Goal: Task Accomplishment & Management: Complete application form

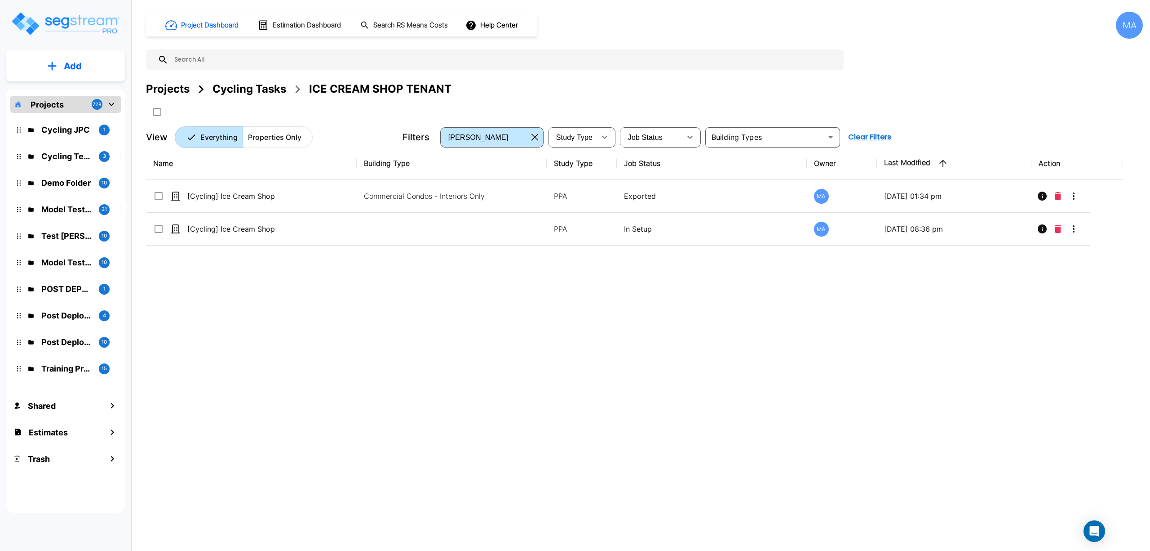
click at [160, 93] on div "Projects" at bounding box center [168, 89] width 44 height 16
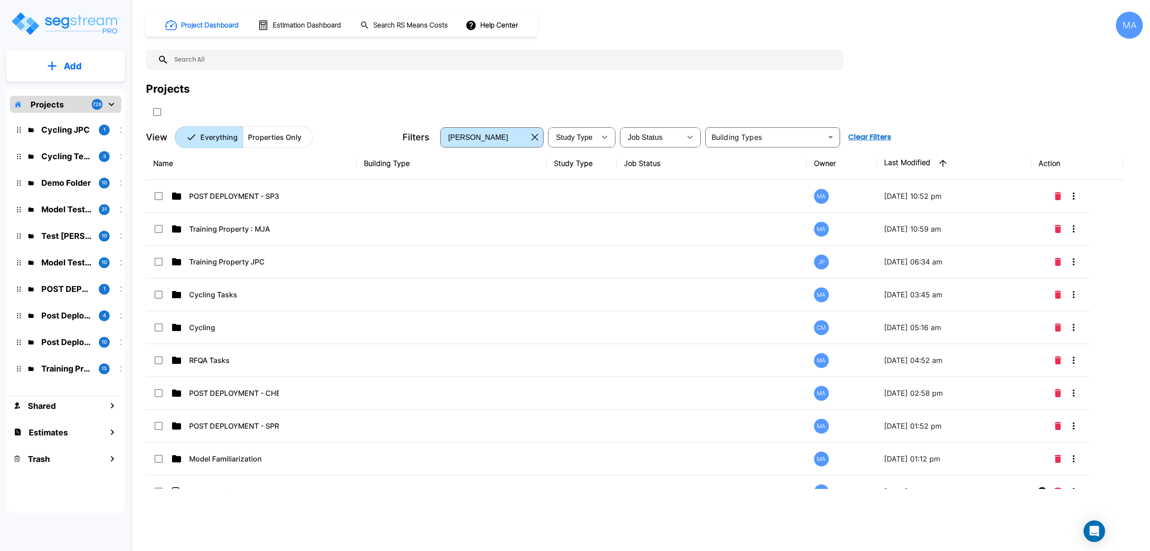
click at [277, 232] on p "Training Property : MJA" at bounding box center [234, 228] width 90 height 11
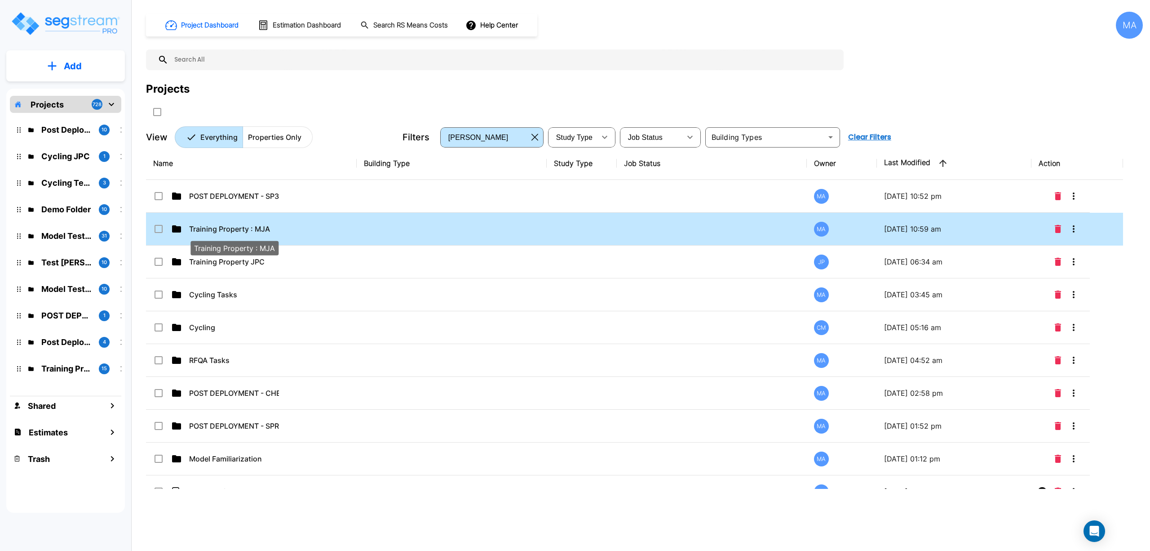
click at [253, 231] on p "Training Property : MJA" at bounding box center [234, 228] width 90 height 11
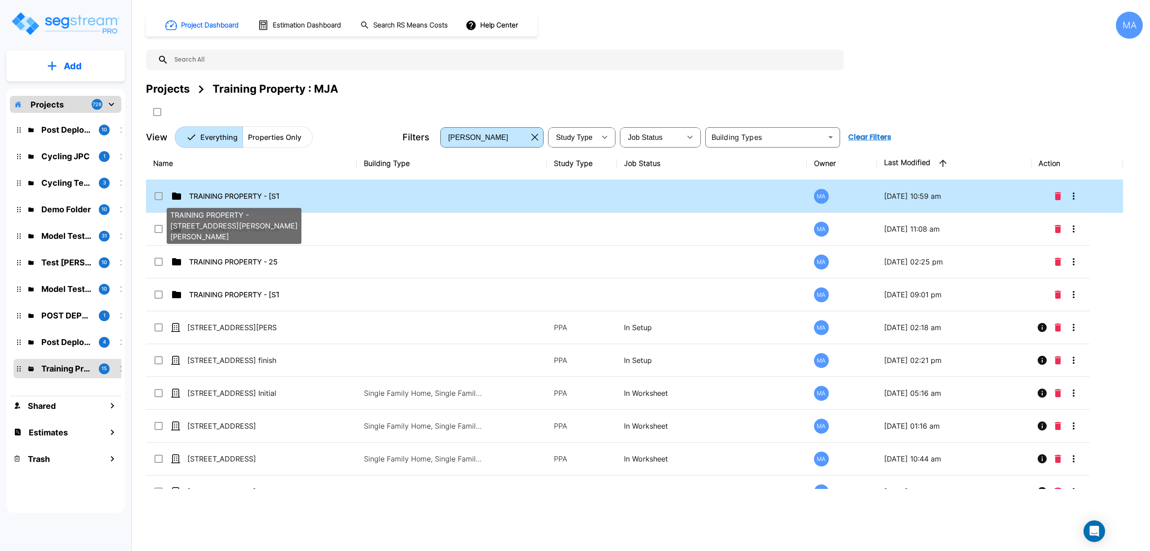
click at [245, 193] on p "TRAINING PROPERTY - 655 S Dr M Roper Pkwy, Bullard, TX 75757" at bounding box center [234, 196] width 90 height 11
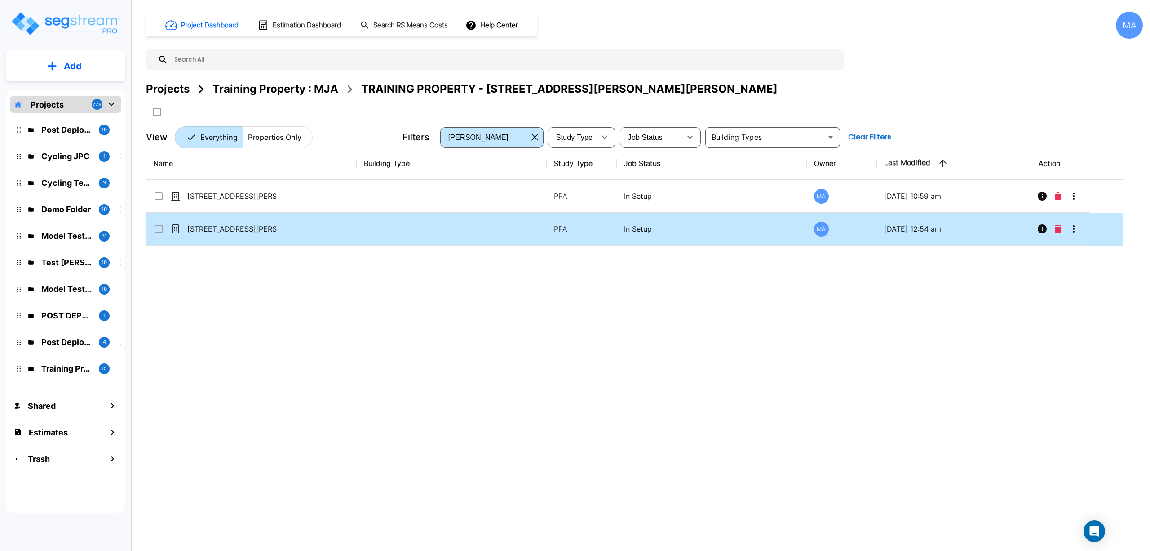
click at [863, 236] on div "MA" at bounding box center [842, 229] width 56 height 15
checkbox input "true"
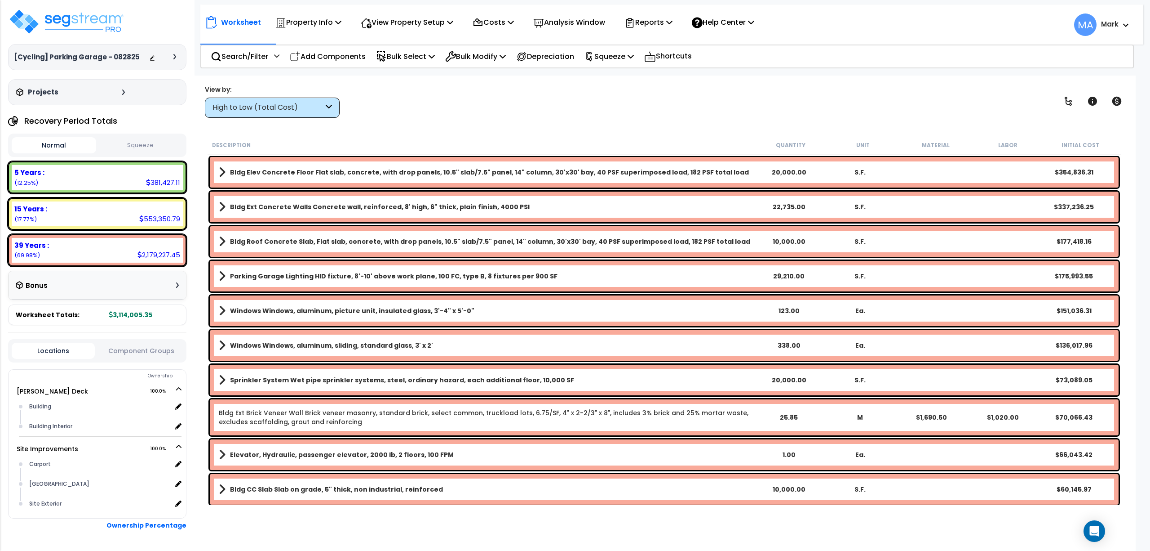
click at [261, 112] on div "High to Low (Total Cost)" at bounding box center [268, 107] width 111 height 10
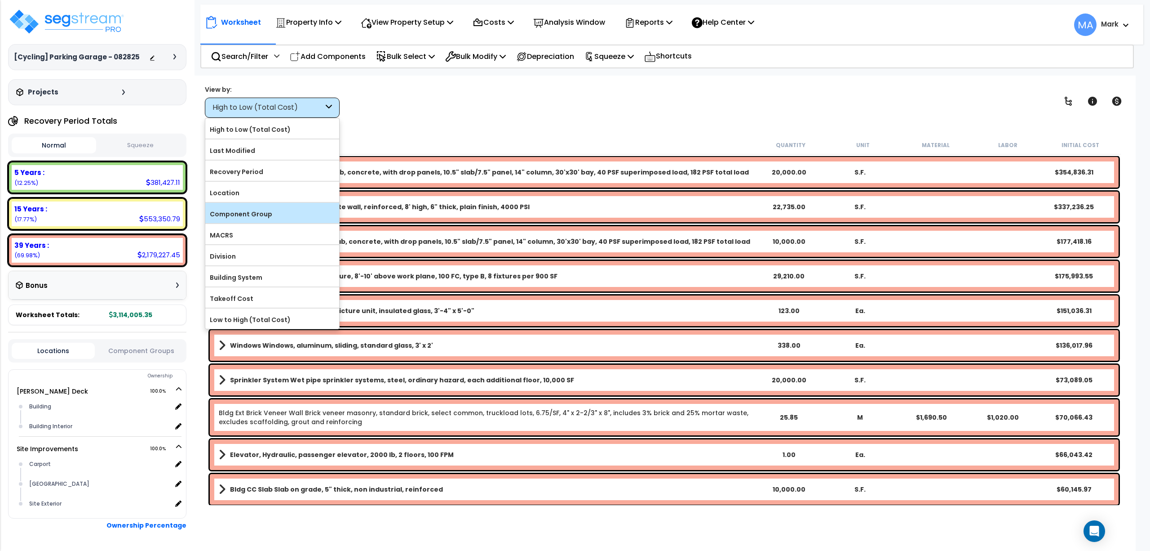
click at [262, 217] on label "Component Group" at bounding box center [272, 213] width 134 height 13
click at [0, 0] on input "Component Group" at bounding box center [0, 0] width 0 height 0
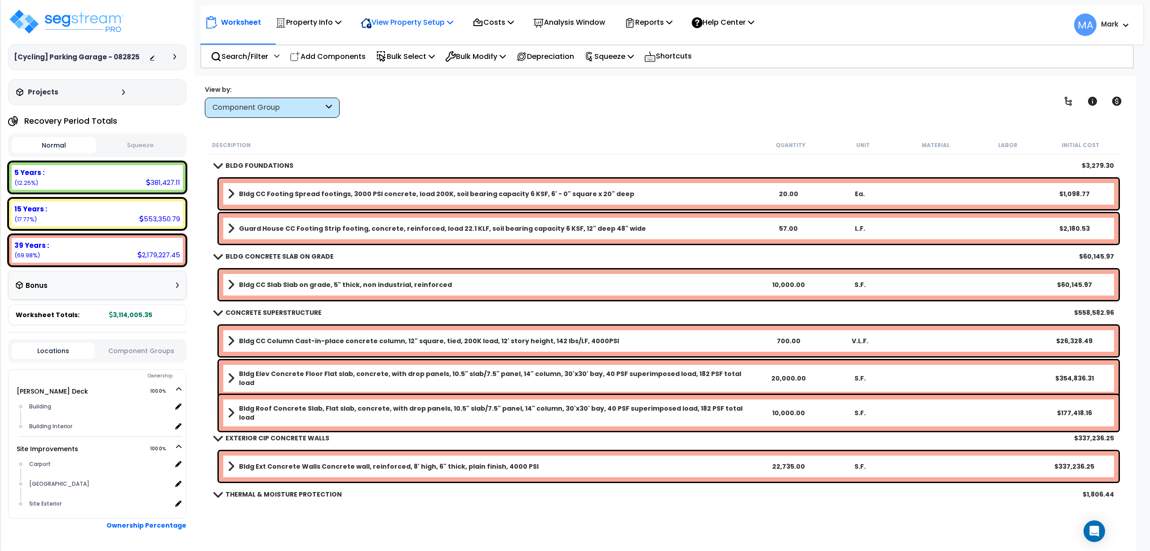
click at [405, 15] on div "View Property Setup" at bounding box center [407, 22] width 93 height 21
click at [333, 22] on p "Property Info" at bounding box center [308, 22] width 66 height 12
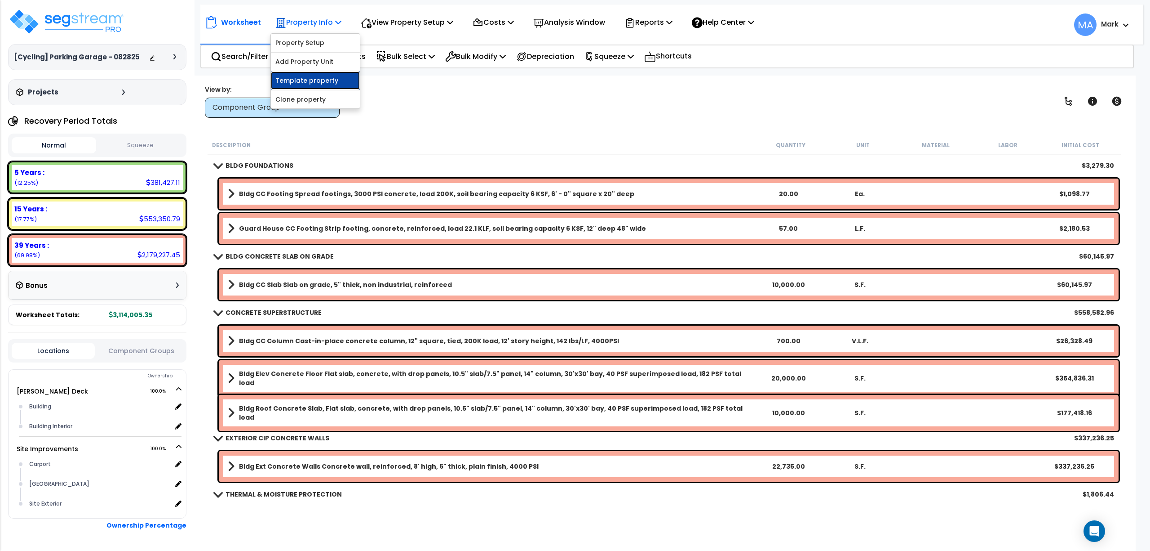
click at [317, 84] on link "Template property" at bounding box center [315, 80] width 89 height 18
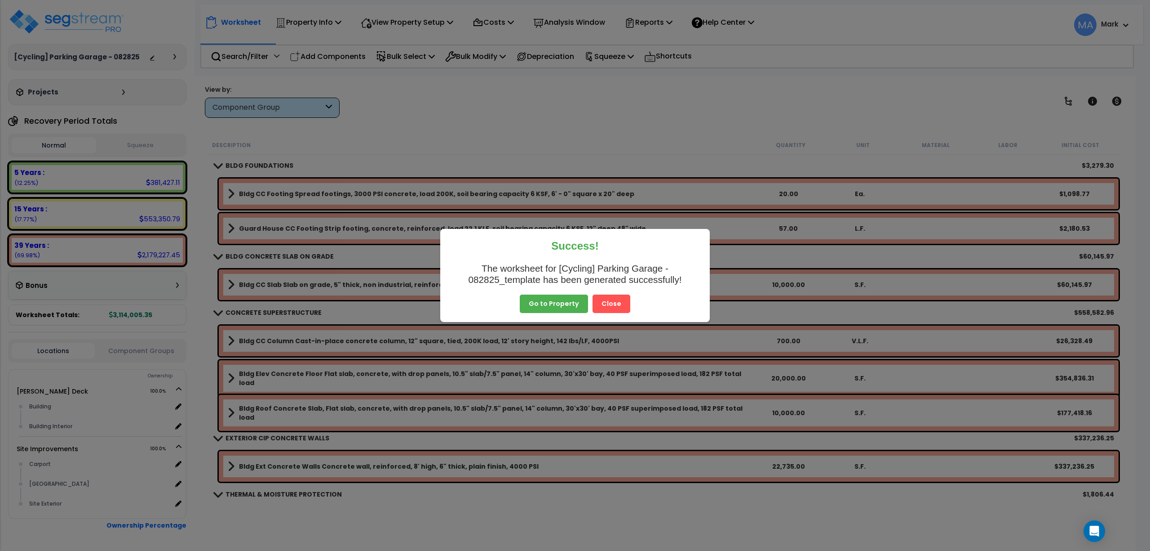
click at [615, 301] on button "Close" at bounding box center [612, 303] width 38 height 19
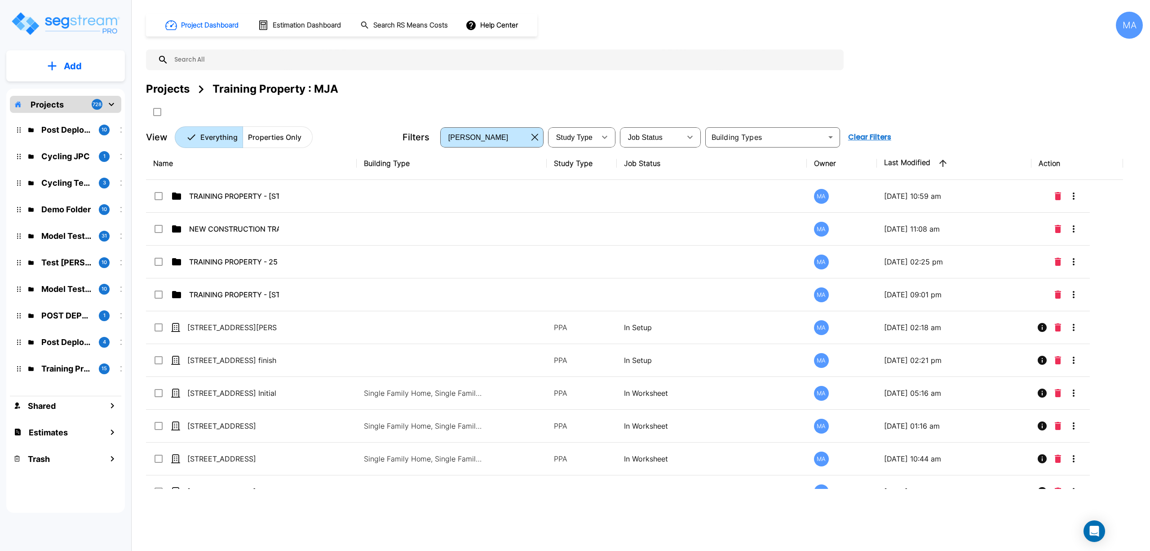
click at [180, 92] on div "Projects" at bounding box center [168, 89] width 44 height 16
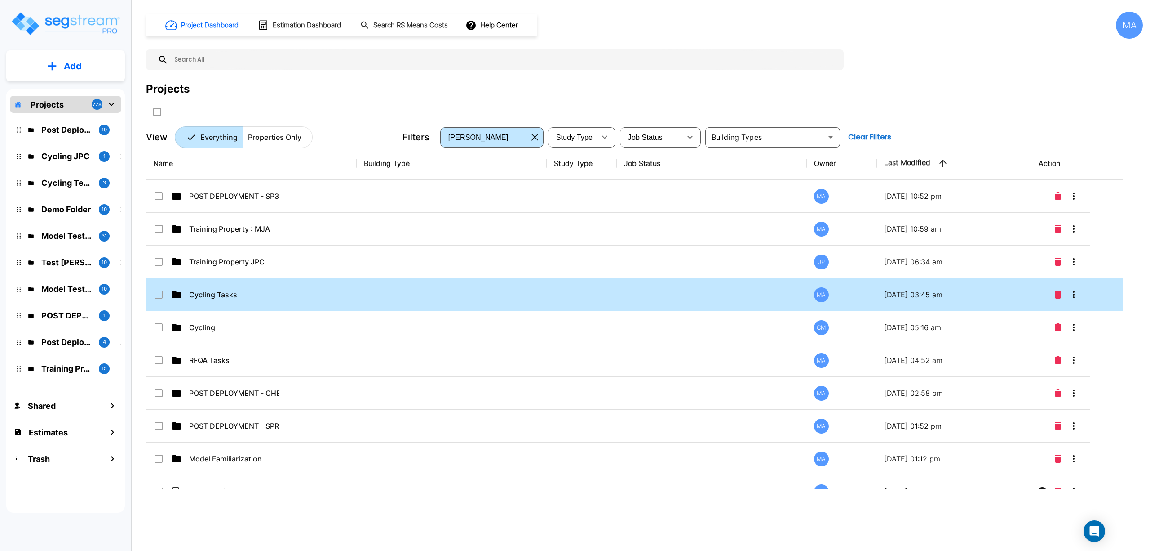
click at [236, 289] on td "Cycling Tasks" at bounding box center [251, 294] width 211 height 33
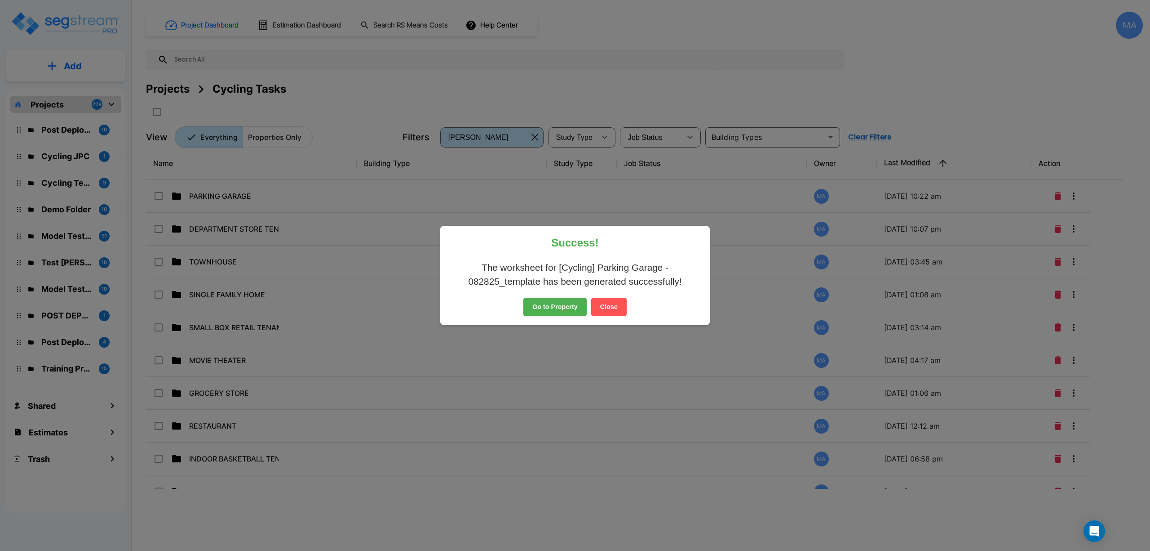
click at [622, 302] on button "Close" at bounding box center [609, 307] width 36 height 19
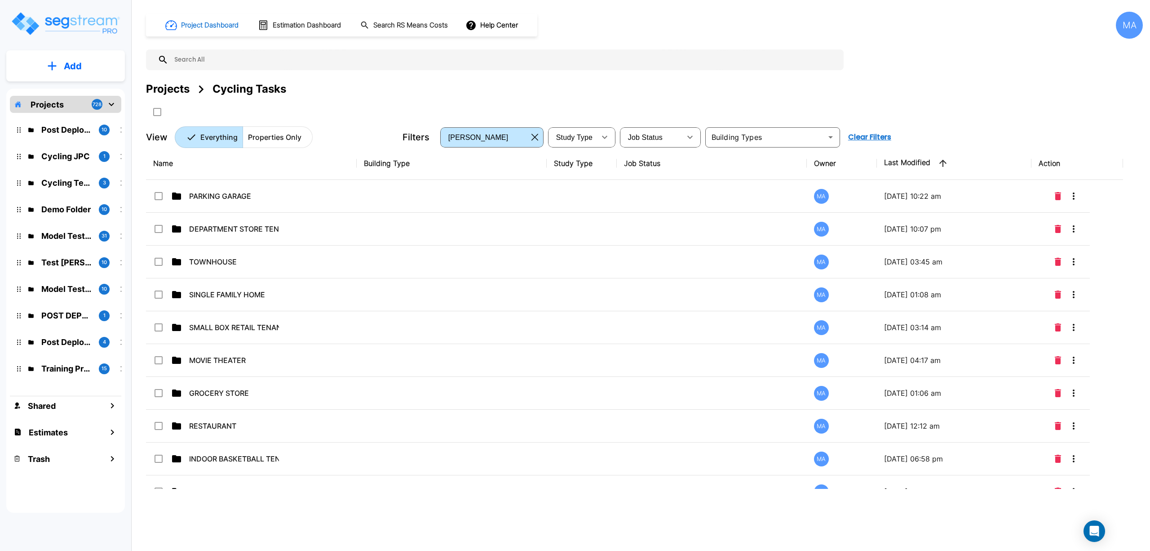
click at [310, 232] on td "DEPARTMENT STORE TENANT" at bounding box center [251, 229] width 211 height 33
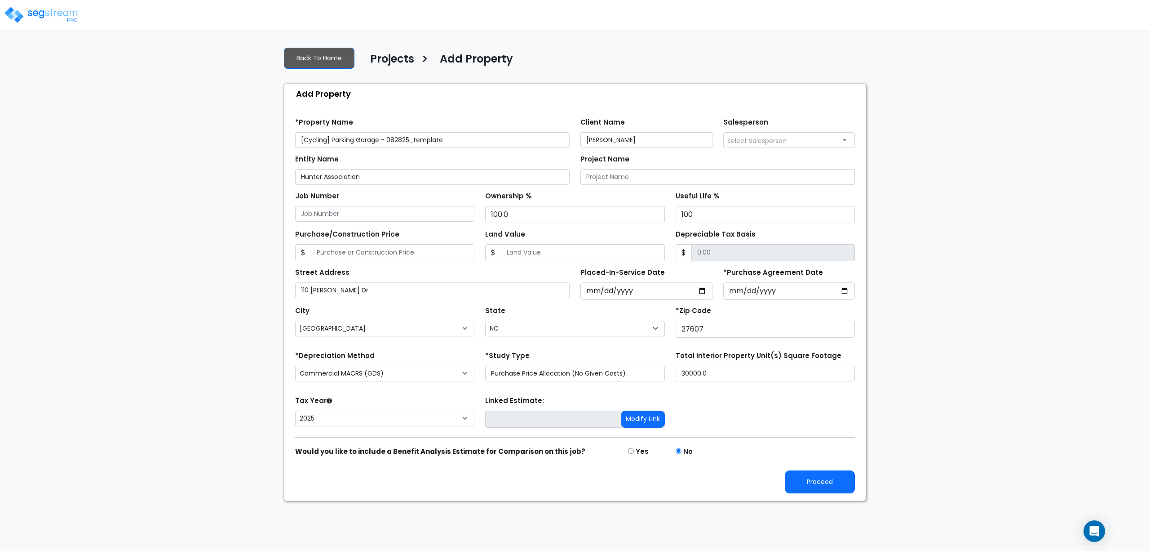
select select "[GEOGRAPHIC_DATA]"
select select "NC"
select select "2025"
click at [825, 484] on button "Proceed" at bounding box center [820, 481] width 70 height 23
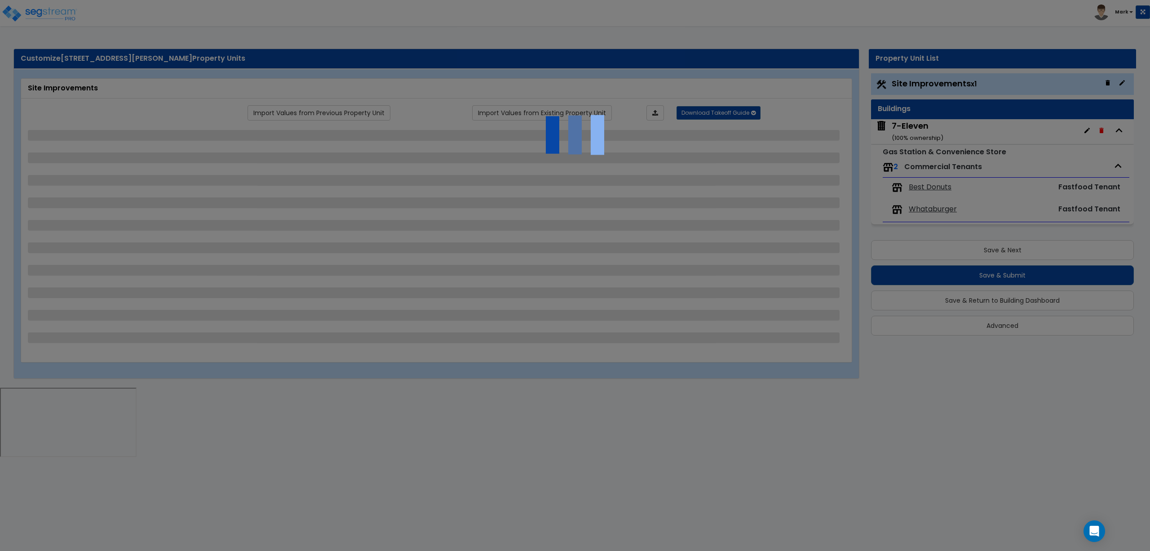
select select "2"
select select "1"
select select "3"
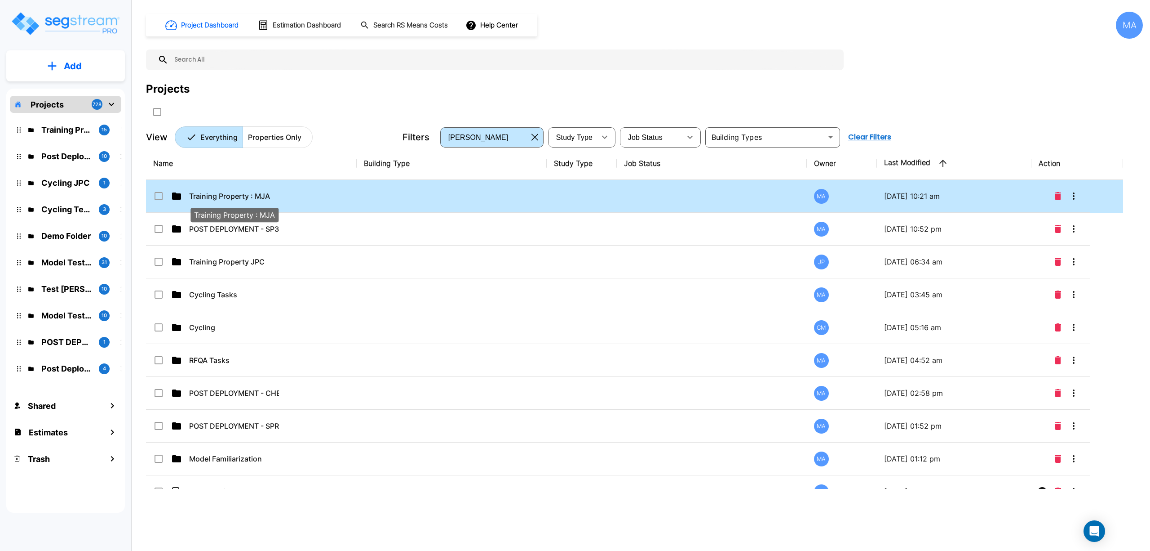
click at [261, 196] on p "Training Property : MJA" at bounding box center [234, 196] width 90 height 11
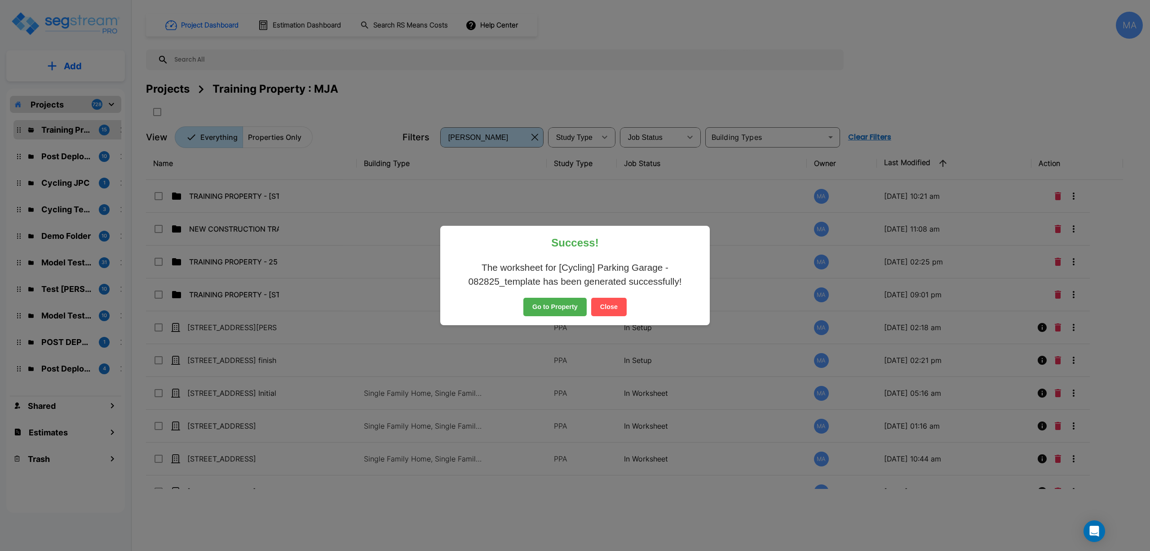
click at [616, 307] on button "Close" at bounding box center [609, 307] width 36 height 19
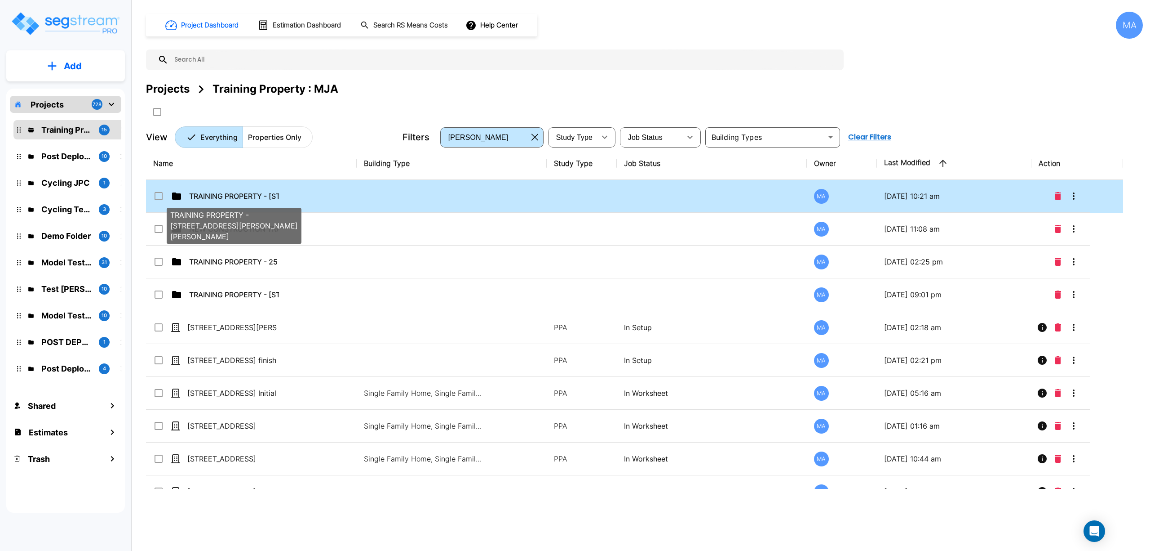
click at [252, 196] on p "TRAINING PROPERTY - 655 S Dr M Roper Pkwy, Bullard, TX 75757" at bounding box center [234, 196] width 90 height 11
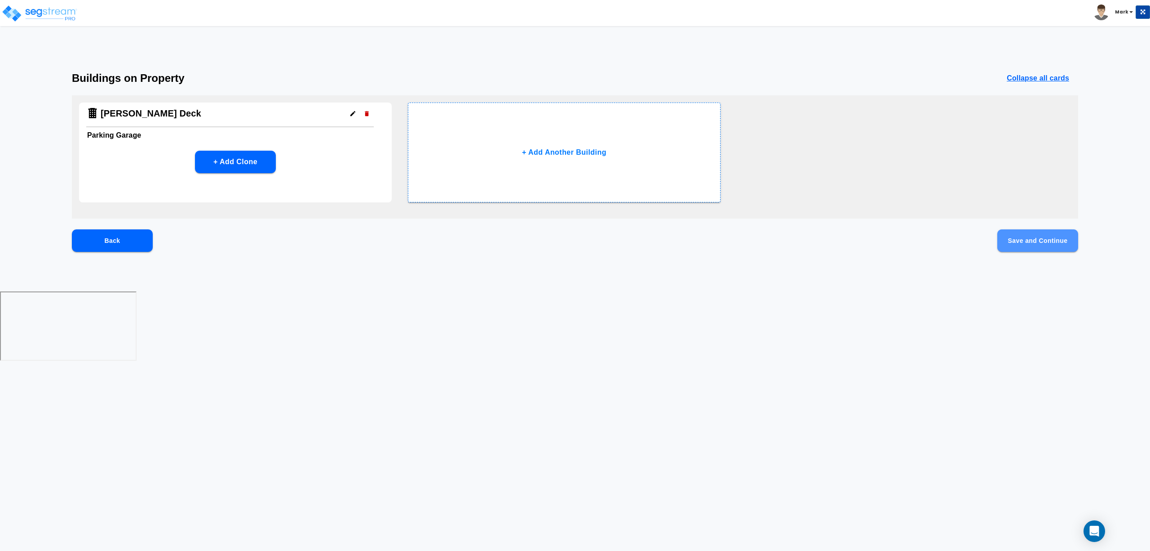
click at [1014, 244] on button "Save and Continue" at bounding box center [1038, 240] width 81 height 22
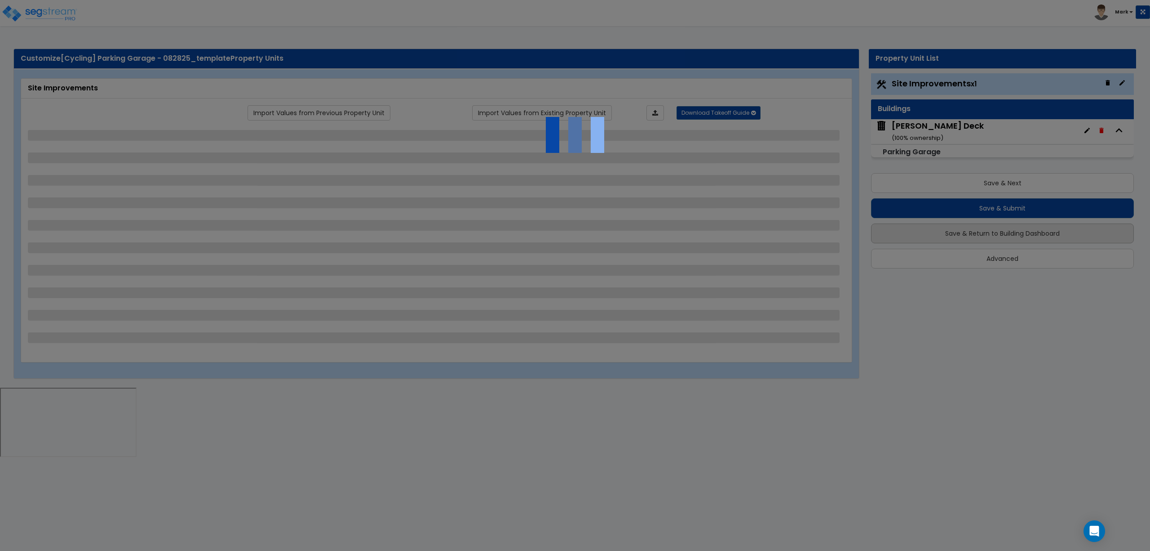
select select "2"
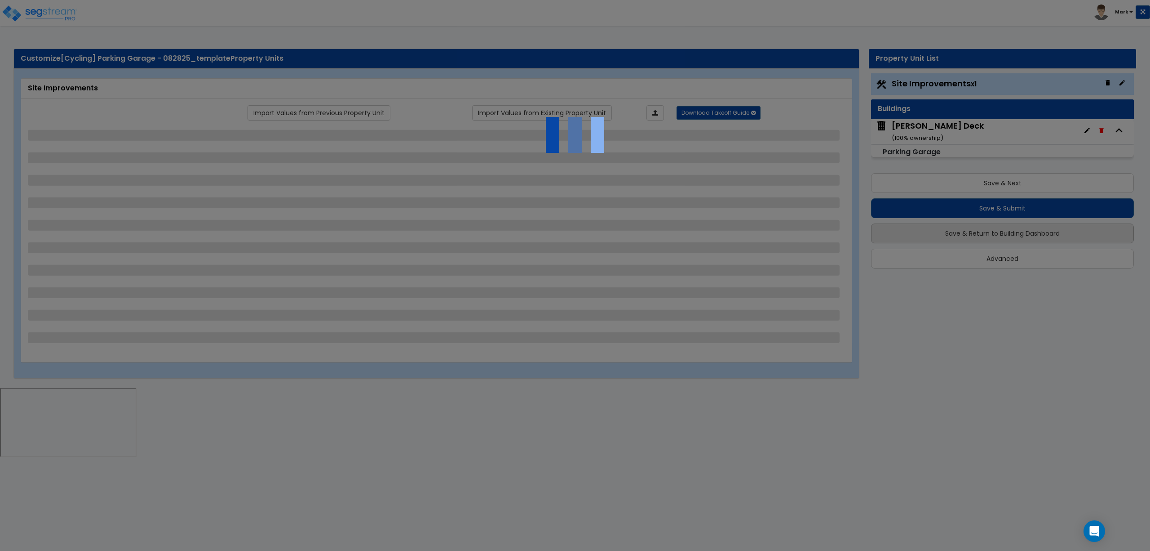
select select "2"
select select "1"
select select "2"
select select "1"
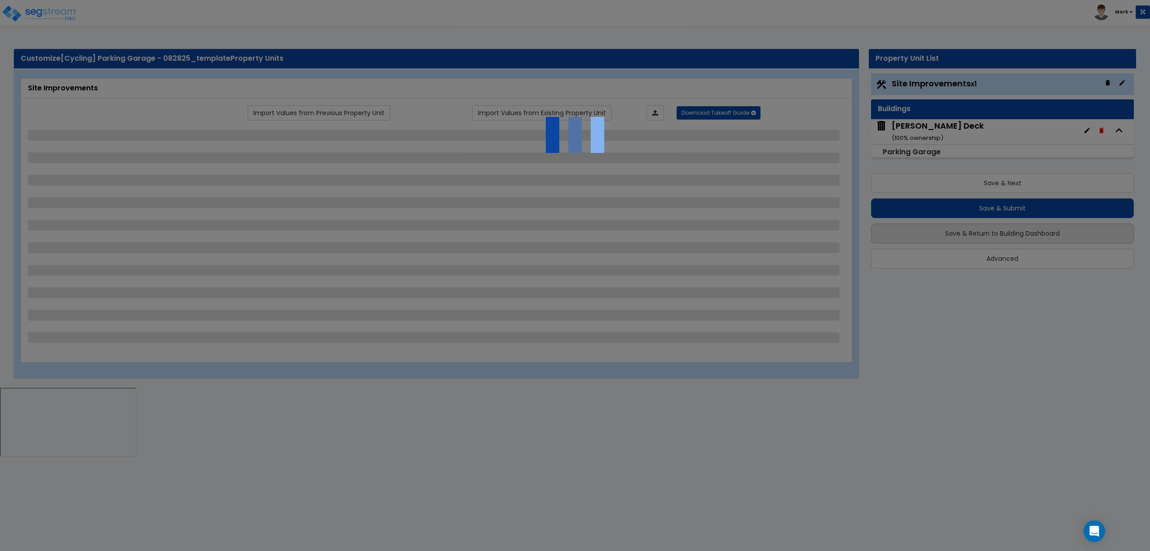
select select "1"
select select "2"
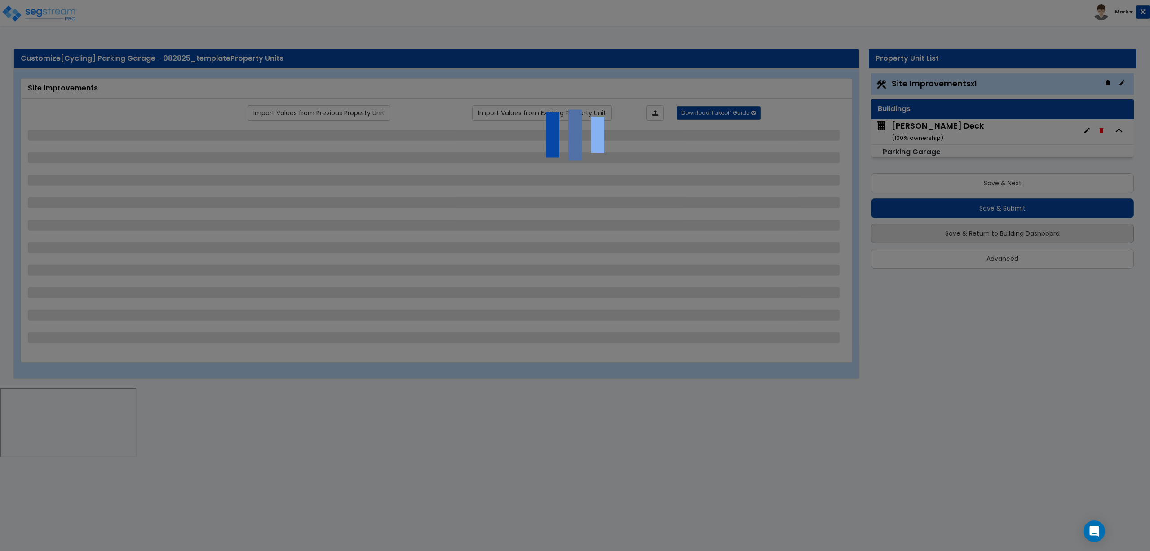
select select "2"
select select "1"
select select "10"
select select "1"
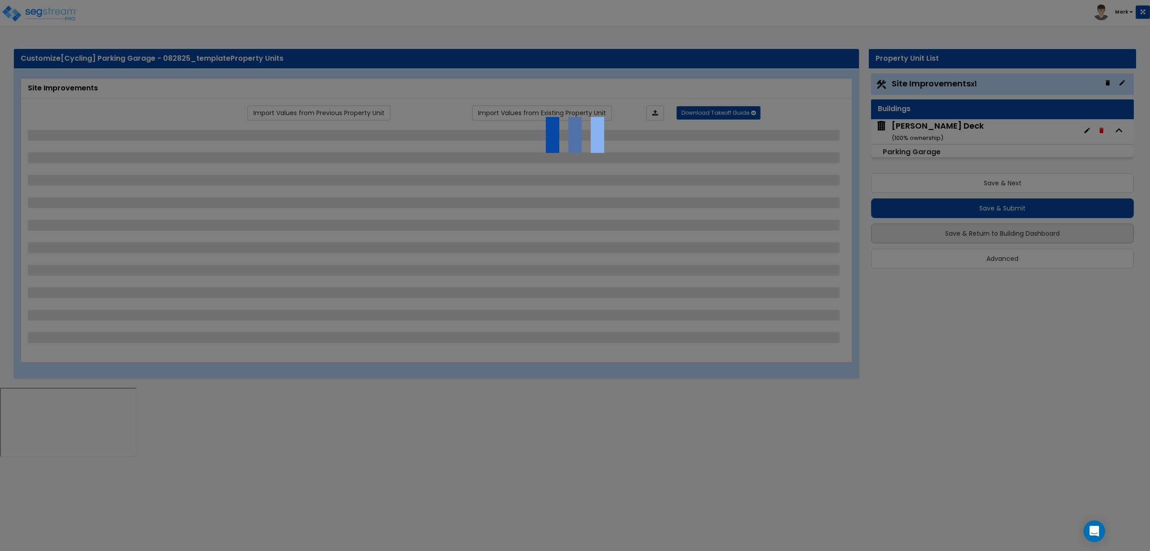
select select "1"
select select "3"
select select "2"
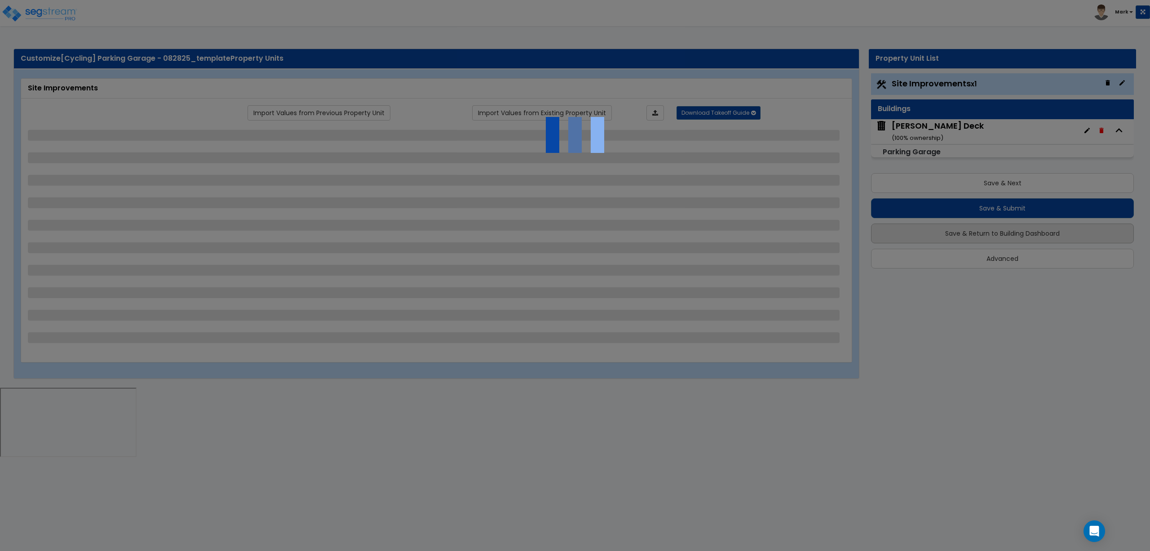
select select "4"
select select "1"
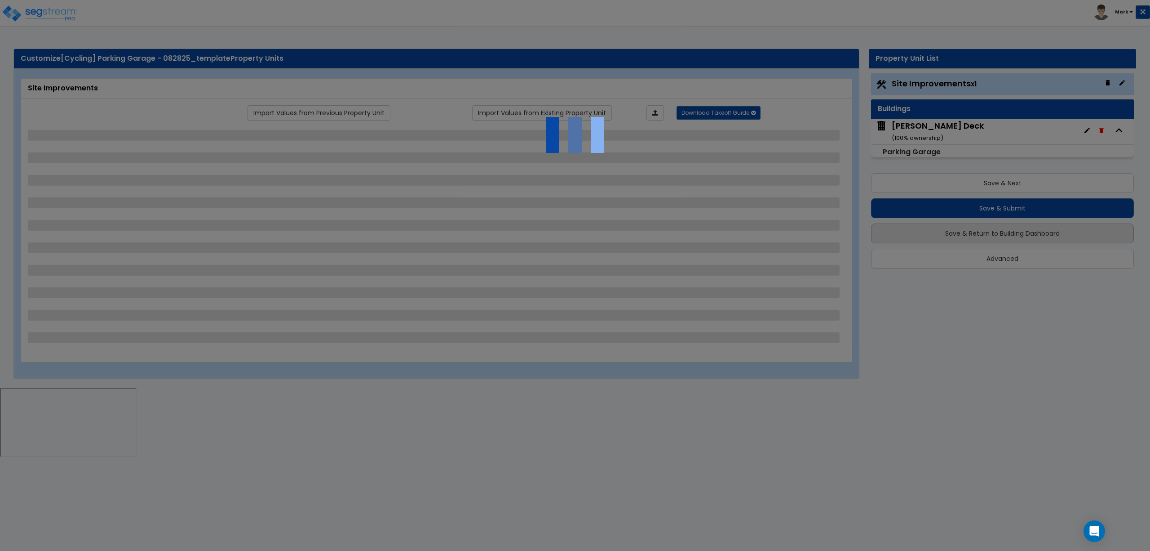
select select "6"
select select "2"
select select "1"
select select "2"
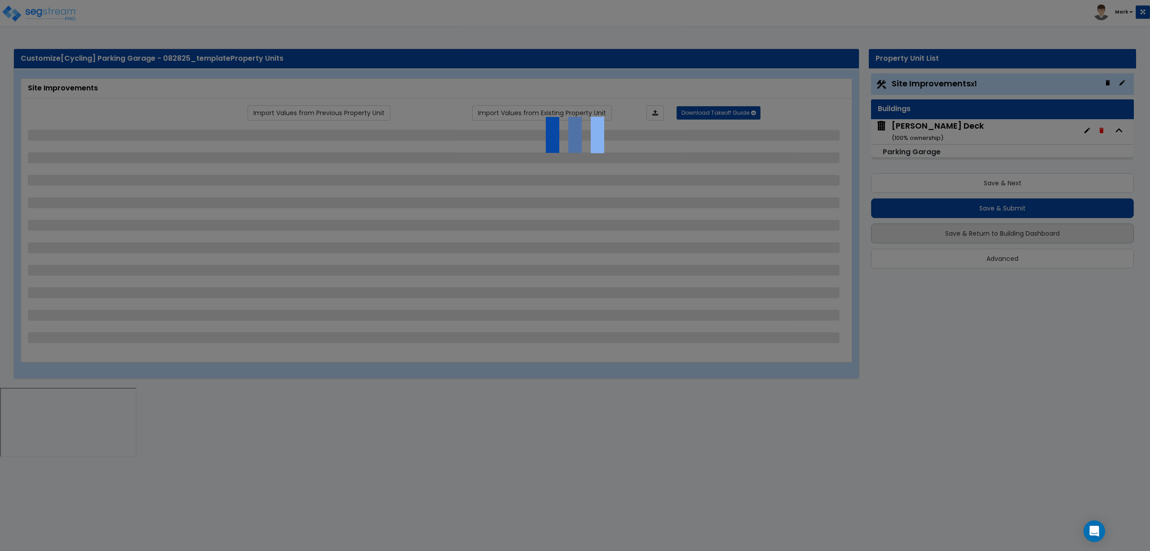
select select "2"
select select "1"
select select "8"
select select "2"
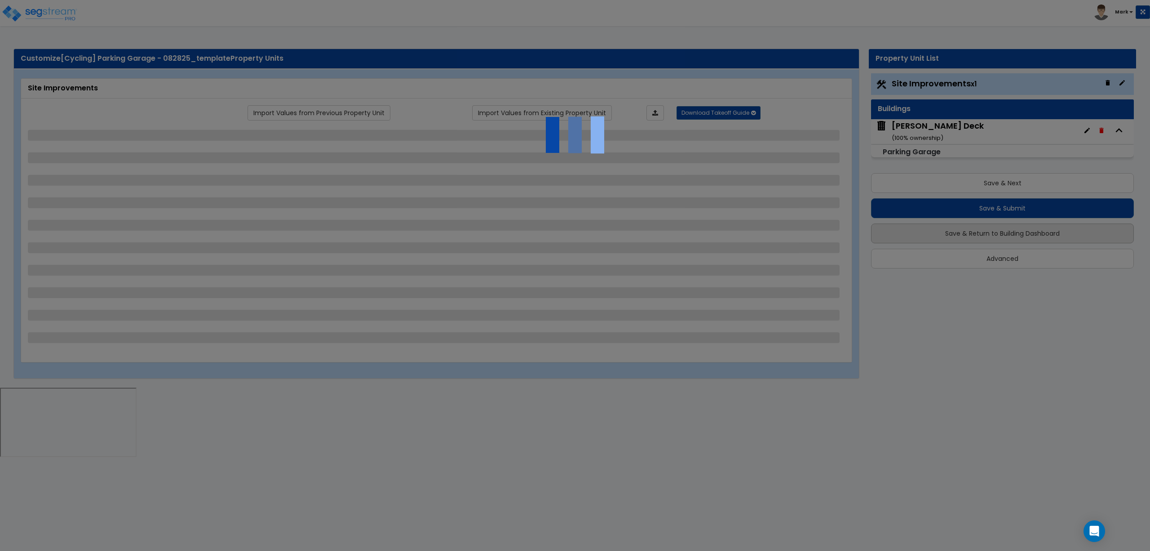
select select "4"
select select "1"
select select "20"
select select "2"
select select "5"
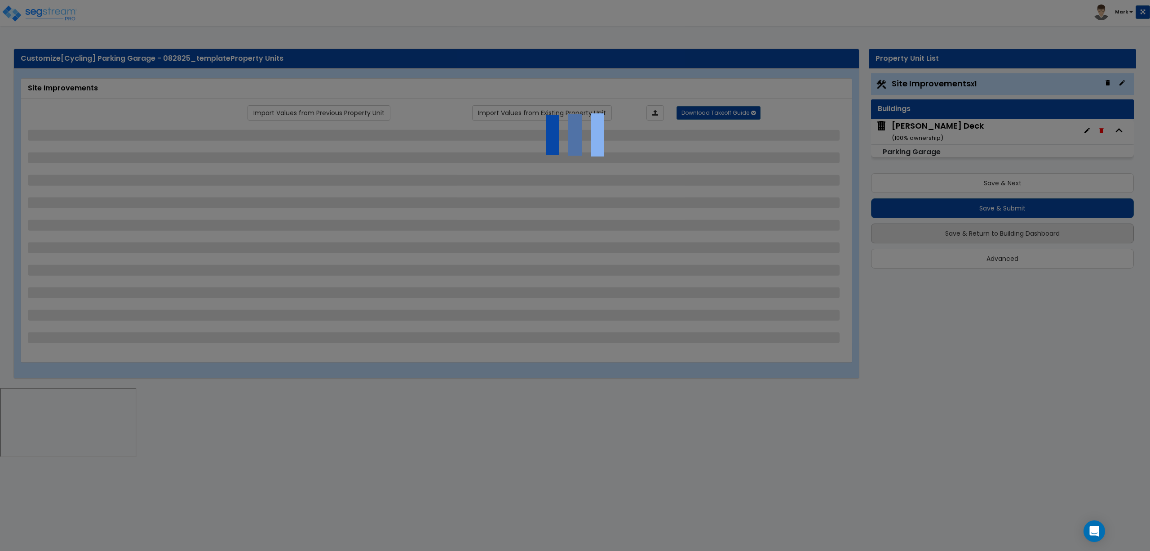
select select "3"
select select "1"
select select "2"
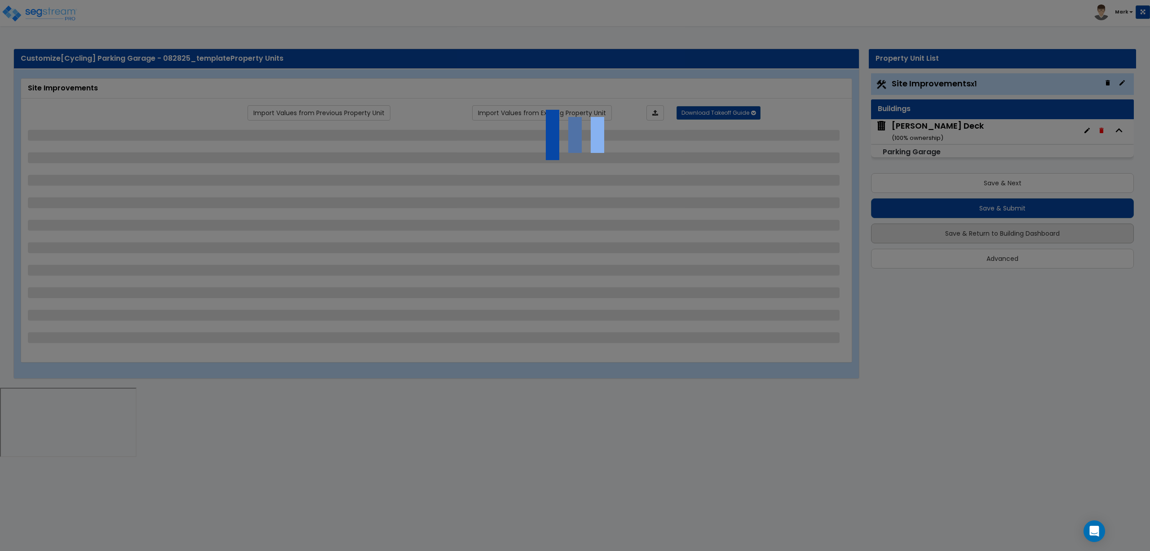
select select "1"
select select "4"
select select "2"
select select "1"
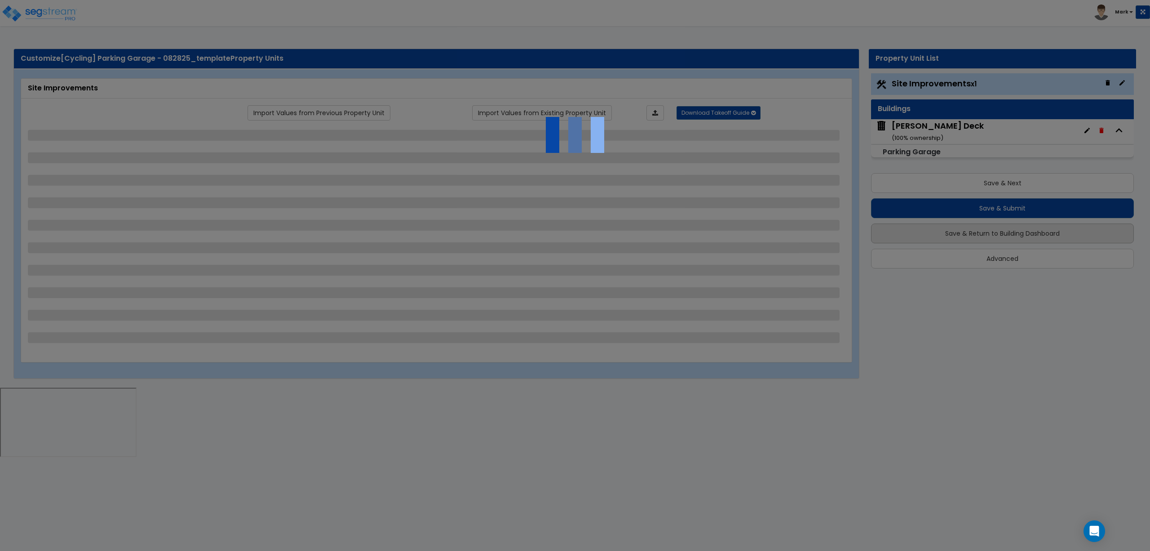
select select "2"
select select "1"
select select "2"
select select "6"
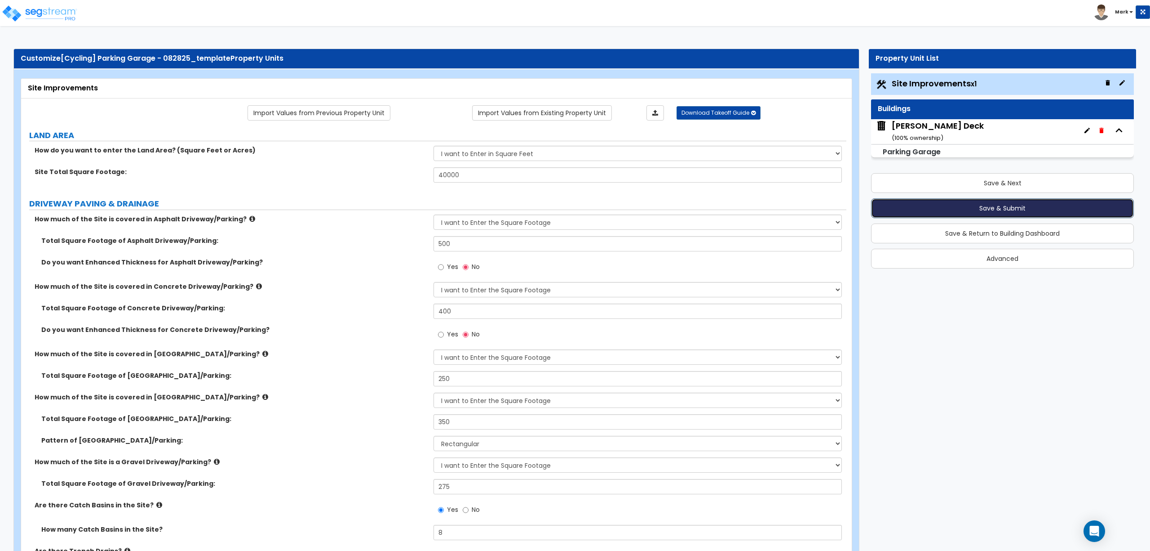
click at [993, 208] on button "Save & Submit" at bounding box center [1002, 208] width 263 height 20
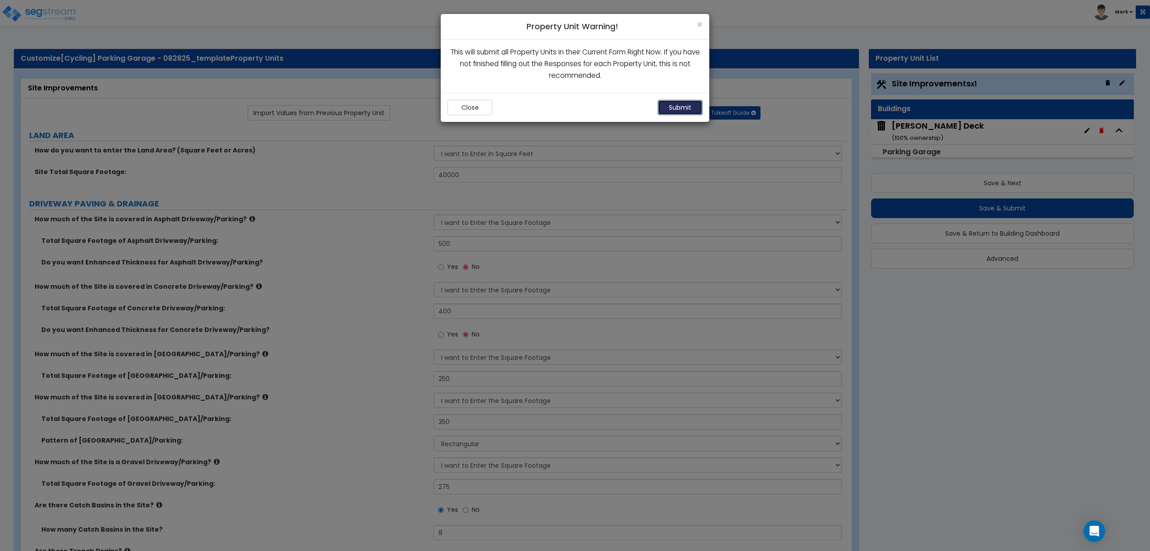
click at [673, 108] on button "Submit" at bounding box center [680, 107] width 45 height 15
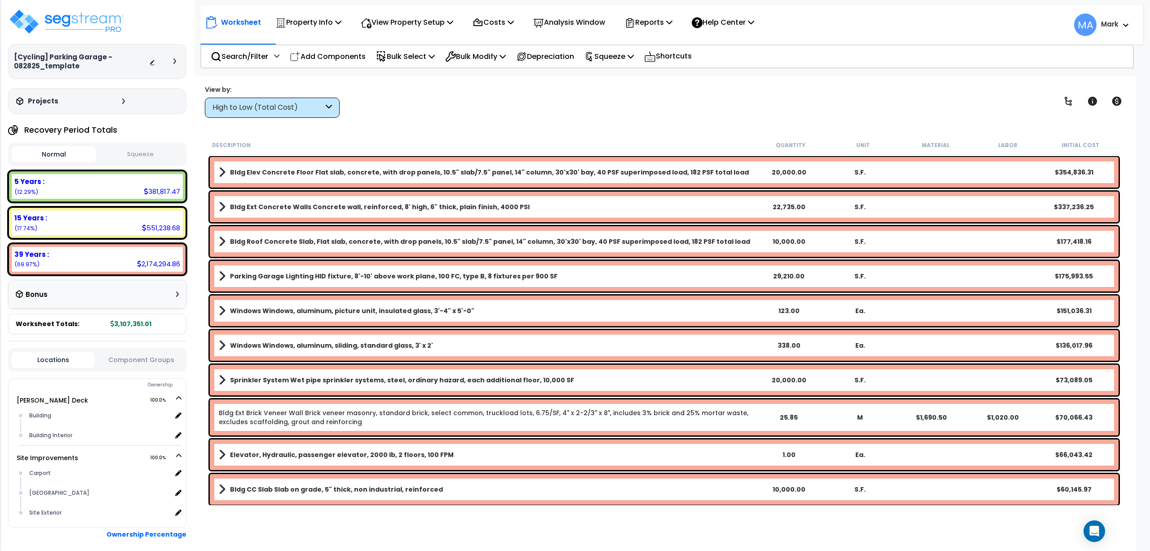
click at [313, 107] on div "High to Low (Total Cost)" at bounding box center [268, 107] width 111 height 10
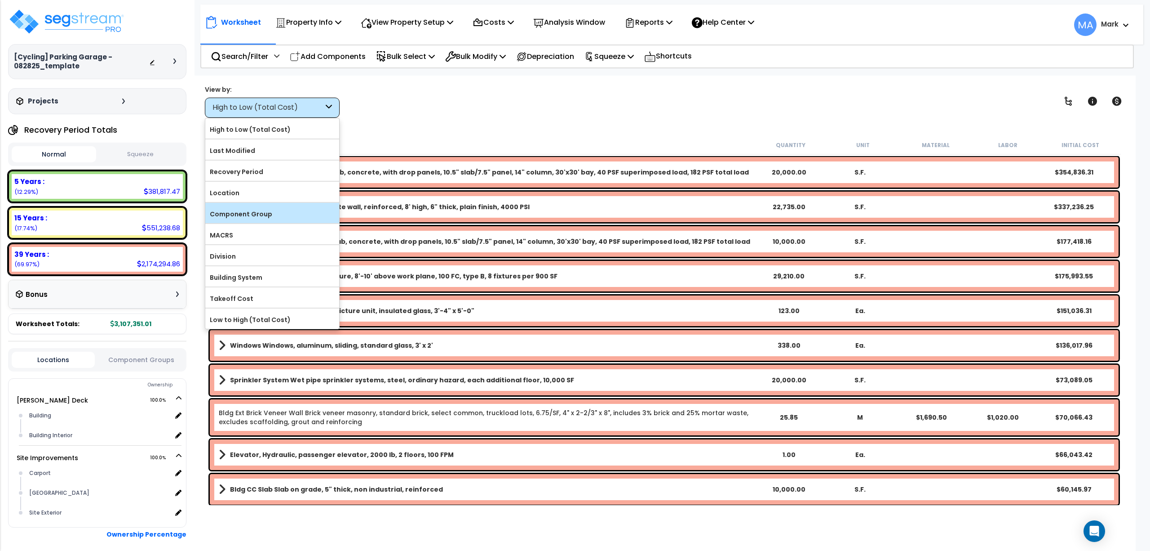
click at [270, 213] on label "Component Group" at bounding box center [272, 213] width 134 height 13
click at [0, 0] on input "Component Group" at bounding box center [0, 0] width 0 height 0
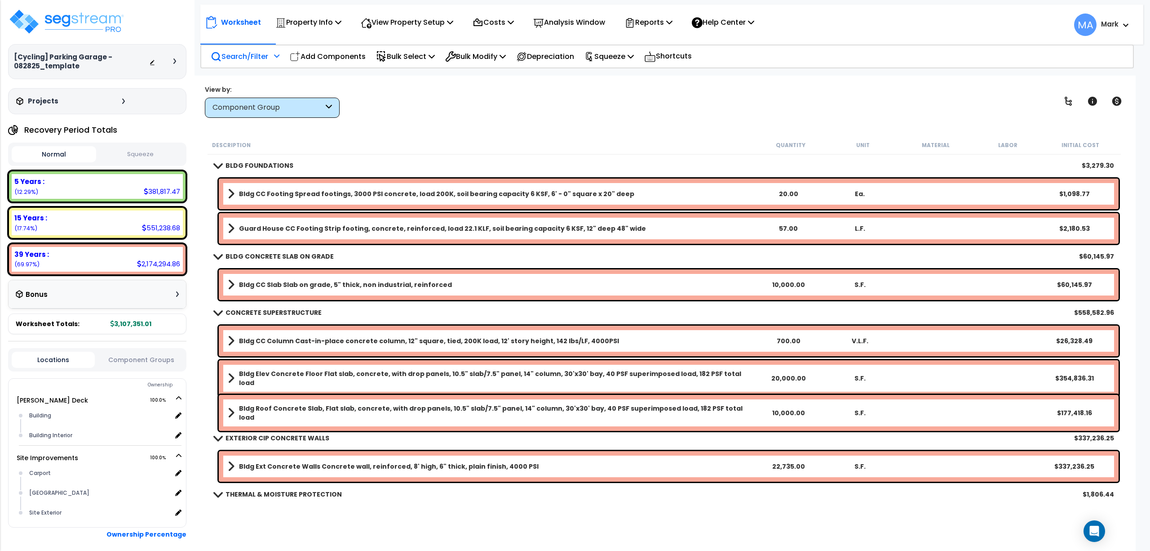
click at [251, 52] on p "Search/Filter" at bounding box center [240, 56] width 58 height 12
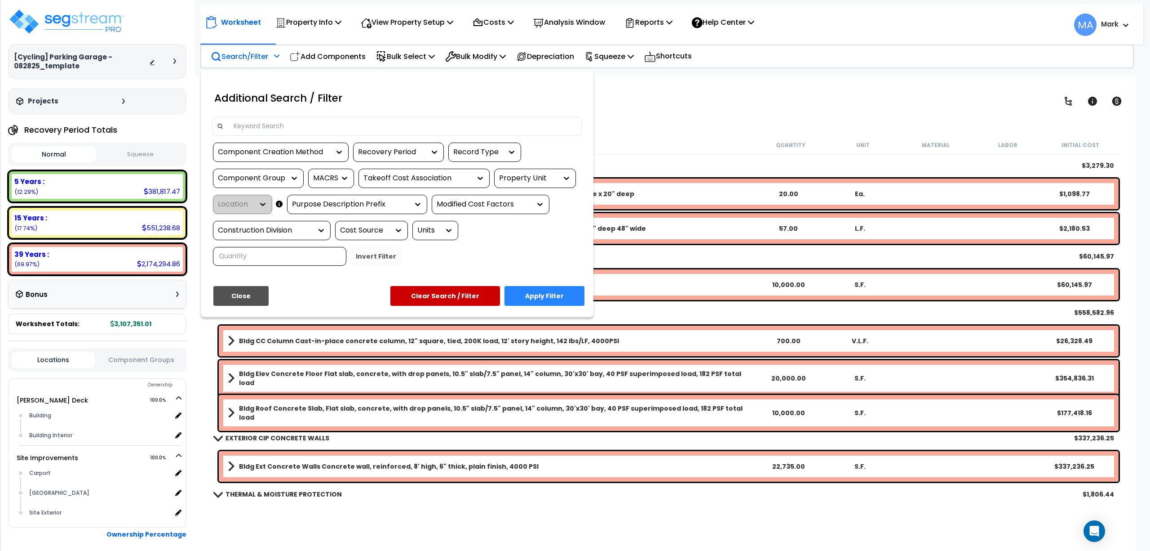
click at [260, 121] on input at bounding box center [402, 126] width 349 height 13
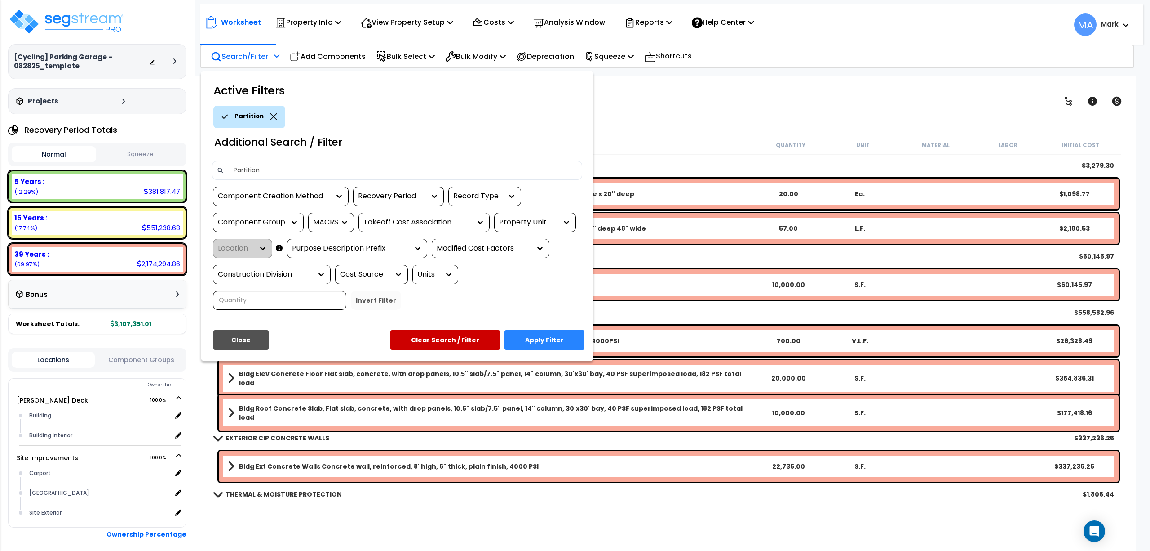
type input "Partition"
click at [575, 351] on div "Close Apply Filter Clear Search / Filter" at bounding box center [397, 343] width 384 height 27
click at [563, 347] on button "Apply Filter" at bounding box center [545, 340] width 80 height 20
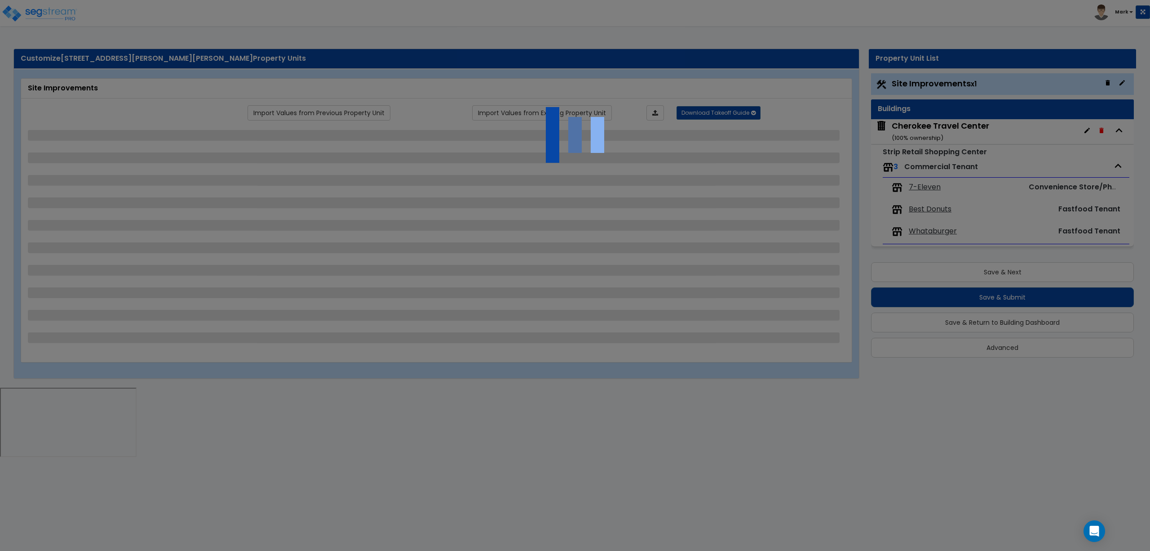
select select "2"
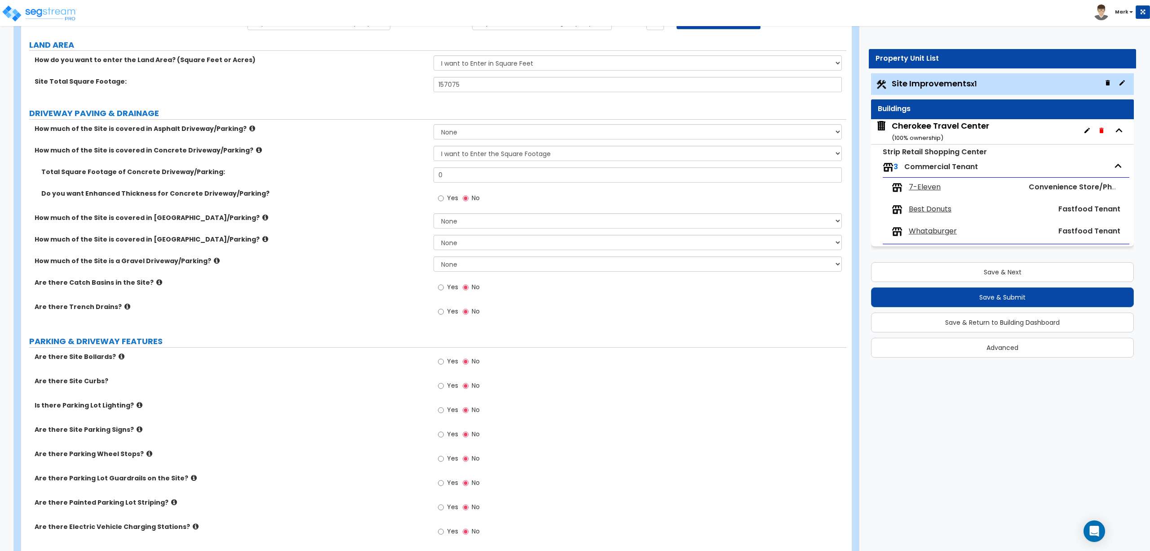
scroll to position [200, 0]
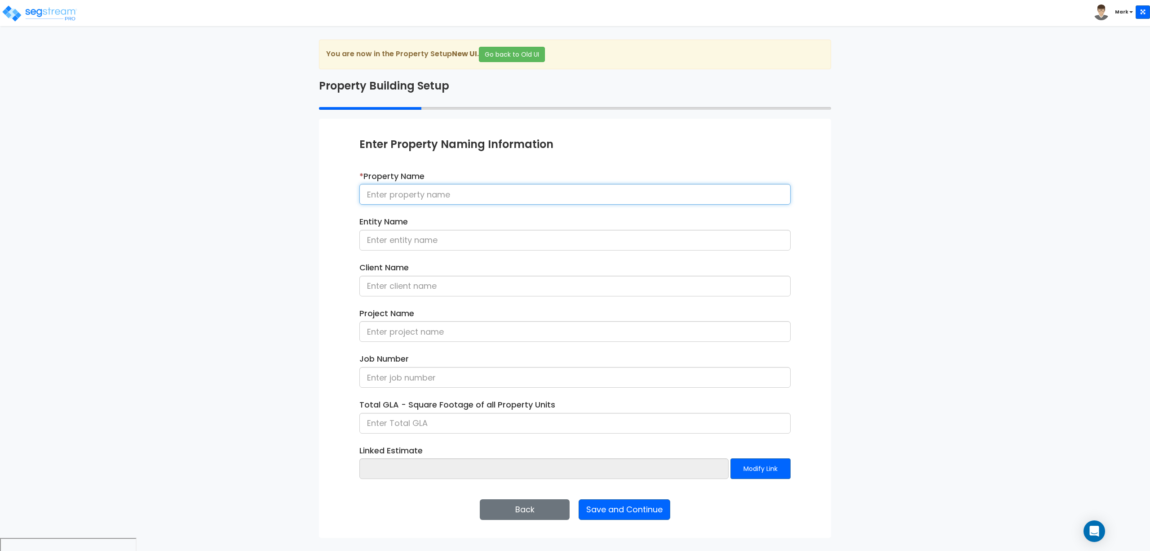
click at [422, 191] on input at bounding box center [575, 194] width 431 height 21
type input "[Cycling] Department Store Tenant"
click at [400, 240] on input at bounding box center [575, 240] width 431 height 21
click at [405, 244] on input at bounding box center [575, 240] width 431 height 21
type input "Hunter Association"
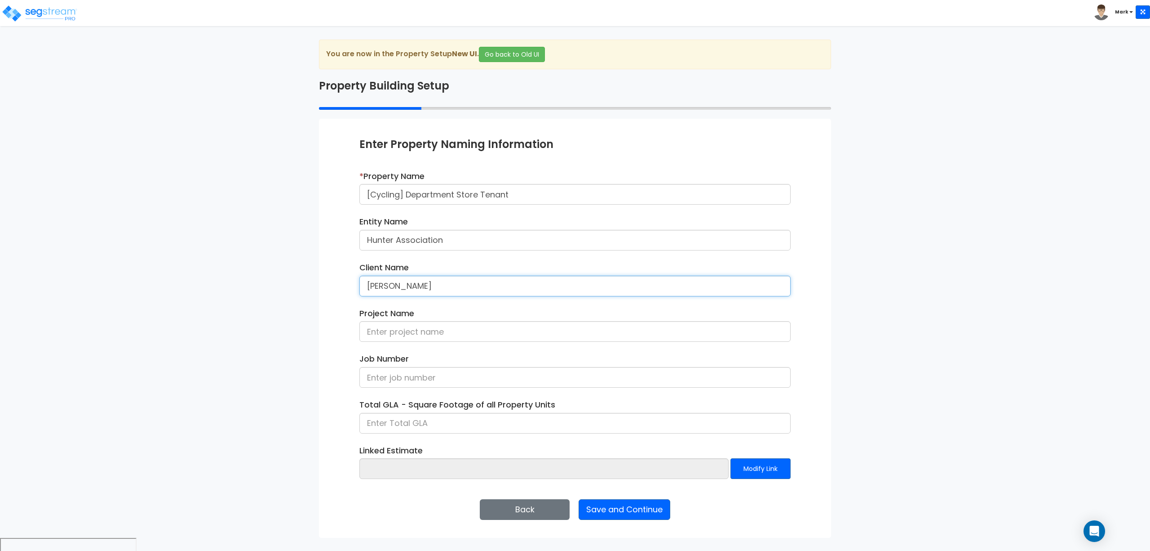
type input "[PERSON_NAME]"
click at [443, 424] on input at bounding box center [575, 423] width 431 height 21
type input "5"
type input "2,500"
click at [628, 507] on button "Save and Continue" at bounding box center [625, 509] width 92 height 21
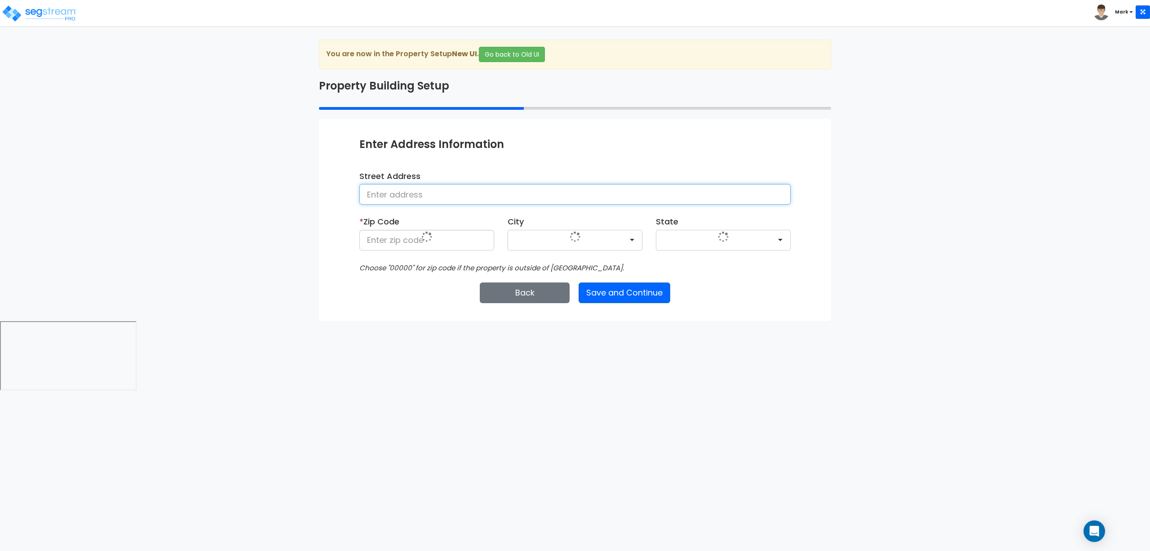
click at [439, 196] on input at bounding box center [575, 194] width 431 height 21
type input "[STREET_ADDRESS]"
type input "28602"
click at [639, 295] on button "Save and Continue" at bounding box center [625, 292] width 92 height 21
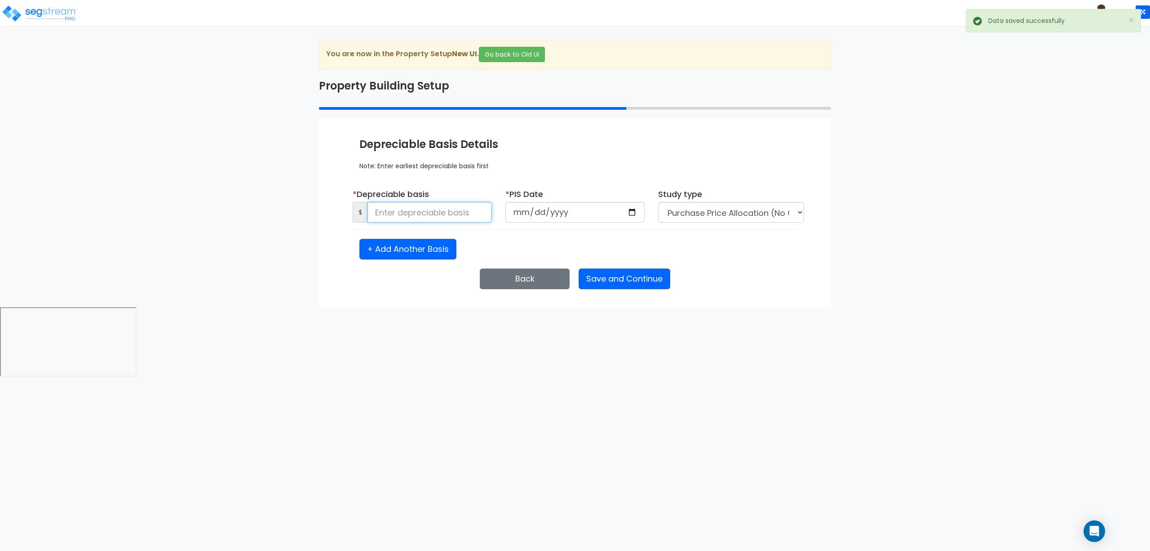
click at [392, 213] on input at bounding box center [430, 212] width 124 height 21
type input "50,000"
click at [635, 214] on input "date" at bounding box center [575, 212] width 139 height 21
type input "[DATE]"
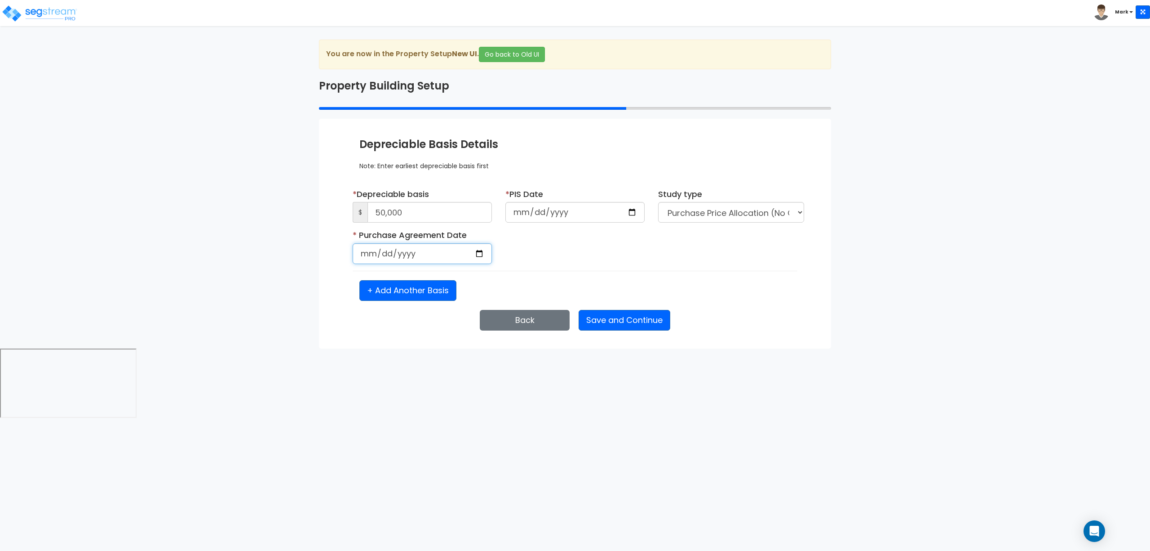
click at [484, 255] on input "date" at bounding box center [422, 253] width 139 height 21
type input "[DATE]"
drag, startPoint x: 646, startPoint y: 324, endPoint x: 642, endPoint y: 319, distance: 6.4
click at [646, 323] on button "Save and Continue" at bounding box center [625, 320] width 92 height 21
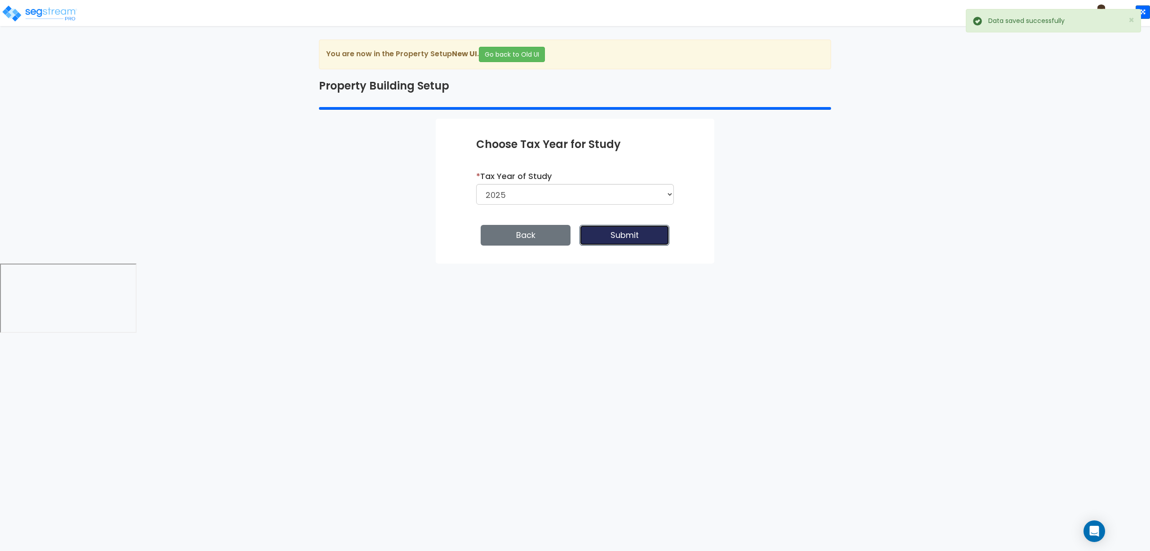
click at [630, 235] on button "Submit" at bounding box center [625, 235] width 90 height 21
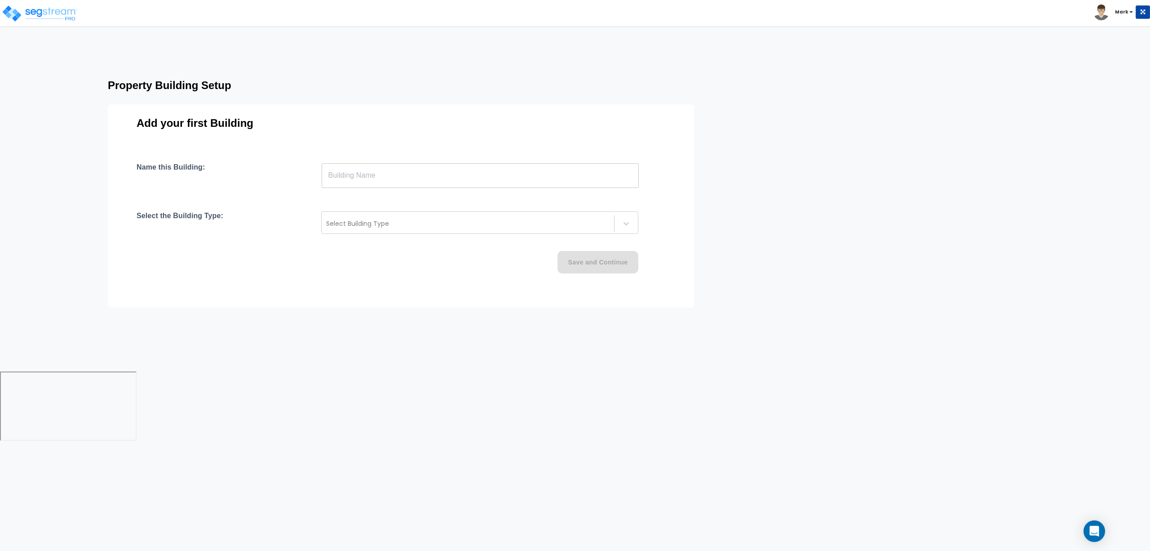
click at [453, 164] on input "text" at bounding box center [480, 175] width 317 height 25
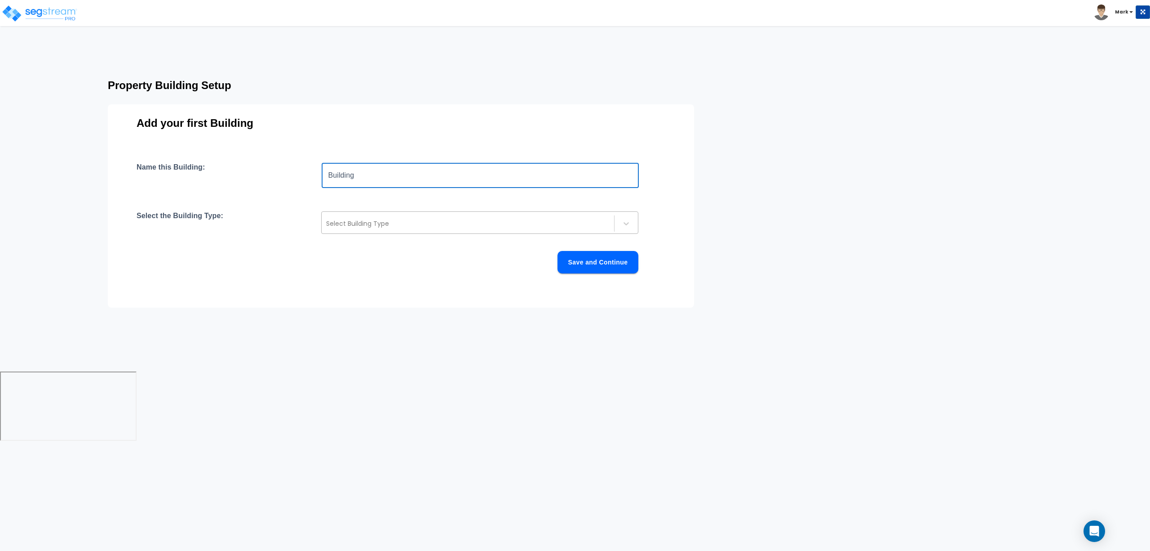
type input "Building"
click at [423, 227] on div at bounding box center [468, 223] width 284 height 11
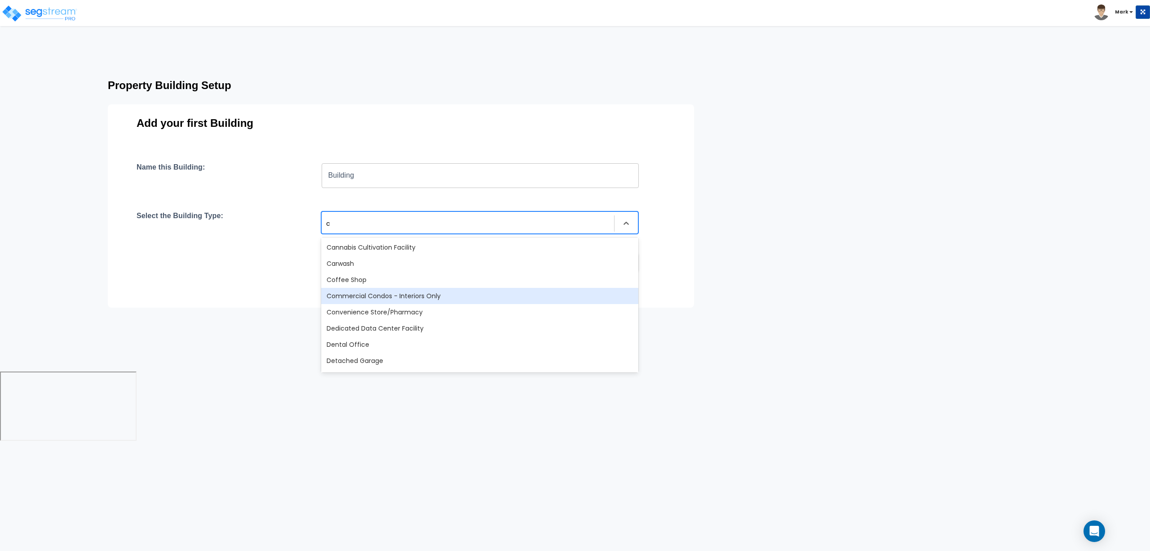
click at [419, 293] on div "Commercial Condos - Interiors Only" at bounding box center [479, 296] width 317 height 16
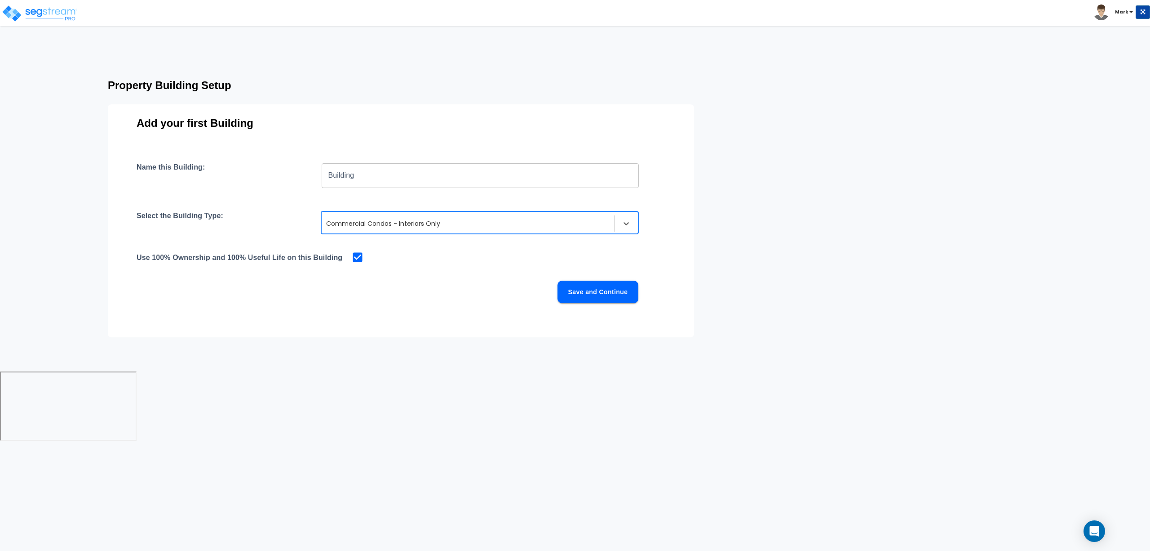
click at [609, 283] on button "Save and Continue" at bounding box center [598, 291] width 81 height 22
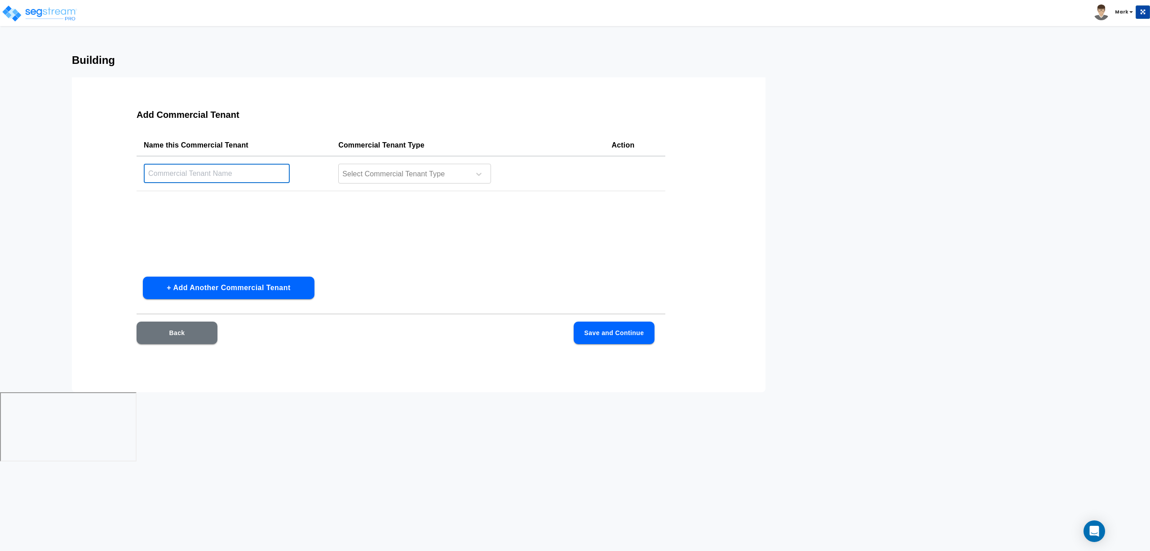
click at [205, 175] on input "text" at bounding box center [217, 173] width 146 height 19
type input "S"
type input "Department Store"
click at [425, 165] on div "Select Commercial Tenant Type" at bounding box center [414, 174] width 153 height 20
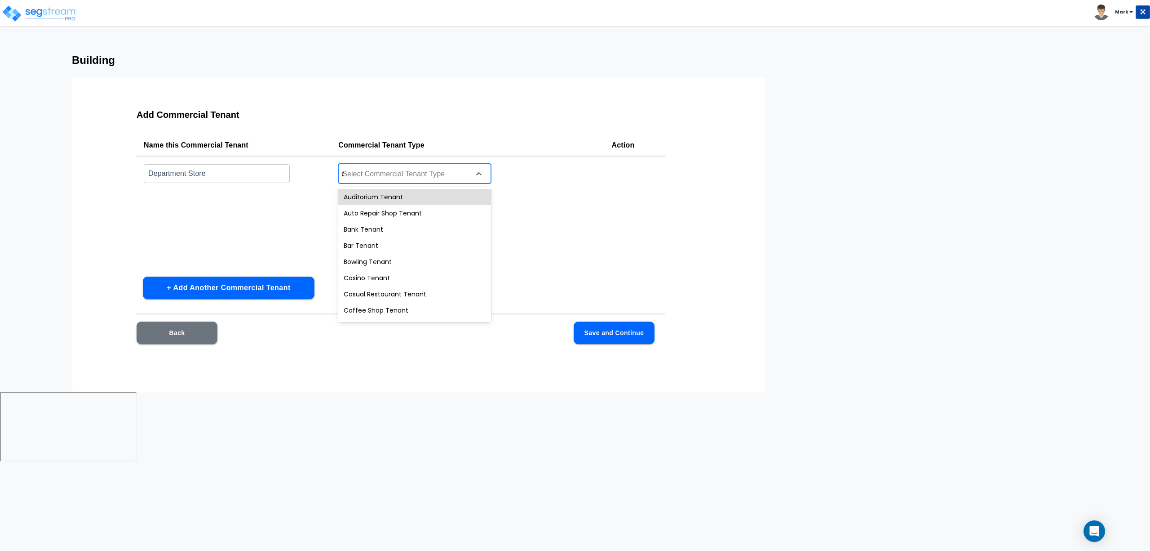
type input "de"
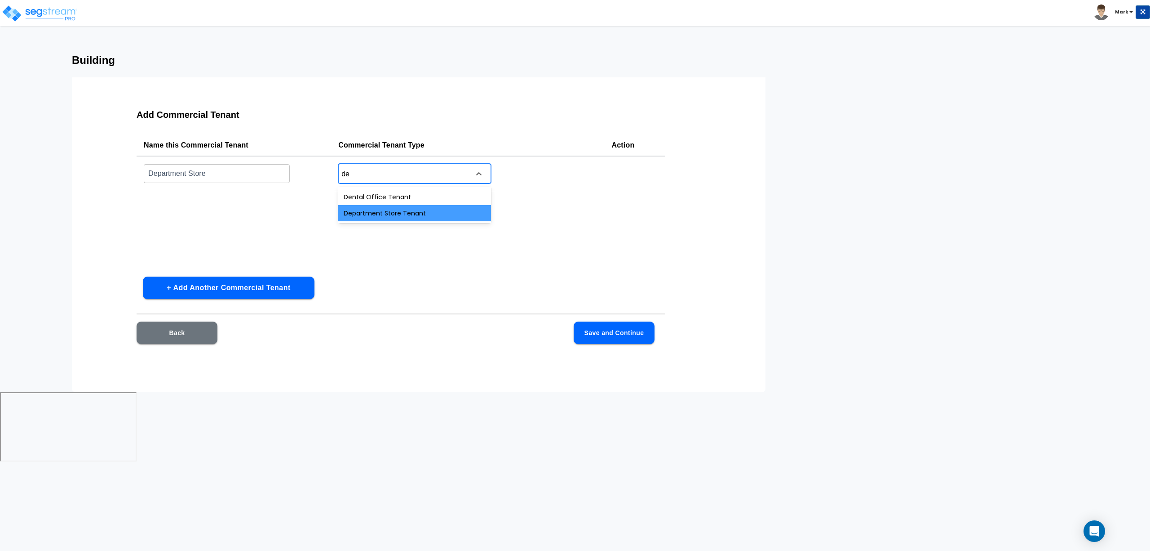
click at [396, 218] on div "Department Store Tenant" at bounding box center [414, 213] width 153 height 16
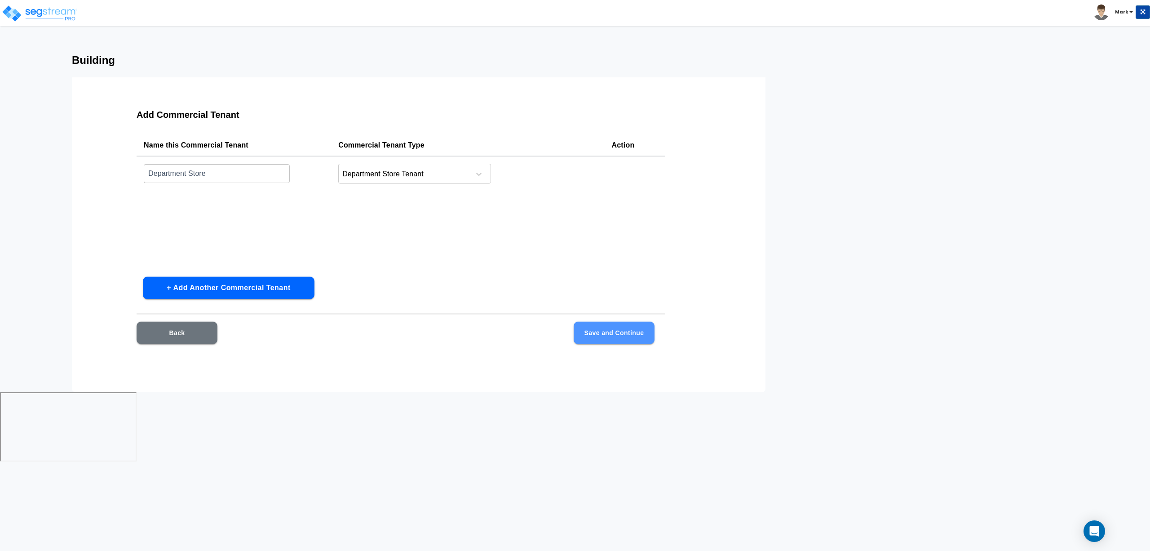
click at [624, 330] on button "Save and Continue" at bounding box center [614, 332] width 81 height 22
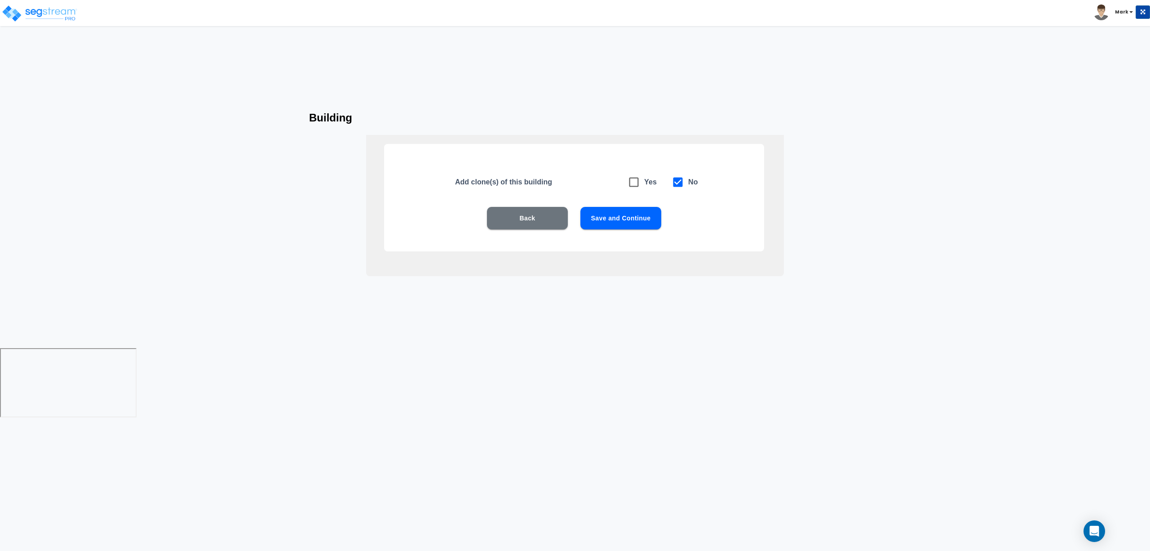
click at [630, 214] on button "Save and Continue" at bounding box center [621, 218] width 81 height 22
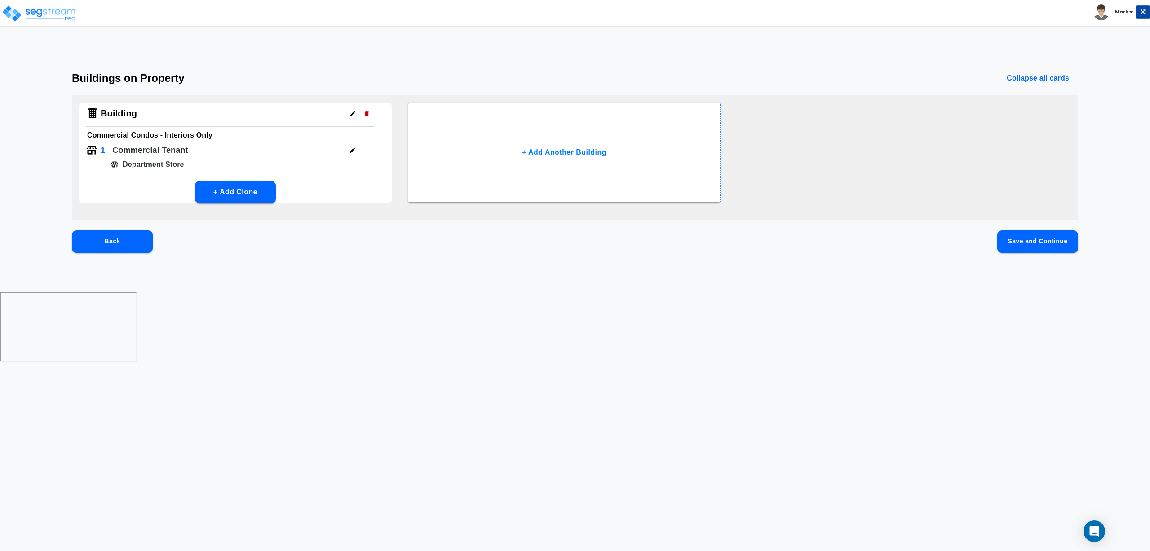
click at [1016, 240] on button "Save and Continue" at bounding box center [1038, 241] width 81 height 22
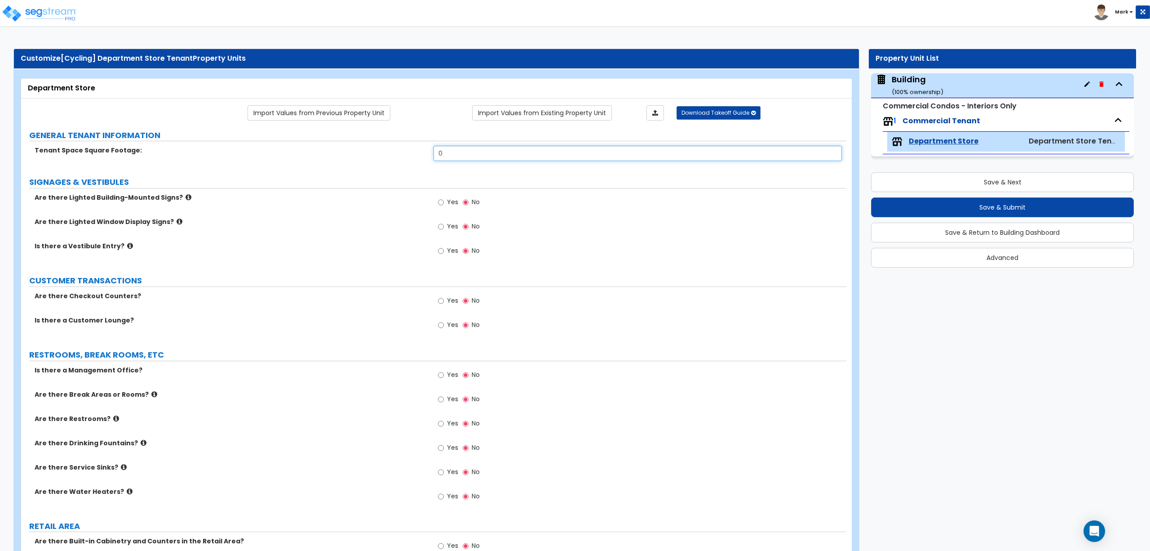
drag, startPoint x: 484, startPoint y: 156, endPoint x: 332, endPoint y: 164, distance: 153.0
click at [340, 164] on div "Tenant Space Square Footage: 0" at bounding box center [434, 157] width 826 height 22
type input "2,500"
click at [346, 166] on div "Tenant Space Square Footage: 2,500" at bounding box center [434, 157] width 826 height 22
click at [450, 308] on label "Yes" at bounding box center [448, 301] width 20 height 15
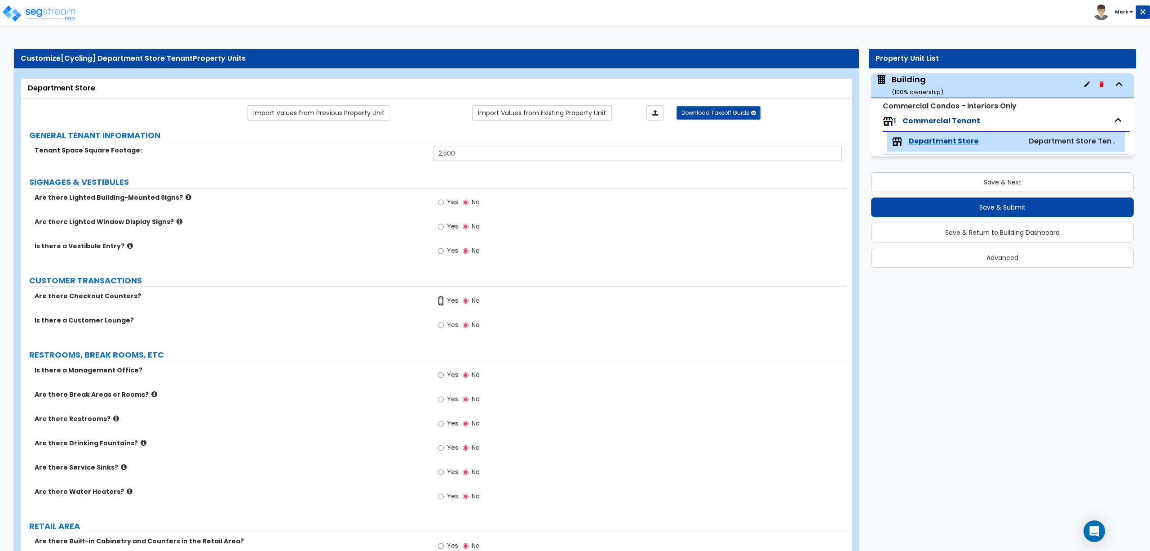
click at [444, 306] on input "Yes" at bounding box center [441, 301] width 6 height 10
radio input "true"
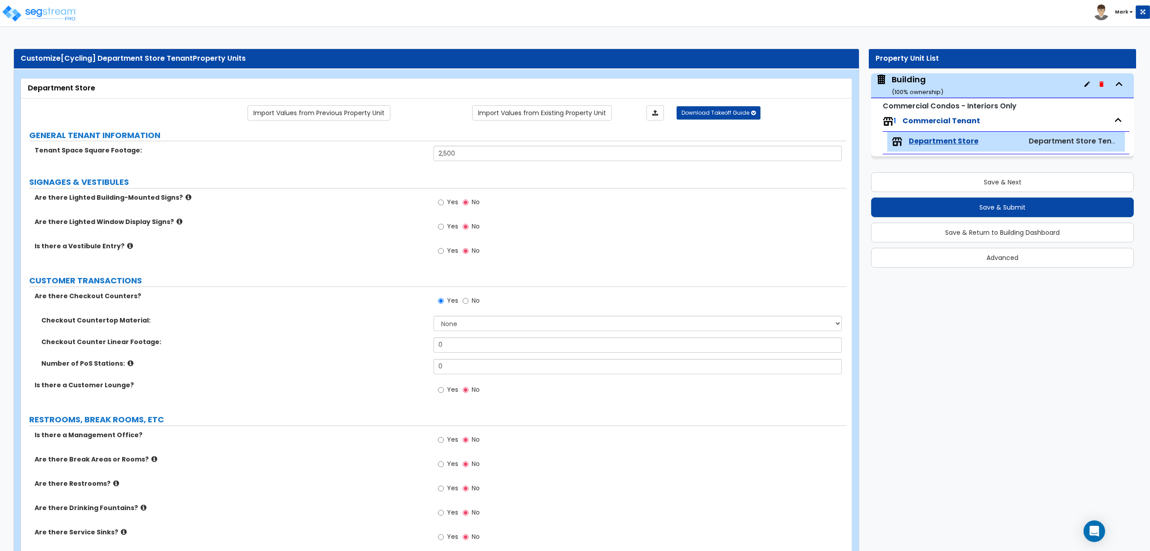
click at [447, 388] on span "Yes" at bounding box center [452, 389] width 11 height 9
click at [444, 388] on input "Yes" at bounding box center [441, 390] width 6 height 10
radio input "true"
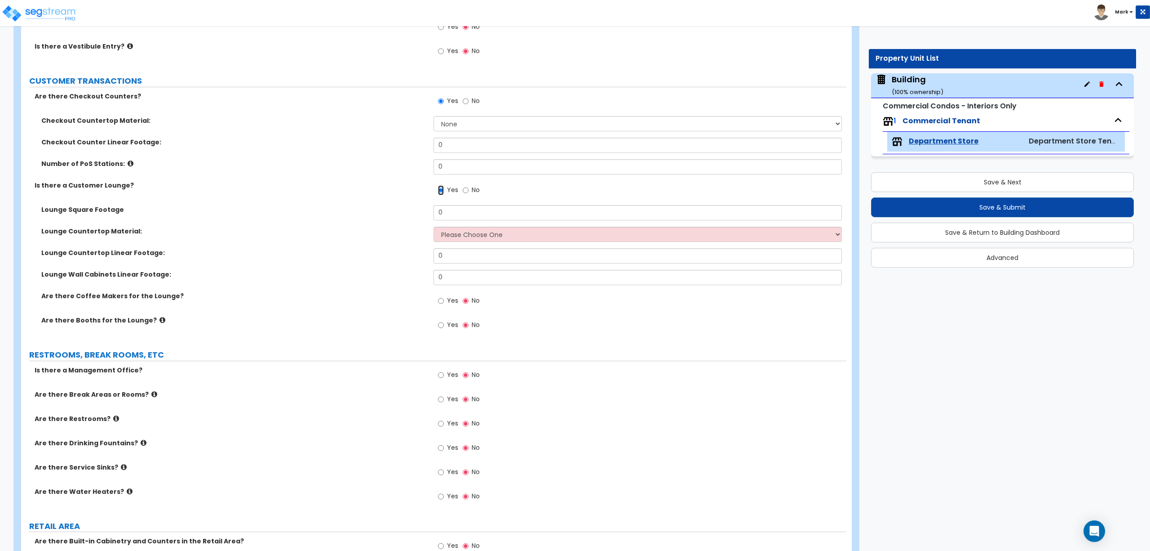
scroll to position [400, 0]
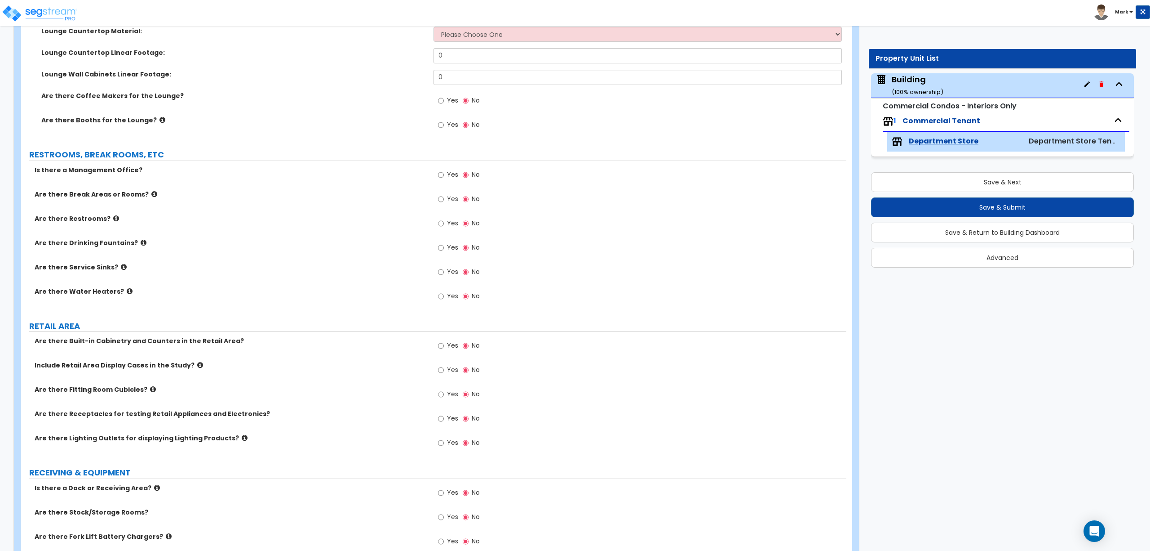
click at [448, 170] on label "Yes" at bounding box center [448, 175] width 20 height 15
click at [444, 170] on input "Yes" at bounding box center [441, 175] width 6 height 10
radio input "true"
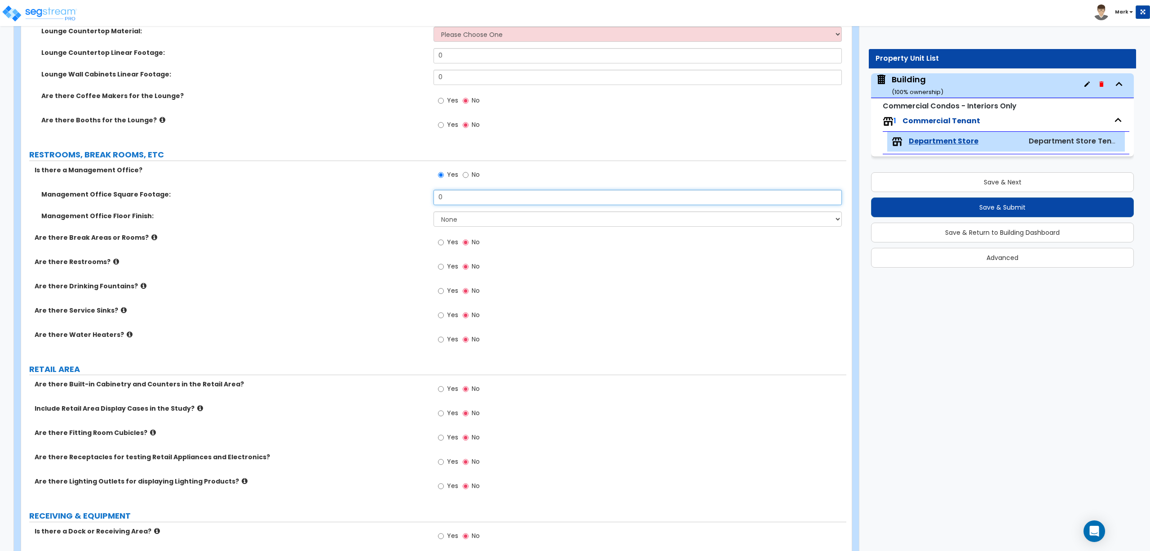
drag, startPoint x: 457, startPoint y: 194, endPoint x: 381, endPoint y: 197, distance: 75.5
click at [383, 197] on div "Management Office Square Footage: 0" at bounding box center [434, 201] width 826 height 22
click at [361, 216] on label "Management Office Floor Finish:" at bounding box center [234, 215] width 386 height 9
drag, startPoint x: 396, startPoint y: 200, endPoint x: 376, endPoint y: 200, distance: 20.2
click at [376, 200] on div "Management Office Square Footage: 0" at bounding box center [434, 201] width 826 height 22
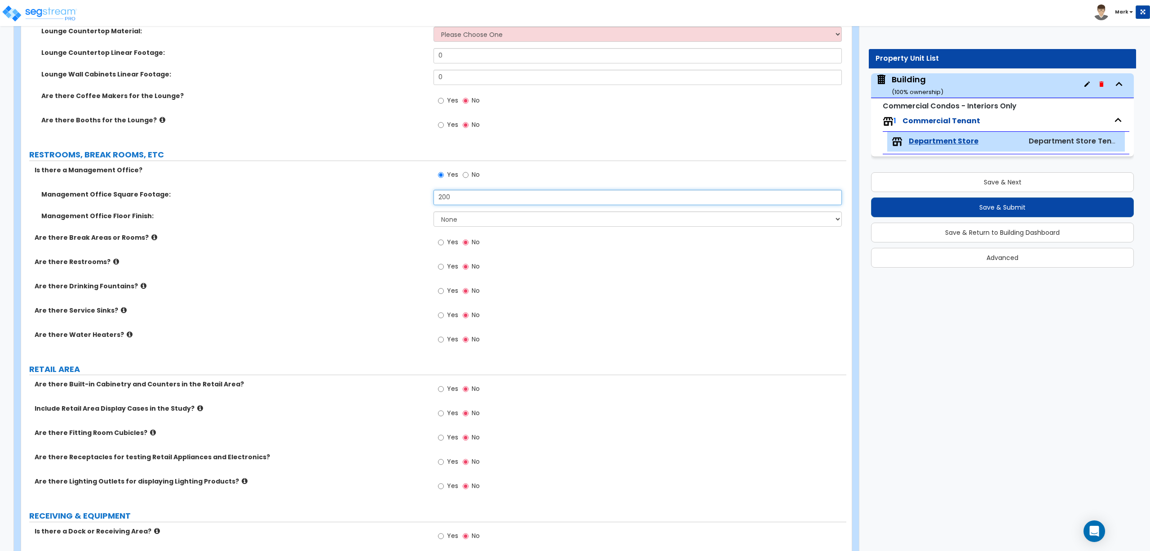
type input "200"
click at [452, 218] on select "None Tile Flooring Hardwood Flooring Resilient Laminate Flooring VCT Flooring S…" at bounding box center [638, 218] width 408 height 15
click at [453, 222] on select "None Tile Flooring Hardwood Flooring Resilient Laminate Flooring VCT Flooring S…" at bounding box center [638, 218] width 408 height 15
select select "3"
click at [434, 212] on select "None Tile Flooring Hardwood Flooring Resilient Laminate Flooring VCT Flooring S…" at bounding box center [638, 218] width 408 height 15
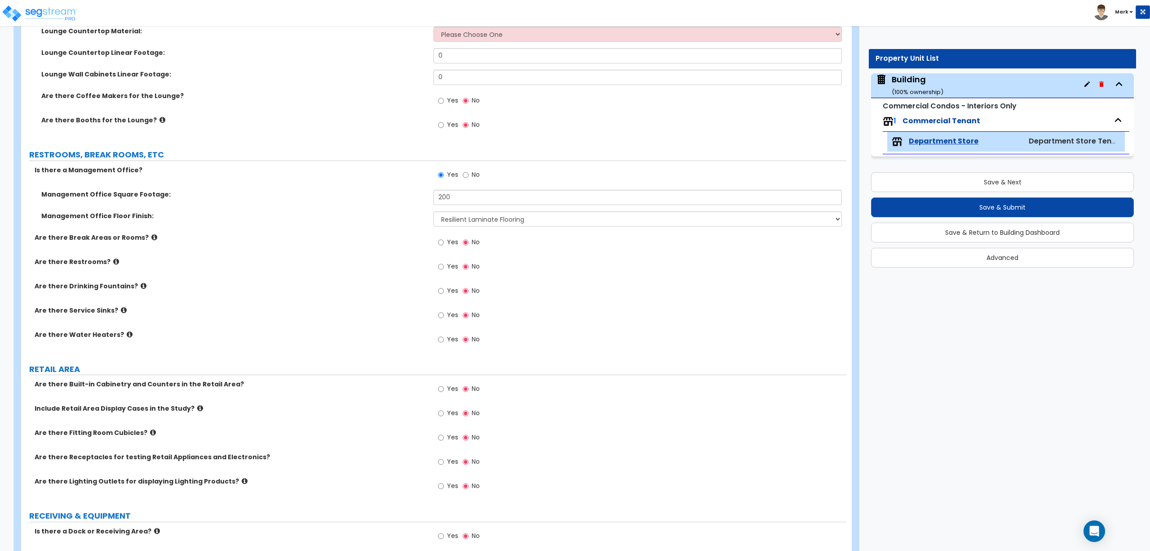
click at [444, 241] on label "Yes" at bounding box center [448, 242] width 20 height 15
click at [444, 241] on input "Yes" at bounding box center [441, 242] width 6 height 10
radio input "true"
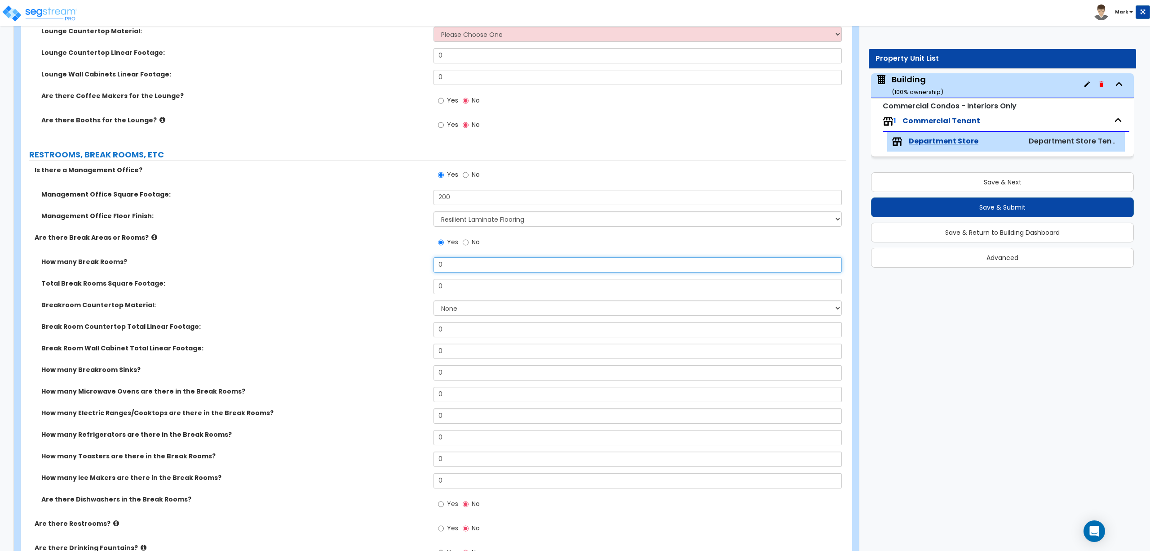
drag, startPoint x: 459, startPoint y: 268, endPoint x: 400, endPoint y: 263, distance: 59.6
click at [401, 263] on div "How many Break Rooms? 0" at bounding box center [434, 268] width 826 height 22
type input "1"
drag, startPoint x: 440, startPoint y: 286, endPoint x: 426, endPoint y: 291, distance: 14.4
click at [426, 290] on div "Total Break Rooms Square Footage: 0" at bounding box center [434, 290] width 826 height 22
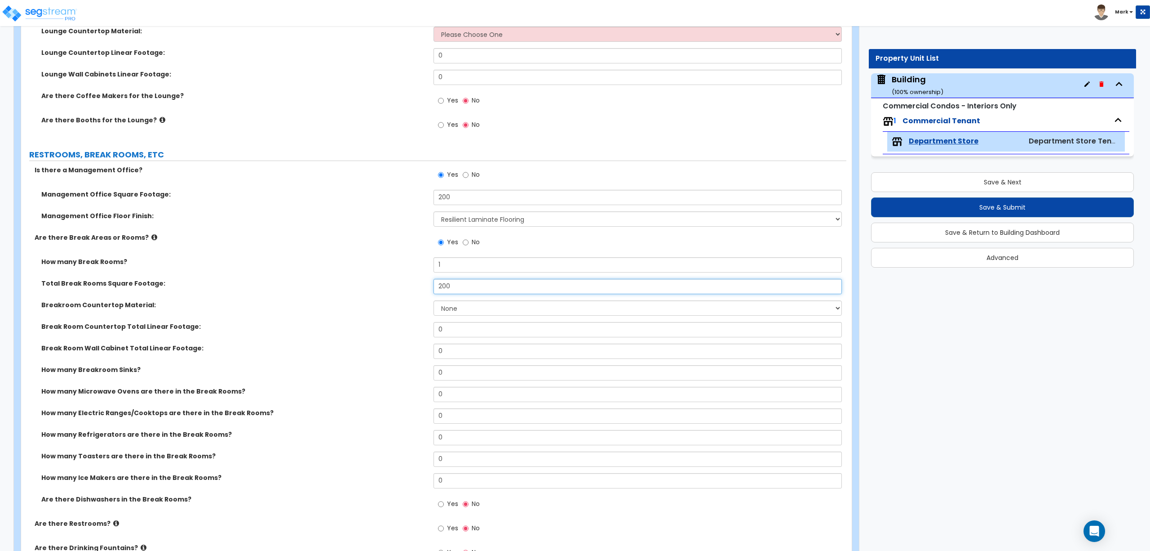
scroll to position [599, 0]
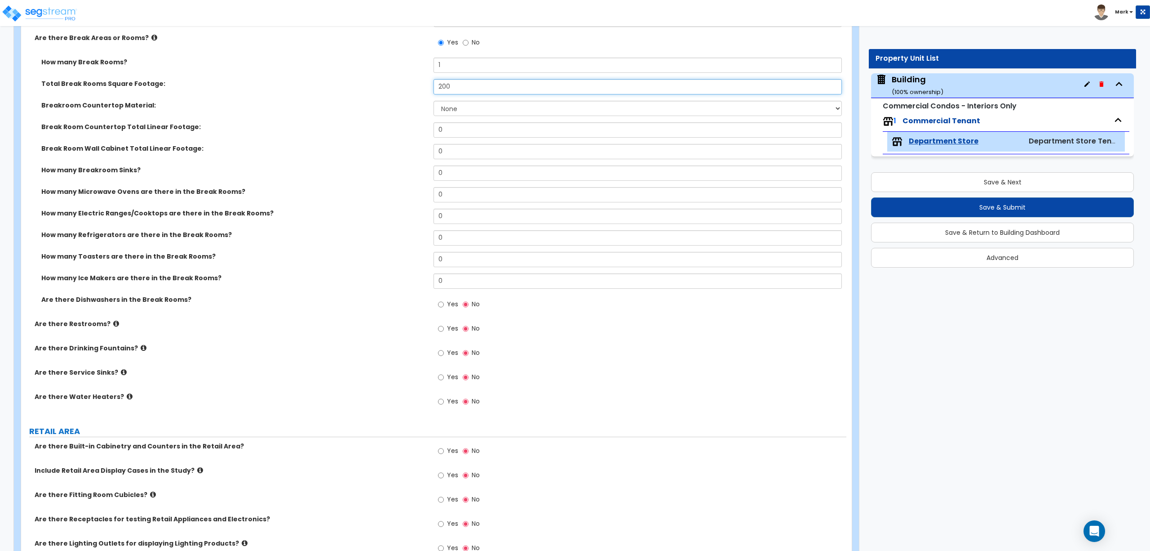
type input "200"
drag, startPoint x: 447, startPoint y: 177, endPoint x: 416, endPoint y: 173, distance: 30.7
click at [417, 173] on div "How many Breakroom Sinks? 0" at bounding box center [434, 176] width 826 height 22
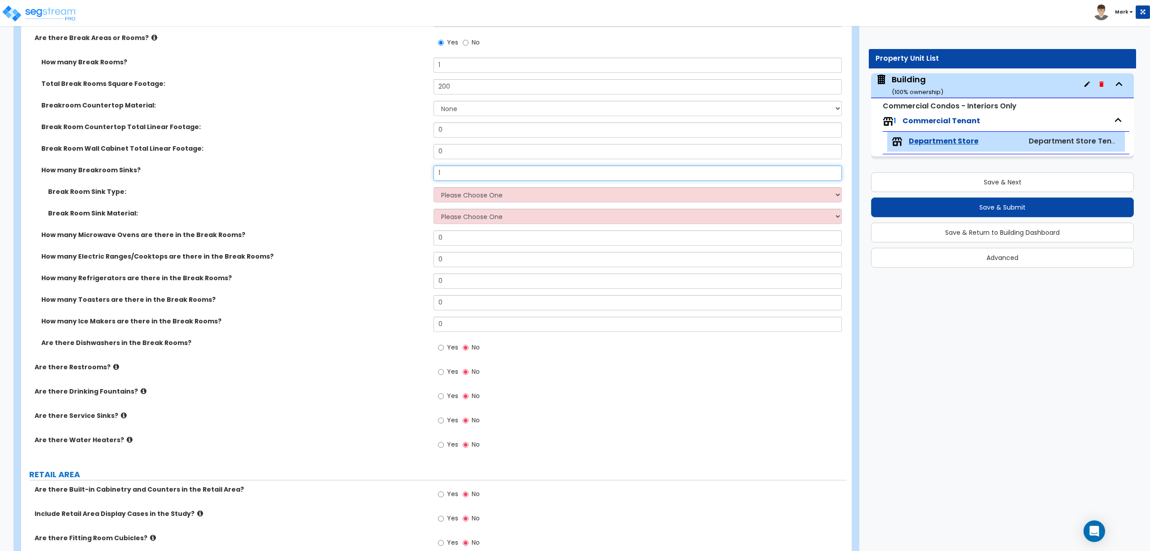
type input "1"
click at [450, 195] on select "Please Choose One Single Sink Double Sink" at bounding box center [638, 194] width 408 height 15
select select "1"
click at [434, 188] on select "Please Choose One Single Sink Double Sink" at bounding box center [638, 194] width 408 height 15
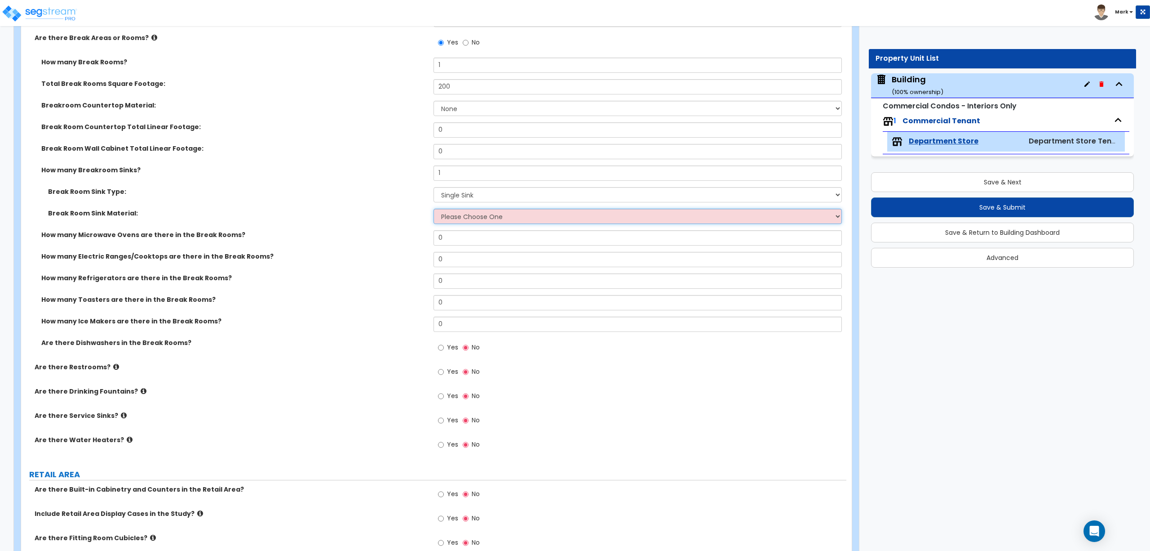
click at [460, 213] on select "Please Choose One Stainless Steel Porcelain Enamel Cast Iron" at bounding box center [638, 216] width 408 height 15
select select "1"
click at [434, 209] on select "Please Choose One Stainless Steel Porcelain Enamel Cast Iron" at bounding box center [638, 216] width 408 height 15
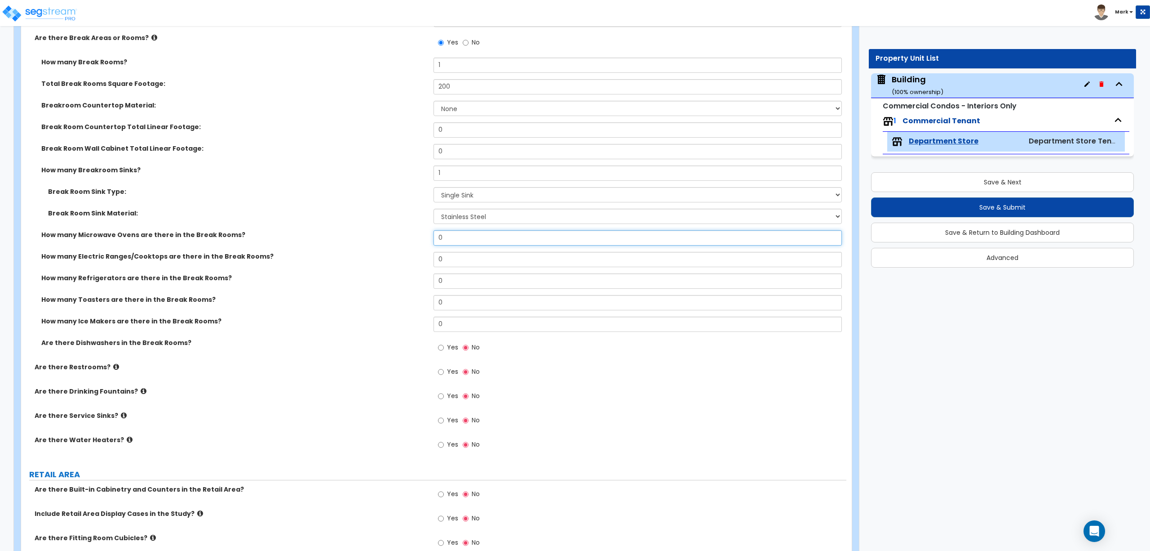
drag, startPoint x: 452, startPoint y: 237, endPoint x: 425, endPoint y: 247, distance: 28.7
click at [420, 238] on div "How many Microwave Ovens are there in the Break Rooms? 0" at bounding box center [434, 241] width 826 height 22
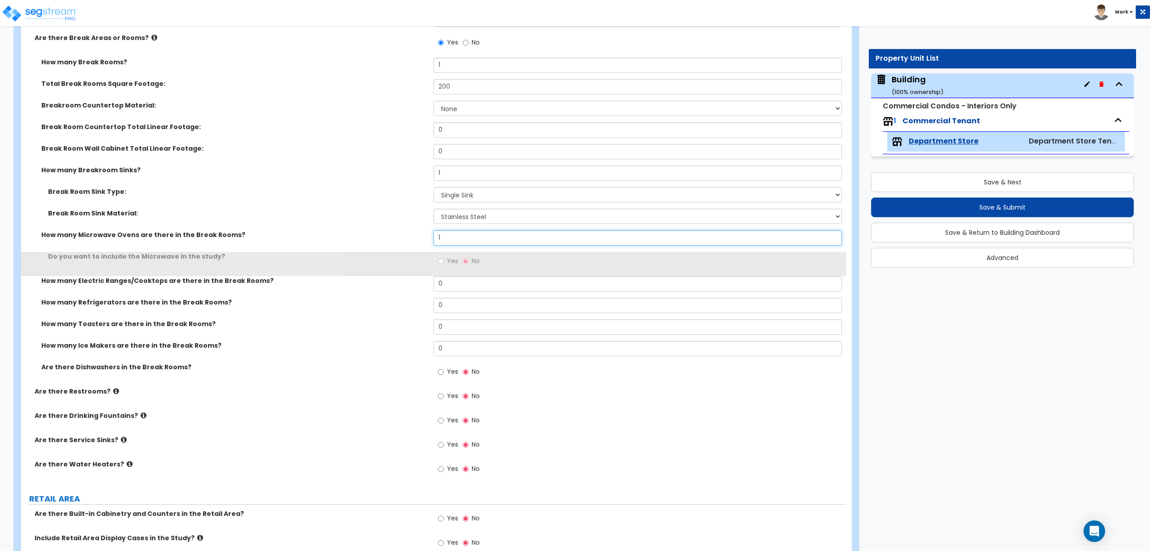
type input "1"
click at [446, 262] on label "Yes" at bounding box center [448, 261] width 20 height 15
click at [444, 262] on input "Yes" at bounding box center [441, 261] width 6 height 10
radio input "true"
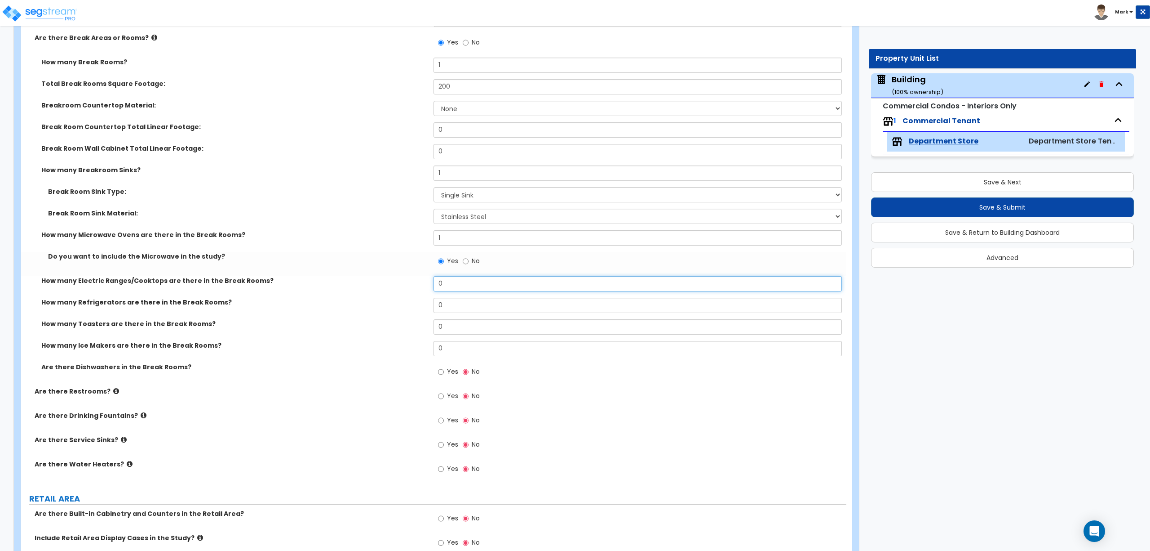
click at [449, 283] on input "0" at bounding box center [638, 283] width 408 height 15
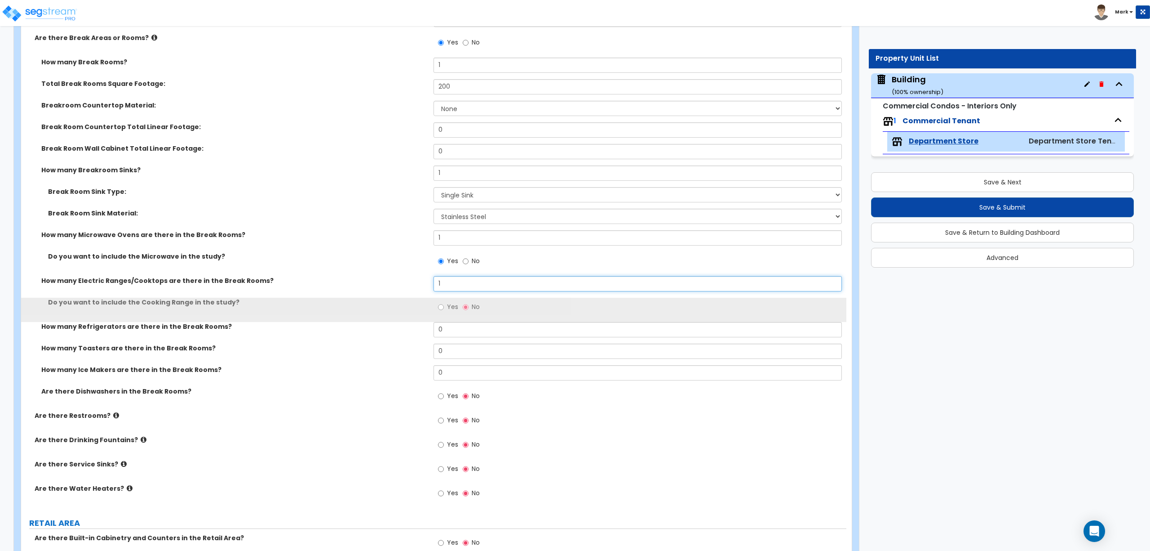
type input "1"
click at [448, 306] on span "Yes" at bounding box center [452, 306] width 11 height 9
click at [444, 306] on input "Yes" at bounding box center [441, 307] width 6 height 10
radio input "true"
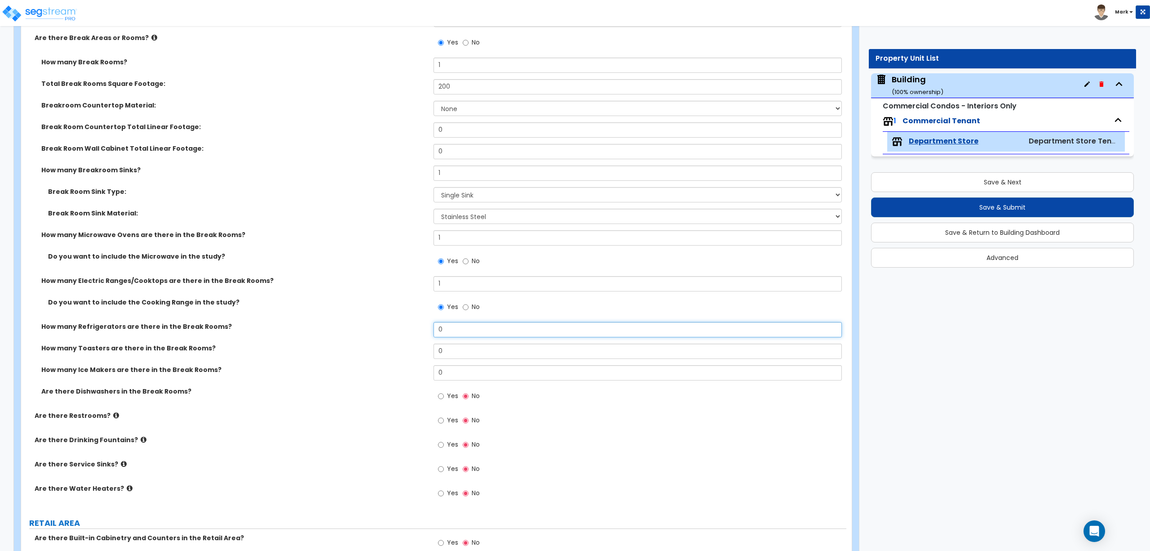
click at [452, 332] on input "0" at bounding box center [638, 329] width 408 height 15
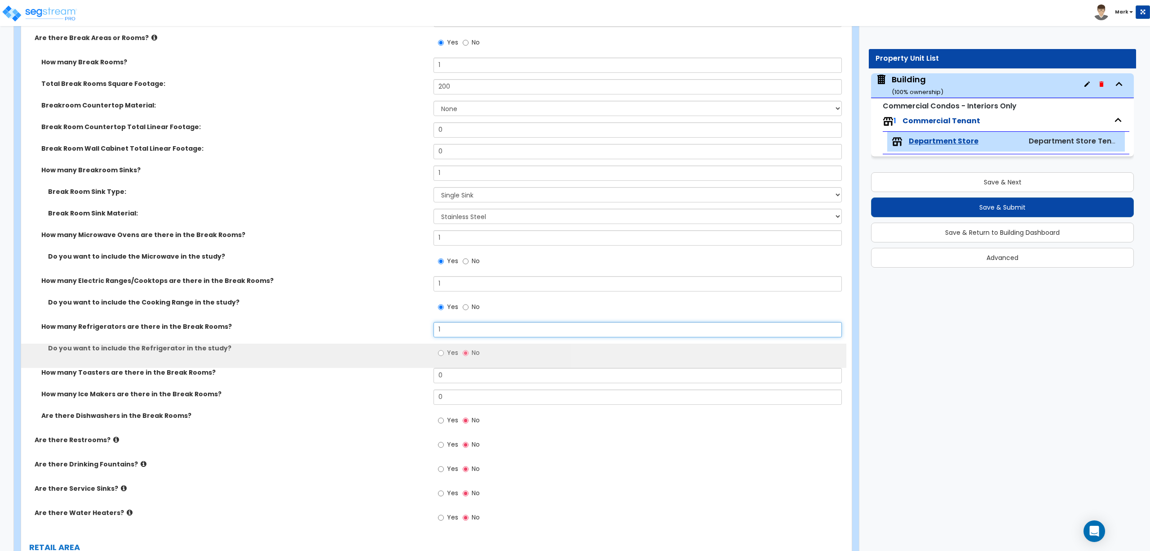
type input "1"
click at [446, 355] on label "Yes" at bounding box center [448, 353] width 20 height 15
click at [444, 355] on input "Yes" at bounding box center [441, 353] width 6 height 10
radio input "true"
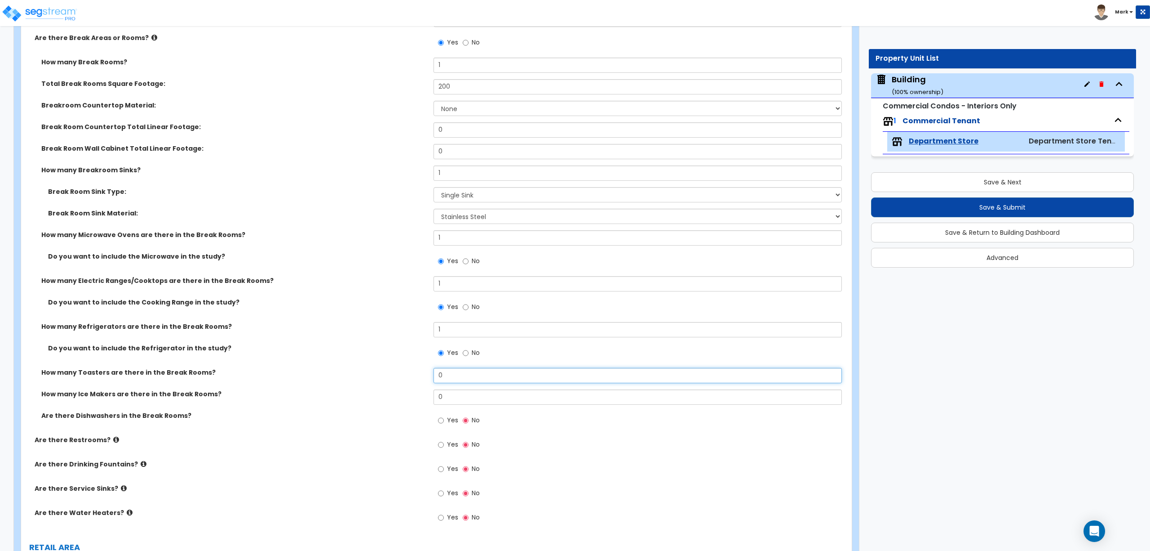
click at [449, 376] on input "0" at bounding box center [638, 375] width 408 height 15
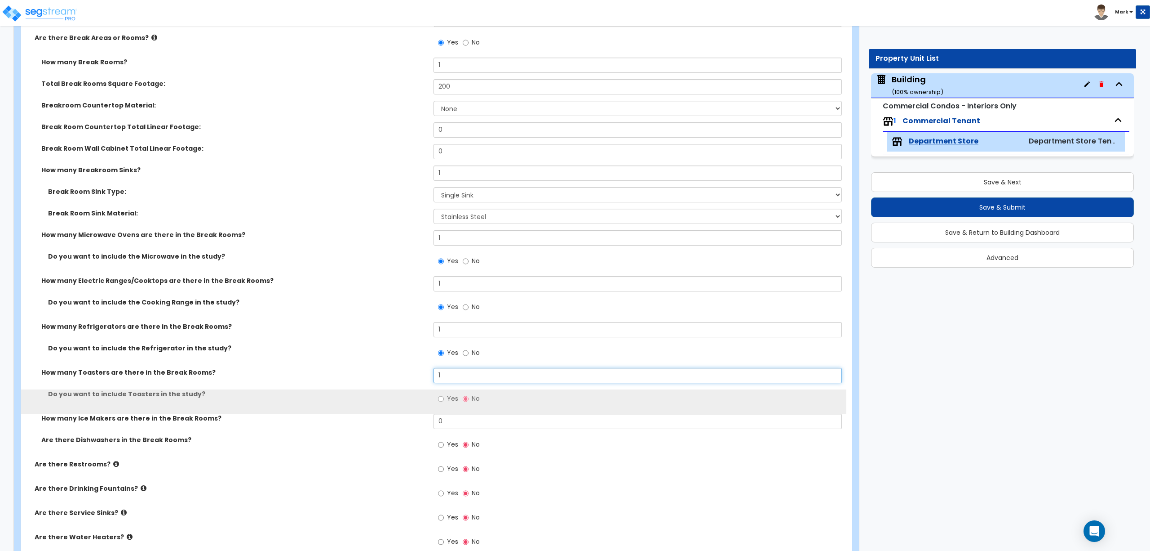
type input "1"
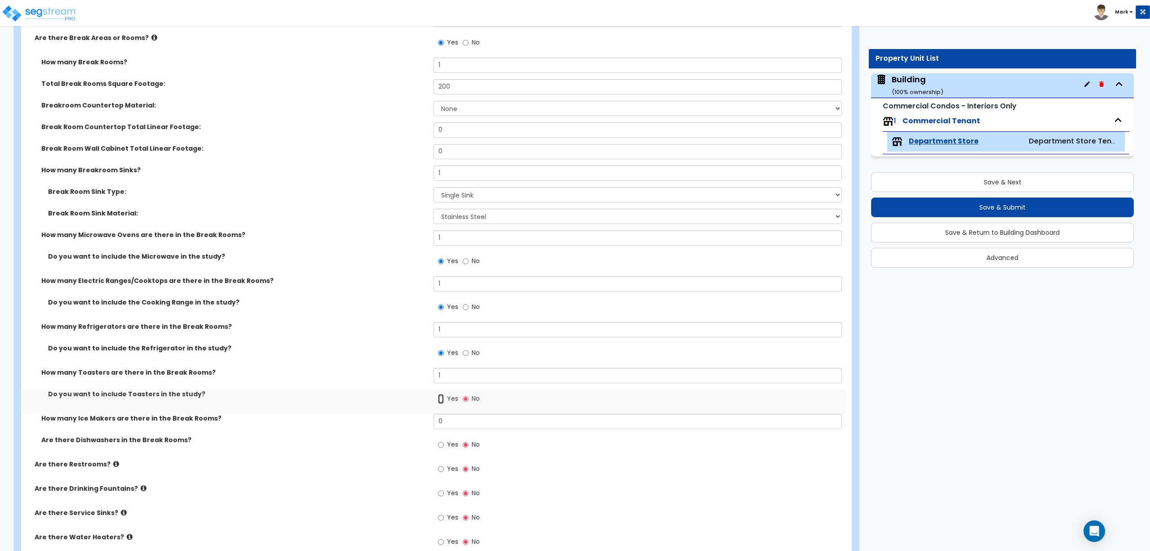
click at [440, 402] on input "Yes" at bounding box center [441, 399] width 6 height 10
radio input "true"
click at [446, 414] on input "0" at bounding box center [638, 420] width 408 height 15
type input "1"
click at [449, 448] on span "Yes" at bounding box center [452, 444] width 11 height 9
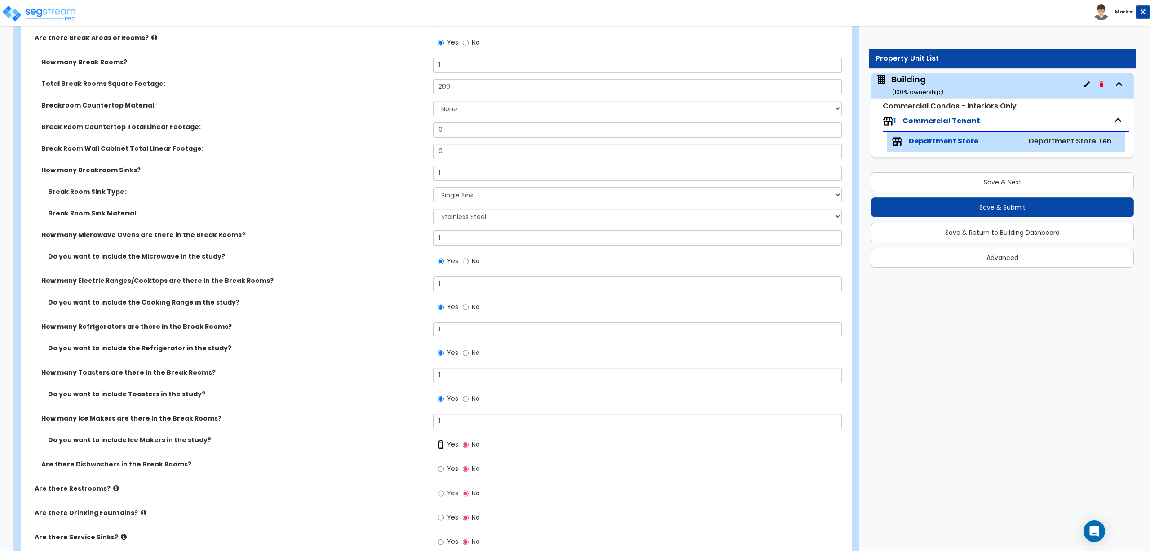
click at [444, 448] on input "Yes" at bounding box center [441, 445] width 6 height 10
radio input "true"
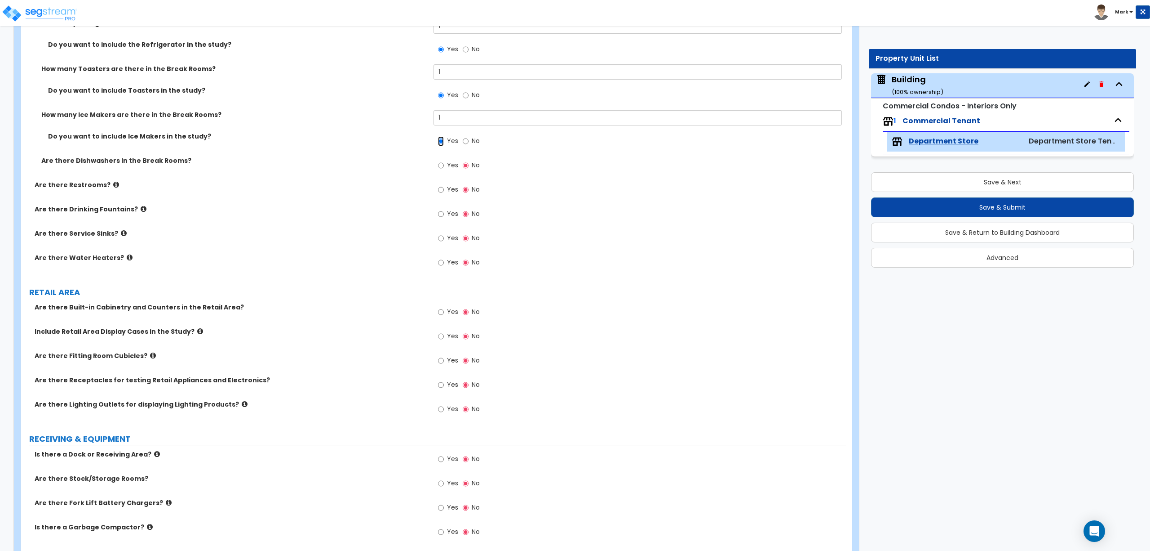
scroll to position [799, 0]
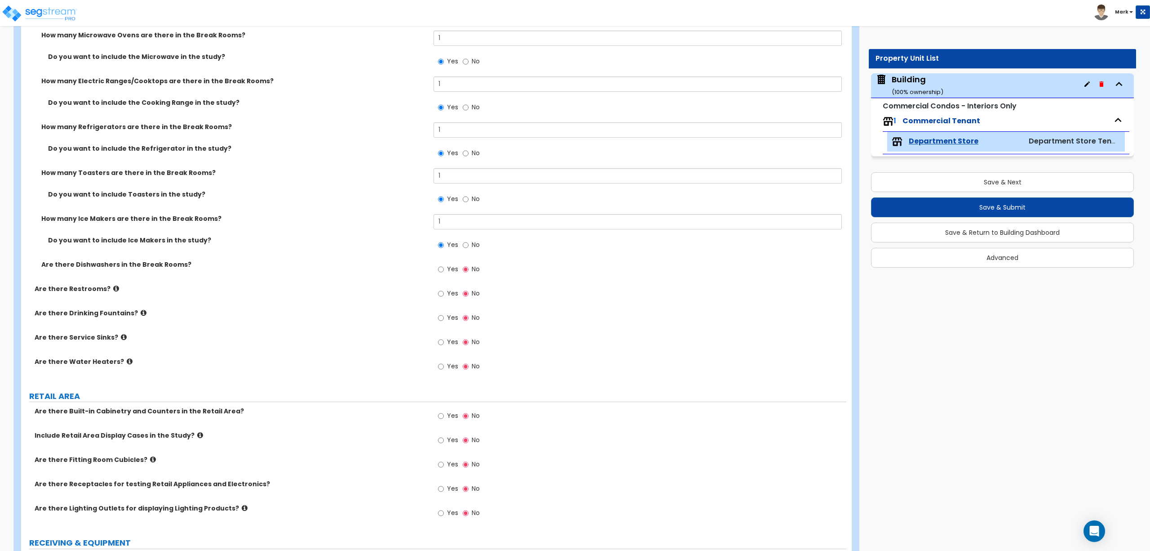
click at [446, 266] on label "Yes" at bounding box center [448, 269] width 20 height 15
click at [444, 266] on input "Yes" at bounding box center [441, 269] width 6 height 10
radio input "true"
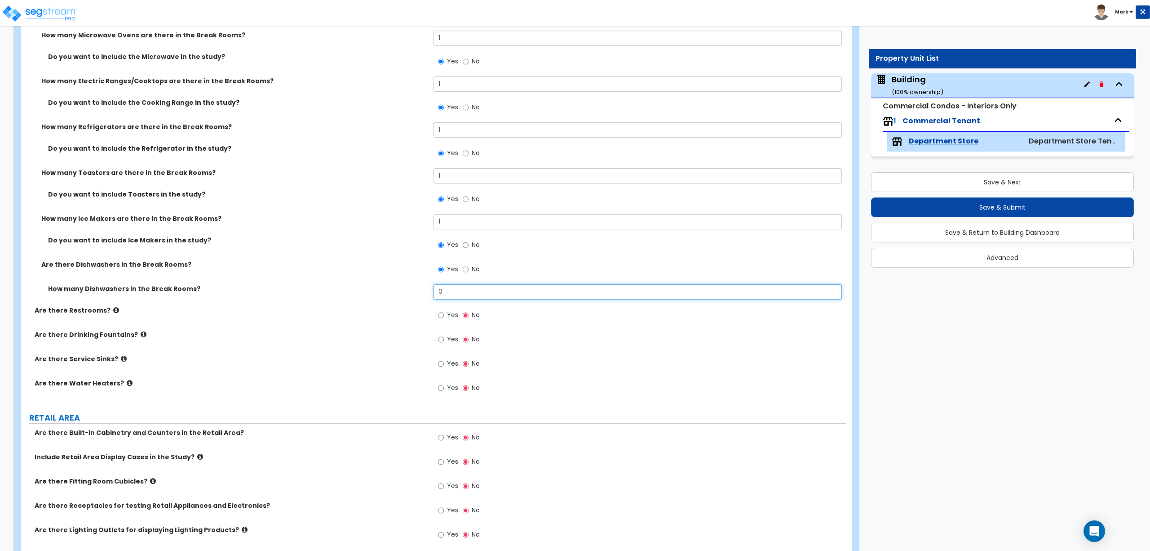
drag, startPoint x: 444, startPoint y: 293, endPoint x: 428, endPoint y: 292, distance: 16.2
click at [428, 292] on div "How many Dishwashers in the Break Rooms? 0" at bounding box center [434, 295] width 826 height 22
type input "1"
click at [445, 315] on label "Yes" at bounding box center [448, 315] width 20 height 15
click at [444, 315] on input "Yes" at bounding box center [441, 315] width 6 height 10
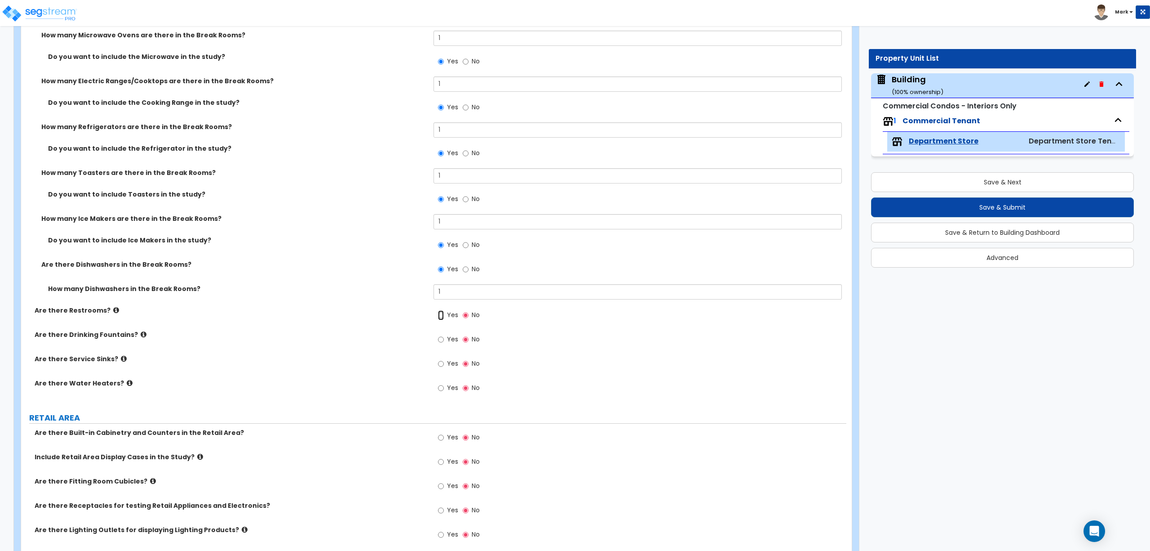
radio input "true"
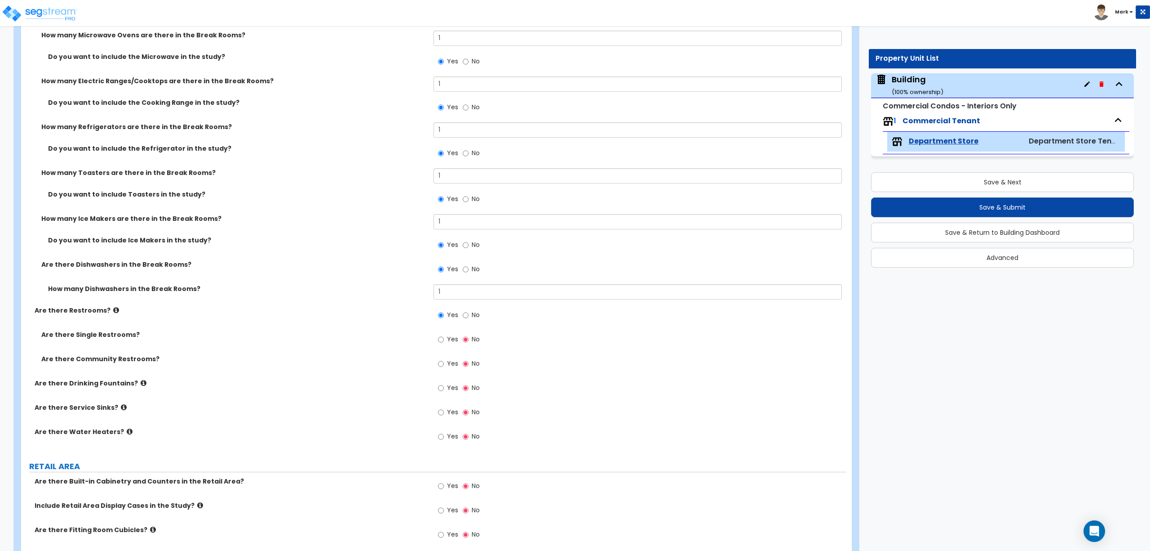
click at [450, 340] on span "Yes" at bounding box center [452, 338] width 11 height 9
click at [444, 340] on input "Yes" at bounding box center [441, 339] width 6 height 10
radio input "true"
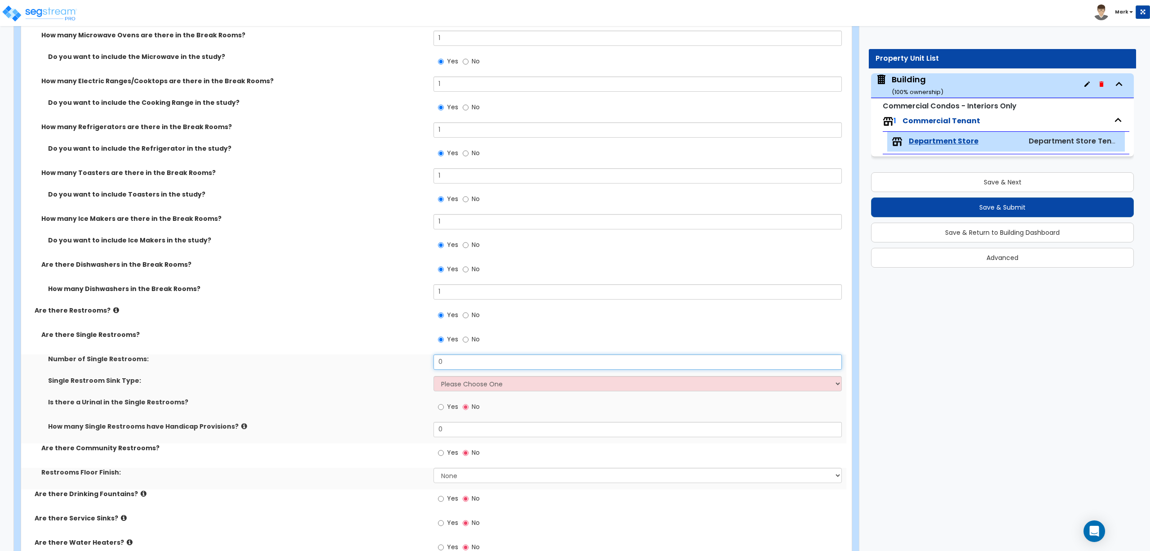
drag, startPoint x: 442, startPoint y: 363, endPoint x: 409, endPoint y: 362, distance: 33.3
click at [409, 362] on div "Number of Single Restrooms: 0" at bounding box center [434, 365] width 826 height 22
type input "2"
click at [460, 388] on select "Please Choose One Wall-mounted Vanity-mounted" at bounding box center [638, 383] width 408 height 15
select select "2"
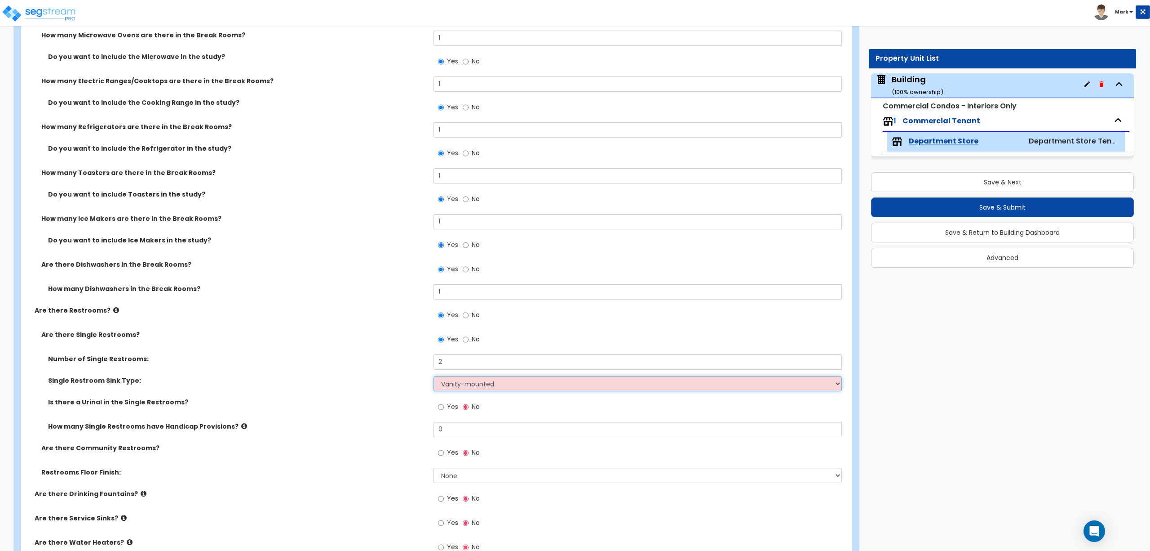
click at [434, 377] on select "Please Choose One Wall-mounted Vanity-mounted" at bounding box center [638, 383] width 408 height 15
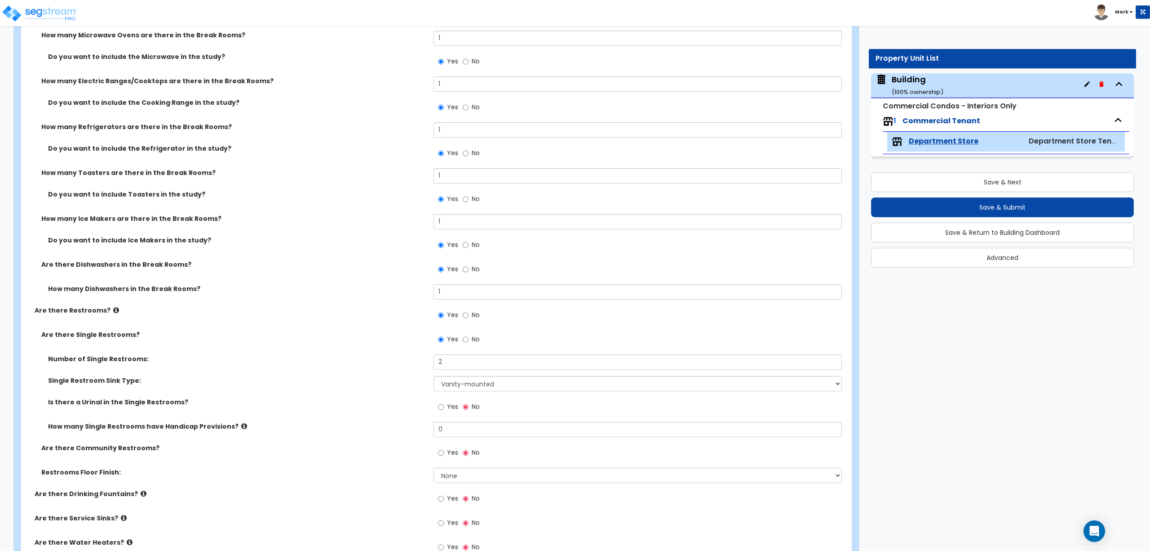
click at [395, 389] on div "Single Restroom Sink Type: Please Choose One Wall-mounted Vanity-mounted" at bounding box center [434, 387] width 826 height 22
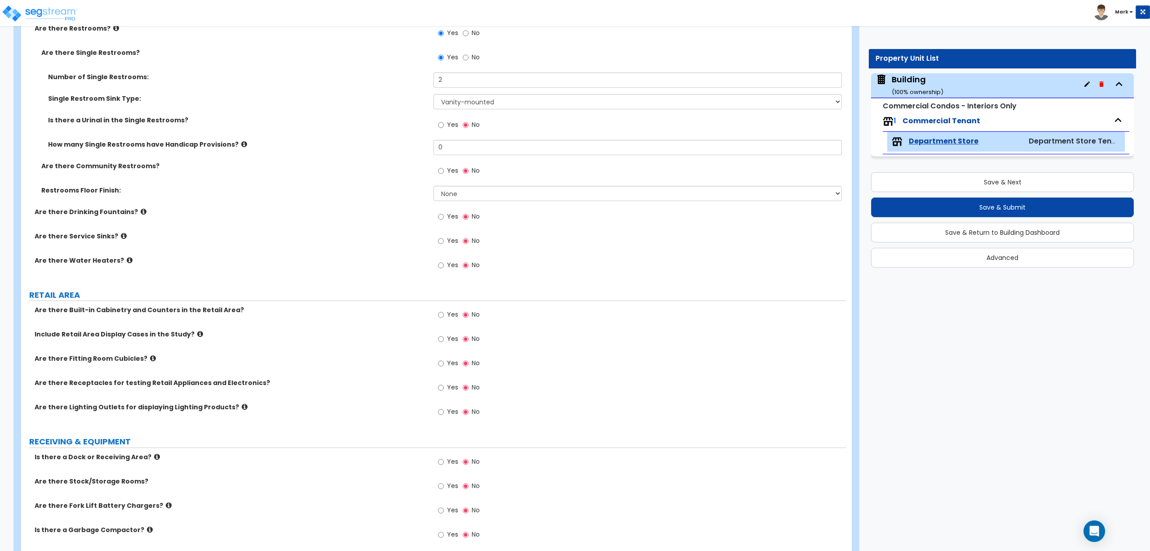
scroll to position [999, 0]
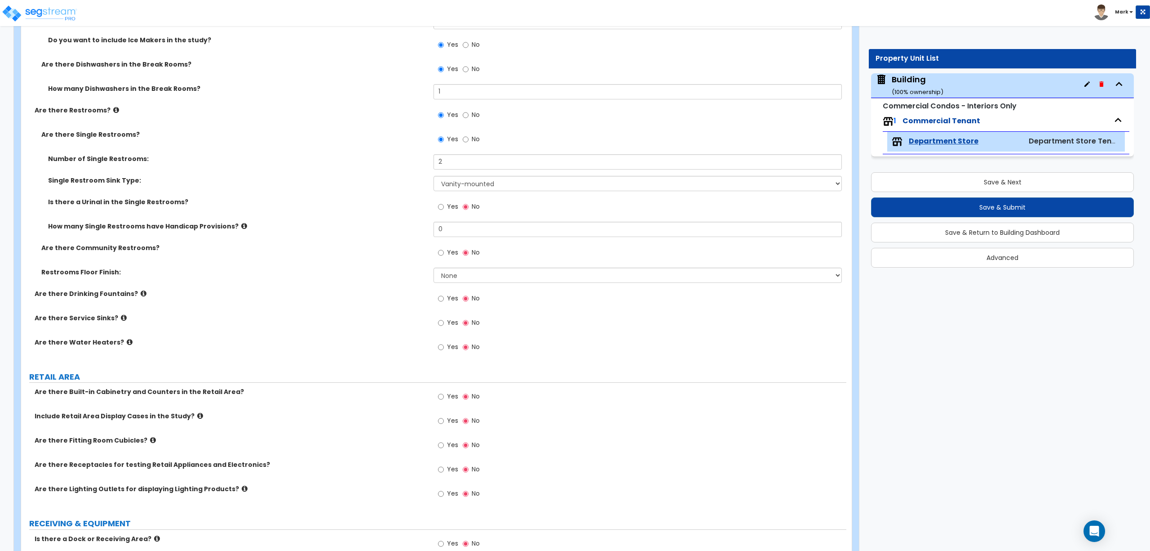
click at [446, 205] on label "Yes" at bounding box center [448, 207] width 20 height 15
click at [444, 205] on input "Yes" at bounding box center [441, 207] width 6 height 10
click at [472, 207] on span "No" at bounding box center [476, 206] width 8 height 9
click at [469, 207] on input "No" at bounding box center [466, 207] width 6 height 10
radio input "false"
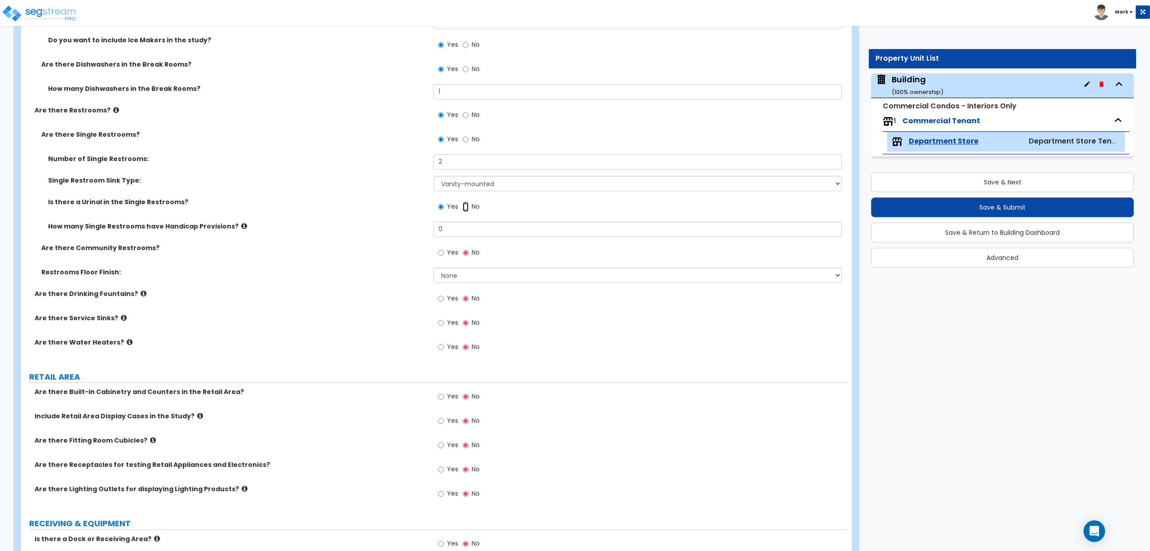
radio input "true"
drag, startPoint x: 446, startPoint y: 231, endPoint x: 430, endPoint y: 231, distance: 16.6
click at [430, 231] on div "How many Single Restrooms have Handicap Provisions? 0" at bounding box center [434, 233] width 826 height 22
type input "2"
click at [445, 258] on label "Yes" at bounding box center [448, 253] width 20 height 15
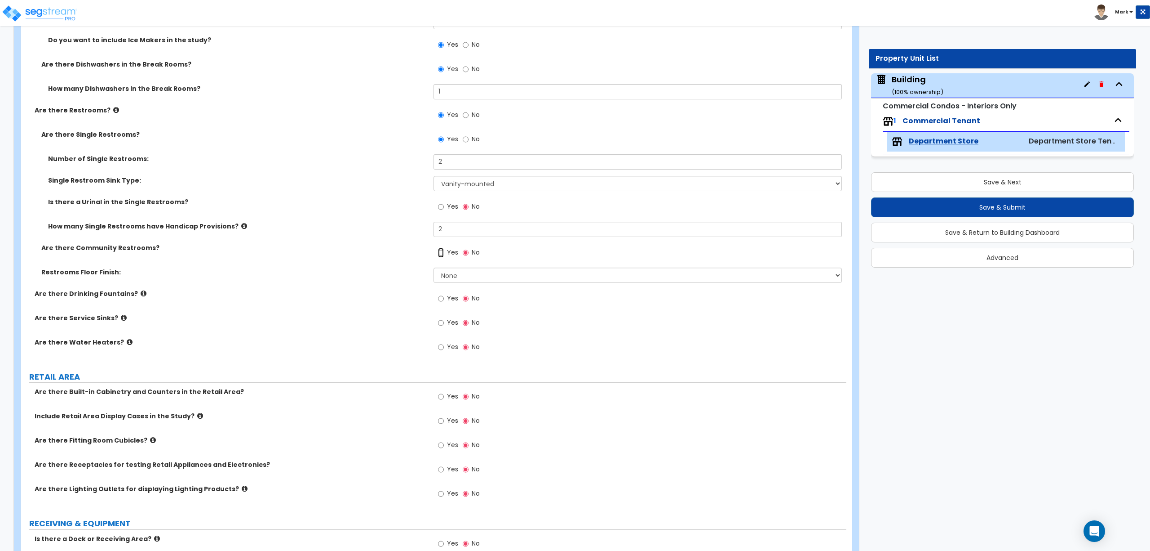
click at [444, 258] on input "Yes" at bounding box center [441, 253] width 6 height 10
radio input "true"
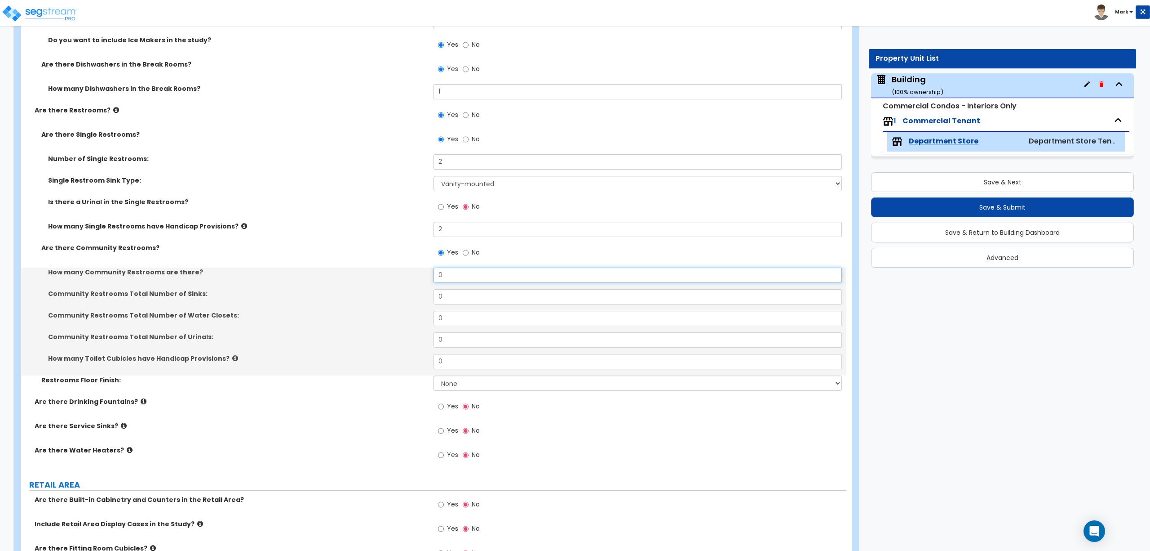
drag, startPoint x: 451, startPoint y: 275, endPoint x: 433, endPoint y: 282, distance: 19.4
click at [433, 282] on div "How many Community Restrooms are there? 0" at bounding box center [434, 278] width 826 height 22
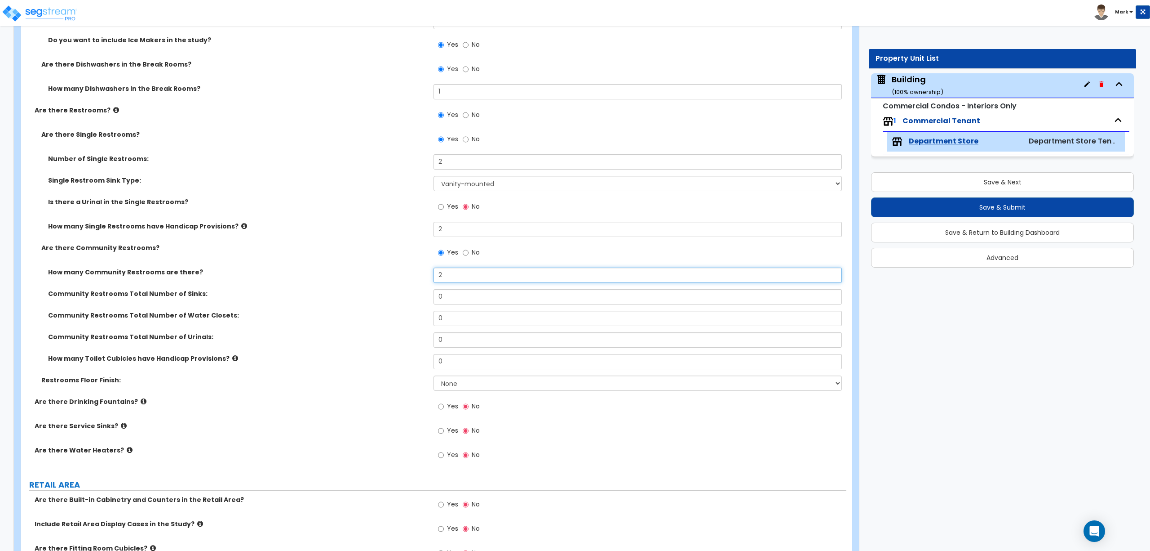
type input "2"
drag, startPoint x: 450, startPoint y: 296, endPoint x: 414, endPoint y: 303, distance: 36.7
click at [414, 303] on div "Community Restrooms Total Number of Sinks: 0" at bounding box center [434, 300] width 826 height 22
type input "6"
drag, startPoint x: 451, startPoint y: 313, endPoint x: 418, endPoint y: 319, distance: 34.1
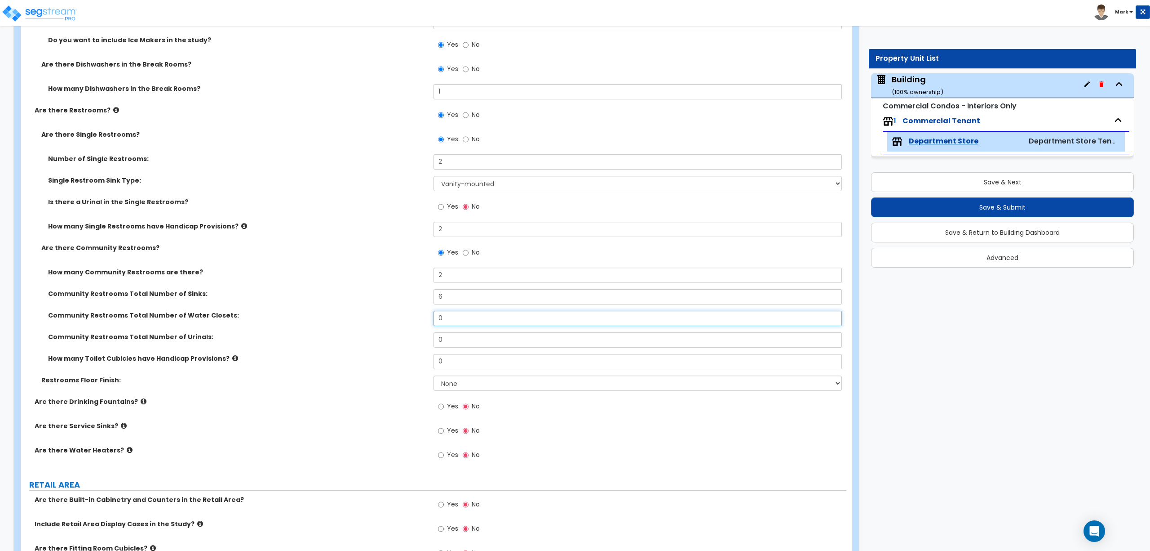
click at [418, 319] on div "Community Restrooms Total Number of Water Closets: 0" at bounding box center [434, 322] width 826 height 22
drag, startPoint x: 449, startPoint y: 324, endPoint x: 418, endPoint y: 324, distance: 30.6
click at [418, 324] on div "Community Restrooms Total Number of Water Closets: 4" at bounding box center [434, 322] width 826 height 22
type input "8"
drag, startPoint x: 452, startPoint y: 340, endPoint x: 427, endPoint y: 339, distance: 24.8
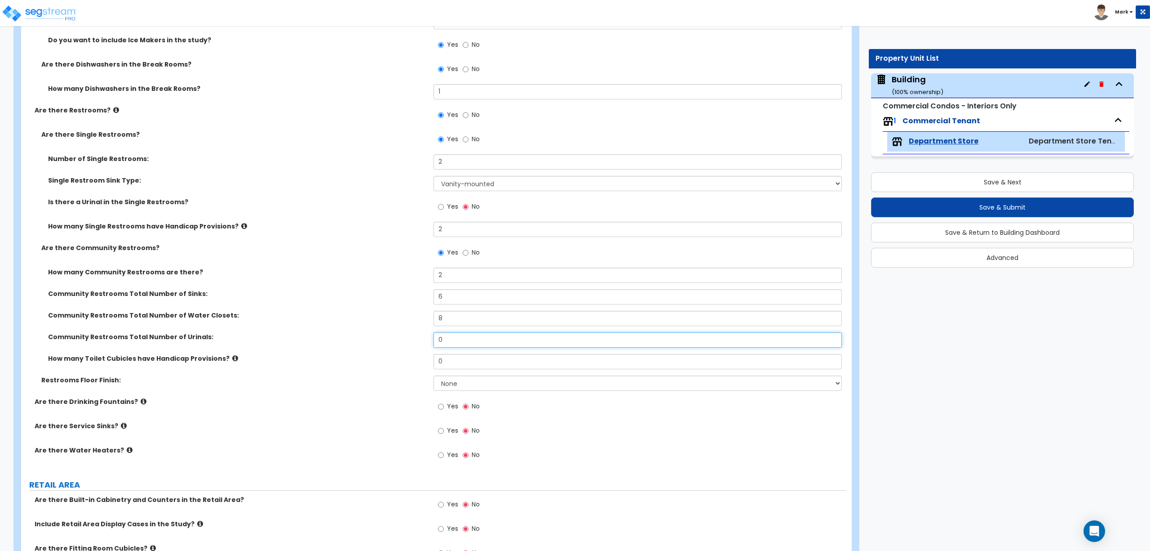
click at [427, 339] on div "Community Restrooms Total Number of Urinals: 0" at bounding box center [434, 343] width 826 height 22
type input "4"
drag, startPoint x: 454, startPoint y: 358, endPoint x: 421, endPoint y: 361, distance: 33.4
click at [421, 361] on div "How many Toilet Cubicles have Handicap Provisions? 0" at bounding box center [434, 365] width 826 height 22
type input "4"
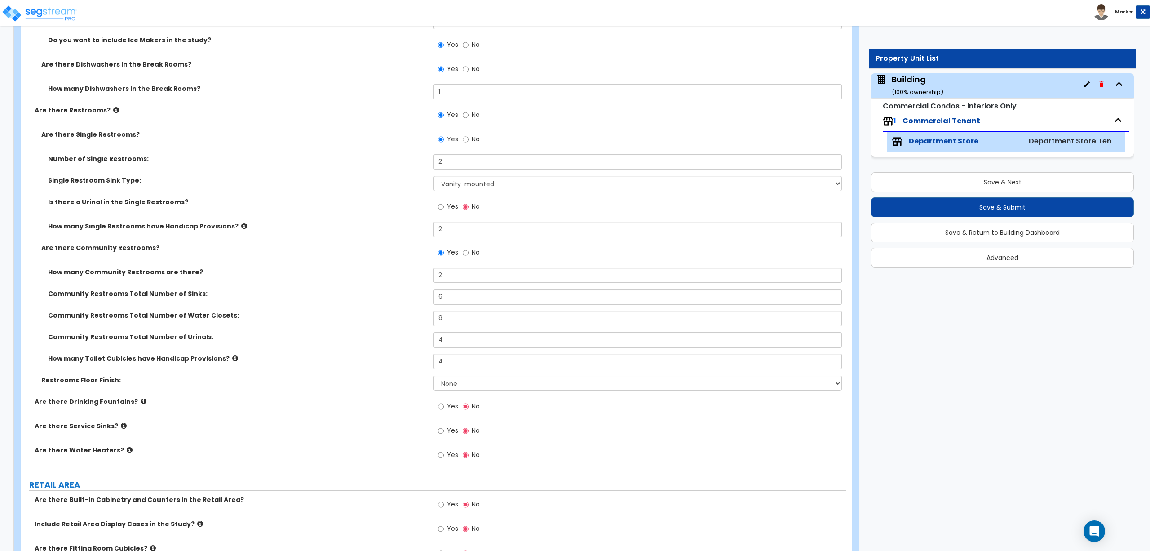
click at [460, 375] on div "How many Toilet Cubicles have Handicap Provisions? 4" at bounding box center [434, 365] width 826 height 22
click at [460, 382] on select "None Tile Flooring Resilient Laminate Flooring VCT Flooring Sheet Vinyl Flooring" at bounding box center [638, 382] width 408 height 15
click at [504, 390] on select "None Tile Flooring Resilient Laminate Flooring VCT Flooring Sheet Vinyl Flooring" at bounding box center [638, 382] width 408 height 15
select select "1"
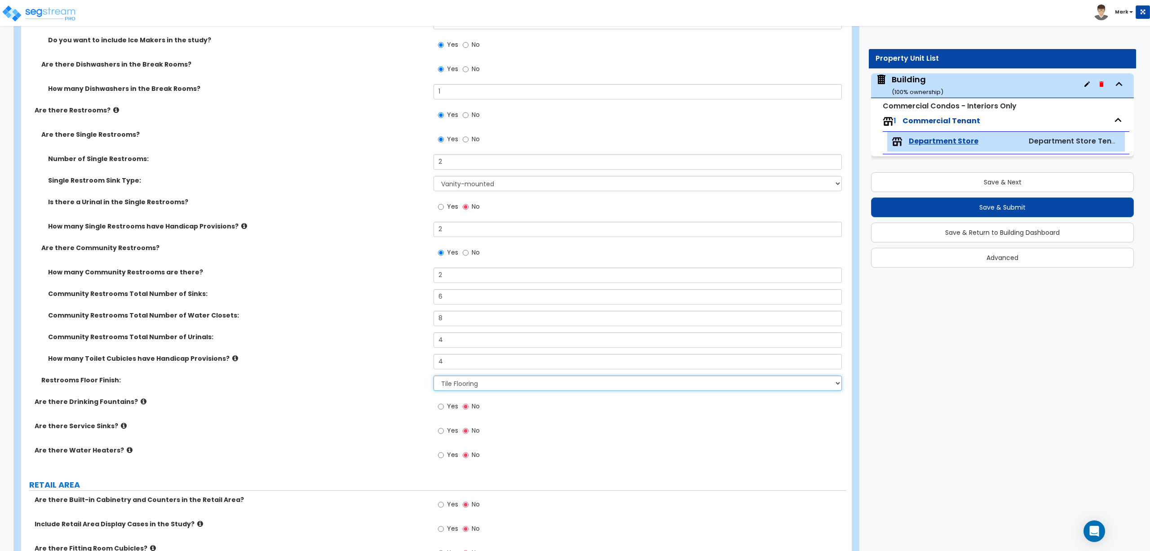
click at [434, 376] on select "None Tile Flooring Resilient Laminate Flooring VCT Flooring Sheet Vinyl Flooring" at bounding box center [638, 382] width 408 height 15
click at [446, 405] on label "Yes" at bounding box center [448, 407] width 20 height 15
click at [444, 405] on input "Yes" at bounding box center [441, 406] width 6 height 10
radio input "true"
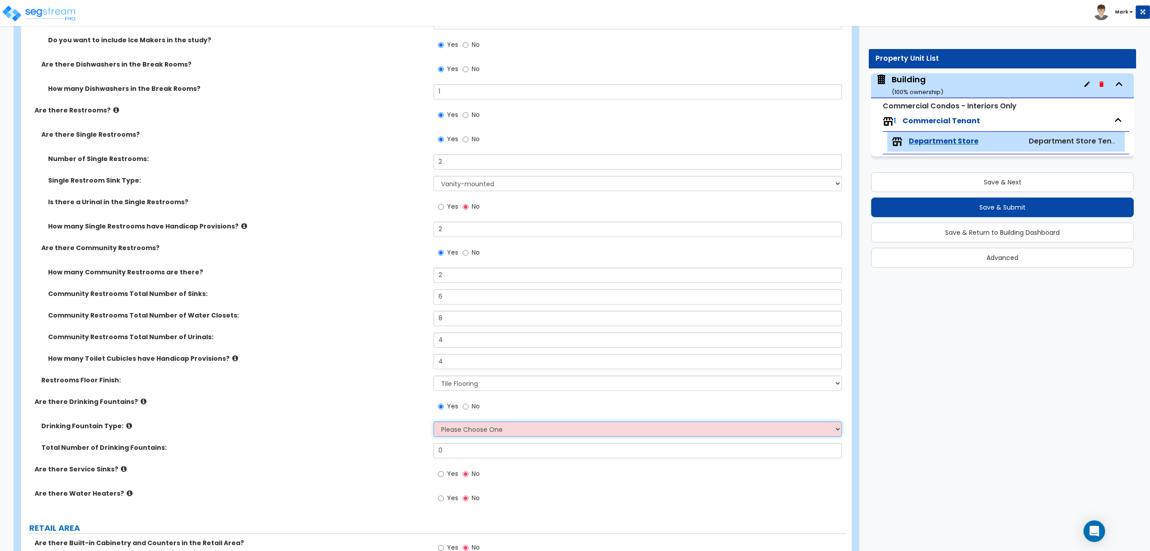
click at [449, 431] on select "Please Choose One Wall-mounted Floor-mounted" at bounding box center [638, 428] width 408 height 15
select select "1"
click at [434, 422] on select "Please Choose One Wall-mounted Floor-mounted" at bounding box center [638, 428] width 408 height 15
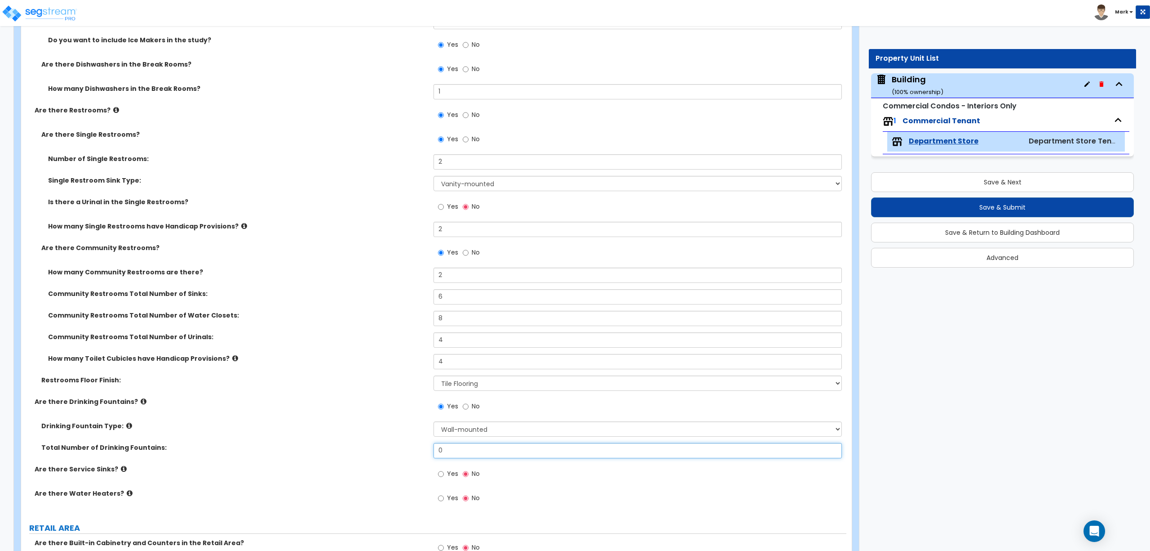
drag, startPoint x: 452, startPoint y: 449, endPoint x: 426, endPoint y: 449, distance: 25.2
click at [426, 449] on div "Total Number of Drinking Fountains: 0" at bounding box center [434, 454] width 826 height 22
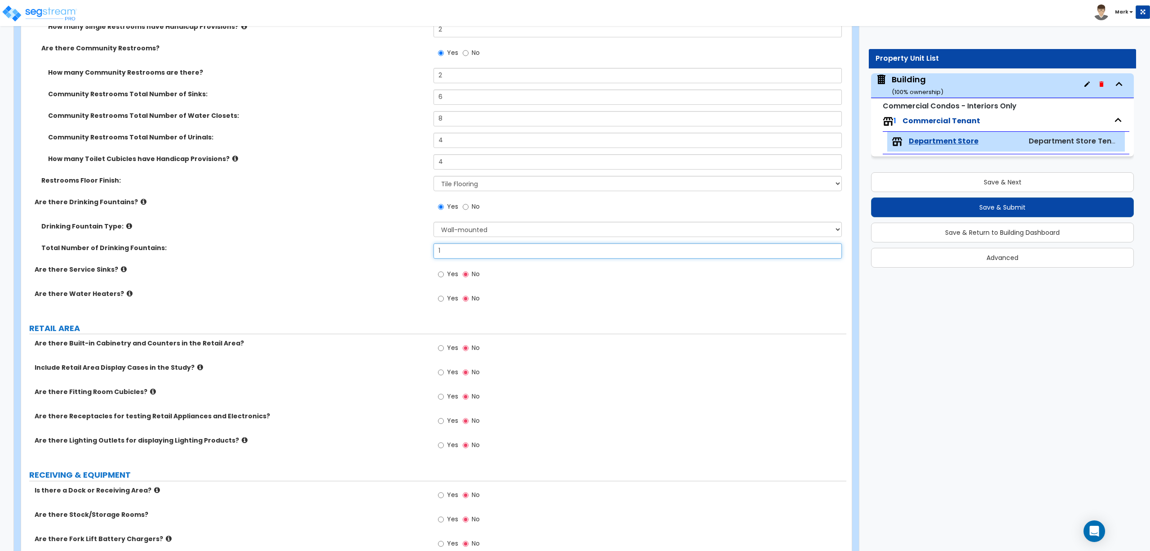
type input "1"
click at [451, 274] on span "Yes" at bounding box center [452, 273] width 11 height 9
click at [444, 274] on input "Yes" at bounding box center [441, 274] width 6 height 10
radio input "true"
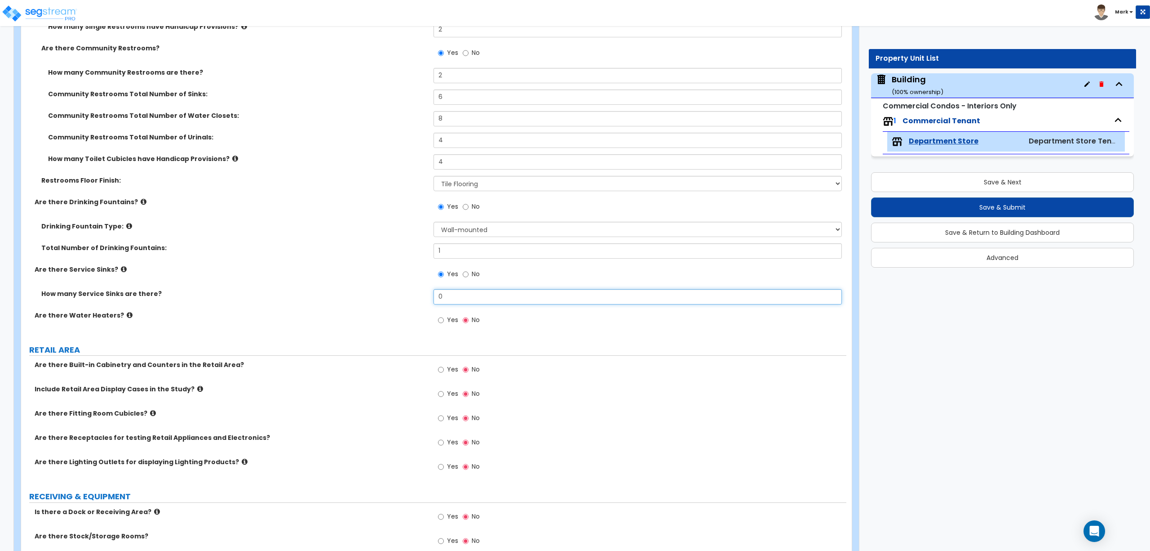
drag, startPoint x: 450, startPoint y: 298, endPoint x: 428, endPoint y: 298, distance: 22.0
click at [428, 298] on div "How many Service Sinks are there? 0" at bounding box center [434, 300] width 826 height 22
type input "2"
click at [442, 316] on input "Yes" at bounding box center [441, 320] width 6 height 10
radio input "true"
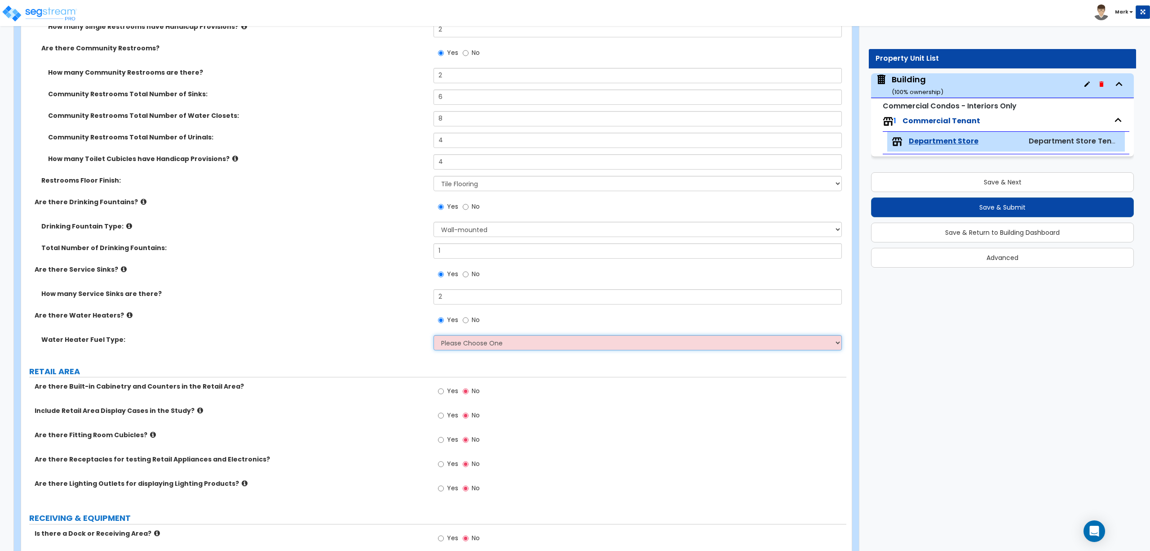
click at [467, 344] on select "Please Choose One Gas Electric" at bounding box center [638, 342] width 408 height 15
select select "2"
click at [434, 336] on select "Please Choose One Gas Electric" at bounding box center [638, 342] width 408 height 15
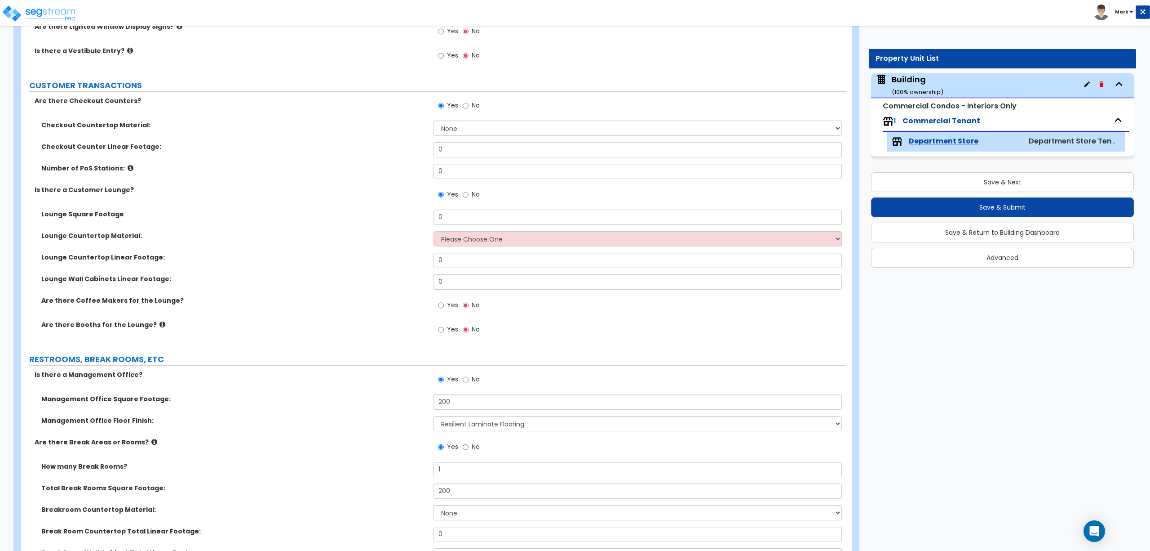
scroll to position [0, 0]
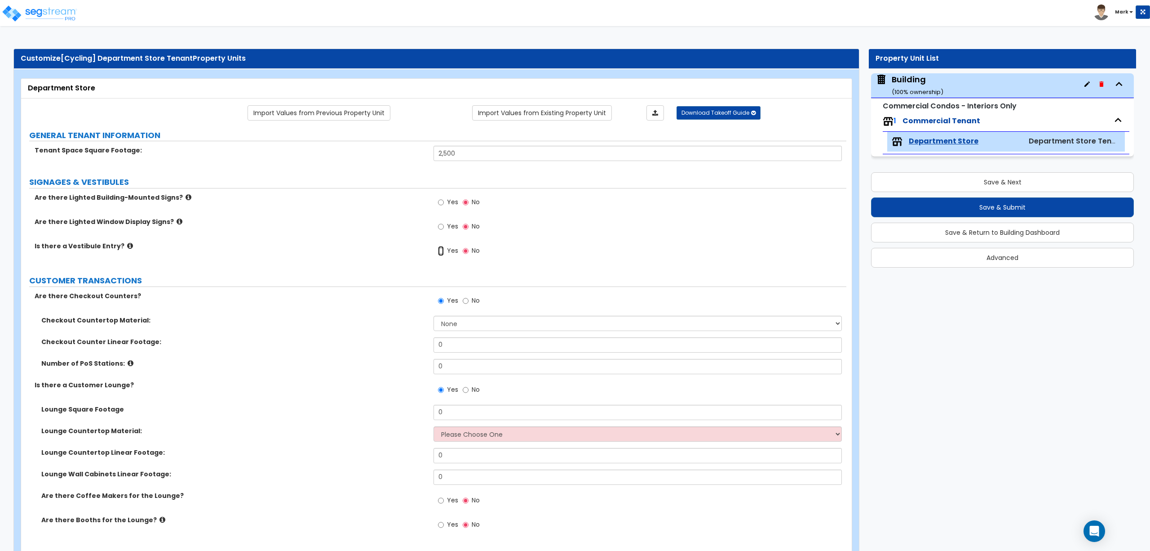
click at [440, 252] on input "Yes" at bounding box center [441, 251] width 6 height 10
radio input "true"
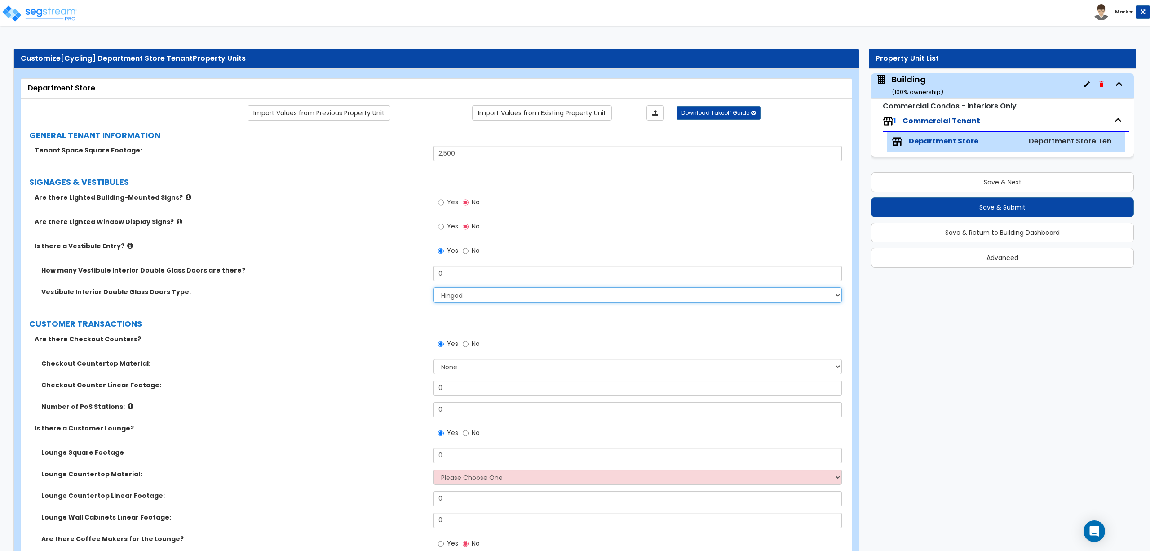
click at [471, 292] on select "Hinged Sliding" at bounding box center [638, 294] width 408 height 15
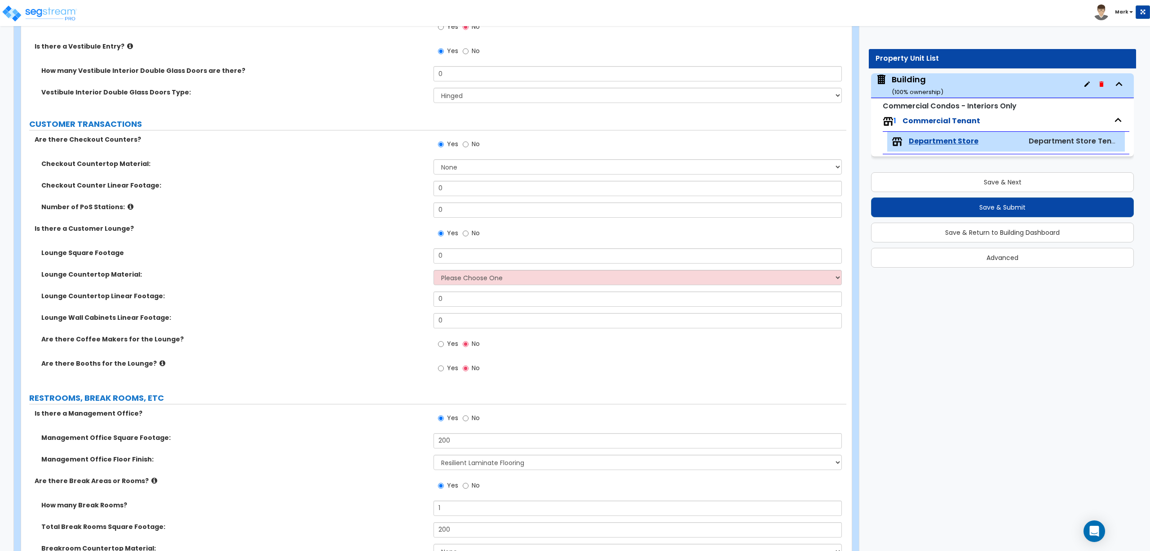
click at [295, 204] on label "Number of PoS Stations:" at bounding box center [234, 206] width 386 height 9
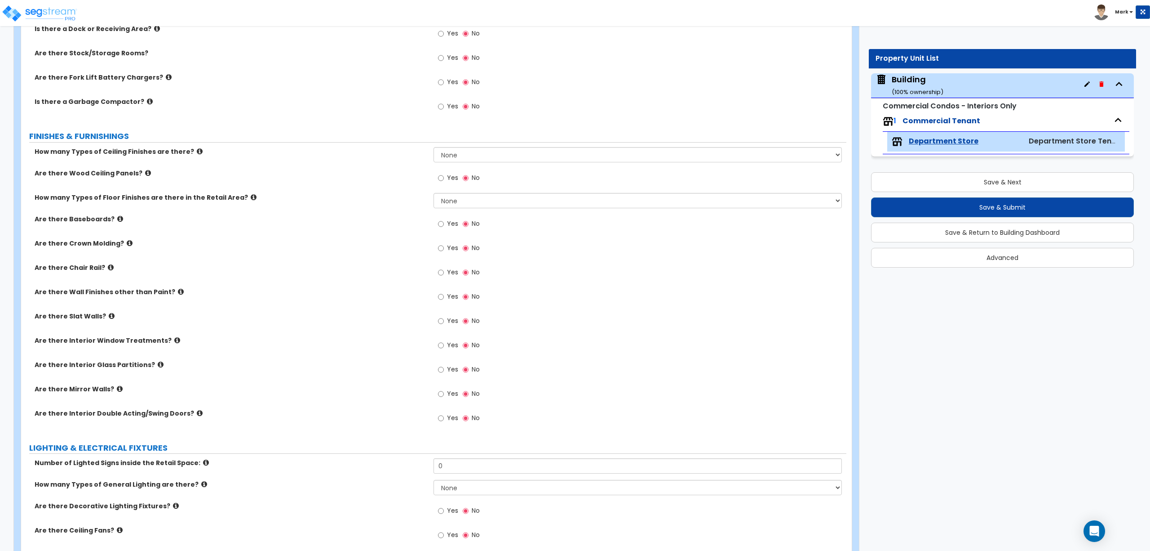
scroll to position [1381, 0]
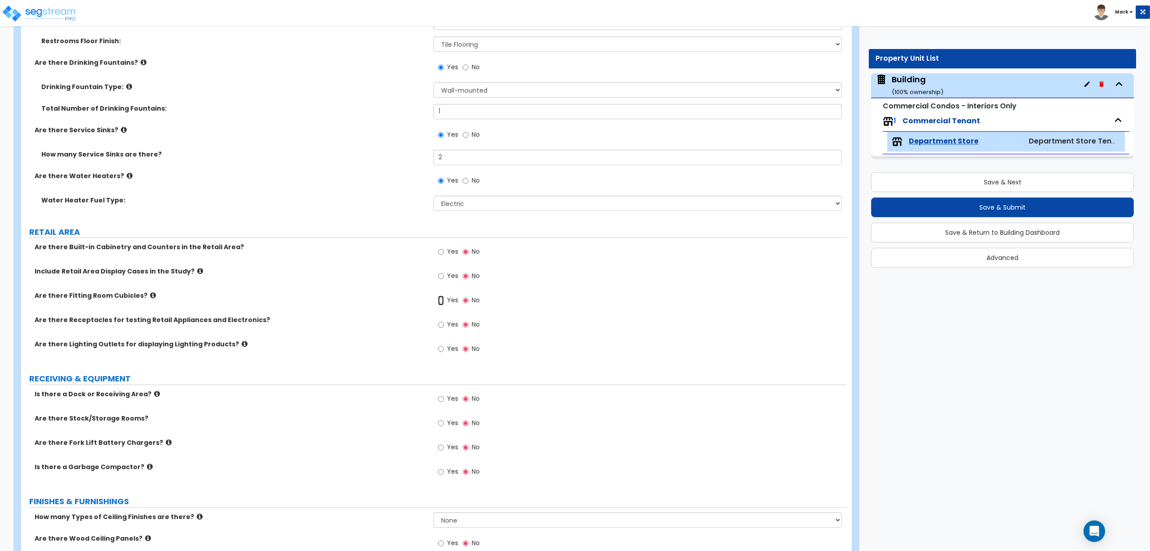
click at [440, 301] on input "Yes" at bounding box center [441, 300] width 6 height 10
radio input "true"
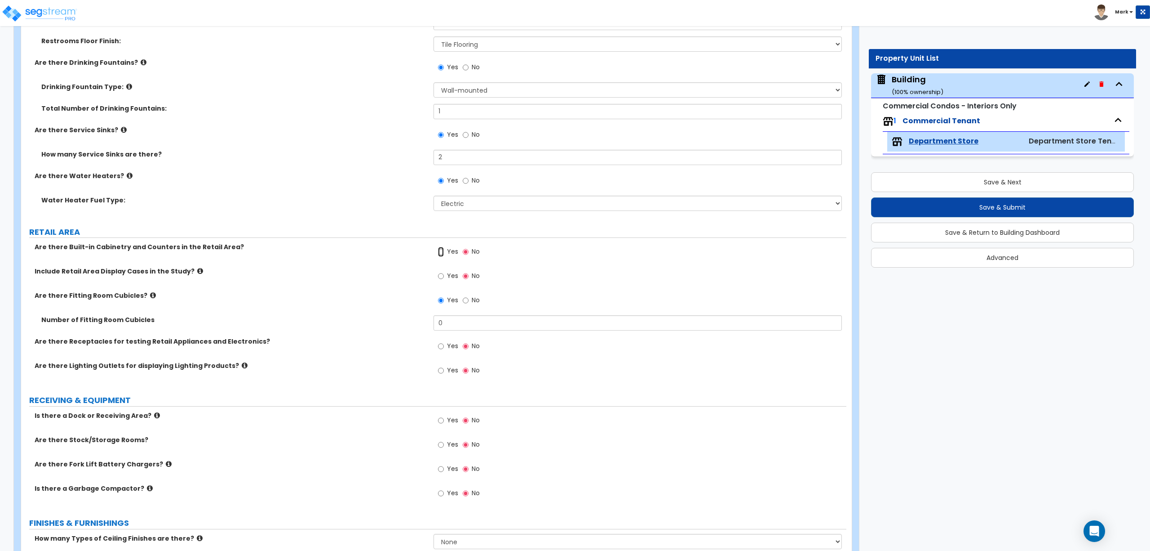
click at [443, 253] on input "Yes" at bounding box center [441, 252] width 6 height 10
radio input "true"
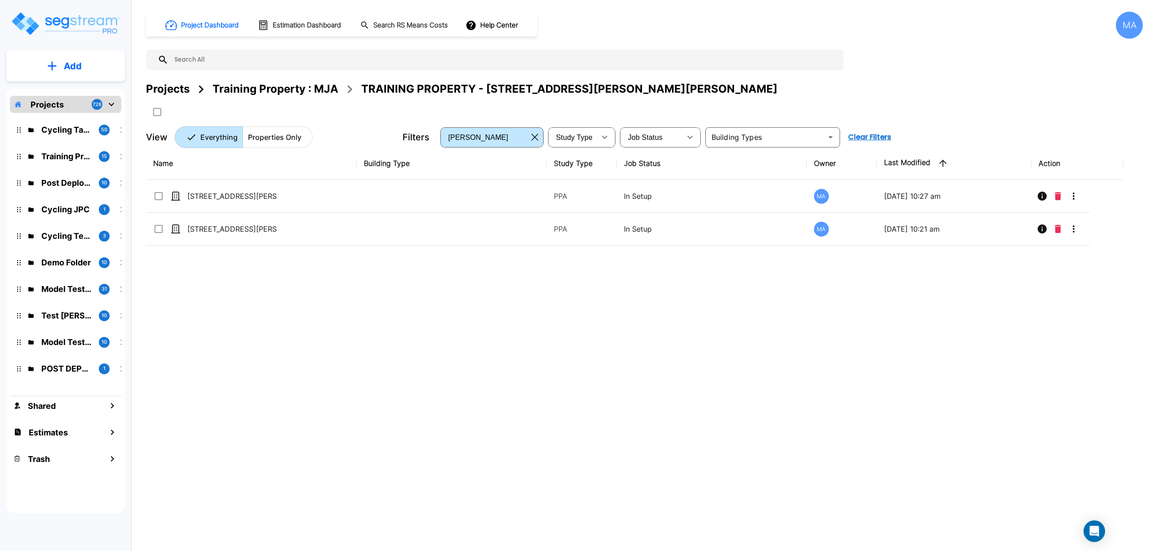
click at [164, 89] on div "Projects" at bounding box center [168, 89] width 44 height 16
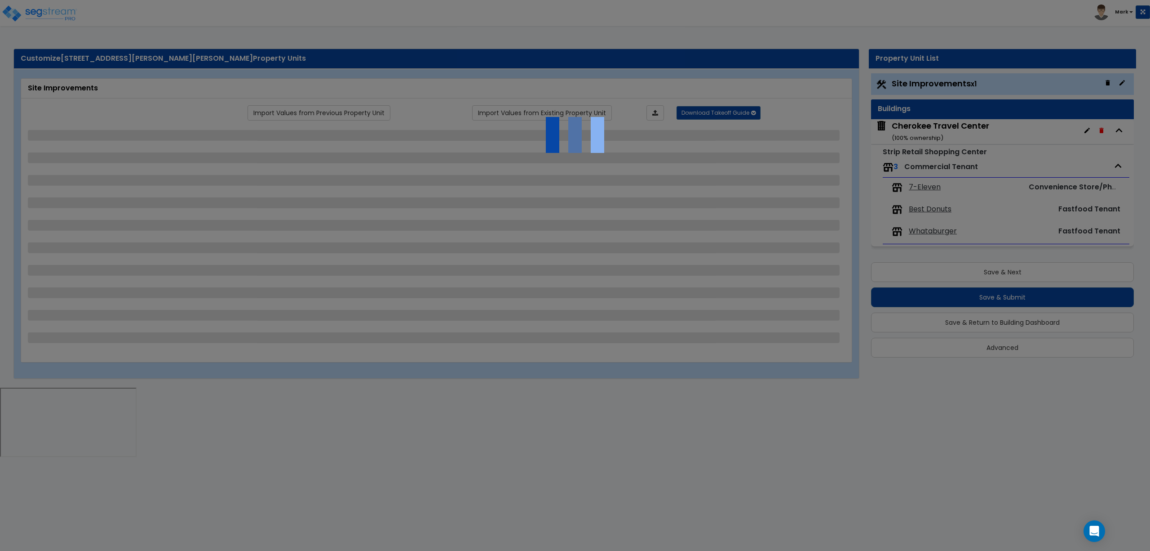
select select "2"
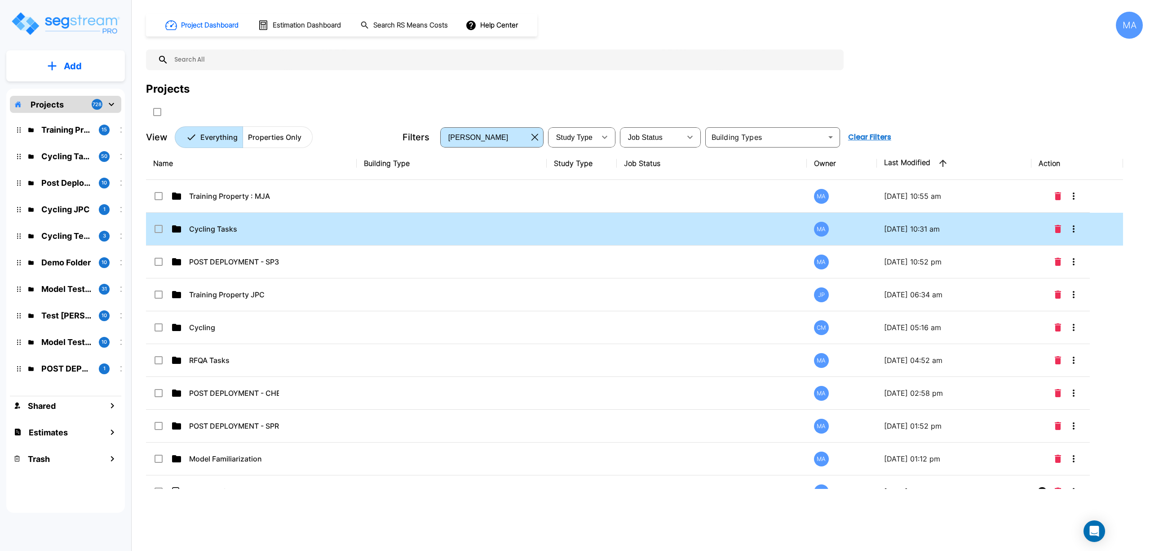
drag, startPoint x: 267, startPoint y: 227, endPoint x: 314, endPoint y: 1, distance: 231.3
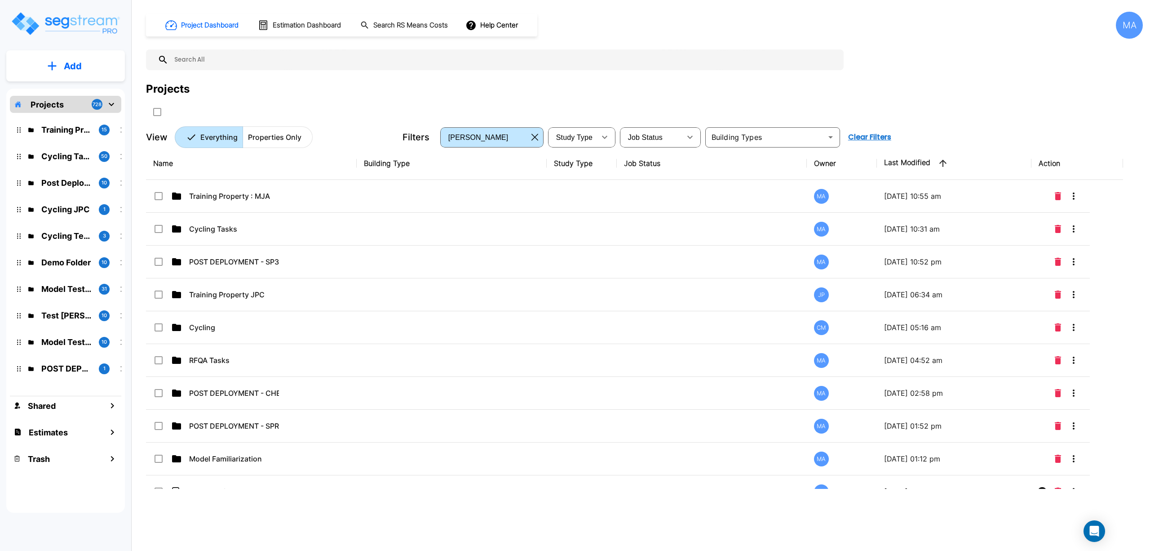
click at [267, 227] on p "Cycling Tasks" at bounding box center [234, 228] width 90 height 11
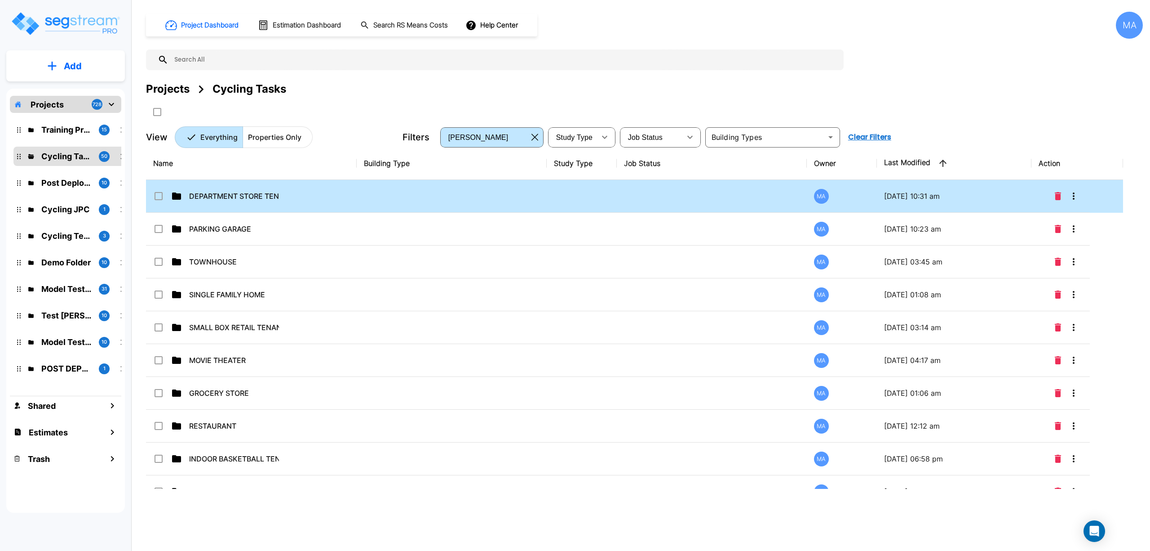
click at [279, 197] on div "DEPARTMENT STORE TENANT" at bounding box center [220, 196] width 135 height 11
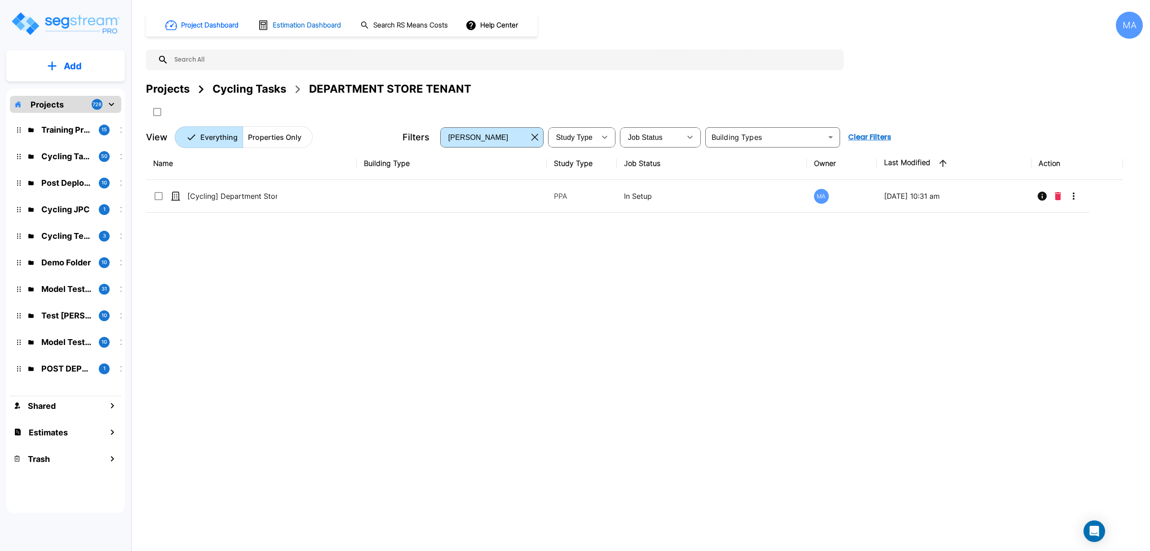
click at [324, 189] on td "[Cycling] Department Store Tenant" at bounding box center [251, 196] width 211 height 33
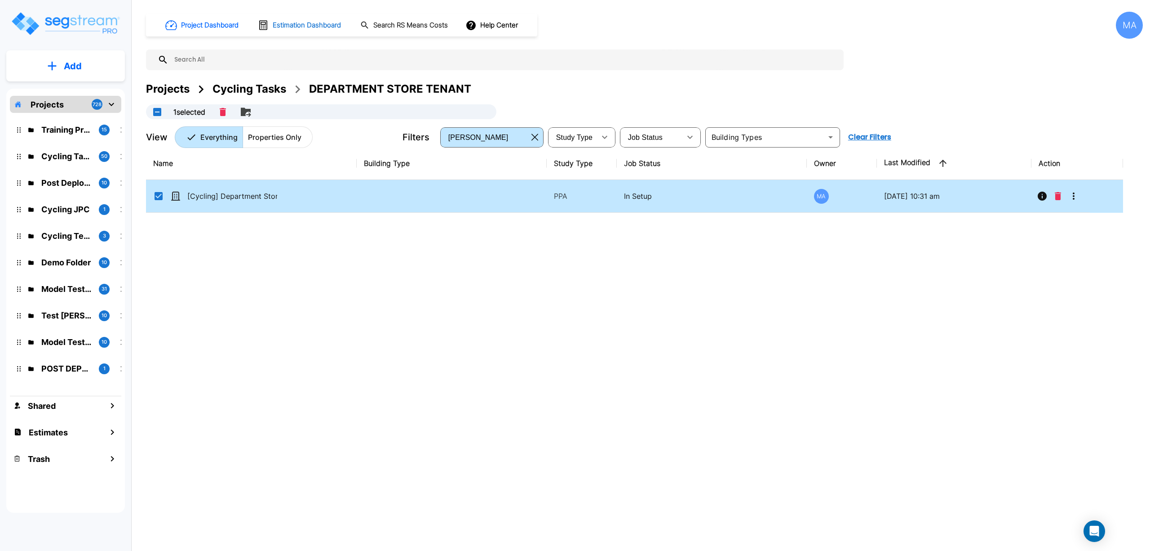
checkbox Tenant"] "true"
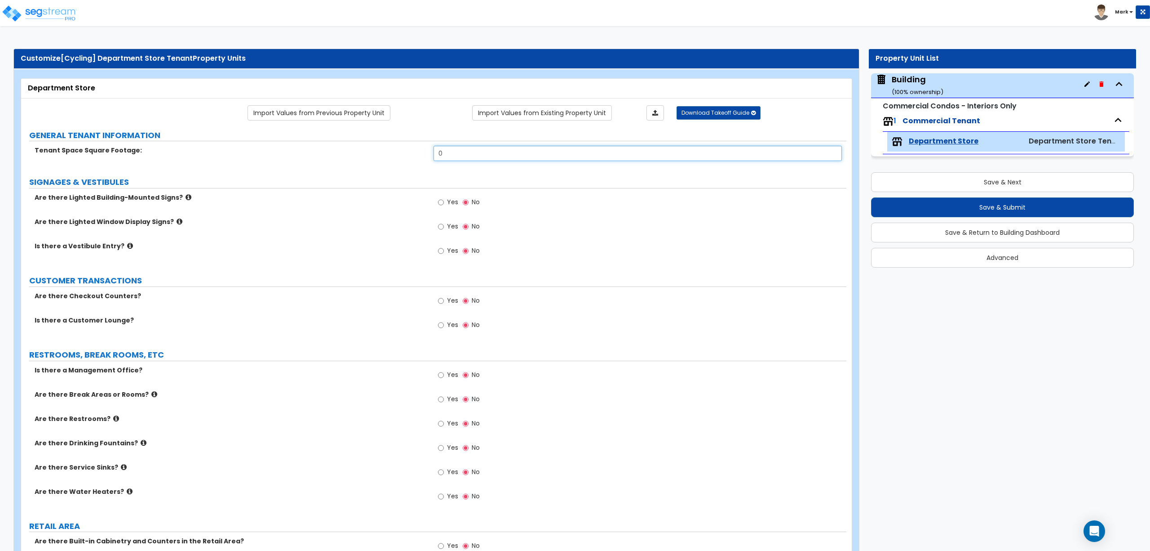
drag, startPoint x: 446, startPoint y: 155, endPoint x: 392, endPoint y: 153, distance: 54.4
click at [392, 153] on div "Tenant Space Square Footage: 0" at bounding box center [434, 157] width 826 height 22
drag, startPoint x: 471, startPoint y: 153, endPoint x: 392, endPoint y: 155, distance: 79.1
click at [392, 155] on div "Tenant Space Square Footage: 2,500" at bounding box center [434, 157] width 826 height 22
type input "3,000"
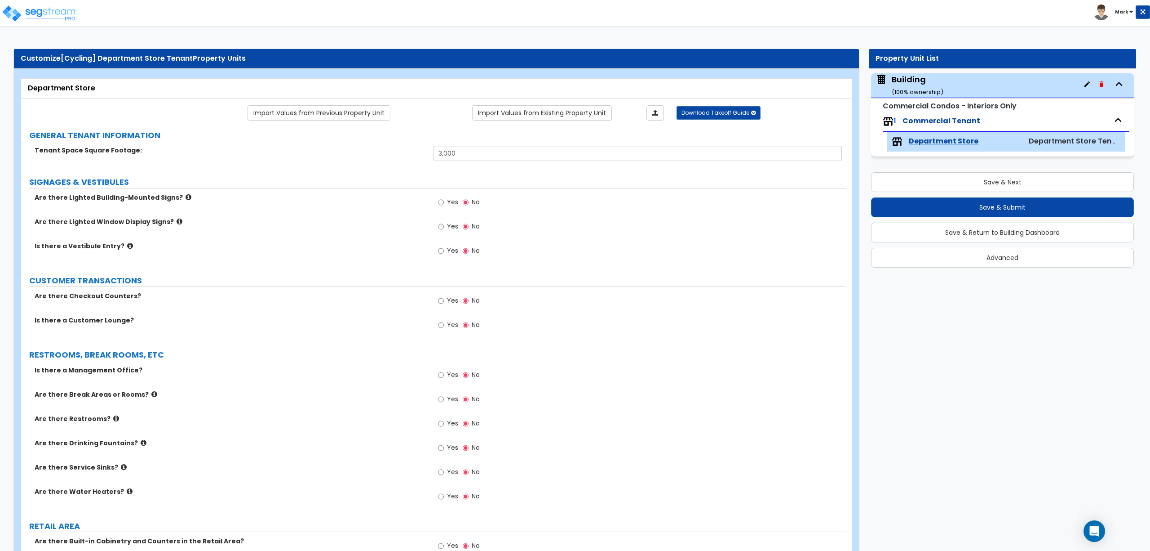
click at [457, 205] on span "Yes" at bounding box center [452, 201] width 11 height 9
click at [444, 205] on input "Yes" at bounding box center [441, 202] width 6 height 10
radio input "true"
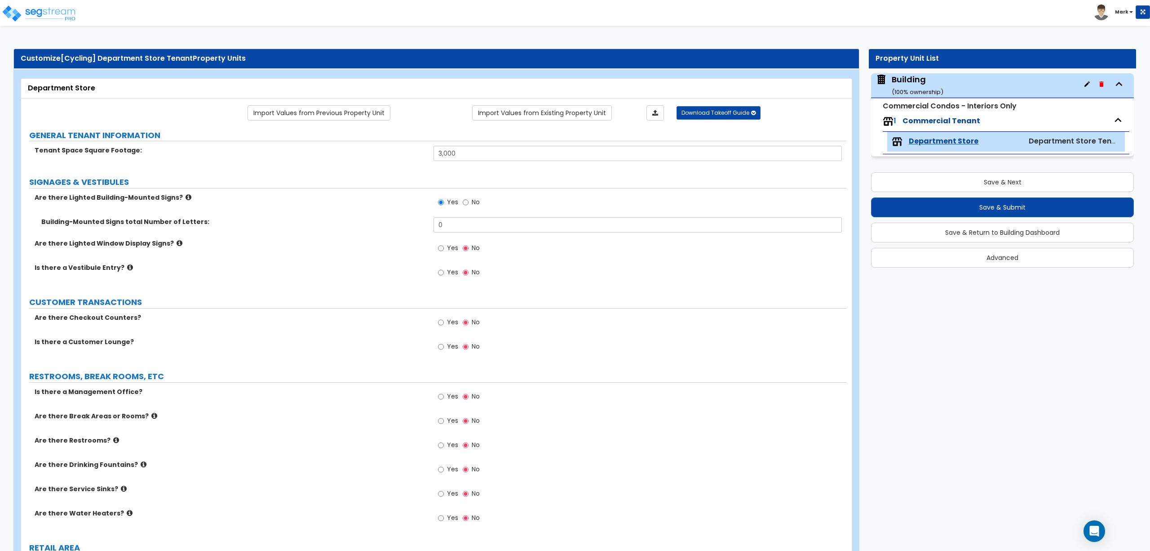
click at [455, 246] on span "Yes" at bounding box center [452, 247] width 11 height 9
click at [444, 246] on input "Yes" at bounding box center [441, 248] width 6 height 10
radio input "true"
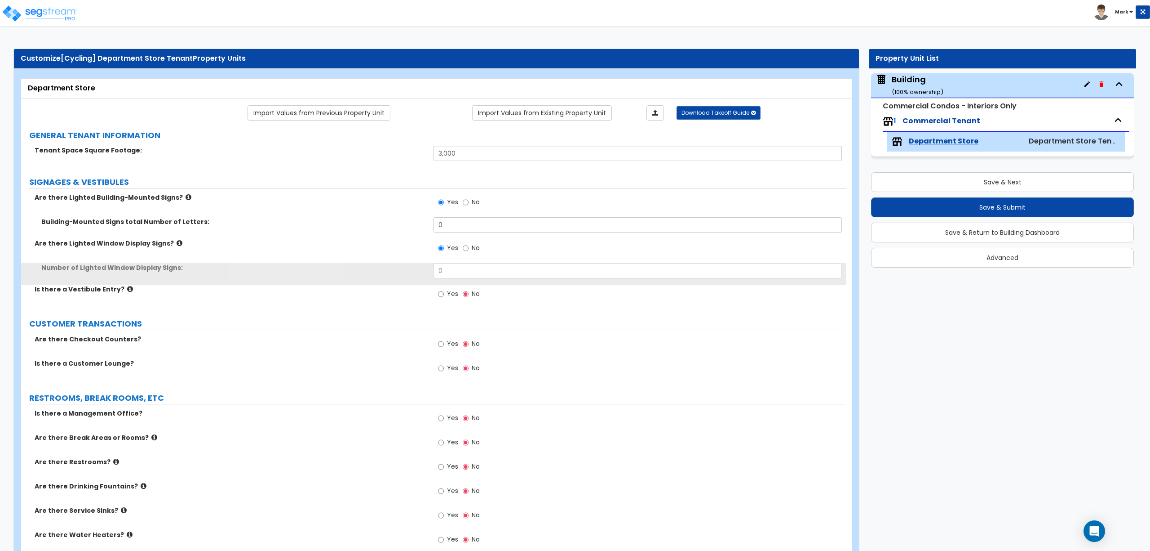
click at [451, 290] on span "Yes" at bounding box center [452, 293] width 11 height 9
click at [444, 290] on input "Yes" at bounding box center [441, 294] width 6 height 10
radio input "true"
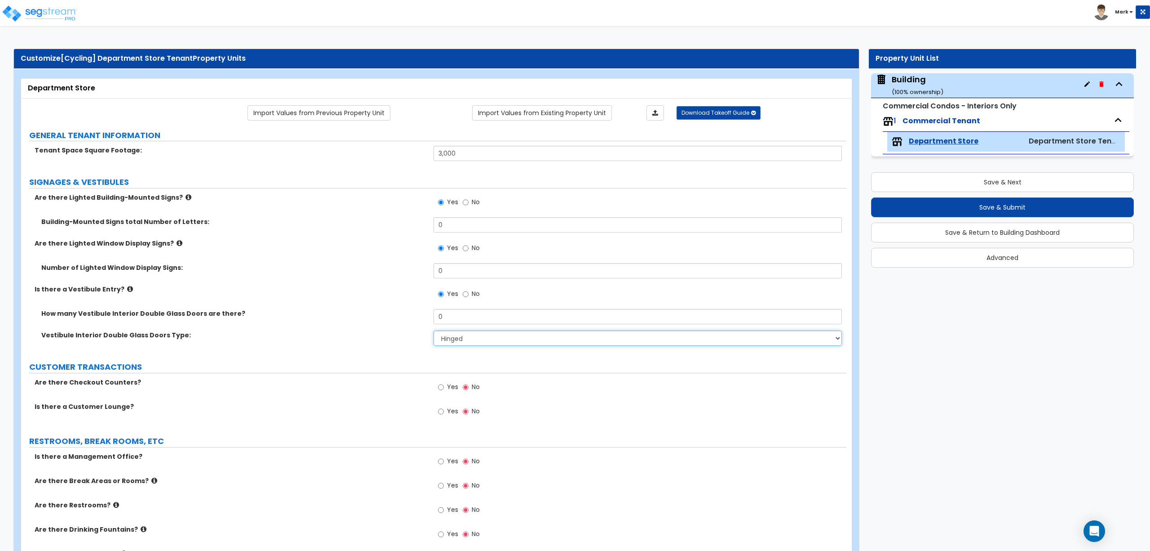
click at [455, 341] on select "Hinged Sliding" at bounding box center [638, 337] width 408 height 15
click at [434, 331] on select "Hinged Sliding" at bounding box center [638, 337] width 408 height 15
click at [455, 333] on select "Hinged Sliding" at bounding box center [638, 337] width 408 height 15
select select "1"
click at [434, 331] on select "Hinged Sliding" at bounding box center [638, 337] width 408 height 15
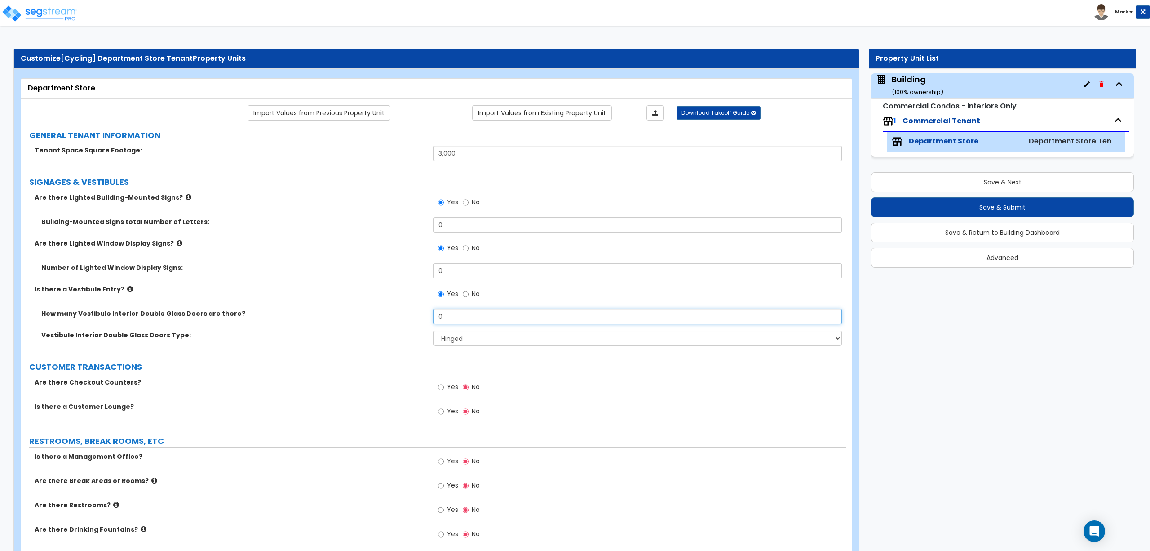
drag, startPoint x: 444, startPoint y: 315, endPoint x: 420, endPoint y: 315, distance: 24.3
click at [420, 315] on div "How many Vestibule Interior Double Glass Doors are there? 0" at bounding box center [434, 320] width 826 height 22
type input "1"
drag, startPoint x: 455, startPoint y: 272, endPoint x: 416, endPoint y: 276, distance: 39.3
click at [416, 276] on div "Number of Lighted Window Display Signs: 0" at bounding box center [434, 274] width 826 height 22
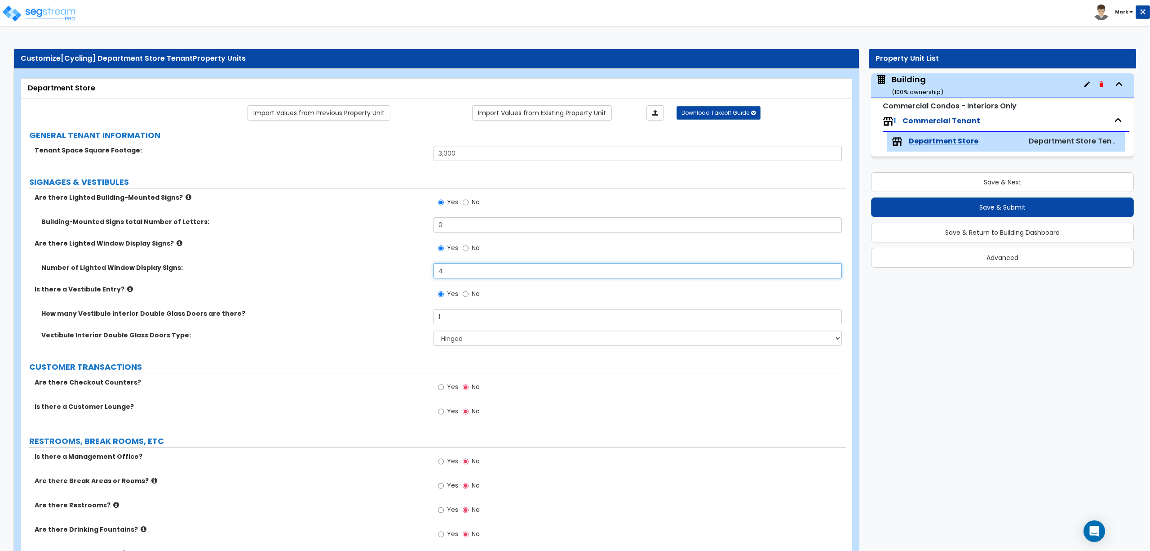
type input "4"
drag, startPoint x: 453, startPoint y: 220, endPoint x: 413, endPoint y: 227, distance: 40.2
click at [413, 227] on div "Building-Mounted Signs total Number of Letters: 0" at bounding box center [434, 228] width 826 height 22
type input "10"
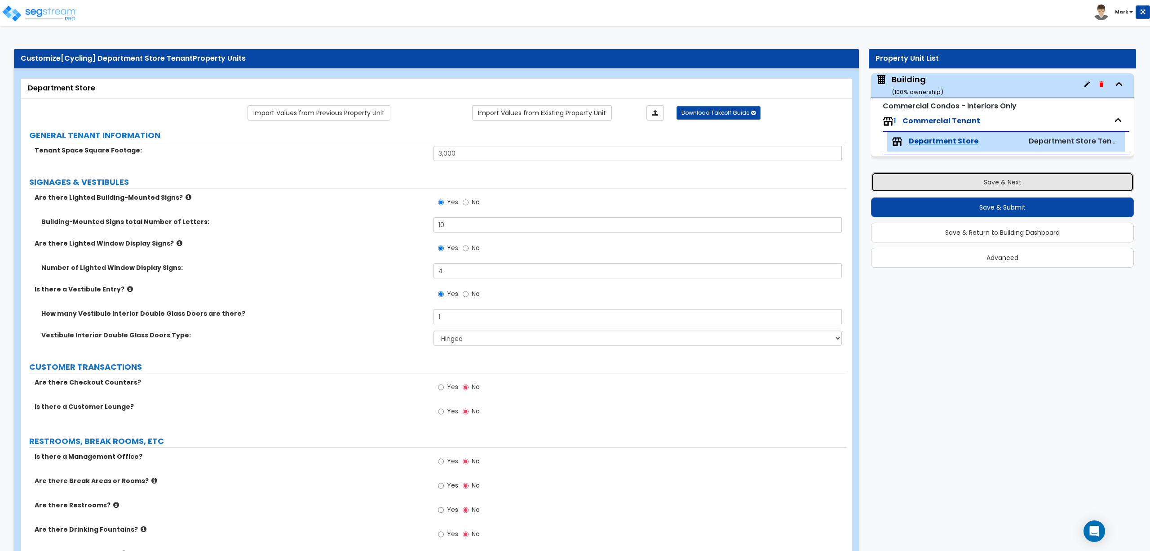
click at [906, 175] on button "Save & Next" at bounding box center [1002, 182] width 263 height 20
type input "3000"
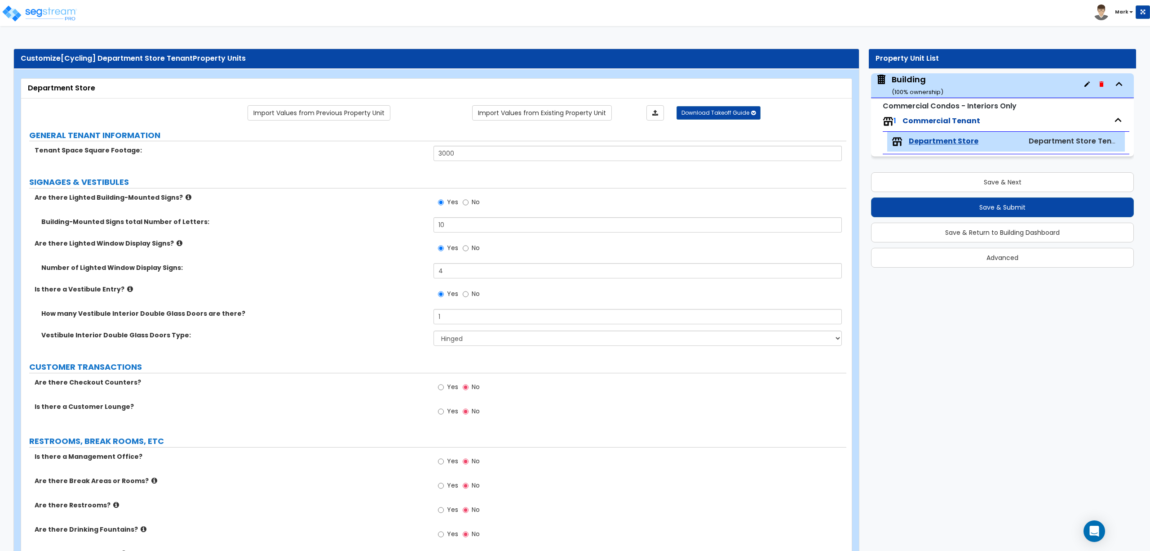
click at [449, 385] on span "Yes" at bounding box center [452, 386] width 11 height 9
click at [444, 385] on input "Yes" at bounding box center [441, 387] width 6 height 10
radio input "true"
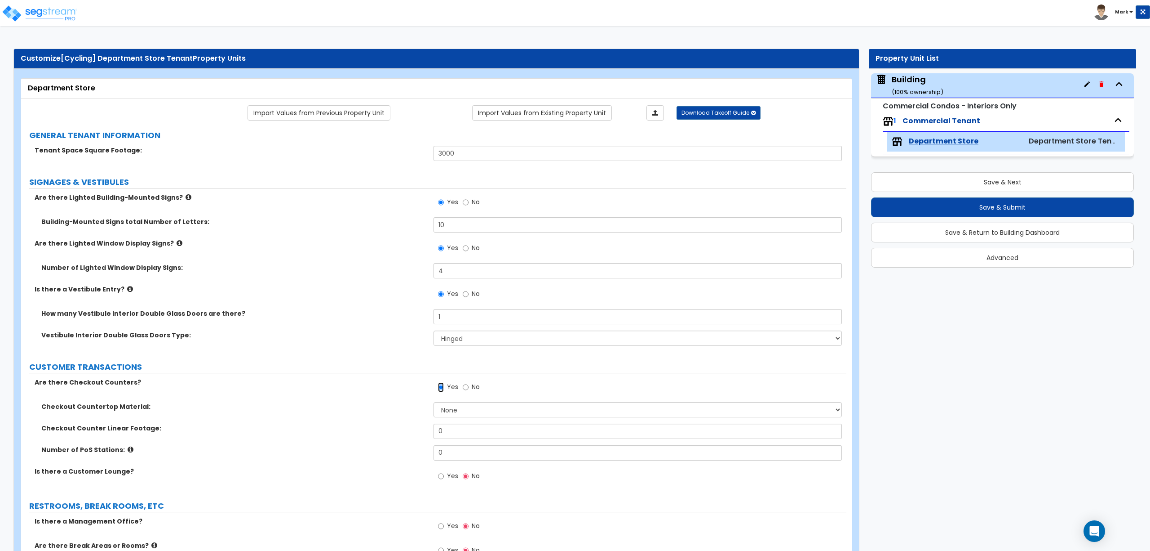
scroll to position [200, 0]
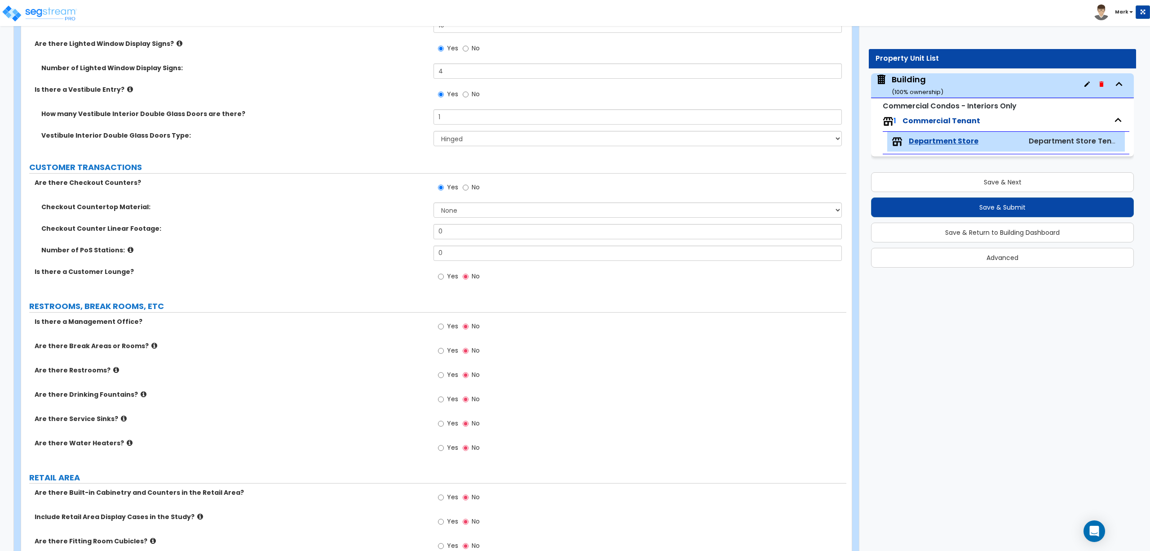
click at [444, 283] on label "Yes" at bounding box center [448, 277] width 20 height 15
click at [444, 281] on input "Yes" at bounding box center [441, 276] width 6 height 10
radio input "true"
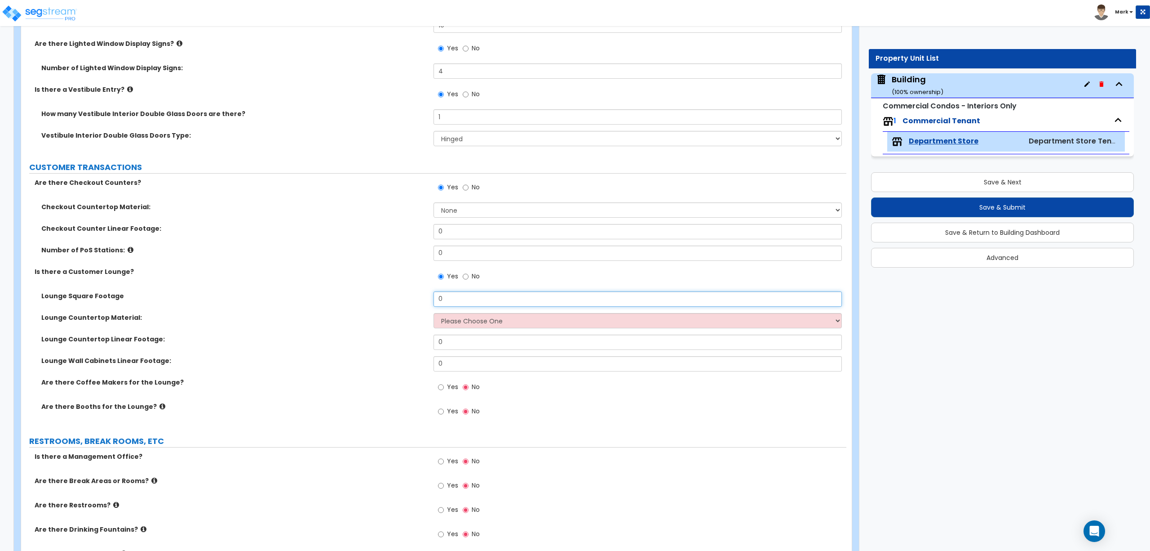
drag, startPoint x: 465, startPoint y: 298, endPoint x: 406, endPoint y: 301, distance: 58.5
click at [409, 301] on div "Lounge Square Footage 0" at bounding box center [434, 302] width 826 height 22
click at [475, 320] on select "Please Choose One Plastic Laminate Solid Surface Stone Quartz Marble Tile Wood …" at bounding box center [638, 320] width 408 height 15
select select "4"
click at [434, 314] on select "Please Choose One Plastic Laminate Solid Surface Stone Quartz Marble Tile Wood …" at bounding box center [638, 320] width 408 height 15
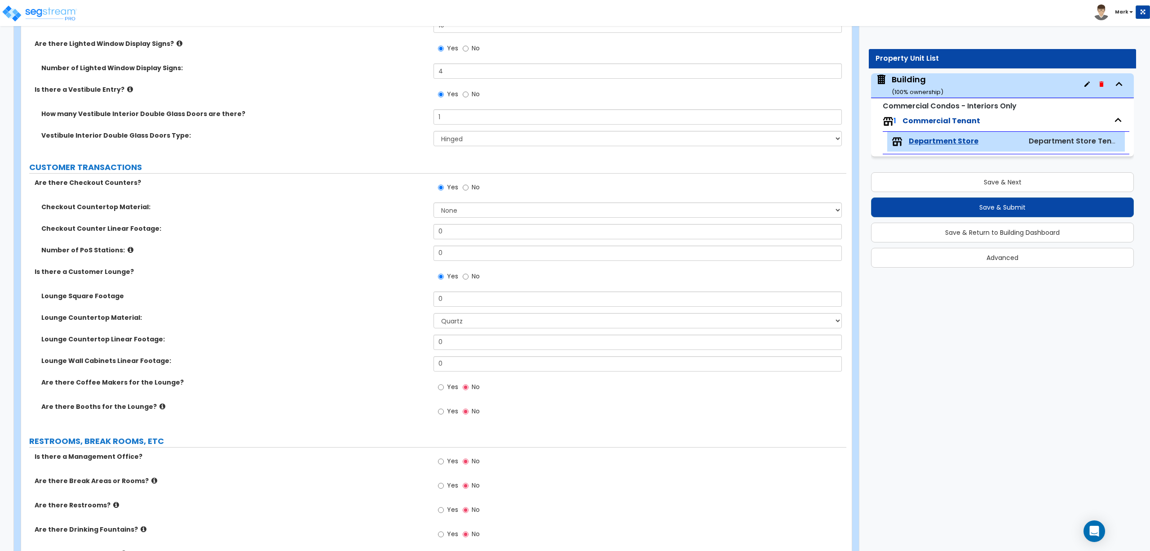
click at [346, 337] on label "Lounge Countertop Linear Footage:" at bounding box center [234, 338] width 386 height 9
drag, startPoint x: 449, startPoint y: 299, endPoint x: 385, endPoint y: 301, distance: 64.3
click at [385, 301] on div "Lounge Square Footage 0" at bounding box center [434, 302] width 826 height 22
type input "100"
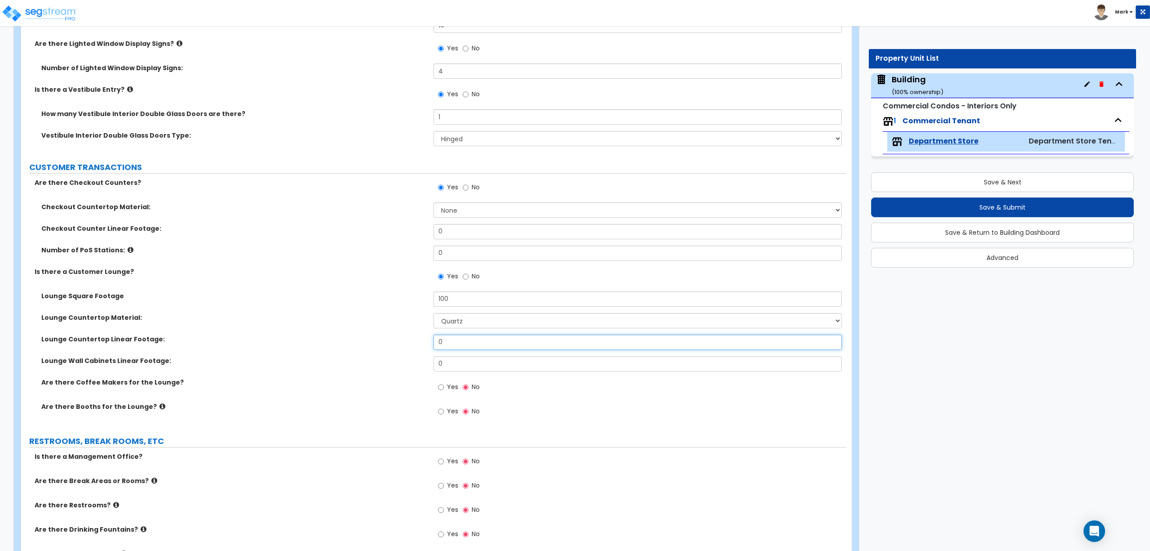
drag, startPoint x: 448, startPoint y: 341, endPoint x: 409, endPoint y: 349, distance: 39.5
click at [413, 349] on div "Lounge Countertop Linear Footage: 0" at bounding box center [434, 345] width 826 height 22
type input "8"
drag, startPoint x: 449, startPoint y: 362, endPoint x: 405, endPoint y: 366, distance: 43.7
click at [415, 366] on div "Lounge Wall Cabinets Linear Footage: 0" at bounding box center [434, 367] width 826 height 22
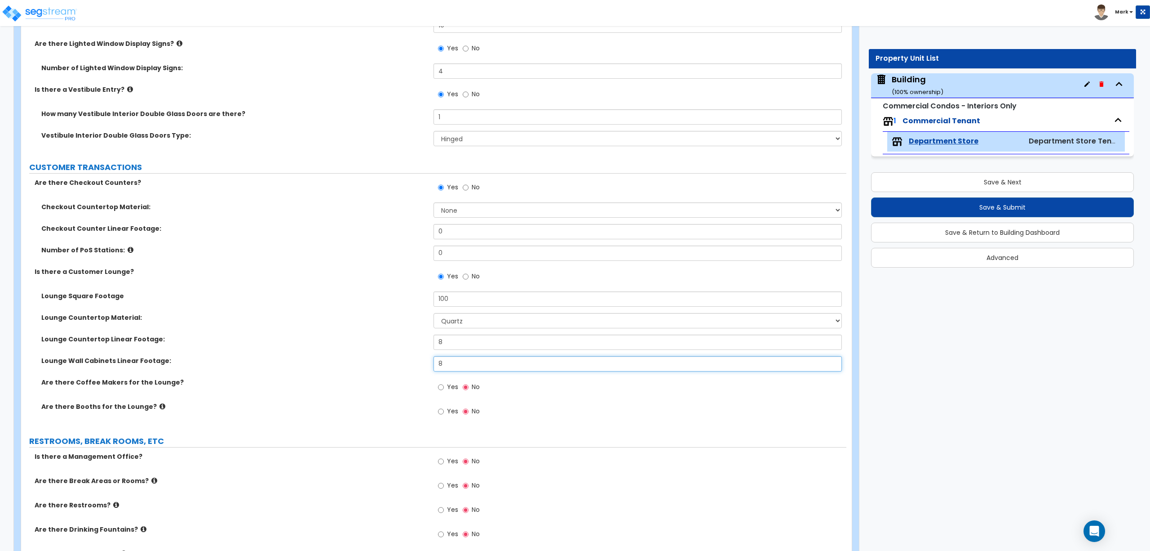
type input "8"
click at [444, 392] on label "Yes" at bounding box center [448, 387] width 20 height 15
click at [444, 392] on input "Yes" at bounding box center [441, 387] width 6 height 10
radio input "true"
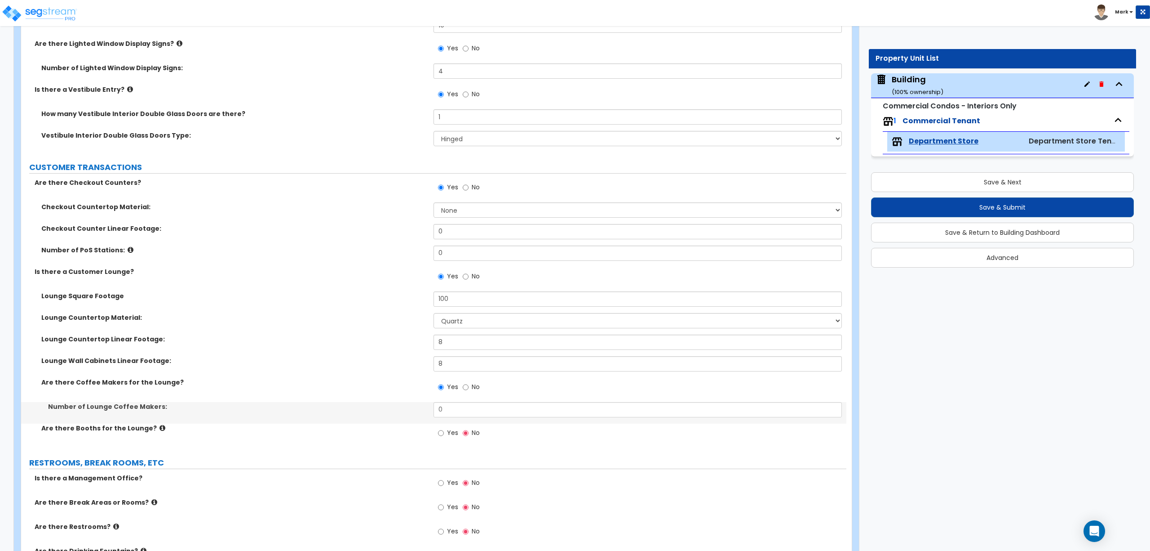
click at [448, 431] on span "Yes" at bounding box center [452, 432] width 11 height 9
click at [444, 431] on input "Yes" at bounding box center [441, 433] width 6 height 10
radio input "true"
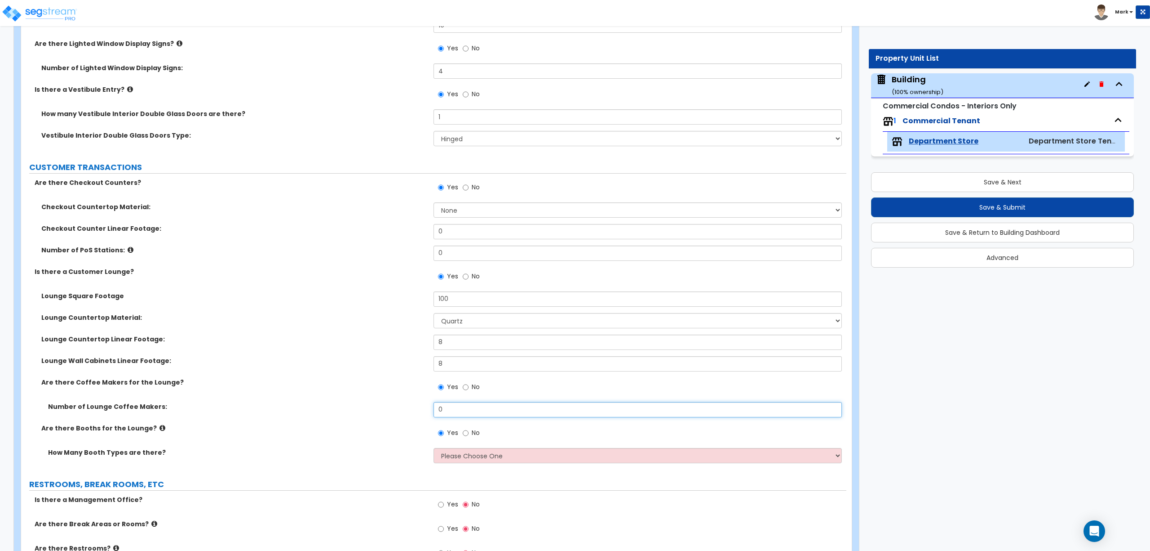
drag, startPoint x: 442, startPoint y: 414, endPoint x: 429, endPoint y: 416, distance: 13.7
click at [432, 416] on div "Number of Lounge Coffee Makers: 0" at bounding box center [434, 413] width 826 height 22
type input "3"
click at [461, 455] on select "Please Choose One 1 2 3" at bounding box center [638, 455] width 408 height 15
select select "2"
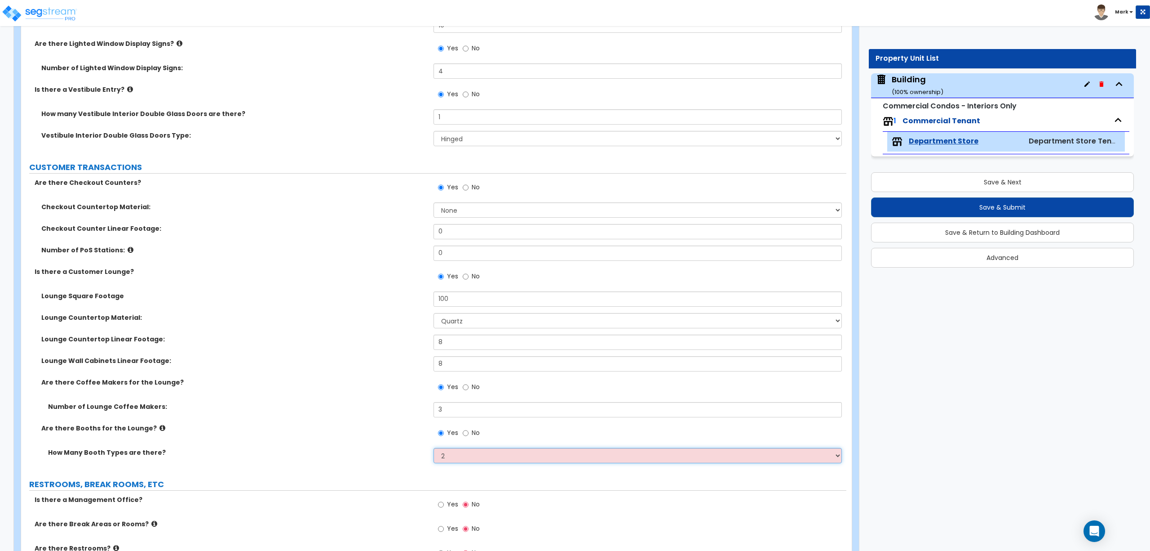
click at [434, 449] on select "Please Choose One 1 2 3" at bounding box center [638, 455] width 408 height 15
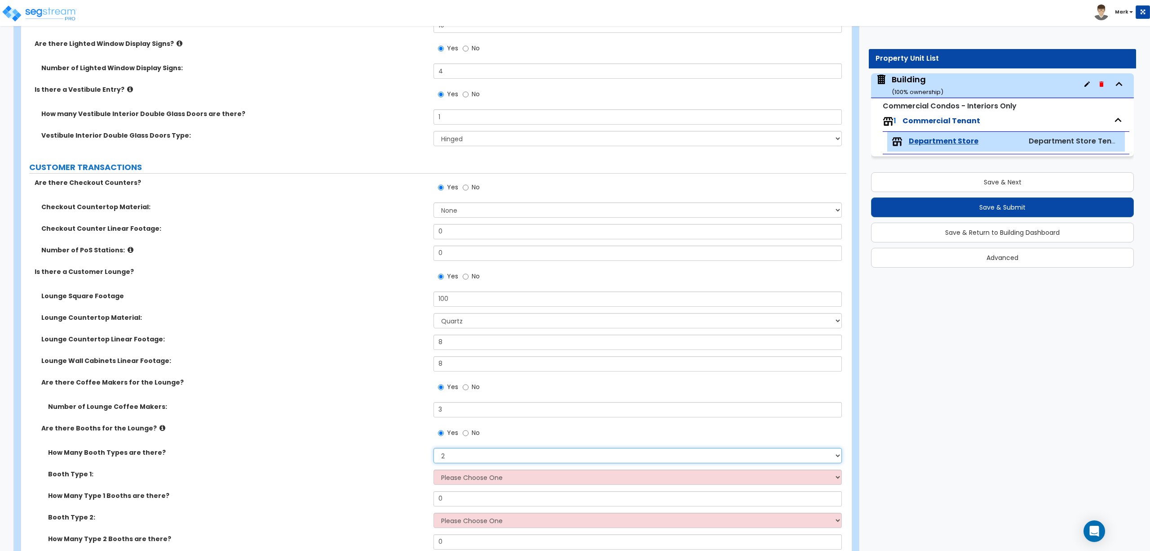
drag, startPoint x: 457, startPoint y: 459, endPoint x: 423, endPoint y: 457, distance: 34.2
click at [423, 457] on div "How Many Booth Types are there? Please Choose One 1 2 3" at bounding box center [434, 459] width 826 height 22
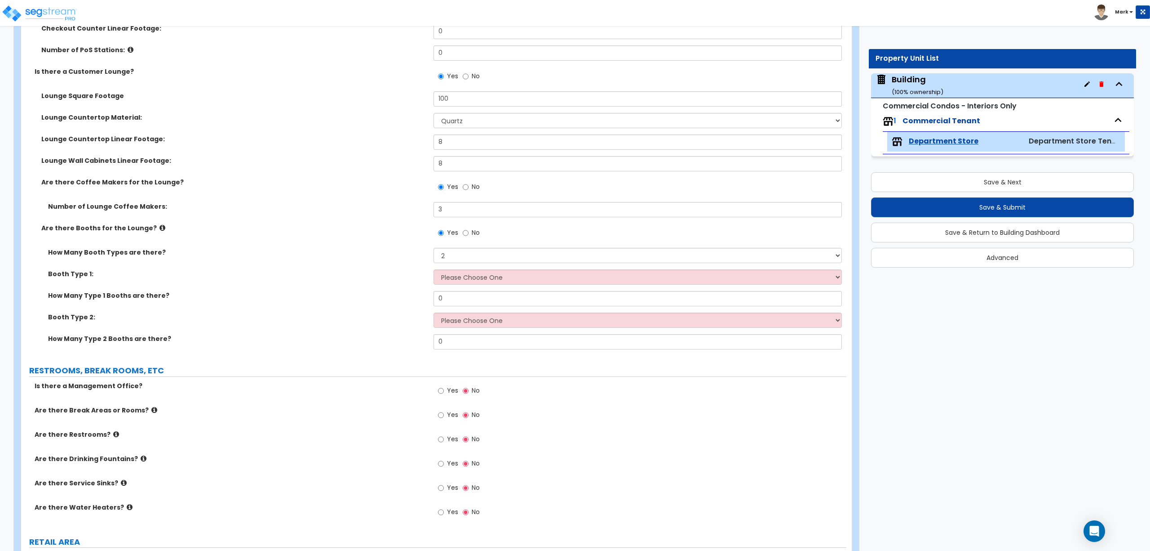
click at [388, 343] on label "How Many Type 2 Booths are there?" at bounding box center [237, 338] width 379 height 9
click at [471, 283] on select "Please Choose One Plastic, 2-Seater Plastic, 4-Seater Upholstered, 4-Seater Uph…" at bounding box center [638, 276] width 408 height 15
select select "1"
click at [434, 270] on select "Please Choose One Plastic, 2-Seater Plastic, 4-Seater Upholstered, 4-Seater Uph…" at bounding box center [638, 276] width 408 height 15
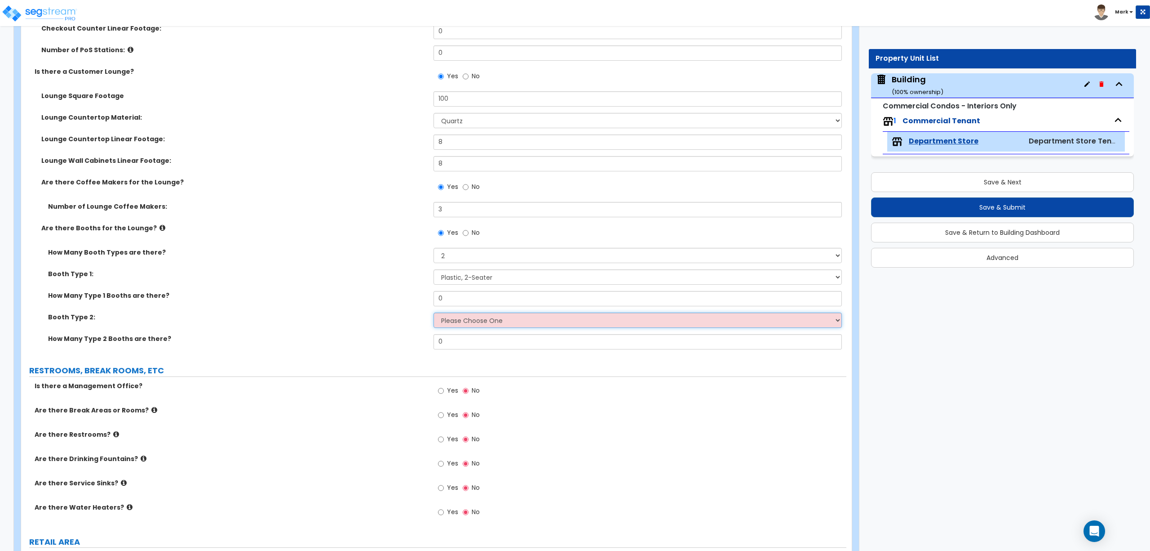
click at [457, 319] on select "Please Choose One Plastic, 2-Seater Plastic, 4-Seater Upholstered, 4-Seater Uph…" at bounding box center [638, 319] width 408 height 15
select select "3"
click at [434, 313] on select "Please Choose One Plastic, 2-Seater Plastic, 4-Seater Upholstered, 4-Seater Uph…" at bounding box center [638, 319] width 408 height 15
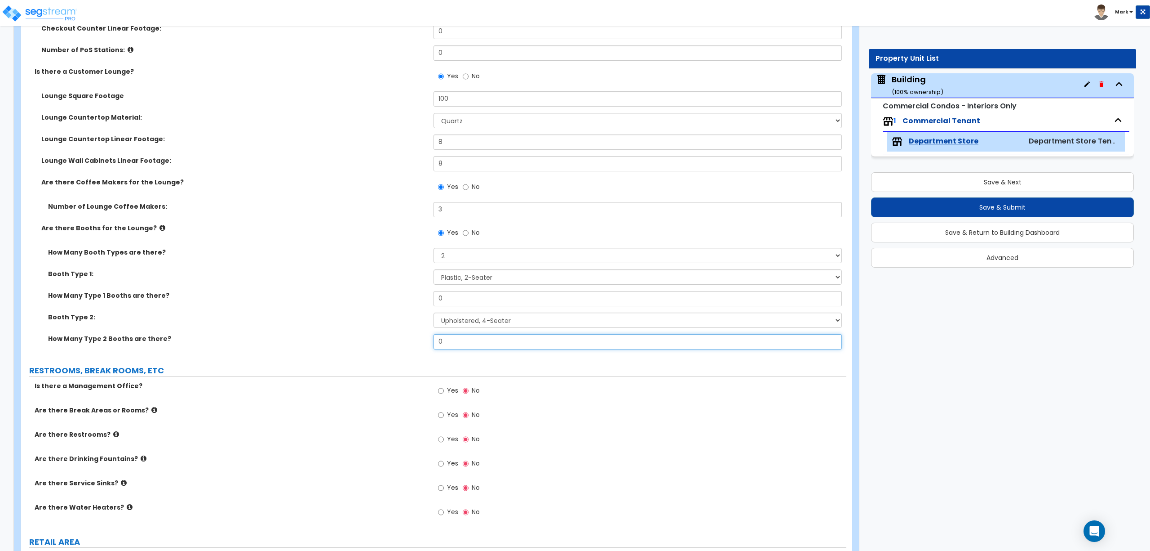
drag, startPoint x: 460, startPoint y: 340, endPoint x: 428, endPoint y: 340, distance: 31.9
click at [429, 340] on div "How Many Type 2 Booths are there? 0" at bounding box center [434, 345] width 826 height 22
type input "2"
drag, startPoint x: 468, startPoint y: 295, endPoint x: 385, endPoint y: 300, distance: 83.7
click at [385, 300] on div "How Many Type 1 Booths are there? 0" at bounding box center [434, 302] width 826 height 22
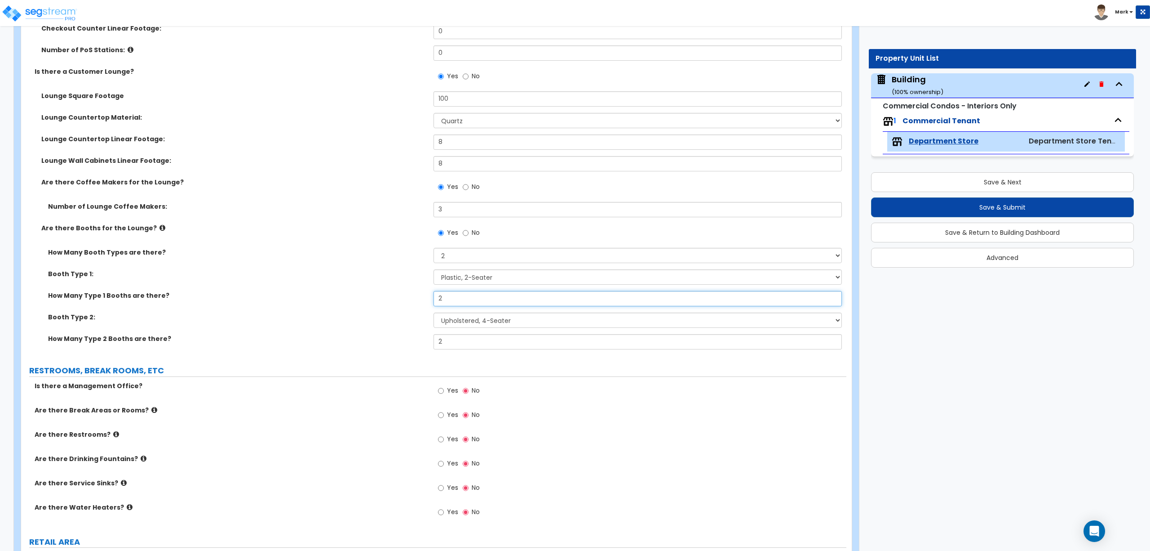
drag, startPoint x: 442, startPoint y: 298, endPoint x: 426, endPoint y: 301, distance: 16.4
click at [426, 301] on div "How Many Type 1 Booths are there? 2" at bounding box center [434, 302] width 826 height 22
type input "3"
drag, startPoint x: 439, startPoint y: 346, endPoint x: 431, endPoint y: 346, distance: 8.5
click at [431, 346] on div "How Many Type 2 Booths are there? 2" at bounding box center [434, 345] width 826 height 22
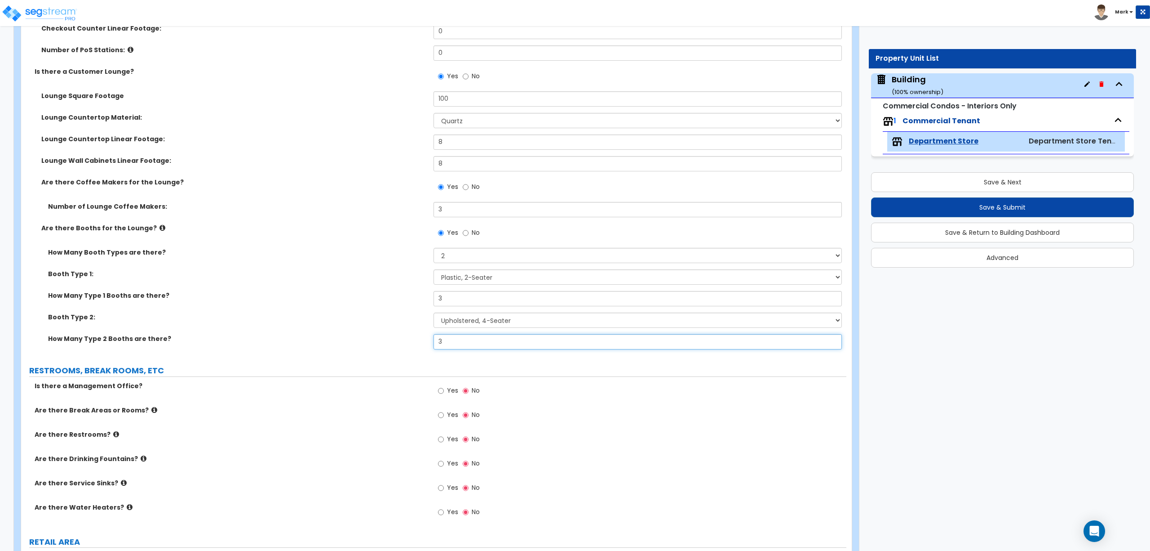
type input "3"
click at [391, 341] on label "How Many Type 2 Booths are there?" at bounding box center [237, 338] width 379 height 9
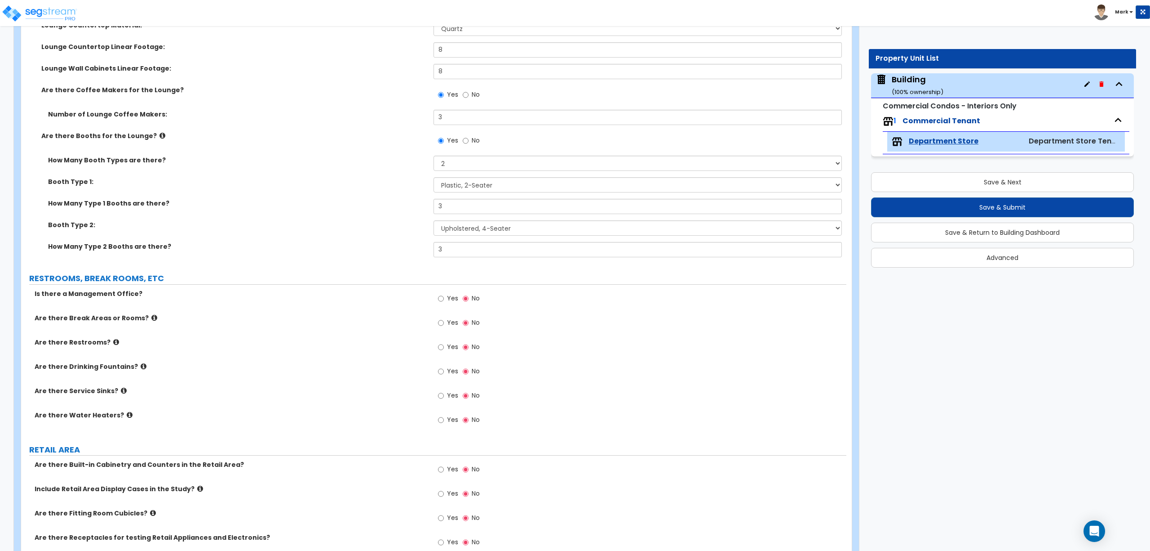
scroll to position [599, 0]
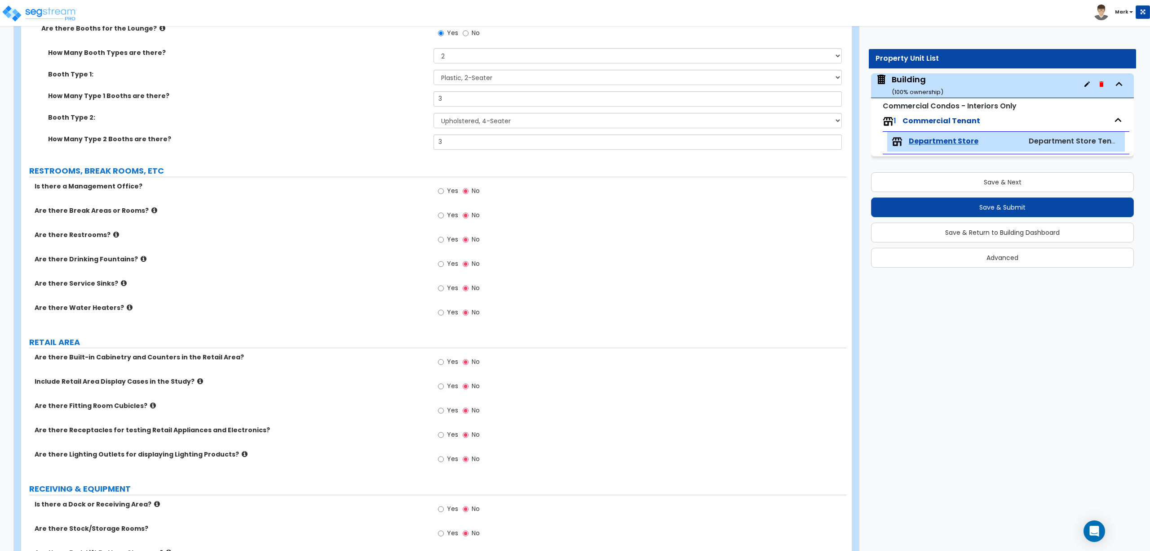
click at [454, 191] on span "Yes" at bounding box center [452, 190] width 11 height 9
click at [444, 191] on input "Yes" at bounding box center [441, 191] width 6 height 10
radio input "true"
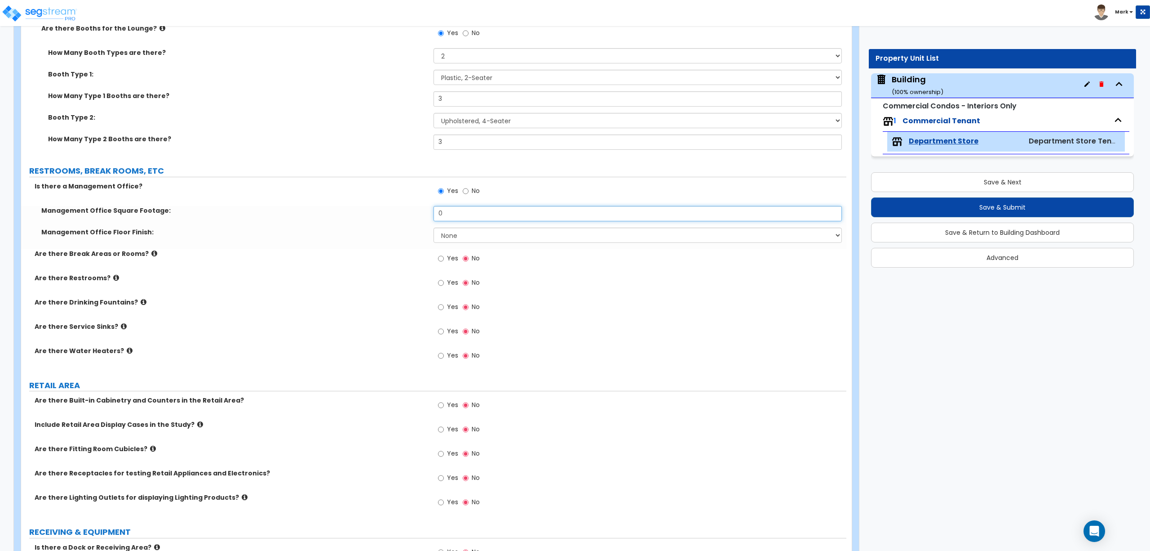
drag, startPoint x: 455, startPoint y: 214, endPoint x: 431, endPoint y: 216, distance: 23.9
click at [432, 216] on div "Management Office Square Footage: 0" at bounding box center [434, 217] width 826 height 22
type input "100"
click at [450, 235] on select "None Tile Flooring Hardwood Flooring Resilient Laminate Flooring VCT Flooring S…" at bounding box center [638, 234] width 408 height 15
select select "3"
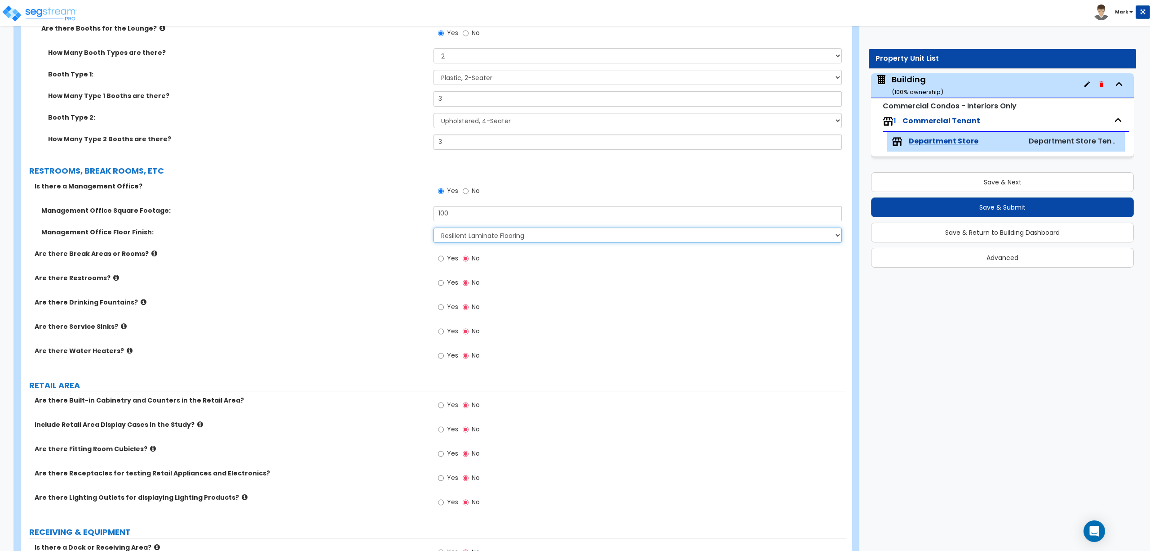
click at [434, 228] on select "None Tile Flooring Hardwood Flooring Resilient Laminate Flooring VCT Flooring S…" at bounding box center [638, 234] width 408 height 15
click at [446, 260] on label "Yes" at bounding box center [448, 259] width 20 height 15
click at [444, 260] on input "Yes" at bounding box center [441, 258] width 6 height 10
radio input "true"
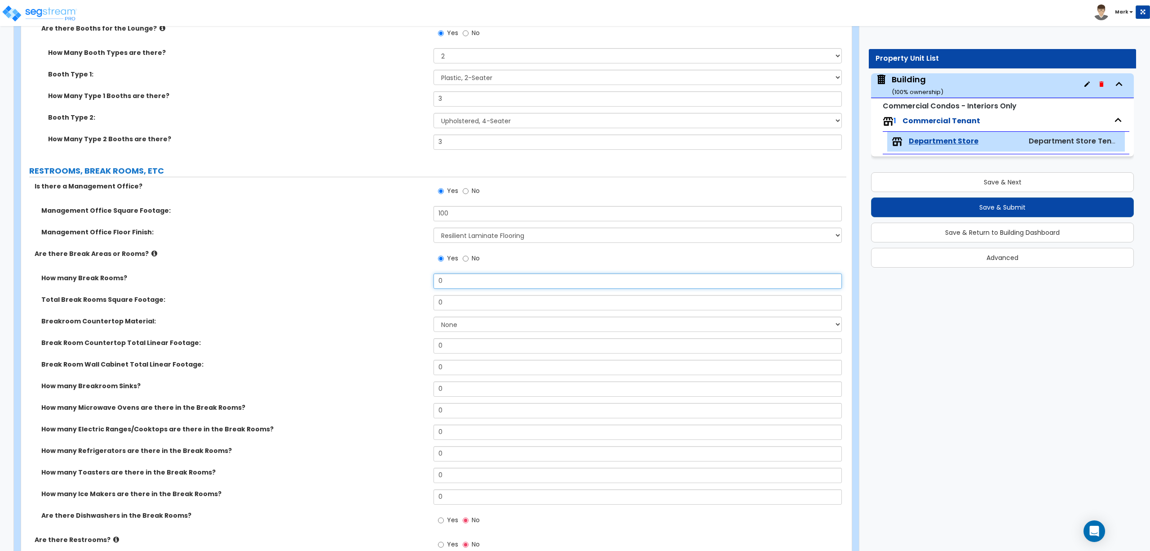
drag, startPoint x: 460, startPoint y: 281, endPoint x: 418, endPoint y: 284, distance: 42.8
click at [418, 284] on div "How many Break Rooms? 0" at bounding box center [434, 284] width 826 height 22
type input "1"
drag, startPoint x: 461, startPoint y: 305, endPoint x: 413, endPoint y: 302, distance: 47.7
click at [414, 303] on div "Total Break Rooms Square Footage: 0" at bounding box center [434, 306] width 826 height 22
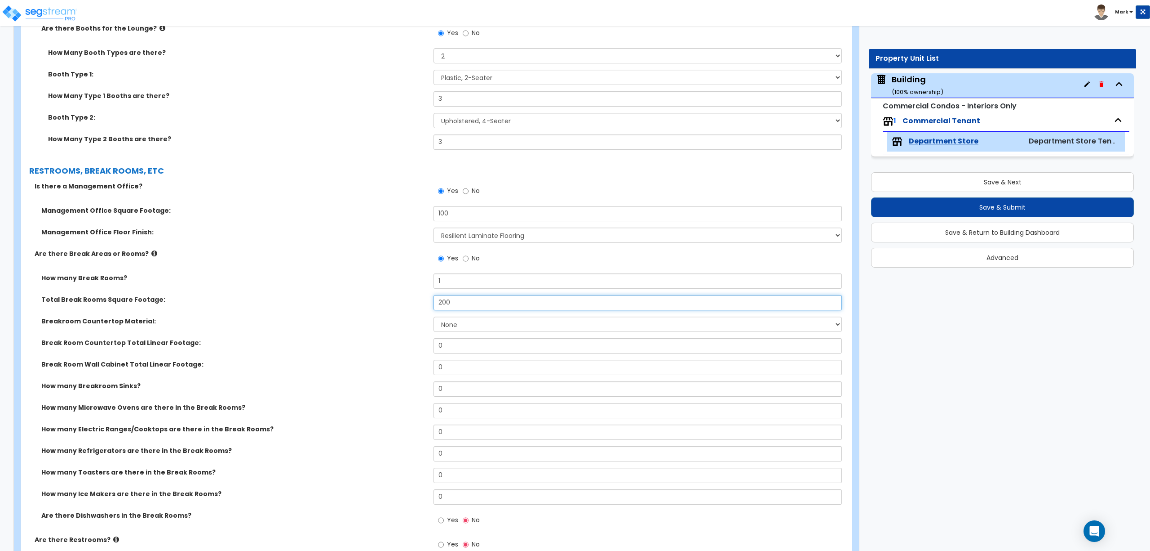
type input "200"
drag, startPoint x: 450, startPoint y: 388, endPoint x: 431, endPoint y: 388, distance: 19.8
click at [431, 388] on div "How many Breakroom Sinks? 0" at bounding box center [434, 392] width 826 height 22
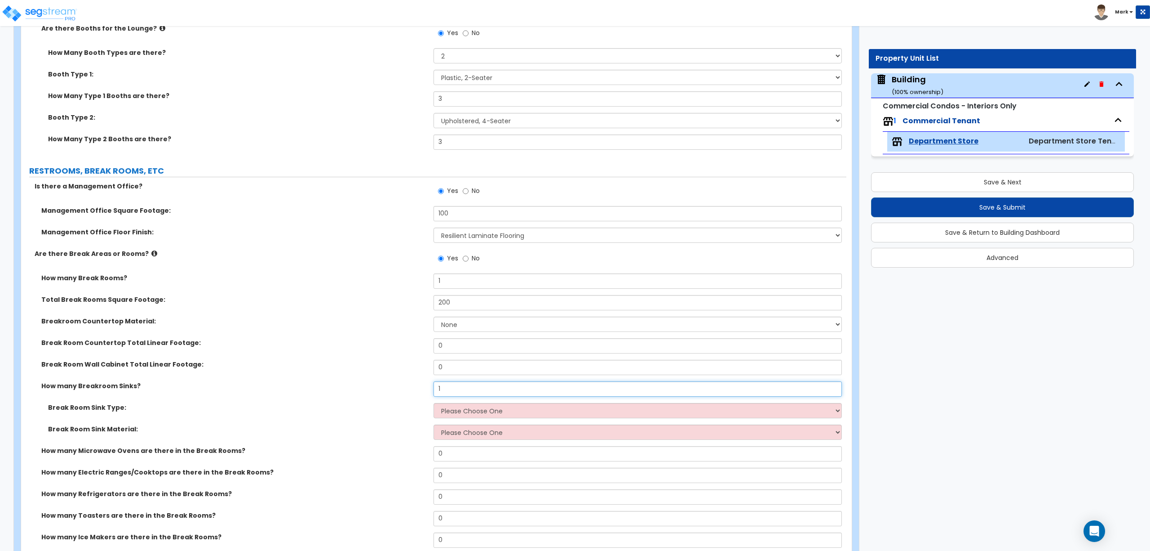
type input "1"
click at [456, 410] on select "Please Choose One Single Sink Double Sink" at bounding box center [638, 410] width 408 height 15
select select "1"
click at [434, 404] on select "Please Choose One Single Sink Double Sink" at bounding box center [638, 410] width 408 height 15
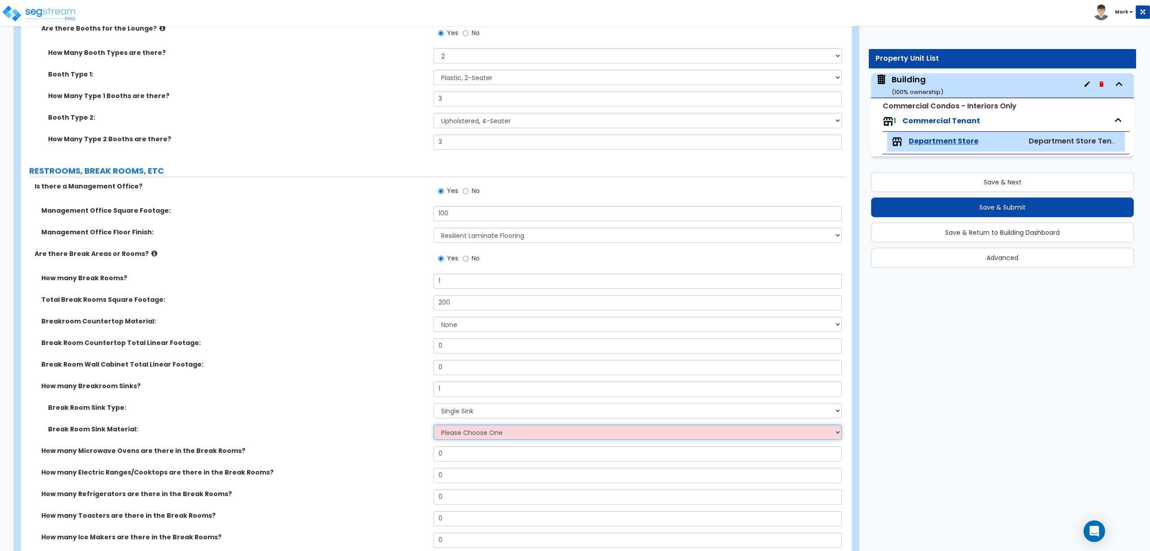
click at [463, 436] on select "Please Choose One Stainless Steel Porcelain Enamel Cast Iron" at bounding box center [638, 431] width 408 height 15
select select "1"
click at [434, 425] on select "Please Choose One Stainless Steel Porcelain Enamel Cast Iron" at bounding box center [638, 431] width 408 height 15
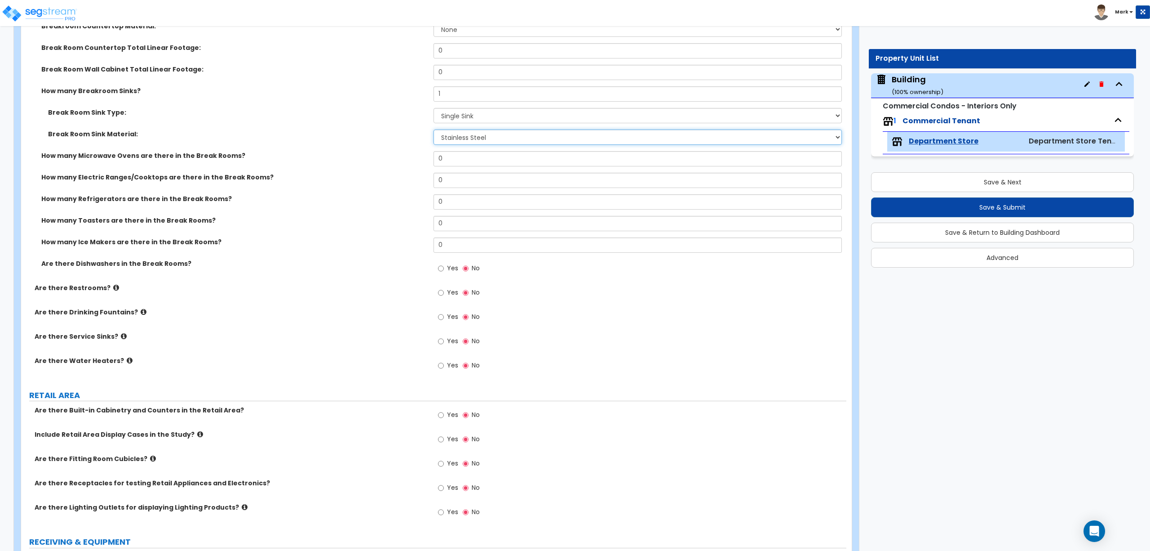
scroll to position [799, 0]
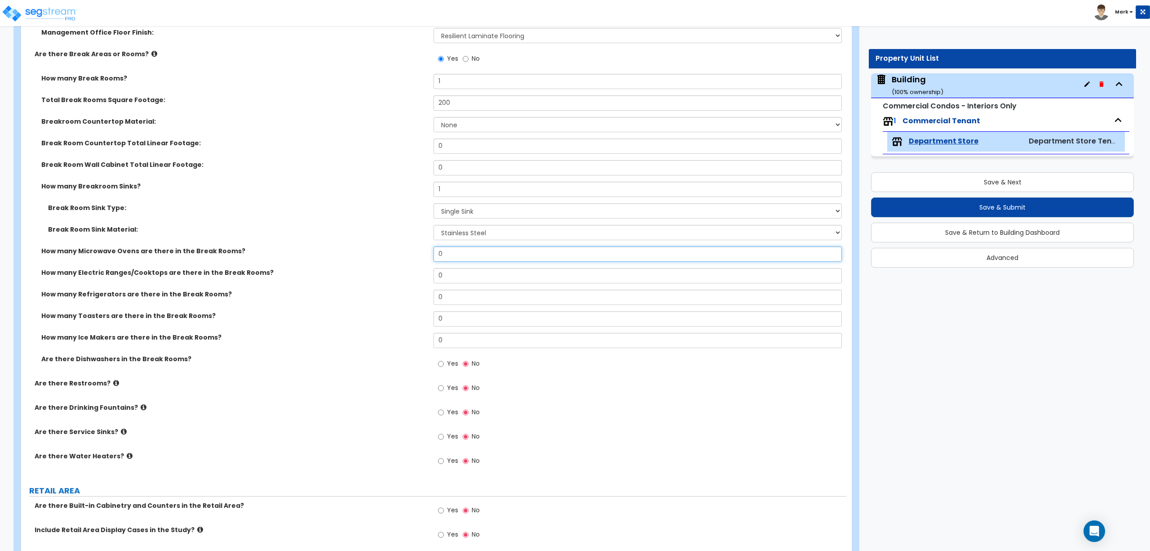
drag, startPoint x: 454, startPoint y: 257, endPoint x: 437, endPoint y: 255, distance: 17.2
click at [437, 255] on input "0" at bounding box center [638, 253] width 408 height 15
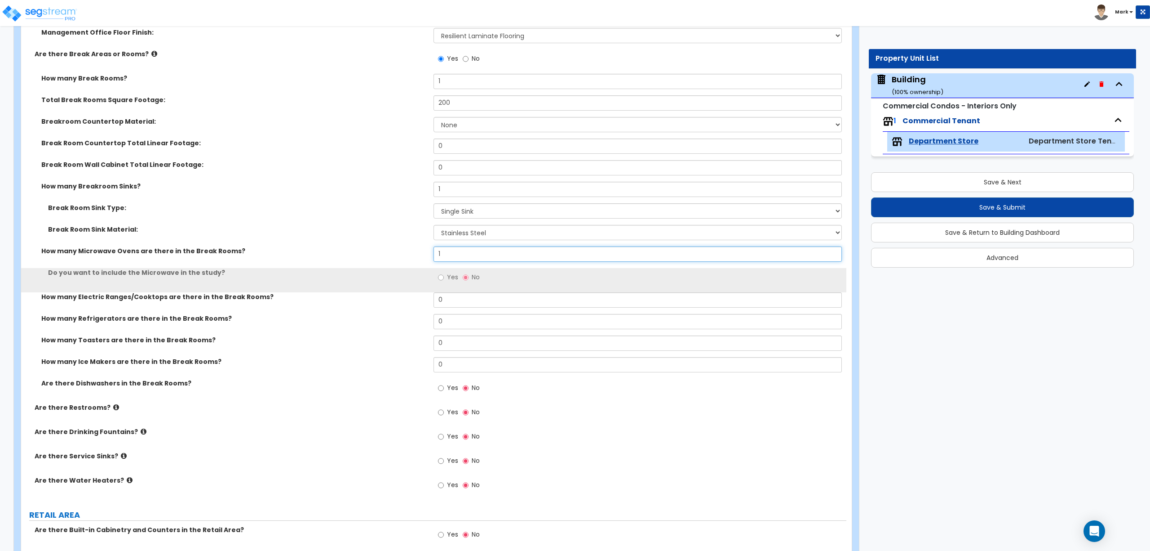
type input "1"
click at [450, 277] on span "Yes" at bounding box center [452, 276] width 11 height 9
click at [444, 277] on input "Yes" at bounding box center [441, 277] width 6 height 10
radio input "true"
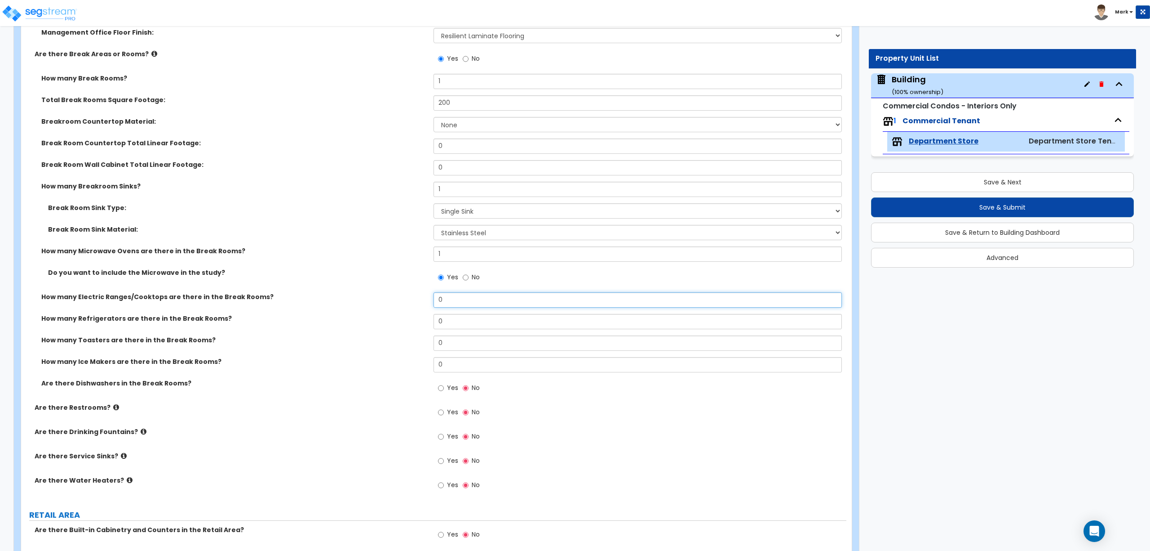
click at [448, 301] on input "0" at bounding box center [638, 299] width 408 height 15
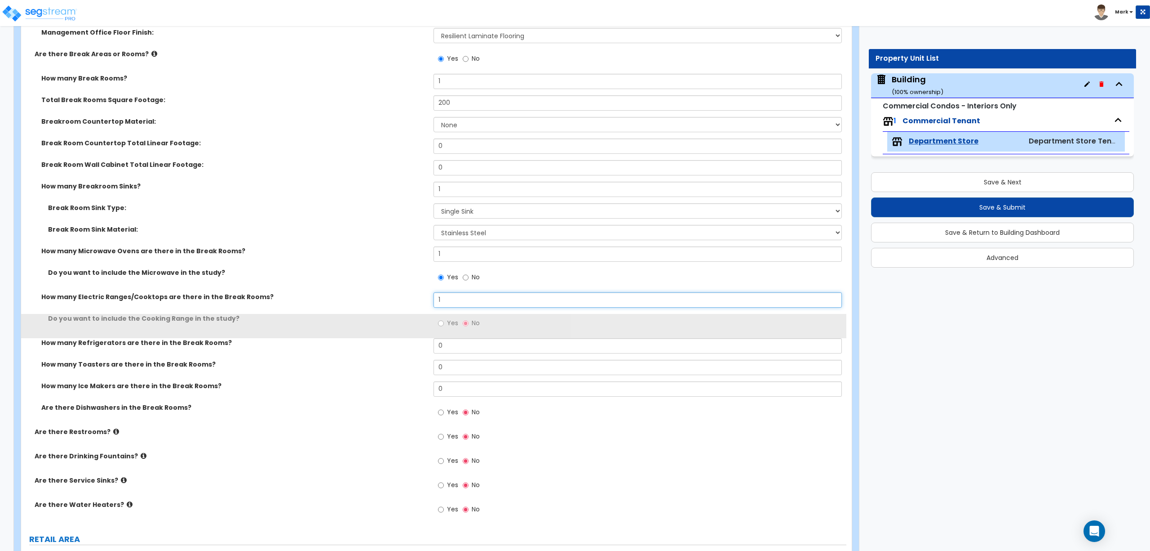
type input "1"
click at [444, 325] on label "Yes" at bounding box center [448, 323] width 20 height 15
click at [444, 325] on input "Yes" at bounding box center [441, 323] width 6 height 10
radio input "true"
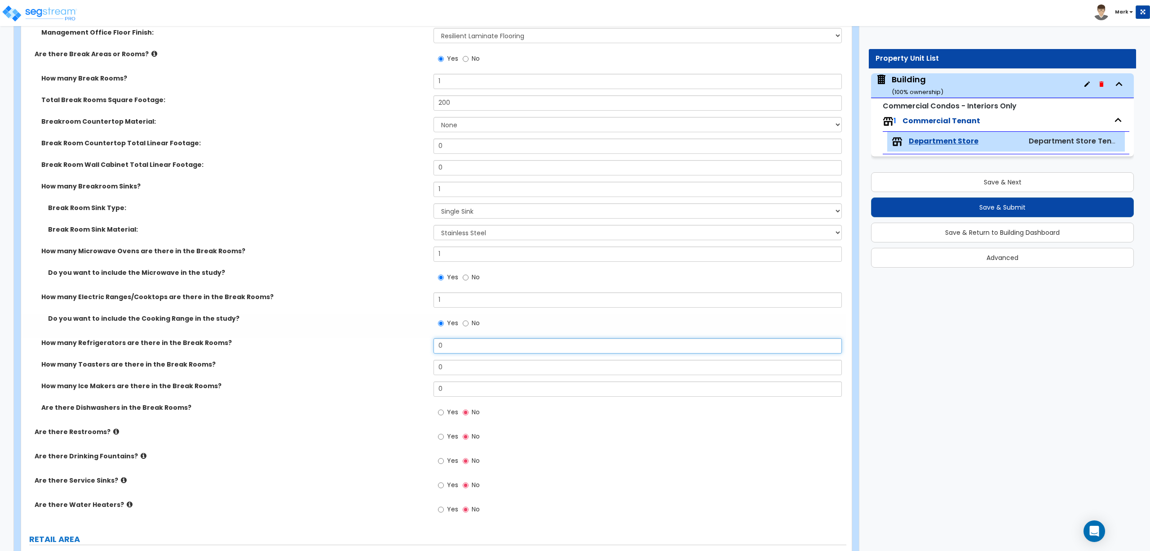
click at [449, 349] on input "0" at bounding box center [638, 345] width 408 height 15
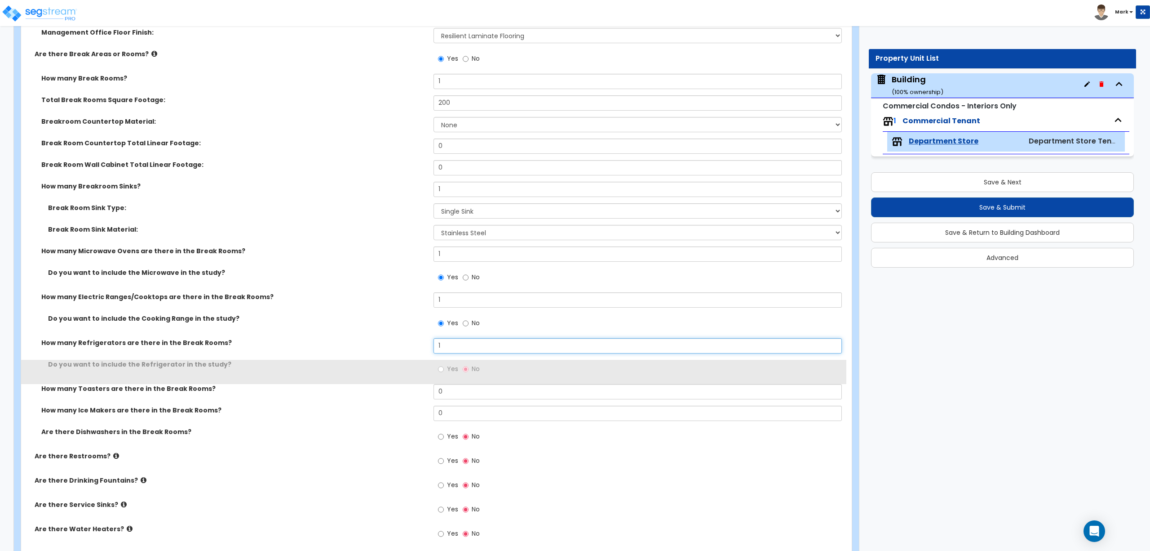
type input "1"
click at [443, 363] on label "Yes" at bounding box center [448, 369] width 20 height 15
click at [443, 364] on input "Yes" at bounding box center [441, 369] width 6 height 10
radio input "true"
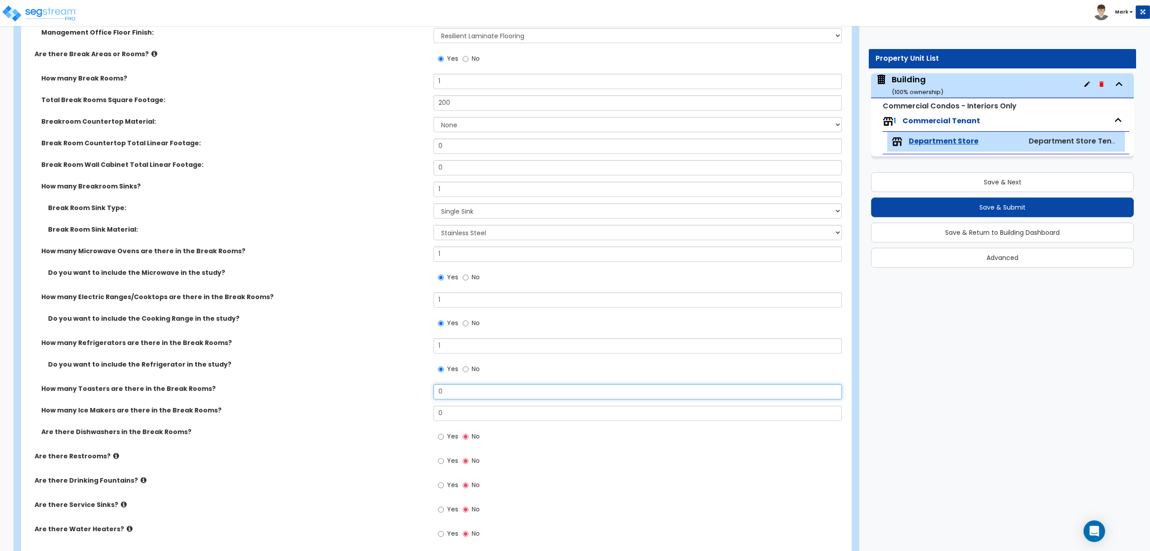
click at [449, 392] on input "0" at bounding box center [638, 391] width 408 height 15
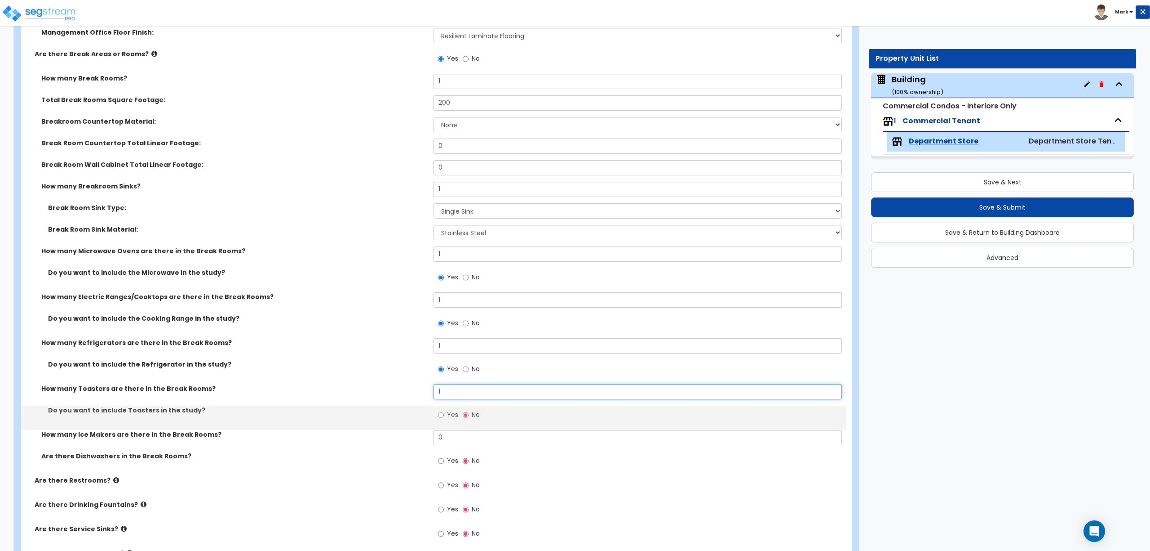
type input "1"
drag, startPoint x: 445, startPoint y: 416, endPoint x: 451, endPoint y: 432, distance: 16.9
click at [446, 416] on label "Yes" at bounding box center [448, 415] width 20 height 15
click at [444, 416] on input "Yes" at bounding box center [441, 415] width 6 height 10
radio input "true"
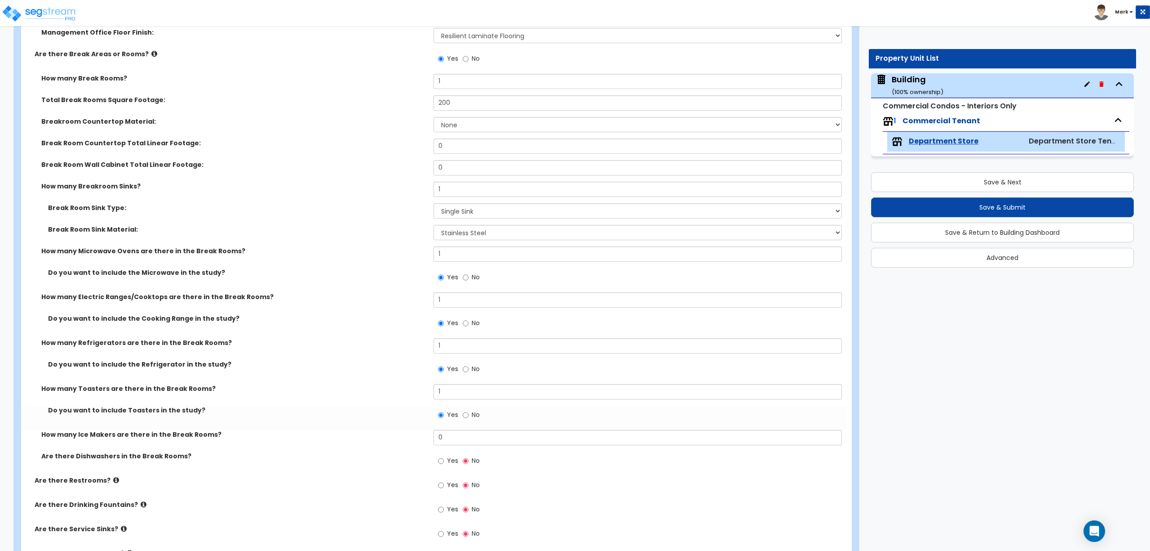
click at [453, 450] on div "How many Ice Makers are there in the Break Rooms? 0" at bounding box center [434, 441] width 826 height 22
click at [453, 442] on input "0" at bounding box center [638, 437] width 408 height 15
type input "1"
click at [452, 462] on span "Yes" at bounding box center [452, 460] width 11 height 9
click at [444, 462] on input "Yes" at bounding box center [441, 461] width 6 height 10
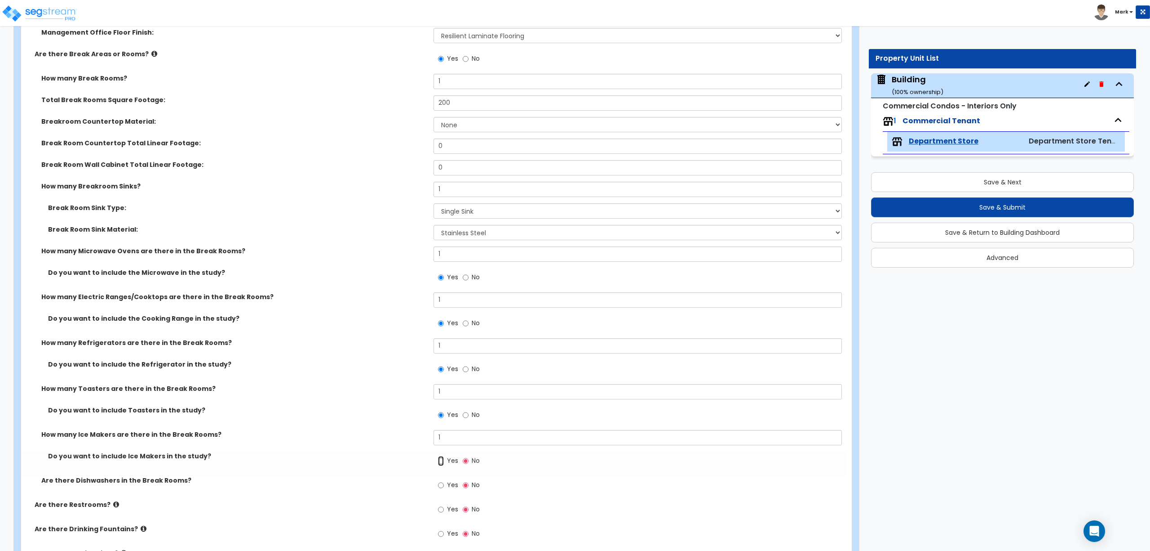
radio input "true"
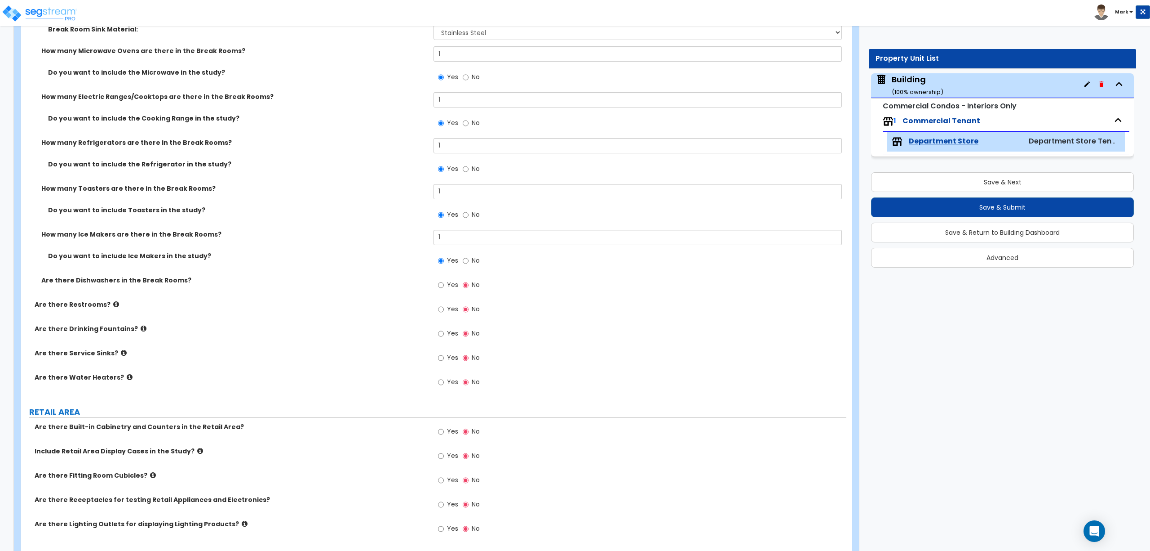
click at [444, 285] on label "Yes" at bounding box center [448, 285] width 20 height 15
click at [444, 285] on input "Yes" at bounding box center [441, 285] width 6 height 10
radio input "true"
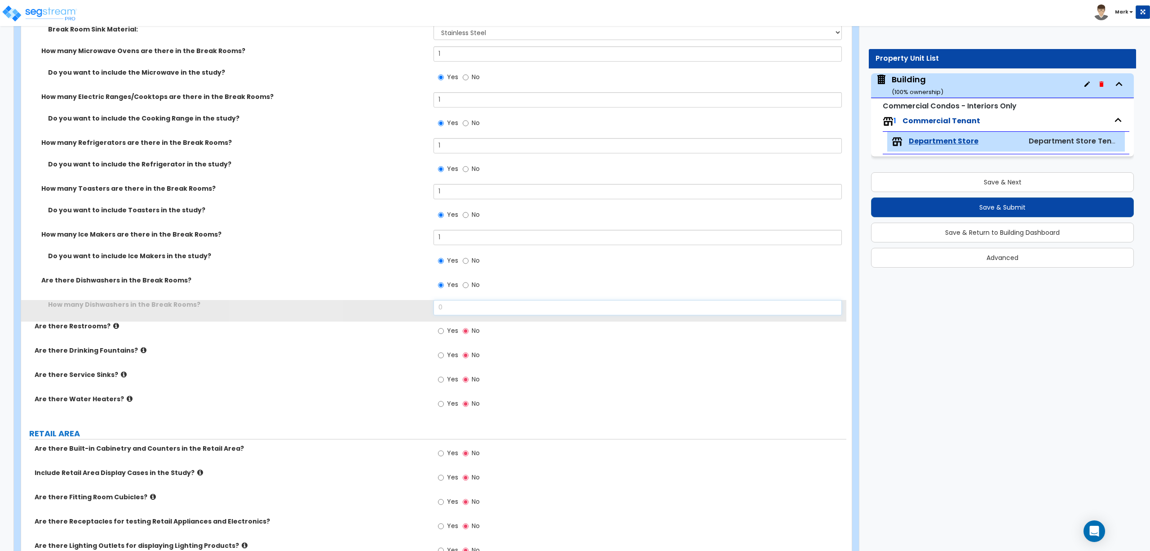
click at [450, 312] on input "0" at bounding box center [638, 307] width 408 height 15
type input "1"
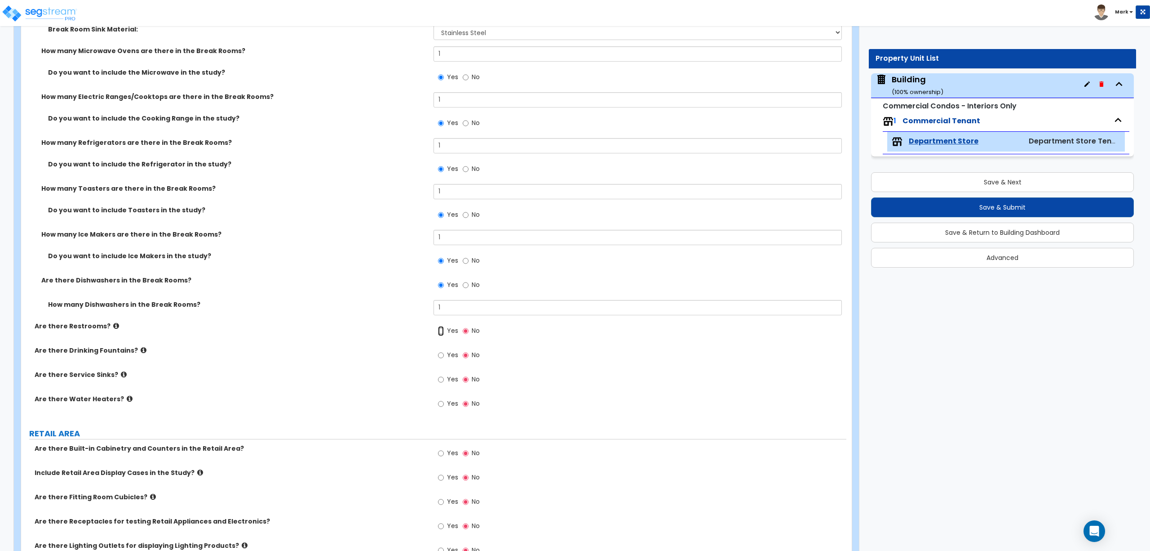
click at [443, 336] on input "Yes" at bounding box center [441, 331] width 6 height 10
radio input "true"
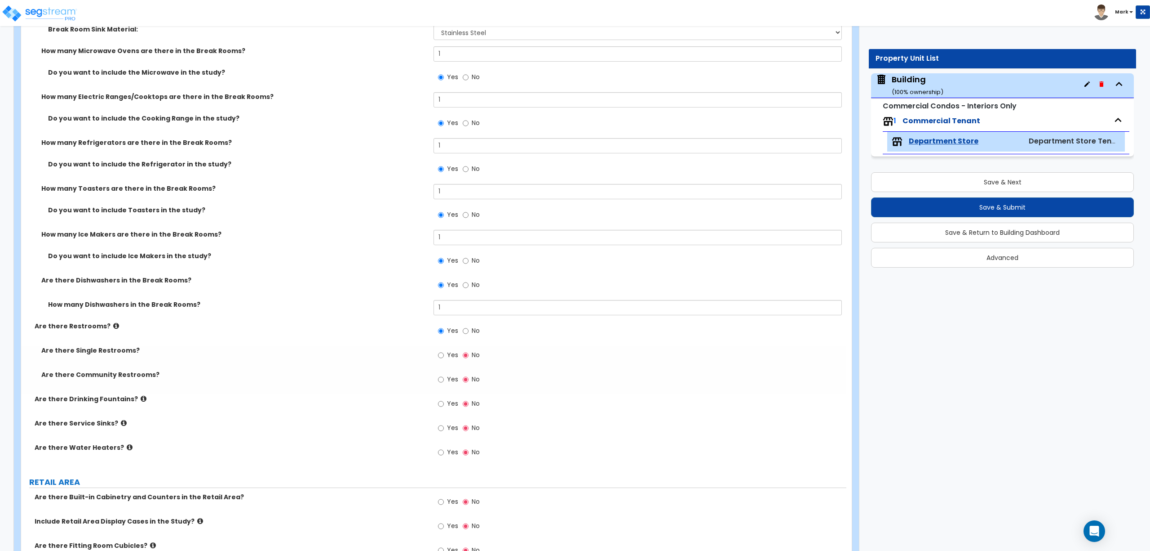
click at [451, 355] on span "Yes" at bounding box center [452, 354] width 11 height 9
click at [444, 355] on input "Yes" at bounding box center [441, 355] width 6 height 10
radio input "true"
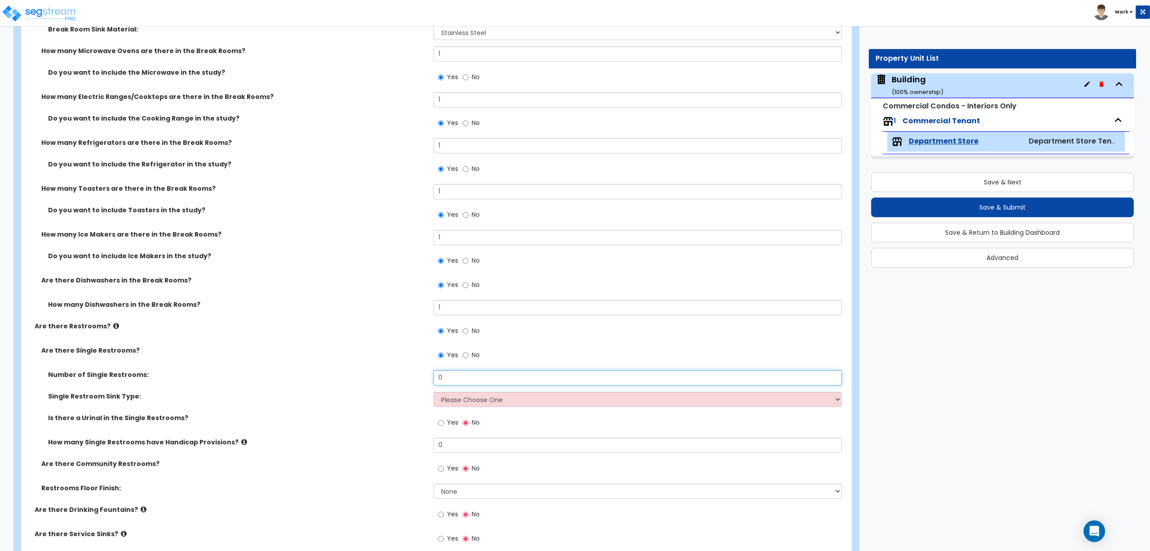
drag, startPoint x: 450, startPoint y: 380, endPoint x: 423, endPoint y: 380, distance: 27.4
click at [423, 380] on div "Number of Single Restrooms: 0" at bounding box center [434, 381] width 826 height 22
type input "1"
click at [457, 400] on select "Please Choose One Wall-mounted Vanity-mounted" at bounding box center [638, 398] width 408 height 15
select select "2"
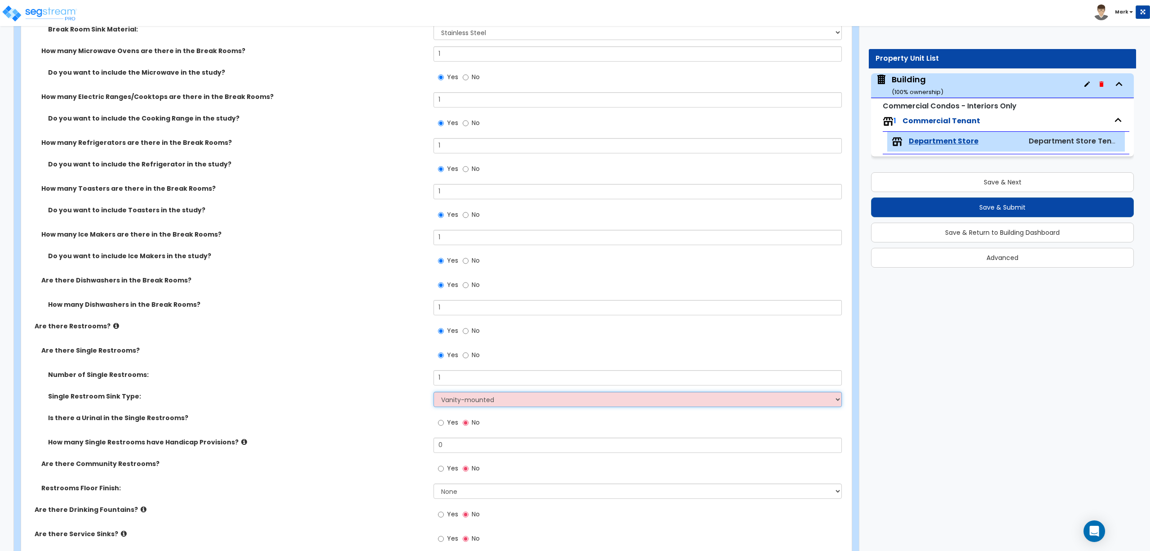
click at [434, 392] on select "Please Choose One Wall-mounted Vanity-mounted" at bounding box center [638, 398] width 408 height 15
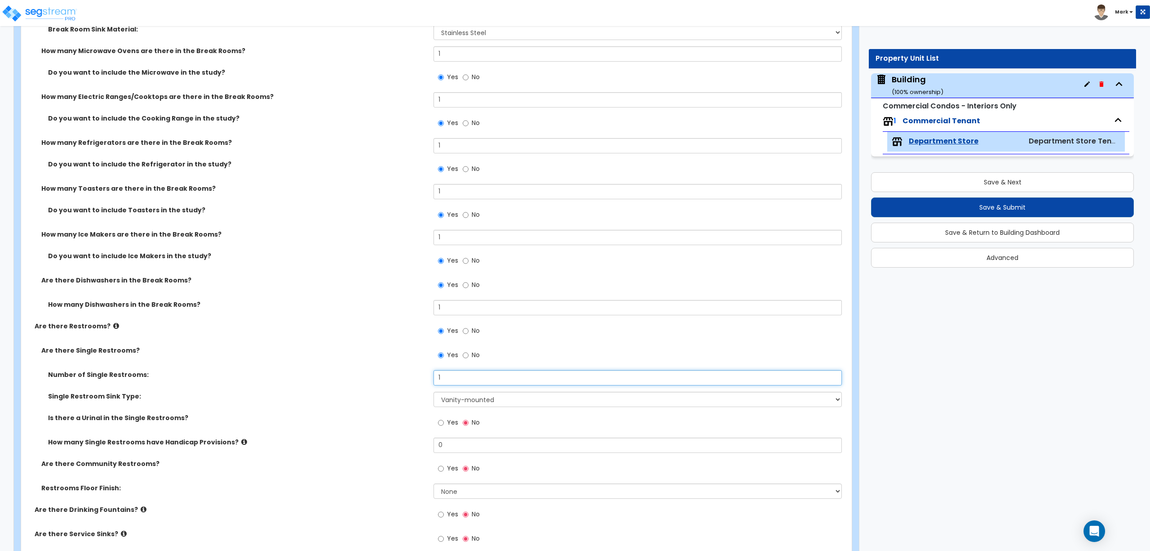
drag, startPoint x: 448, startPoint y: 380, endPoint x: 413, endPoint y: 382, distance: 34.2
click at [413, 382] on div "Number of Single Restrooms: 1" at bounding box center [434, 381] width 826 height 22
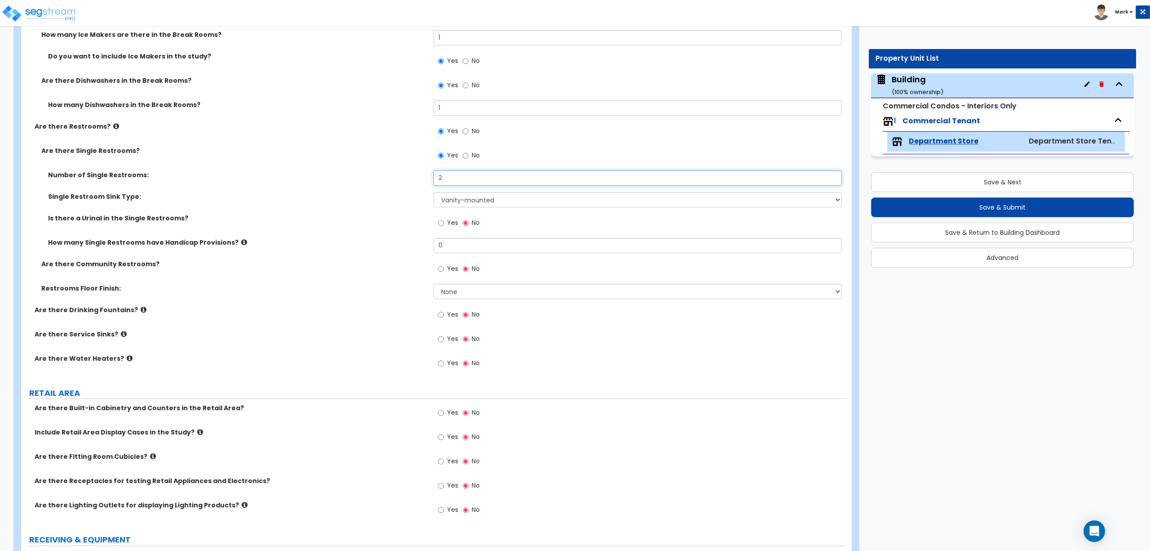
type input "2"
click at [443, 222] on input "Yes" at bounding box center [441, 223] width 6 height 10
click at [464, 226] on input "No" at bounding box center [466, 223] width 6 height 10
radio input "false"
radio input "true"
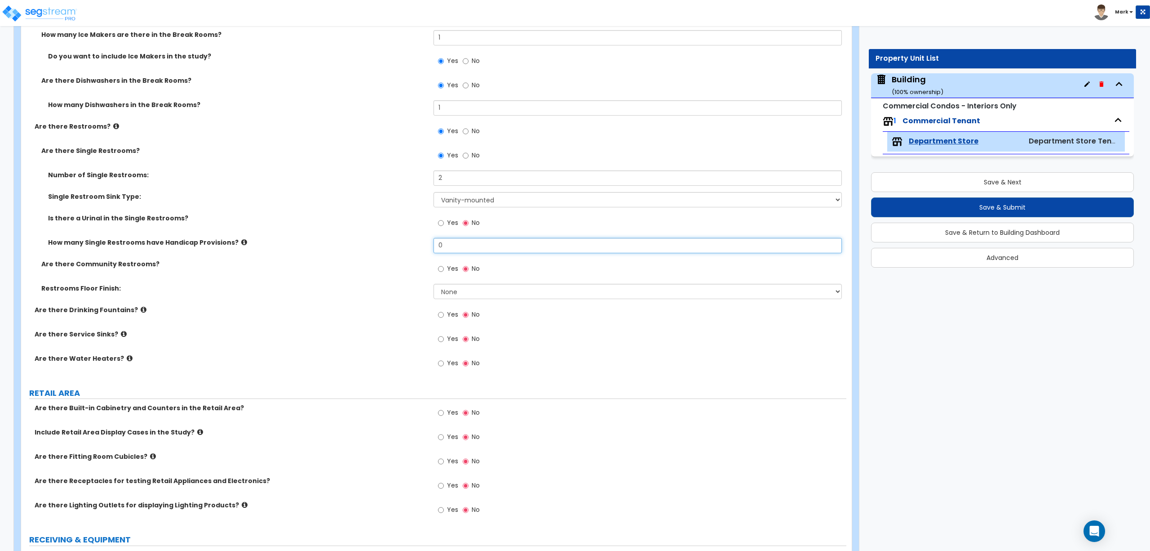
click at [456, 244] on input "0" at bounding box center [638, 245] width 408 height 15
drag, startPoint x: 461, startPoint y: 244, endPoint x: 431, endPoint y: 247, distance: 30.6
click at [431, 247] on div "How many Single Restrooms have Handicap Provisions? 0" at bounding box center [434, 249] width 826 height 22
type input "2"
click at [446, 270] on label "Yes" at bounding box center [448, 269] width 20 height 15
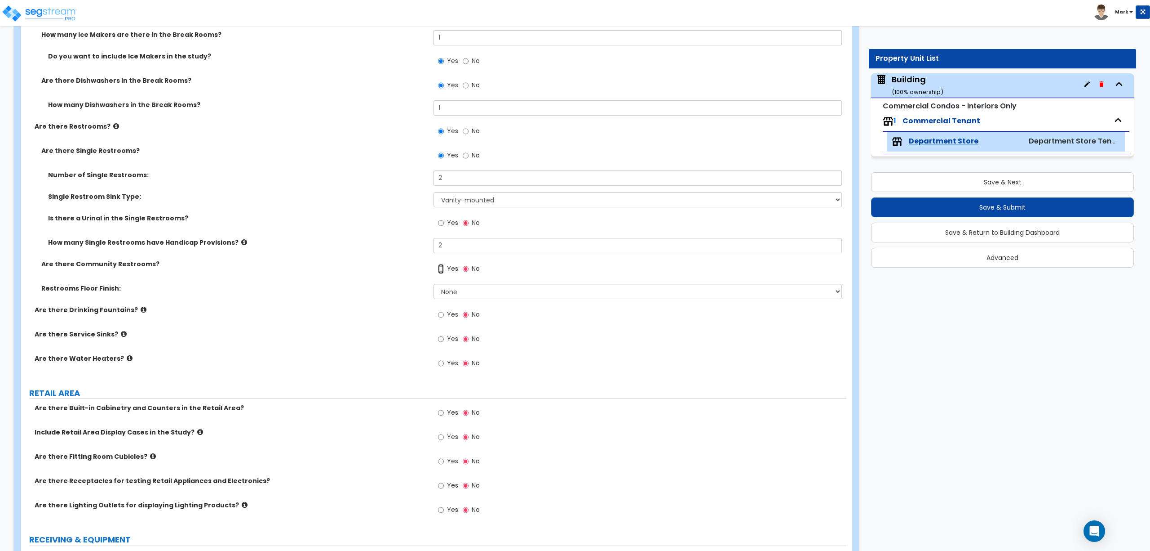
click at [444, 270] on input "Yes" at bounding box center [441, 269] width 6 height 10
radio input "true"
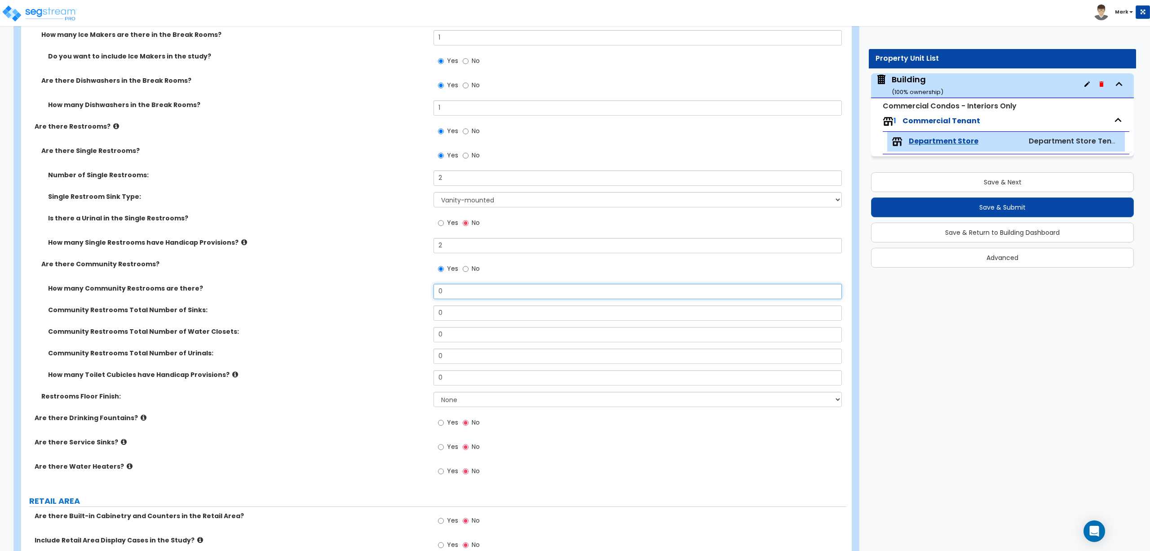
drag, startPoint x: 452, startPoint y: 295, endPoint x: 426, endPoint y: 296, distance: 25.6
click at [427, 296] on div "How many Community Restrooms are there? 0" at bounding box center [434, 295] width 826 height 22
type input "2"
drag, startPoint x: 448, startPoint y: 310, endPoint x: 417, endPoint y: 315, distance: 31.4
click at [418, 315] on div "Community Restrooms Total Number of Sinks: 0" at bounding box center [434, 316] width 826 height 22
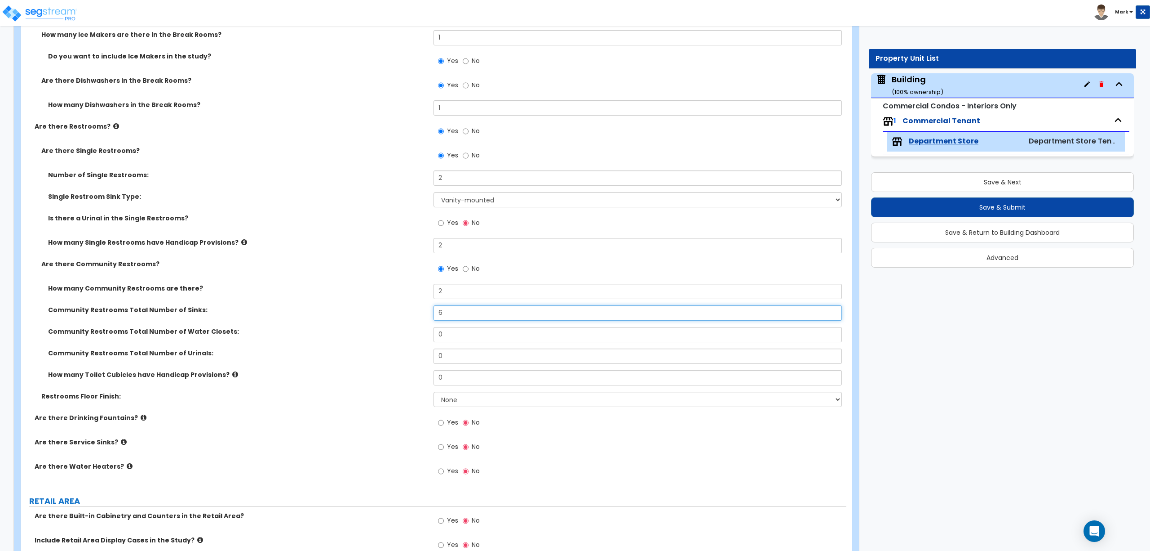
type input "6"
drag, startPoint x: 446, startPoint y: 339, endPoint x: 398, endPoint y: 340, distance: 47.7
click at [398, 340] on div "Community Restrooms Total Number of Water Closets: 0" at bounding box center [434, 338] width 826 height 22
type input "8"
drag, startPoint x: 447, startPoint y: 358, endPoint x: 428, endPoint y: 362, distance: 18.9
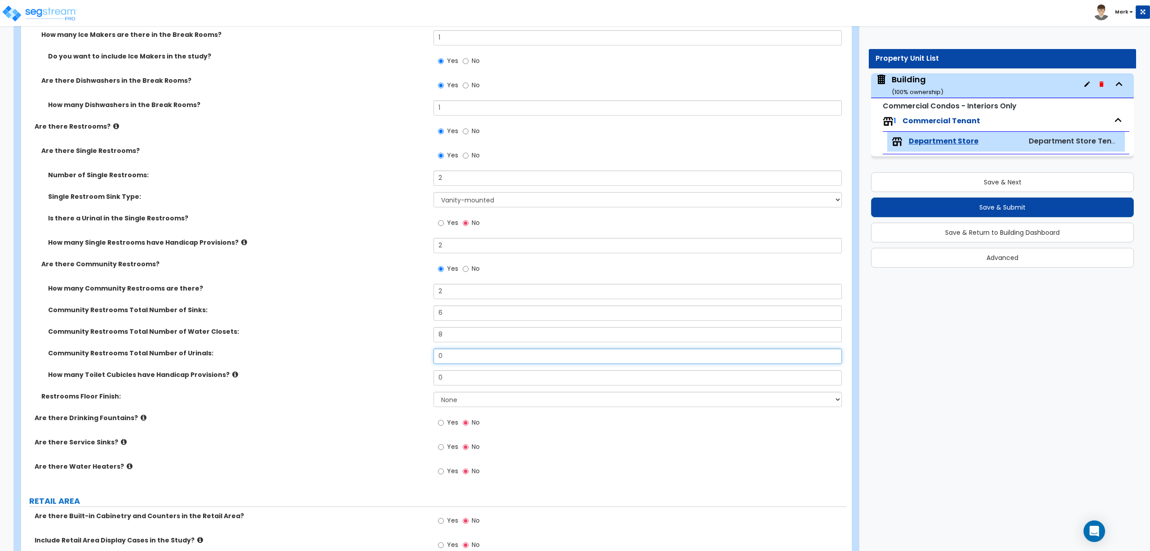
click at [429, 362] on div "Community Restrooms Total Number of Urinals: 0" at bounding box center [434, 359] width 826 height 22
type input "4"
drag, startPoint x: 464, startPoint y: 379, endPoint x: 432, endPoint y: 379, distance: 31.9
click at [432, 379] on div "How many Toilet Cubicles have Handicap Provisions? 0" at bounding box center [434, 381] width 826 height 22
drag, startPoint x: 445, startPoint y: 383, endPoint x: 430, endPoint y: 385, distance: 15.0
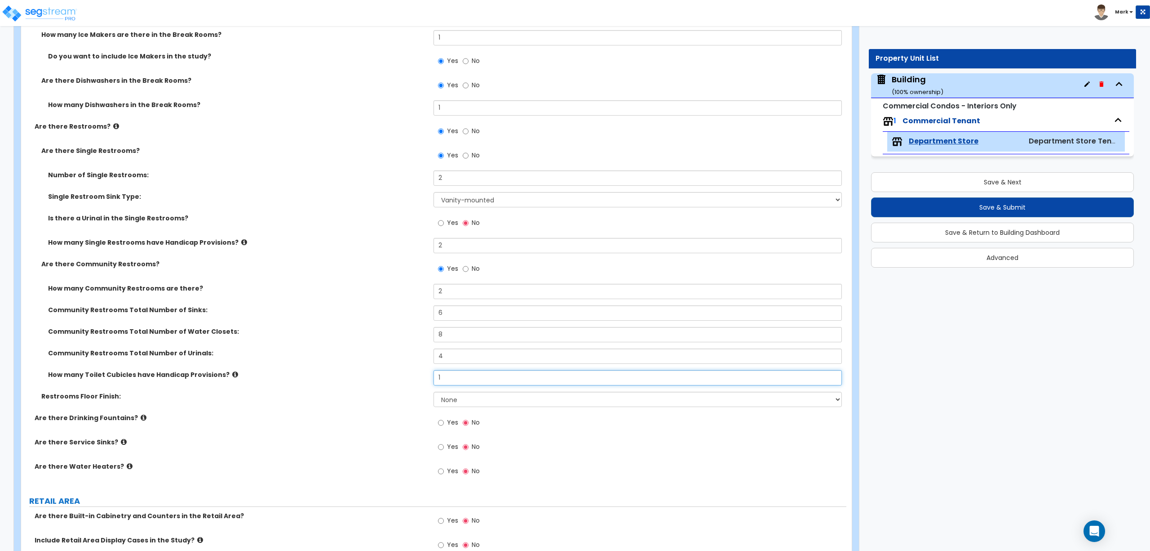
click at [421, 380] on div "How many Toilet Cubicles have Handicap Provisions? 1" at bounding box center [434, 381] width 826 height 22
type input "4"
drag, startPoint x: 456, startPoint y: 401, endPoint x: 462, endPoint y: 394, distance: 9.9
click at [456, 401] on select "None Tile Flooring Resilient Laminate Flooring VCT Flooring Sheet Vinyl Flooring" at bounding box center [638, 398] width 408 height 15
select select "1"
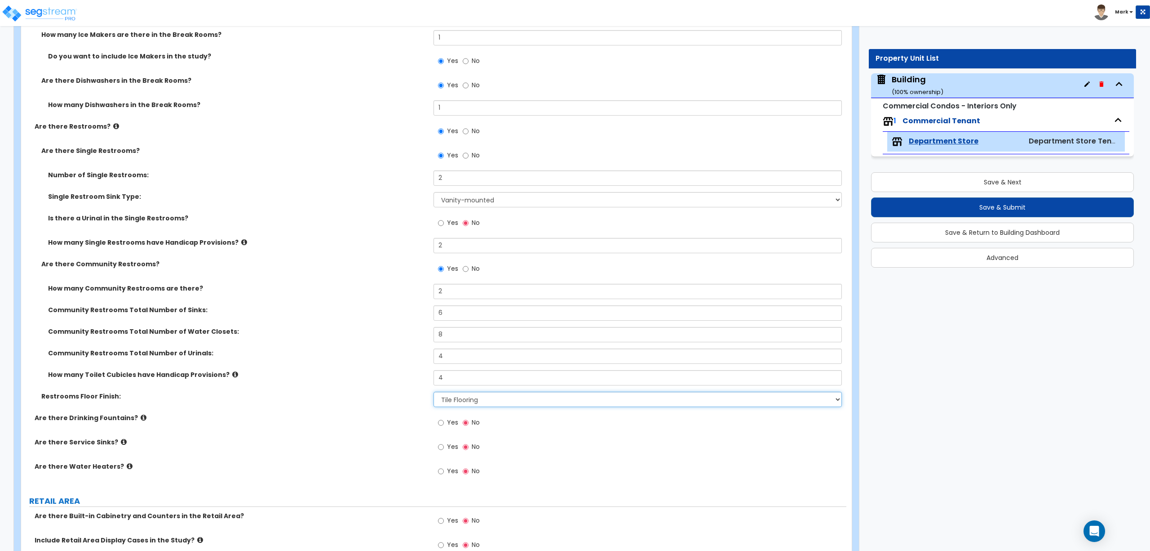
click at [434, 392] on select "None Tile Flooring Resilient Laminate Flooring VCT Flooring Sheet Vinyl Flooring" at bounding box center [638, 398] width 408 height 15
click at [454, 419] on span "Yes" at bounding box center [452, 422] width 11 height 9
click at [444, 419] on input "Yes" at bounding box center [441, 423] width 6 height 10
radio input "true"
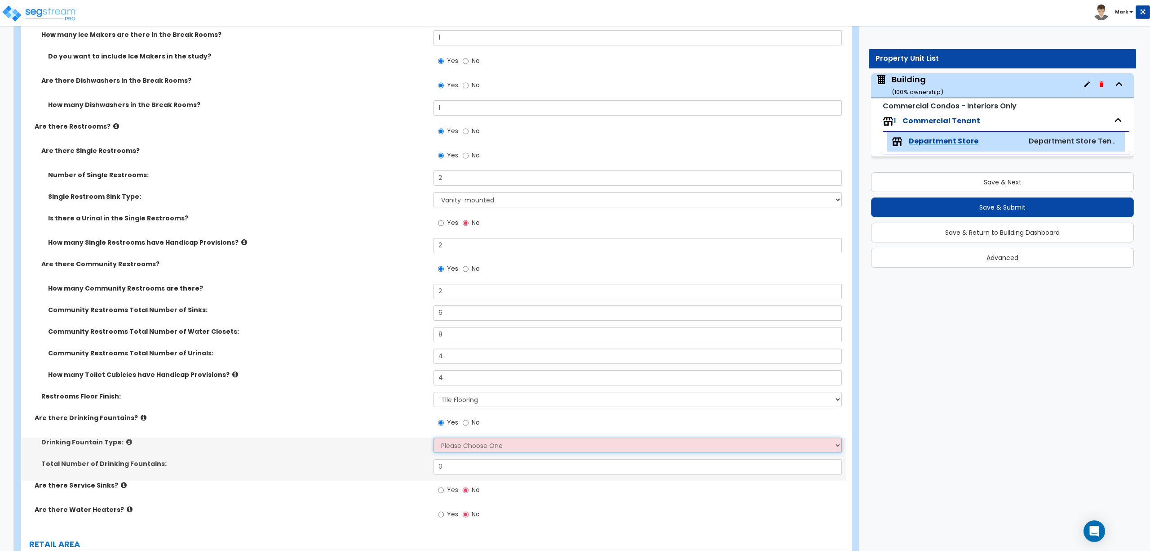
click at [464, 449] on select "Please Choose One Wall-mounted Floor-mounted" at bounding box center [638, 444] width 408 height 15
select select "1"
click at [434, 438] on select "Please Choose One Wall-mounted Floor-mounted" at bounding box center [638, 444] width 408 height 15
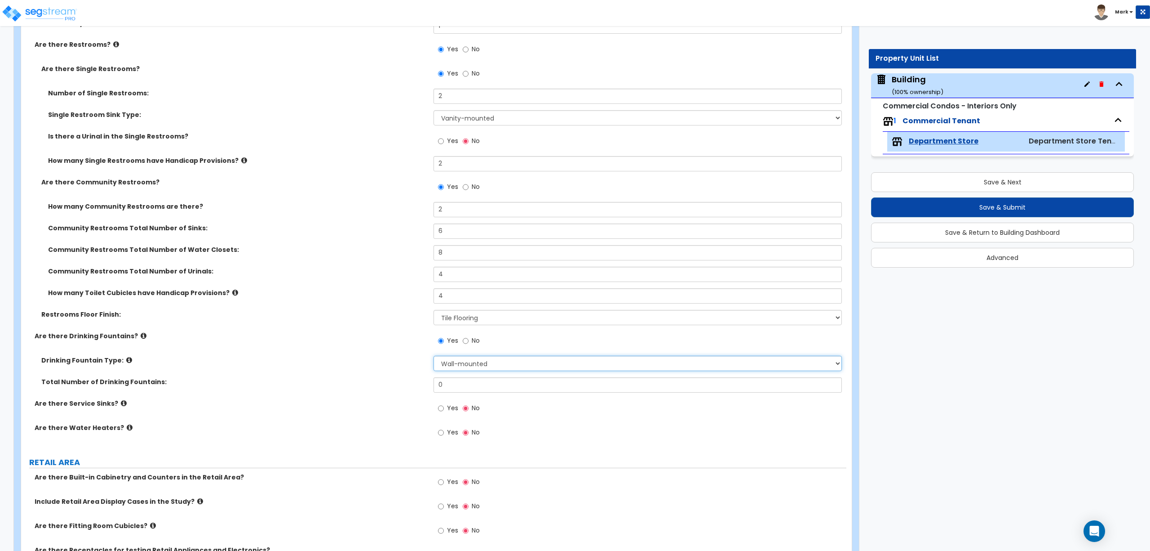
scroll to position [1398, 0]
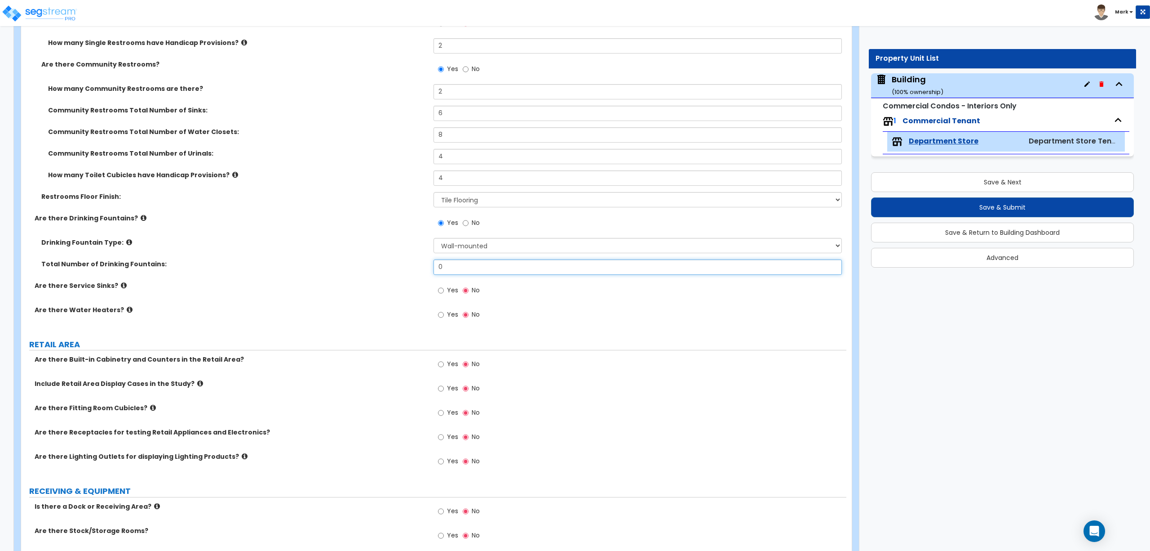
drag, startPoint x: 449, startPoint y: 270, endPoint x: 428, endPoint y: 272, distance: 20.8
click at [428, 272] on div "Total Number of Drinking Fountains: 0" at bounding box center [434, 270] width 826 height 22
type input "1"
click at [453, 290] on span "Yes" at bounding box center [452, 289] width 11 height 9
click at [444, 290] on input "Yes" at bounding box center [441, 290] width 6 height 10
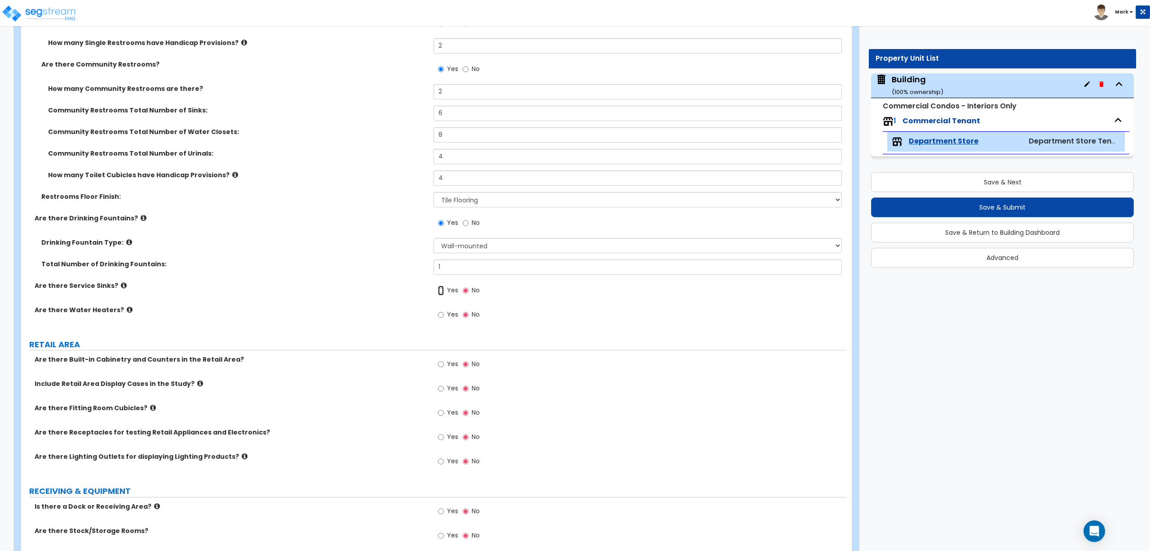
radio input "true"
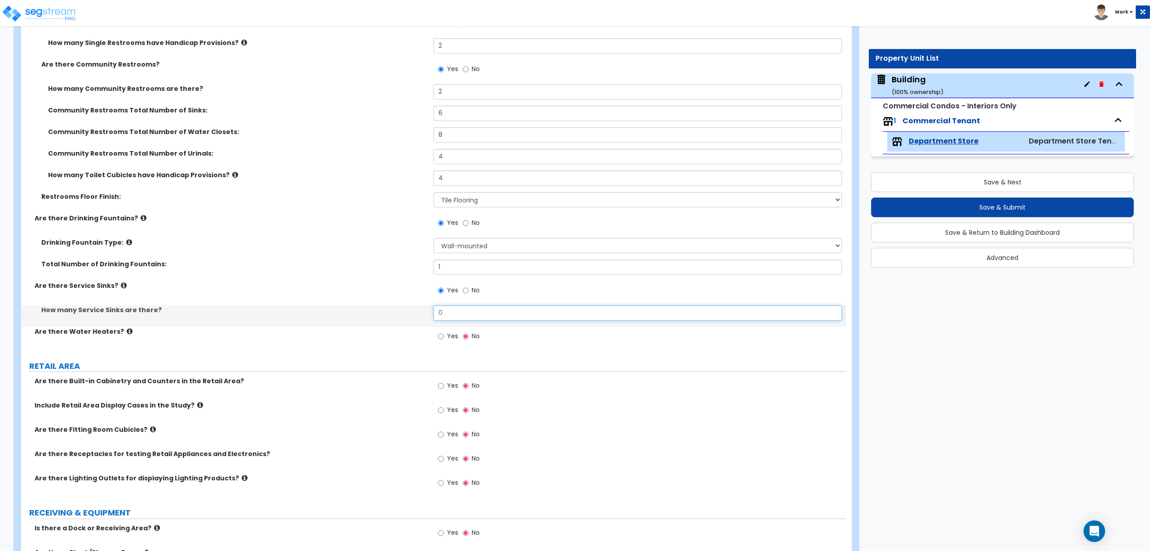
drag, startPoint x: 458, startPoint y: 308, endPoint x: 426, endPoint y: 311, distance: 32.5
click at [426, 311] on div "How many Service Sinks are there? 0" at bounding box center [434, 316] width 826 height 22
type input "2"
click at [443, 332] on input "Yes" at bounding box center [441, 336] width 6 height 10
radio input "true"
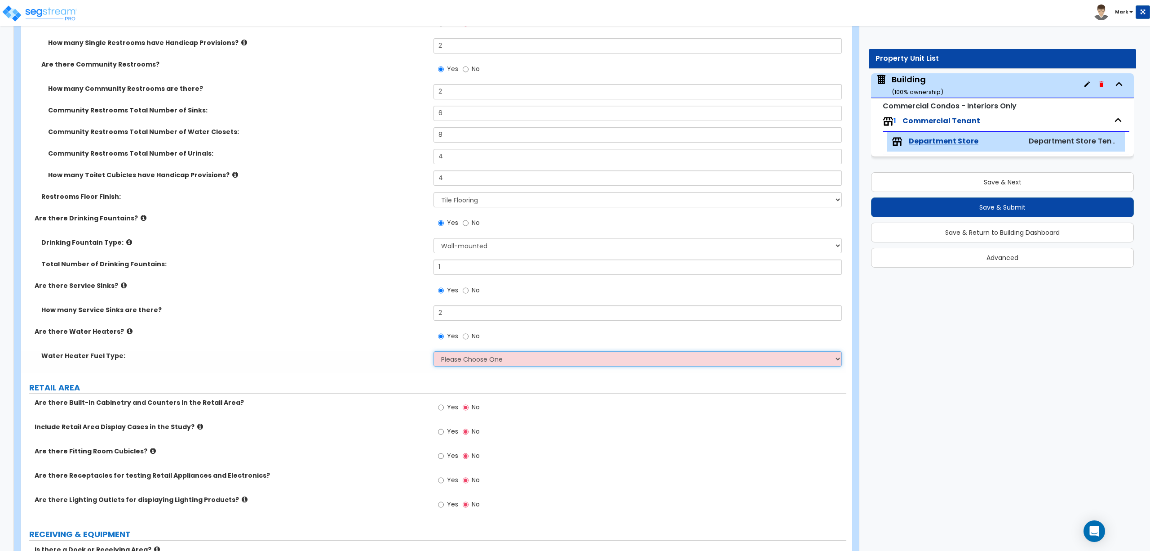
click at [453, 360] on select "Please Choose One Gas Electric" at bounding box center [638, 358] width 408 height 15
click at [434, 352] on select "Please Choose One Gas Electric" at bounding box center [638, 358] width 408 height 15
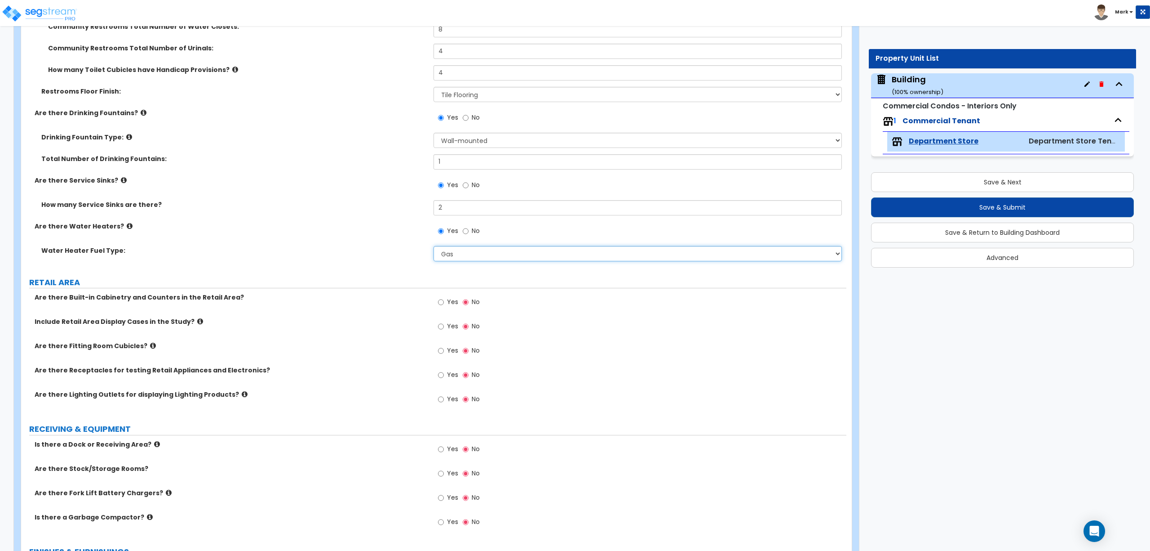
scroll to position [1598, 0]
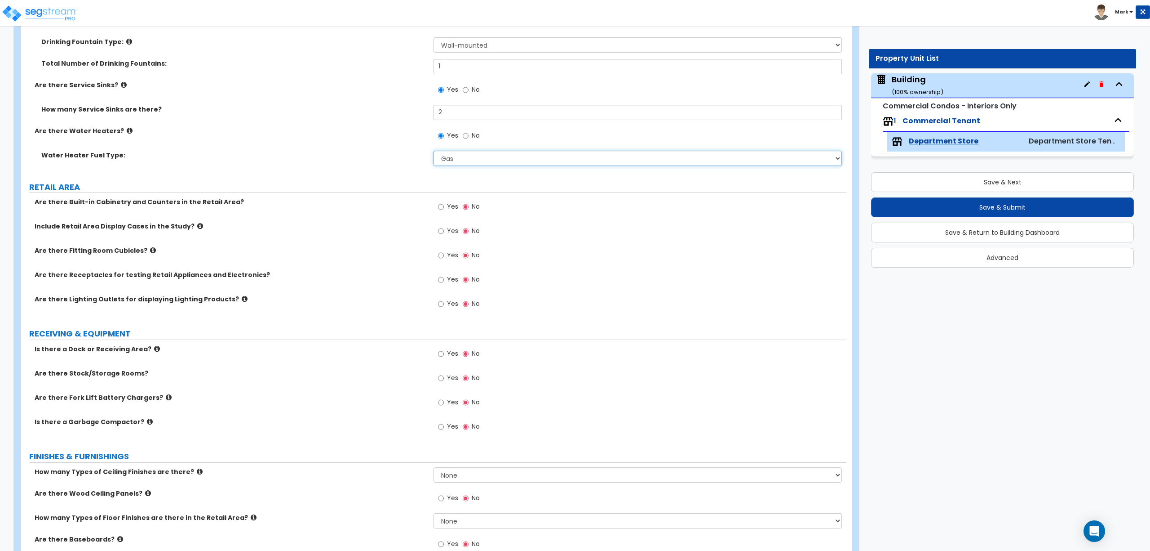
drag, startPoint x: 459, startPoint y: 159, endPoint x: 459, endPoint y: 164, distance: 4.9
click at [459, 159] on select "Please Choose One Gas Electric" at bounding box center [638, 158] width 408 height 15
select select "2"
click at [434, 151] on select "Please Choose One Gas Electric" at bounding box center [638, 158] width 408 height 15
click at [450, 207] on span "Yes" at bounding box center [452, 206] width 11 height 9
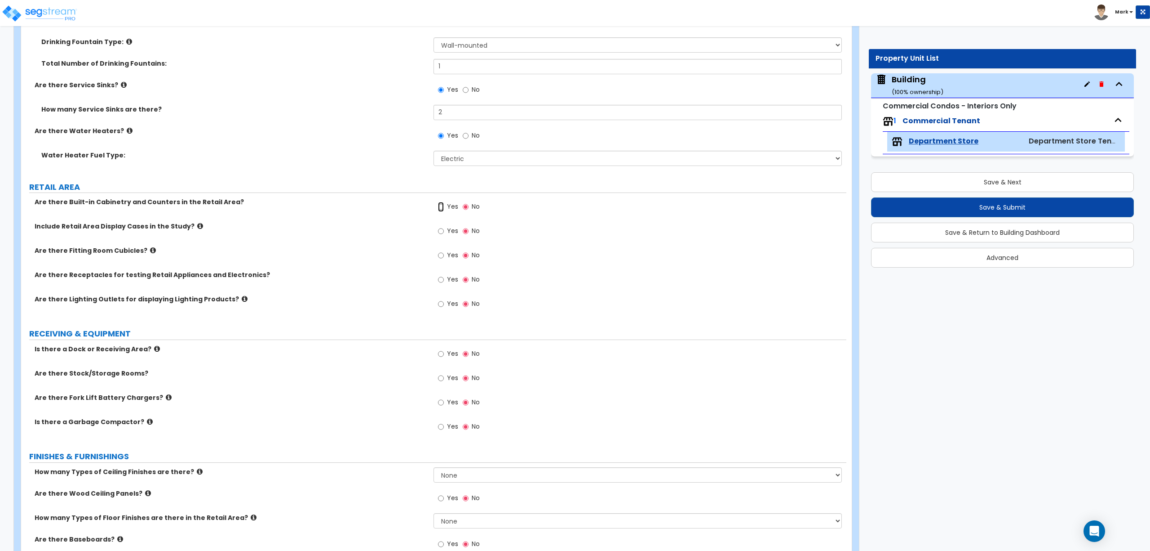
click at [444, 207] on input "Yes" at bounding box center [441, 207] width 6 height 10
radio input "true"
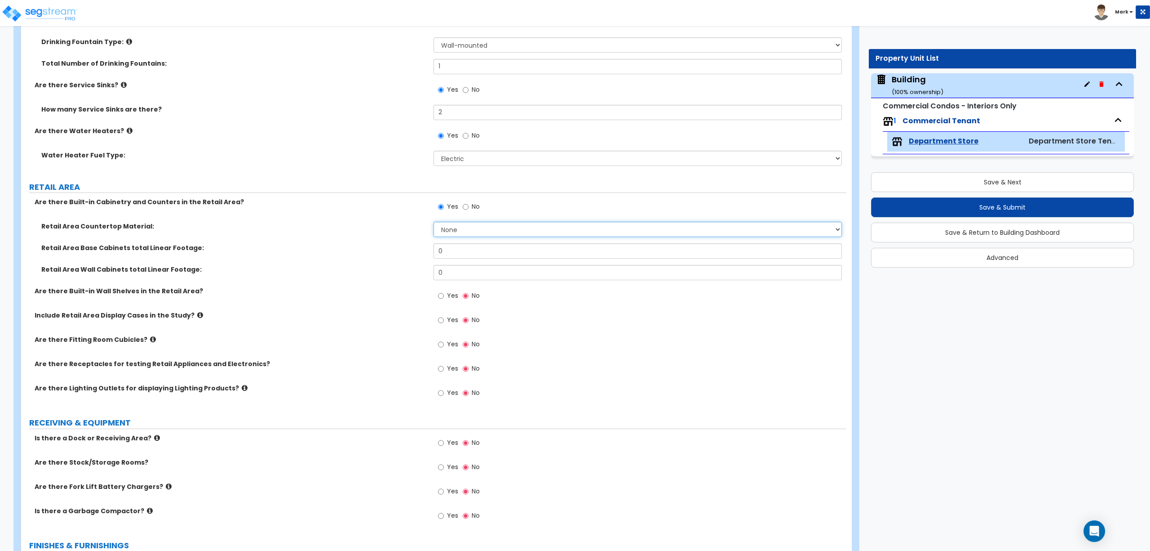
click at [450, 232] on select "None Plastic Laminate Solid Surface Stone Quartz Marble Tile Wood Stainless Ste…" at bounding box center [638, 229] width 408 height 15
click at [434, 223] on select "None Plastic Laminate Solid Surface Stone Quartz Marble Tile Wood Stainless Ste…" at bounding box center [638, 229] width 408 height 15
click at [453, 236] on select "None Plastic Laminate Solid Surface Stone Quartz Marble Tile Wood Stainless Ste…" at bounding box center [638, 229] width 408 height 15
select select "4"
click at [434, 223] on select "None Plastic Laminate Solid Surface Stone Quartz Marble Tile Wood Stainless Ste…" at bounding box center [638, 229] width 408 height 15
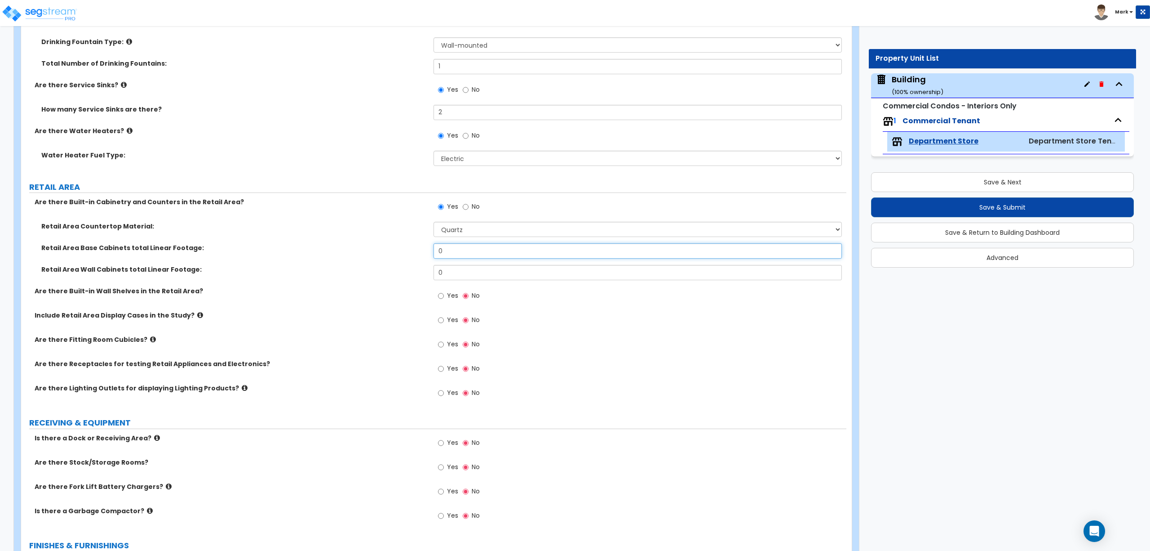
drag, startPoint x: 450, startPoint y: 248, endPoint x: 414, endPoint y: 246, distance: 36.0
click at [414, 246] on div "Retail Area Base Cabinets total Linear Footage: 0" at bounding box center [434, 254] width 826 height 22
type input "10"
drag, startPoint x: 446, startPoint y: 272, endPoint x: 428, endPoint y: 272, distance: 18.0
click at [432, 272] on div "Retail Area Wall Cabinets total Linear Footage: 0" at bounding box center [434, 276] width 826 height 22
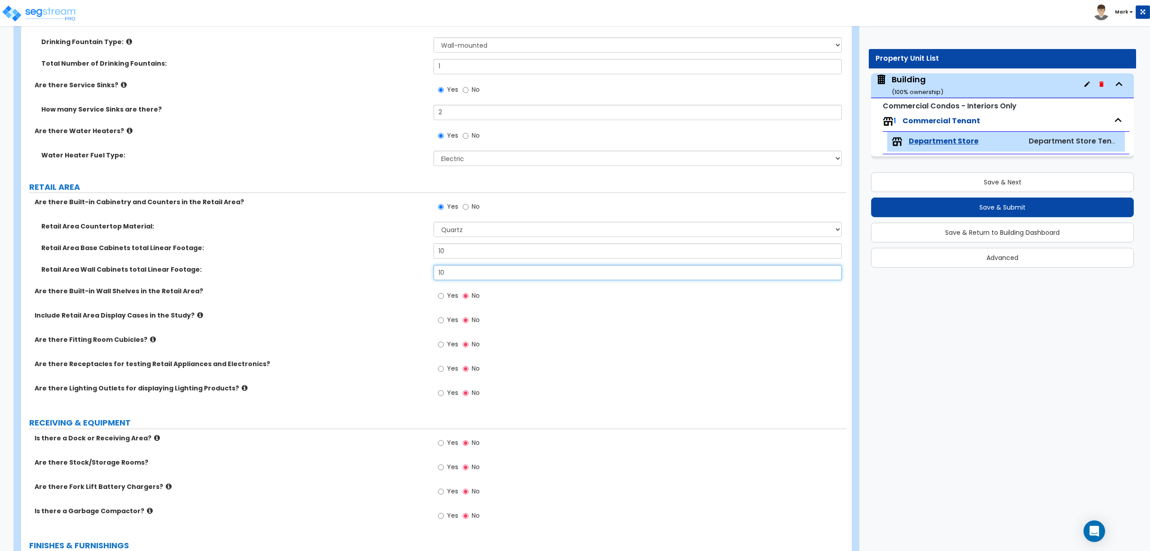
type input "10"
click at [455, 295] on span "Yes" at bounding box center [452, 295] width 11 height 9
click at [444, 295] on input "Yes" at bounding box center [441, 296] width 6 height 10
radio input "true"
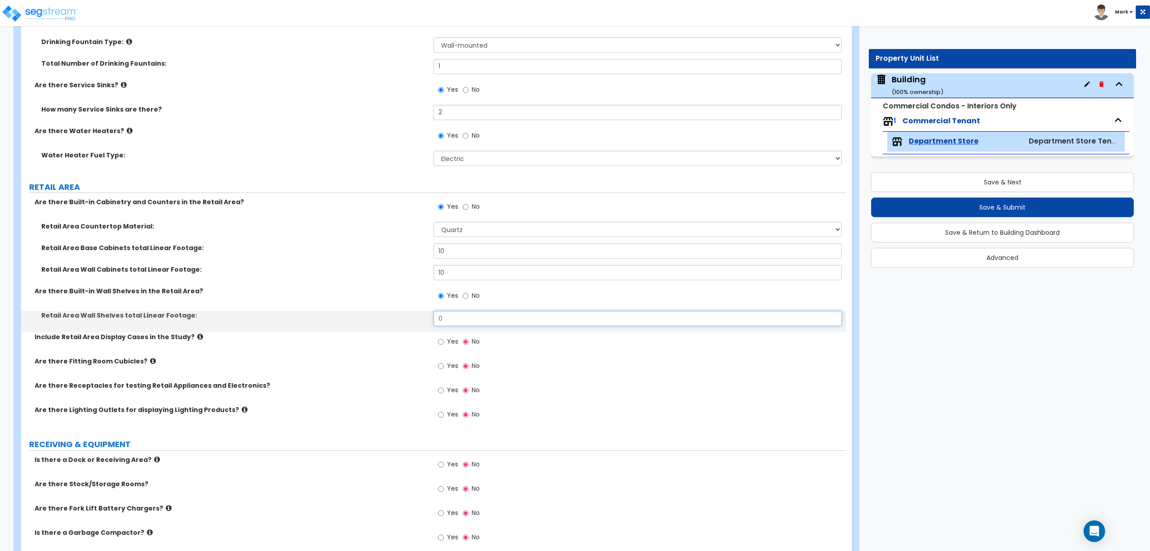
drag, startPoint x: 453, startPoint y: 315, endPoint x: 437, endPoint y: 315, distance: 15.7
click at [438, 315] on input "0" at bounding box center [638, 318] width 408 height 15
type input "10"
click at [448, 344] on span "Yes" at bounding box center [452, 341] width 11 height 9
click at [444, 344] on input "Yes" at bounding box center [441, 342] width 6 height 10
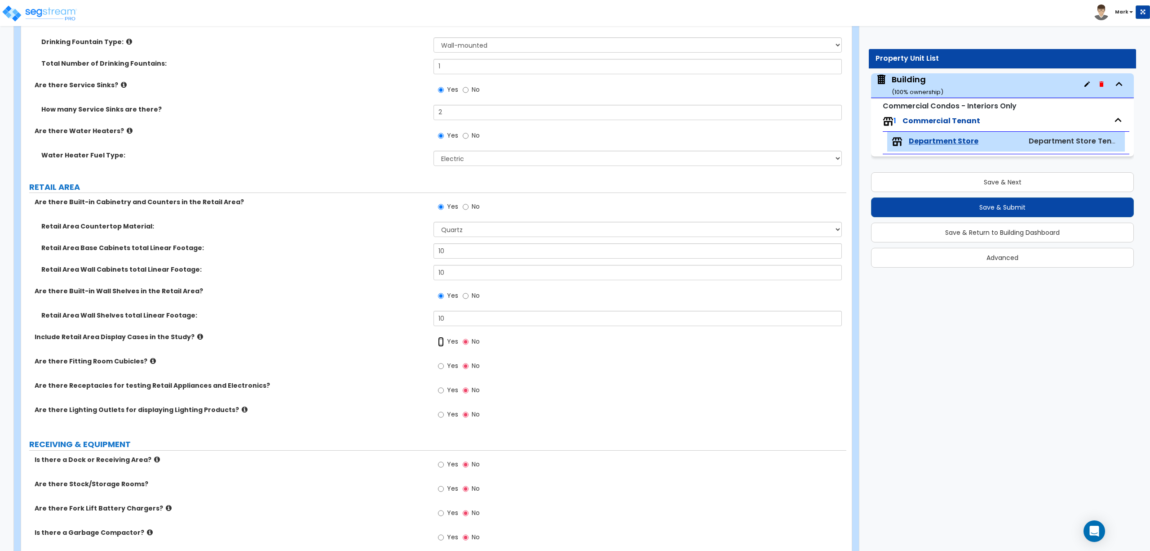
radio input "true"
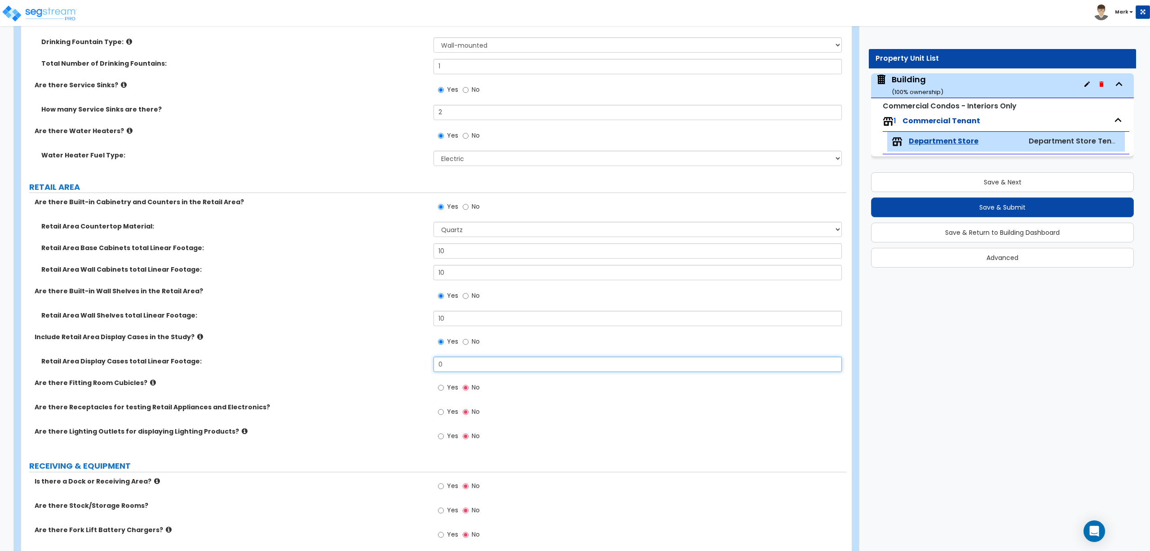
drag, startPoint x: 450, startPoint y: 369, endPoint x: 431, endPoint y: 367, distance: 19.4
click at [431, 367] on div "Retail Area Display Cases total Linear Footage: 0" at bounding box center [434, 367] width 826 height 22
type input "10"
click at [453, 391] on span "Yes" at bounding box center [452, 386] width 11 height 9
click at [440, 387] on input "Yes" at bounding box center [441, 387] width 6 height 10
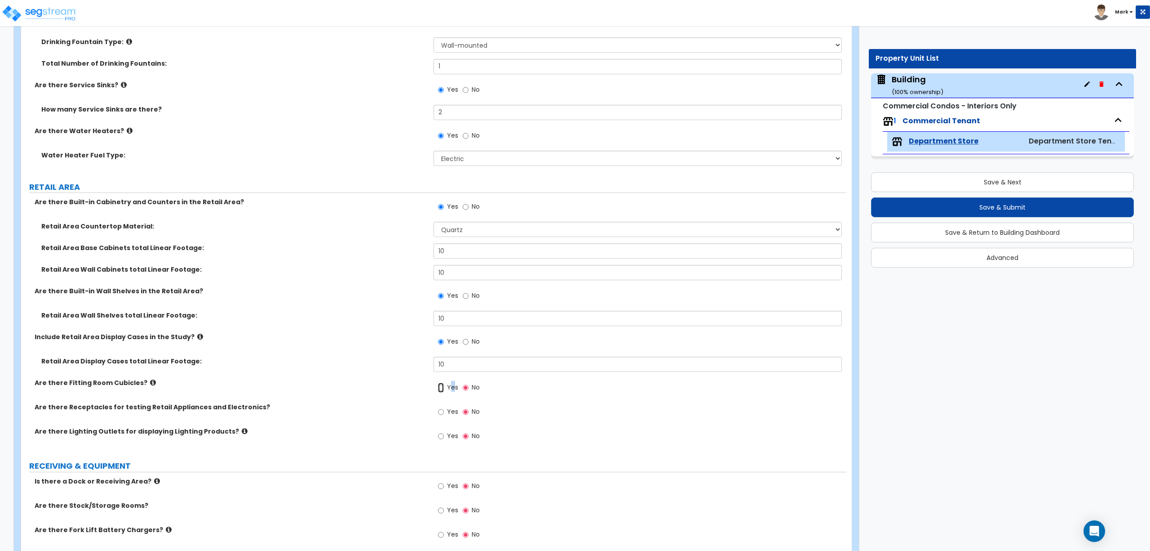
radio input "true"
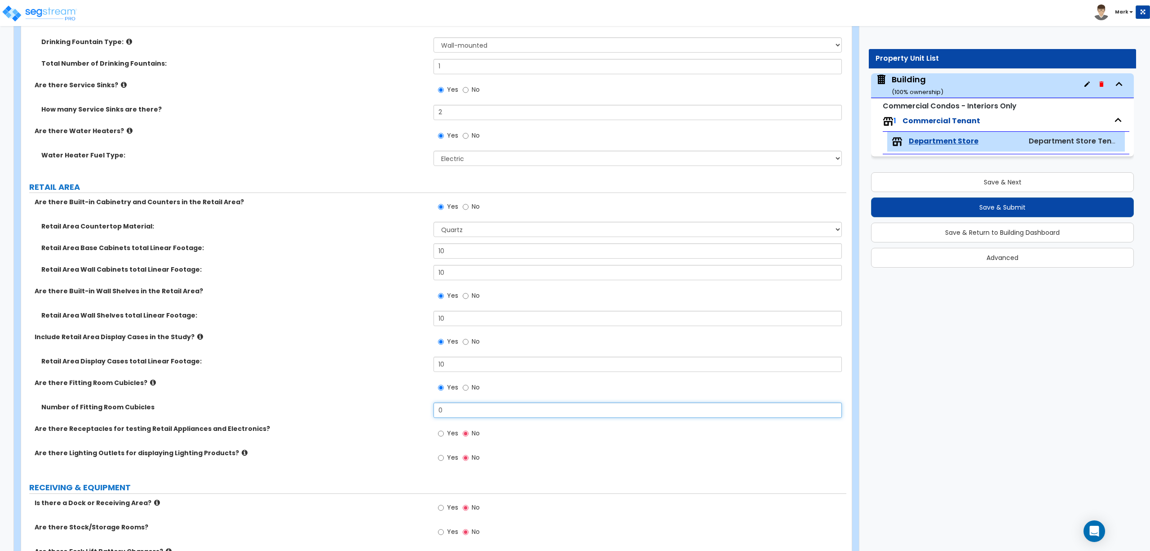
click at [444, 414] on input "0" at bounding box center [638, 409] width 408 height 15
drag, startPoint x: 455, startPoint y: 412, endPoint x: 410, endPoint y: 410, distance: 45.0
click at [412, 410] on div "Number of Fitting Room Cubicles 0" at bounding box center [434, 413] width 826 height 22
drag, startPoint x: 452, startPoint y: 412, endPoint x: 413, endPoint y: 411, distance: 39.1
click at [413, 411] on div "Number of Fitting Room Cubicles 10" at bounding box center [434, 413] width 826 height 22
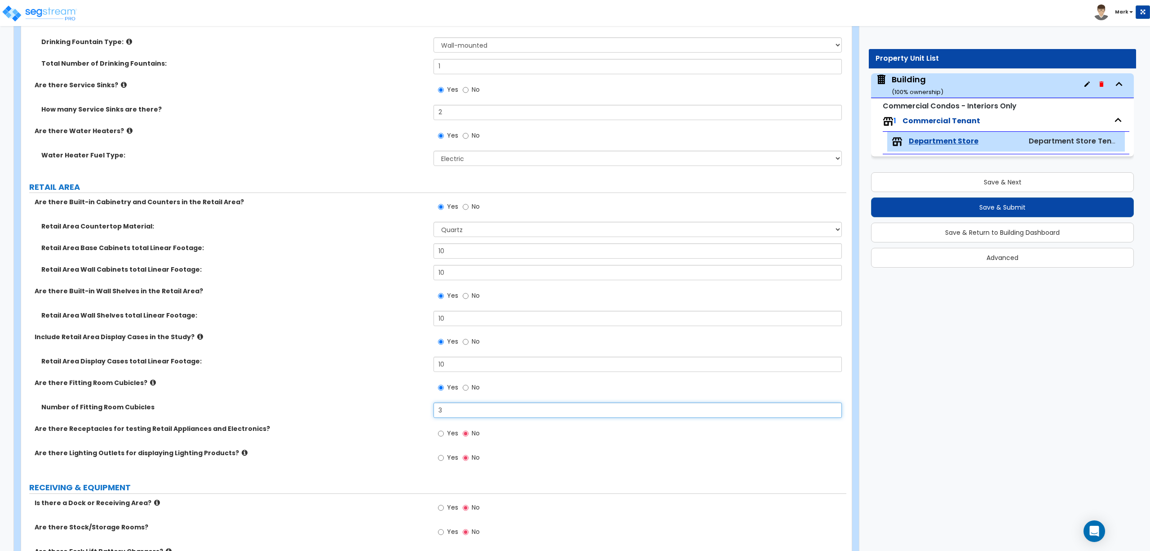
type input "3"
click at [443, 436] on input "Yes" at bounding box center [441, 433] width 6 height 10
radio input "true"
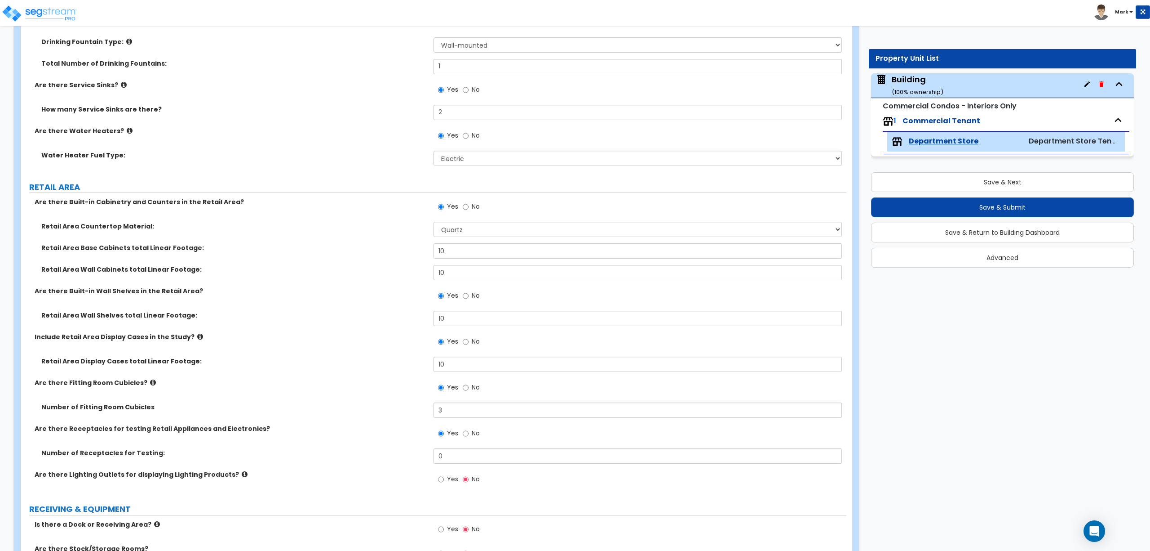
click at [455, 479] on span "Yes" at bounding box center [452, 478] width 11 height 9
click at [444, 479] on input "Yes" at bounding box center [441, 479] width 6 height 10
radio input "true"
drag, startPoint x: 455, startPoint y: 457, endPoint x: 421, endPoint y: 458, distance: 34.6
click at [423, 458] on div "Number of Receptacles for Testing: 0" at bounding box center [434, 459] width 826 height 22
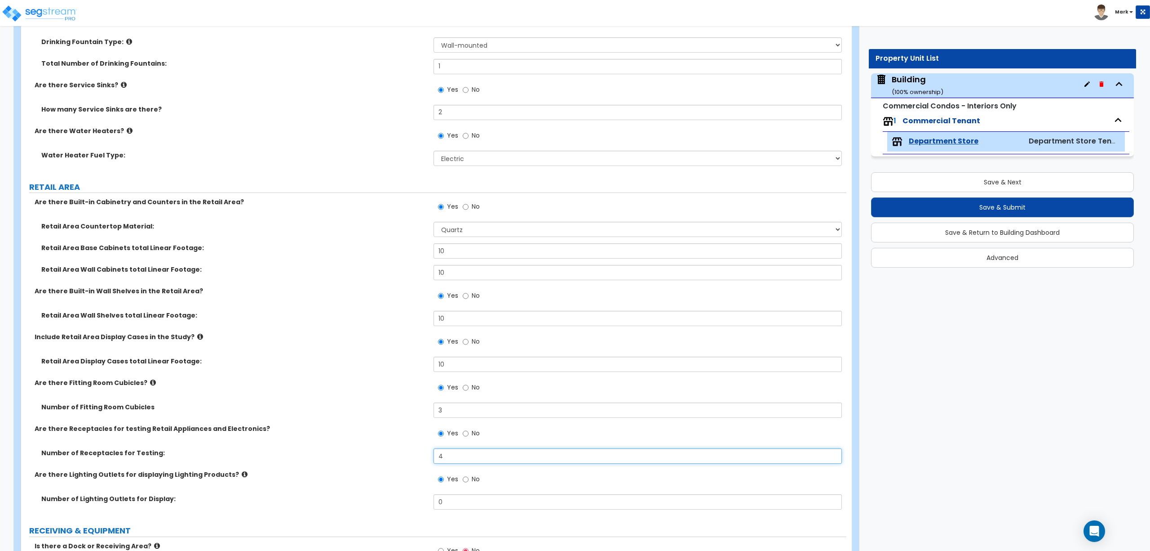
type input "4"
drag, startPoint x: 455, startPoint y: 506, endPoint x: 430, endPoint y: 506, distance: 25.6
click at [430, 506] on div "Number of Lighting Outlets for Display: 0" at bounding box center [434, 505] width 826 height 22
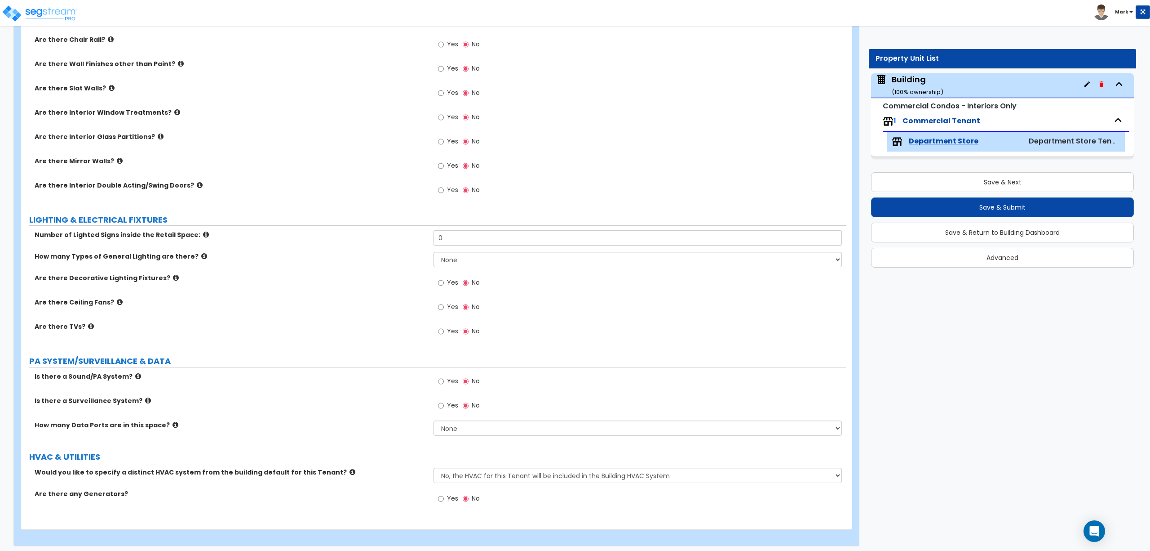
scroll to position [2350, 0]
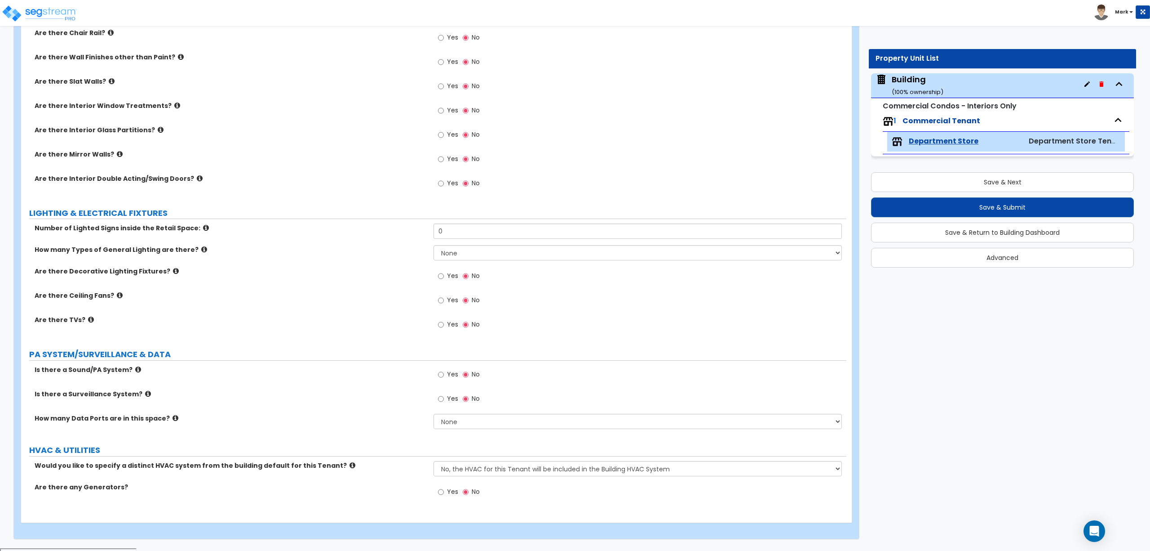
type input "4"
click at [567, 466] on select "No, the HVAC for this Tenant will be included in the Building HVAC System Yes, …" at bounding box center [638, 468] width 408 height 15
select select "1"
click at [434, 463] on select "No, the HVAC for this Tenant will be included in the Building HVAC System Yes, …" at bounding box center [638, 468] width 408 height 15
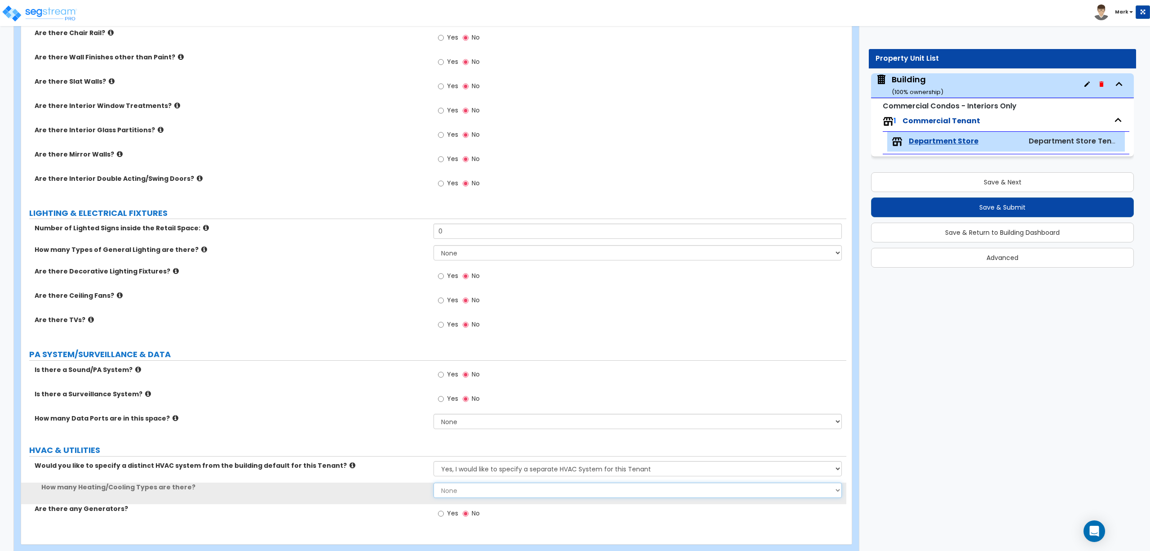
click at [487, 488] on select "None 1 2 3" at bounding box center [638, 489] width 408 height 15
select select "1"
click at [434, 484] on select "None 1 2 3" at bounding box center [638, 489] width 408 height 15
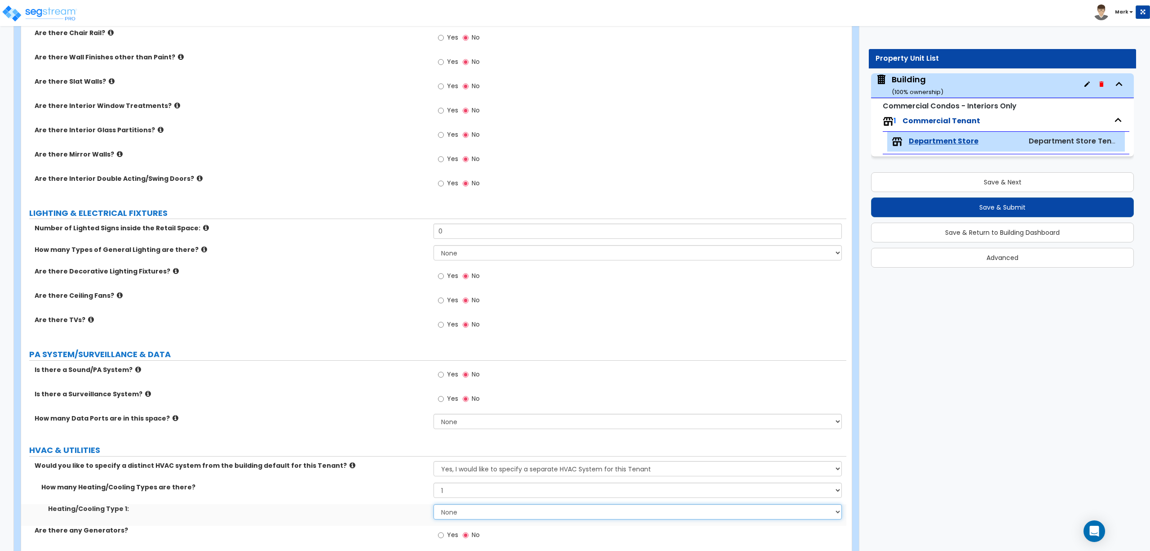
click at [478, 513] on select "None Heat Only Centralized Heating & Cooling Thru Wall Air Conditioners Mini Sp…" at bounding box center [638, 511] width 408 height 15
click at [434, 506] on select "None Heat Only Centralized Heating & Cooling Thru Wall Air Conditioners Mini Sp…" at bounding box center [638, 511] width 408 height 15
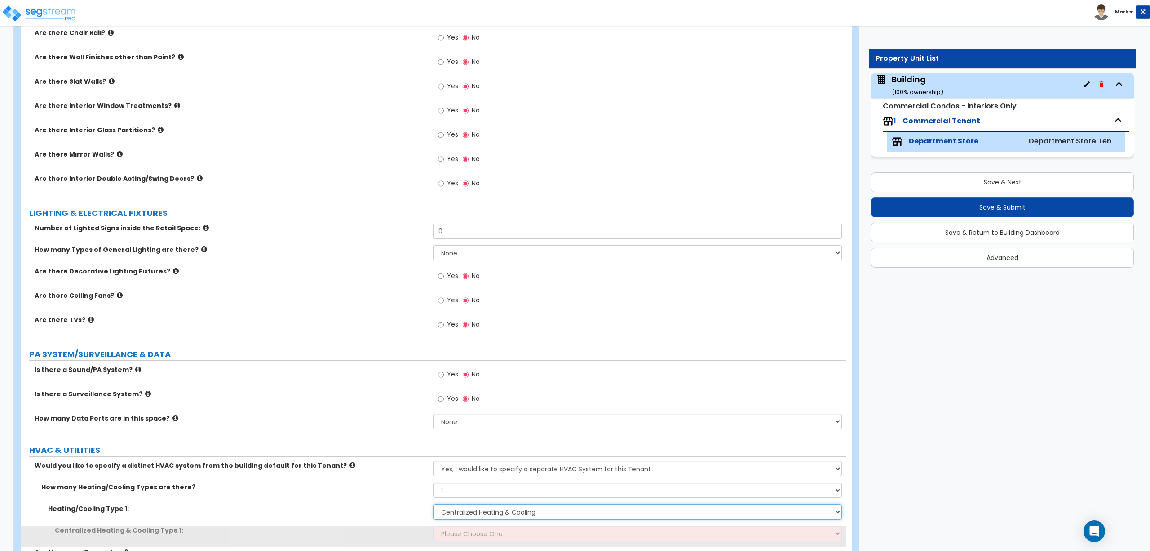
scroll to position [2414, 0]
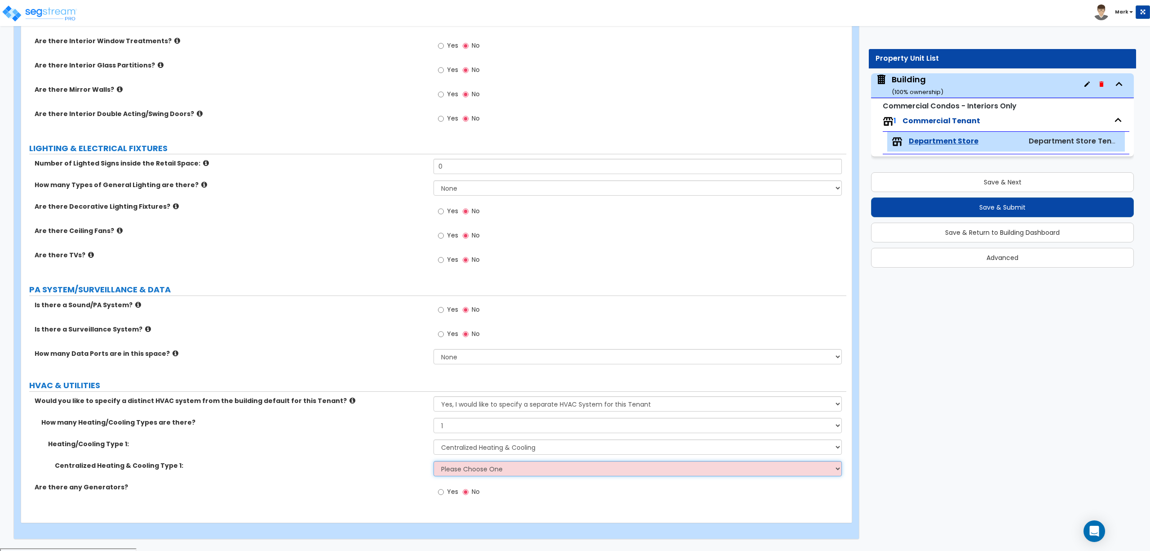
click at [483, 468] on select "Please Choose One Rooftop Unit Furnace-Condenser Forced Air Split Heating/Cooli…" at bounding box center [638, 468] width 408 height 15
click at [392, 459] on div "Heating/Cooling Type 1: None Heat Only Centralized Heating & Cooling Thru Wall …" at bounding box center [434, 450] width 826 height 22
click at [470, 449] on select "None Heat Only Centralized Heating & Cooling Thru Wall Air Conditioners Mini Sp…" at bounding box center [638, 446] width 408 height 15
select select "4"
click at [434, 441] on select "None Heat Only Centralized Heating & Cooling Thru Wall Air Conditioners Mini Sp…" at bounding box center [638, 446] width 408 height 15
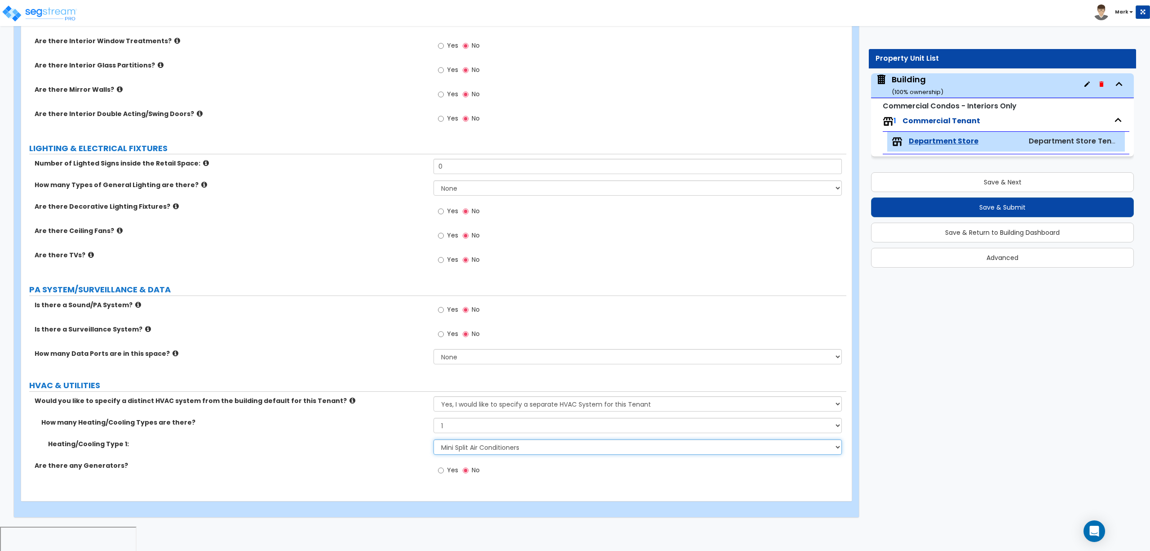
scroll to position [2393, 0]
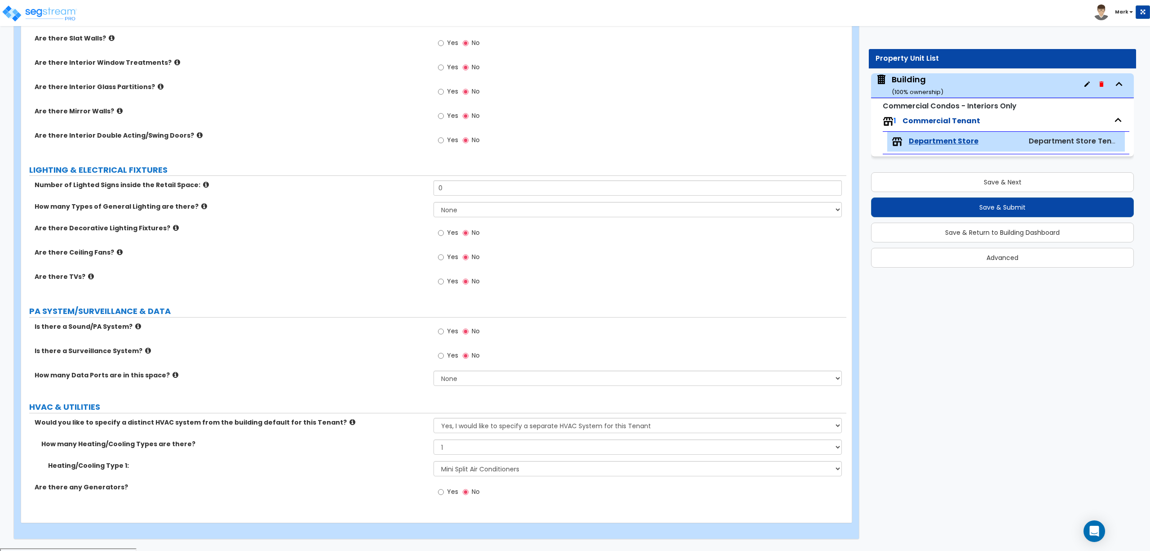
click at [449, 492] on span "Yes" at bounding box center [452, 491] width 11 height 9
click at [444, 492] on input "Yes" at bounding box center [441, 492] width 6 height 10
radio input "true"
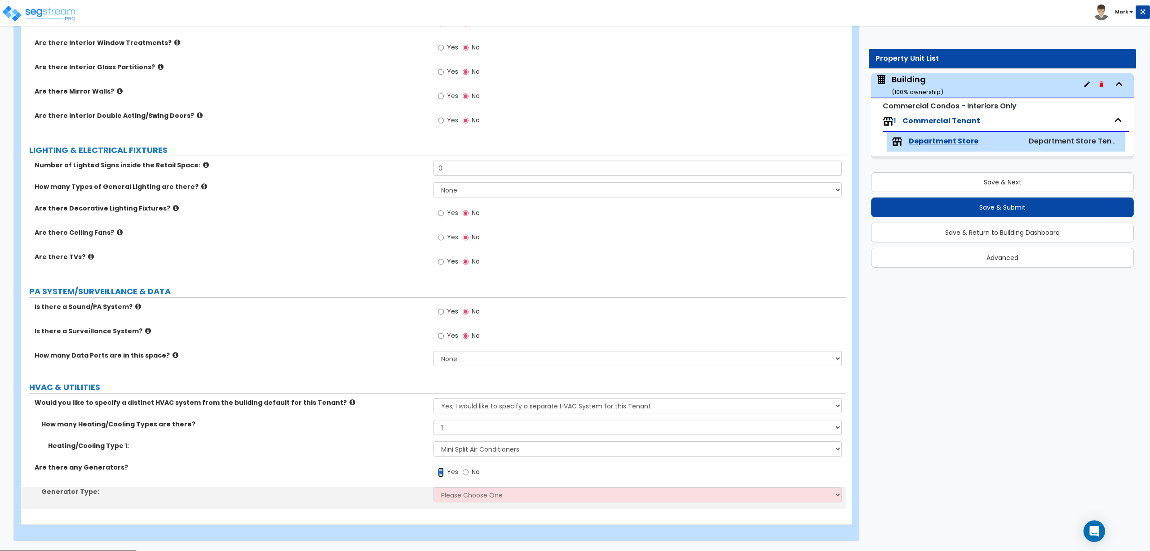
scroll to position [2414, 0]
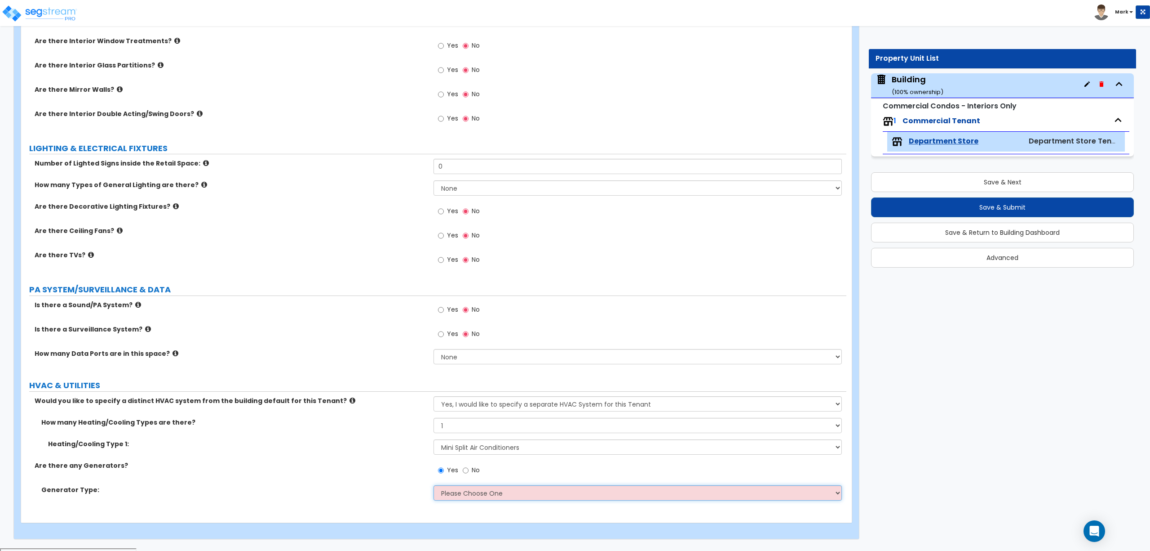
click at [461, 493] on select "Please Choose One Gas Diesel" at bounding box center [638, 492] width 408 height 15
click at [434, 487] on select "Please Choose One Gas Diesel" at bounding box center [638, 492] width 408 height 15
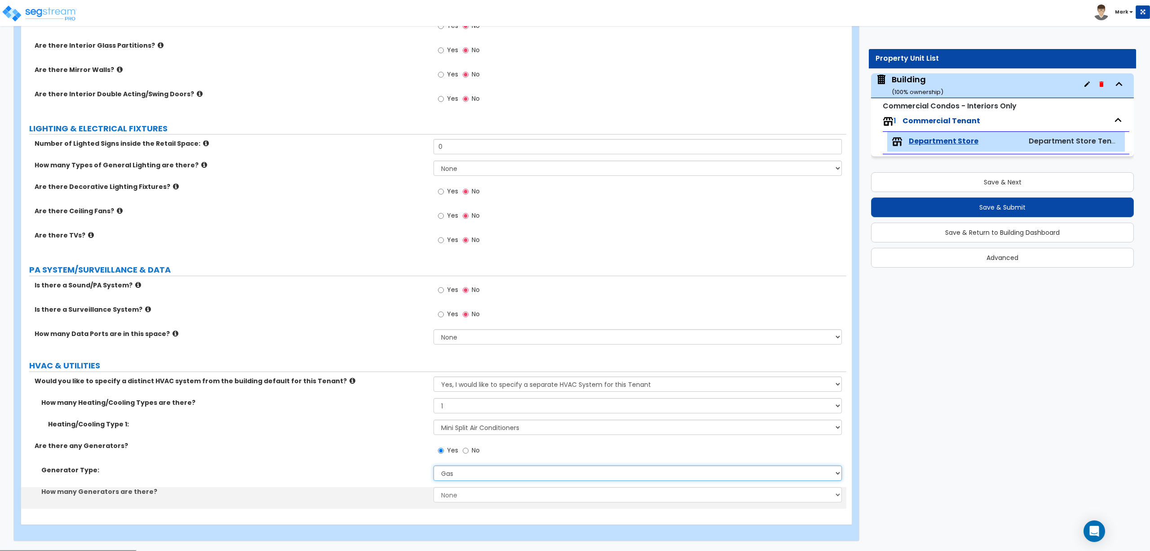
scroll to position [2436, 0]
click at [468, 474] on select "Please Choose One Gas Diesel" at bounding box center [638, 470] width 408 height 15
select select "2"
click at [434, 466] on select "Please Choose One Gas Diesel" at bounding box center [638, 470] width 408 height 15
click at [457, 474] on select "Please Choose One Gas Diesel" at bounding box center [638, 470] width 408 height 15
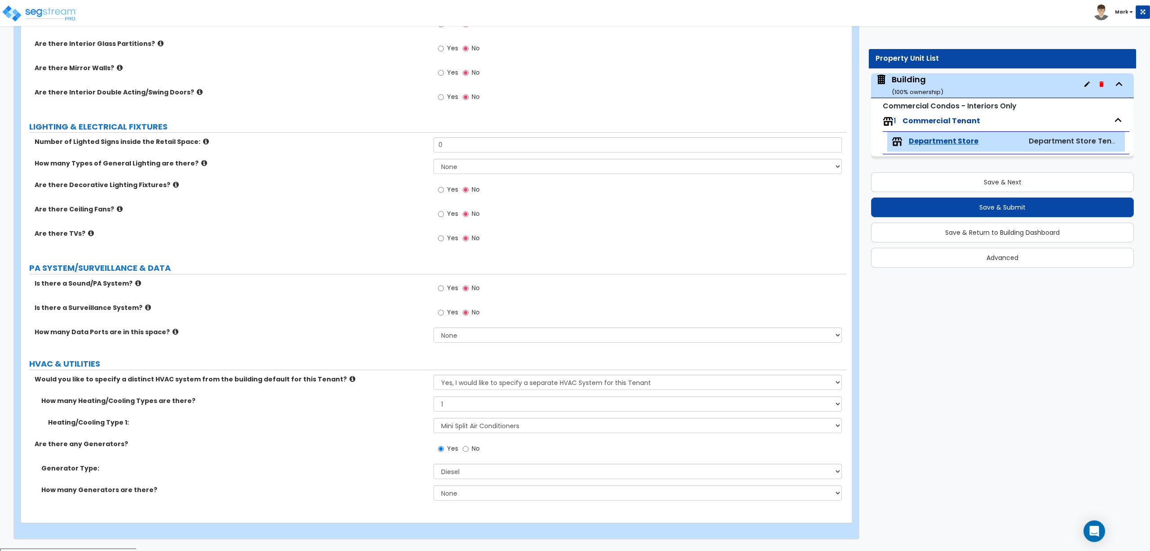
click at [398, 462] on div "Are there any Generators? Yes No" at bounding box center [434, 451] width 826 height 24
click at [467, 497] on select "None 1 2 3" at bounding box center [638, 492] width 408 height 15
select select "1"
click at [434, 487] on select "None 1 2 3" at bounding box center [638, 492] width 408 height 15
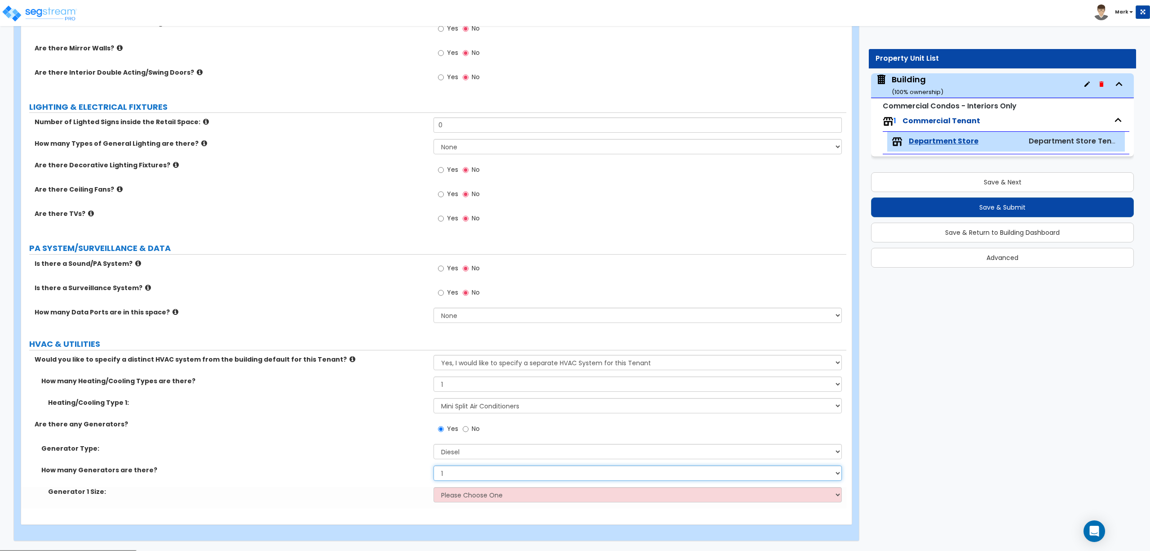
scroll to position [2457, 0]
click at [472, 493] on select "Please Choose One 30kW 50kW 75kW 100kW 125 kW 150 kW 175 kW 200 kW 250 kW 300 k…" at bounding box center [638, 492] width 408 height 15
click at [403, 482] on div "How many Generators are there? None 1 2 3" at bounding box center [434, 474] width 826 height 22
click at [464, 493] on select "Please Choose One 30kW 50kW 75kW 100kW 125 kW 150 kW 175 kW 200 kW 250 kW 300 k…" at bounding box center [638, 492] width 408 height 15
select select "3"
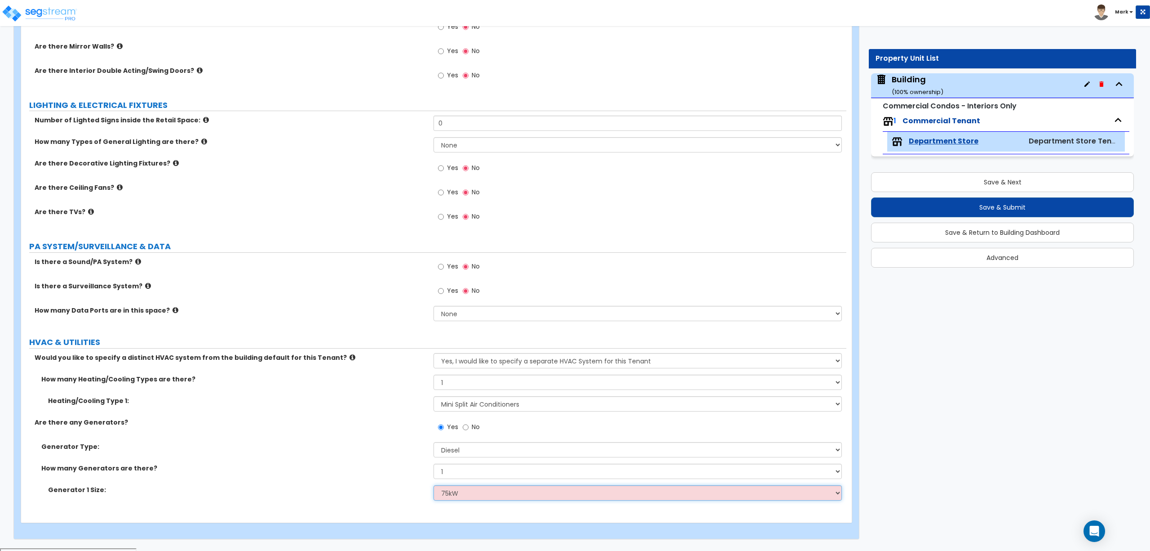
click at [434, 487] on select "Please Choose One 30kW 50kW 75kW 100kW 125 kW 150 kW 175 kW 200 kW 250 kW 300 k…" at bounding box center [638, 492] width 408 height 15
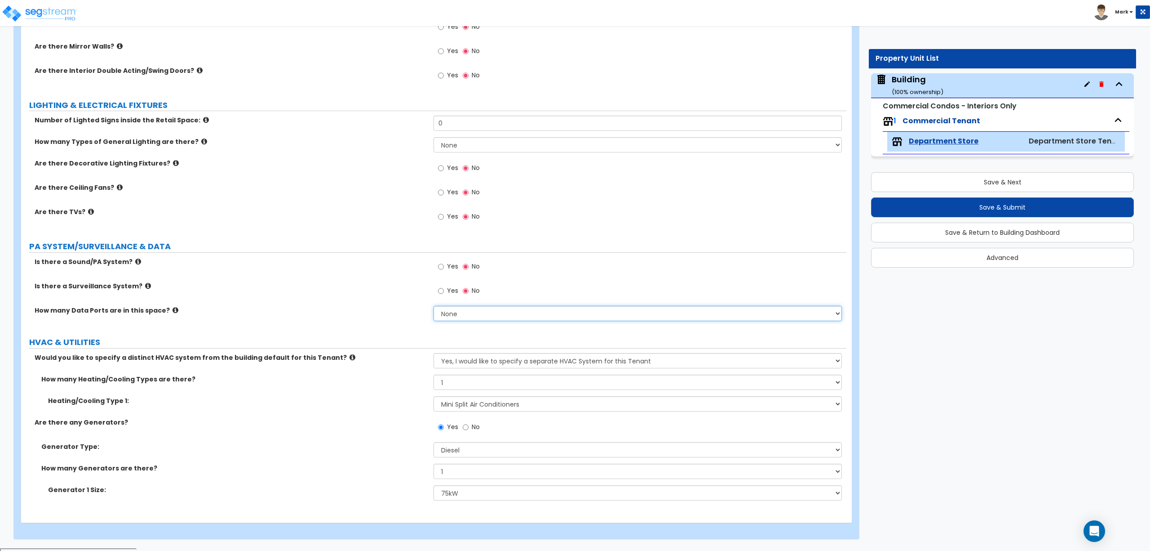
click at [461, 319] on select "None Please Estimate for Me I will specify the Quantity Exactly" at bounding box center [638, 313] width 408 height 15
select select "1"
click at [434, 308] on select "None Please Estimate for Me I will specify the Quantity Exactly" at bounding box center [638, 313] width 408 height 15
click at [446, 280] on div "Yes No" at bounding box center [640, 269] width 413 height 24
click at [446, 268] on label "Yes" at bounding box center [448, 267] width 20 height 15
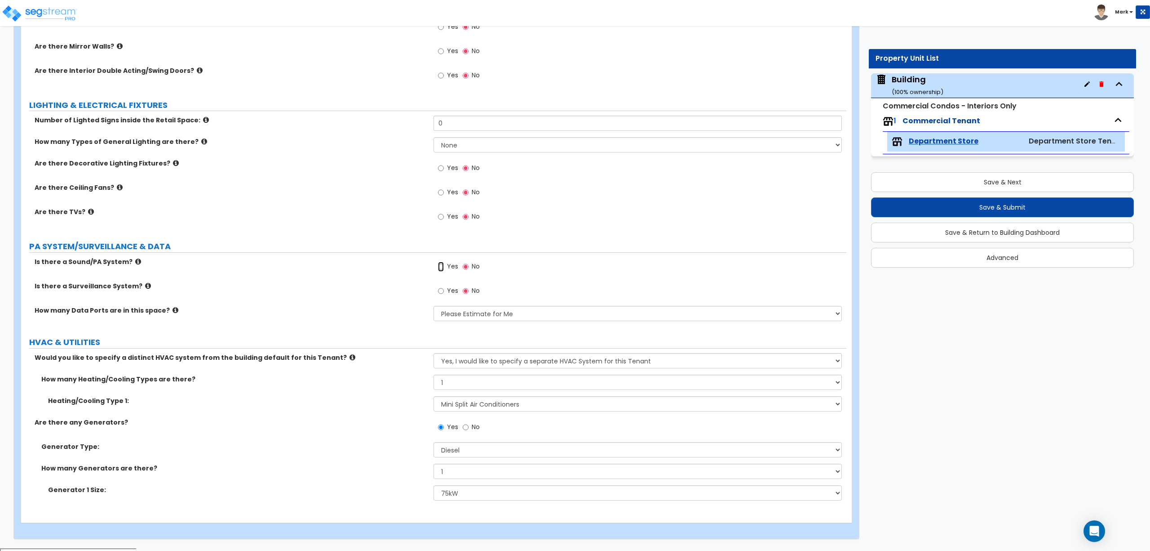
click at [444, 268] on input "Yes" at bounding box center [441, 267] width 6 height 10
radio input "true"
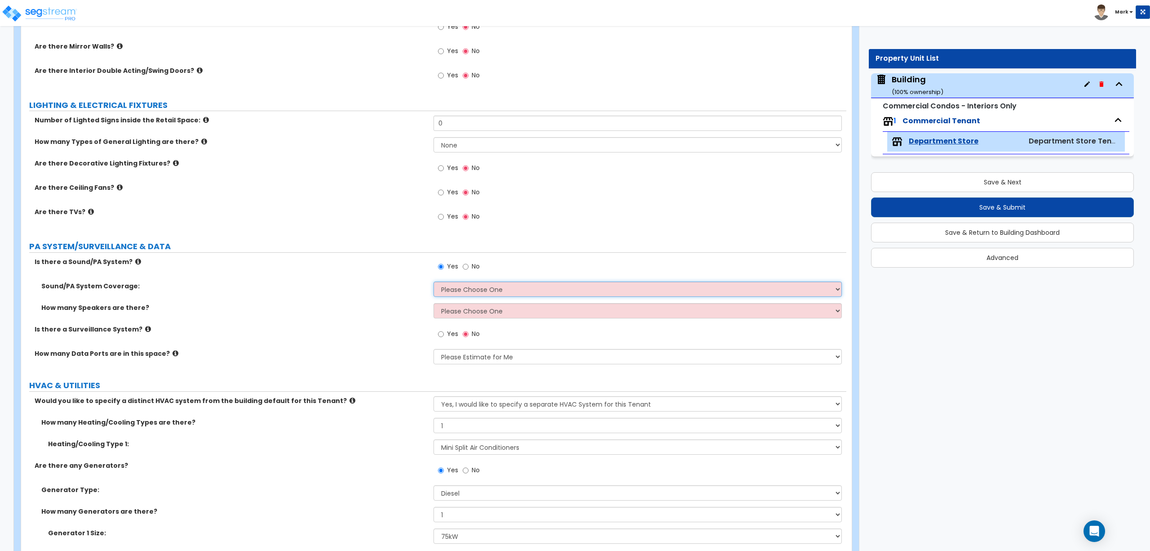
click at [453, 292] on select "Please Choose One All Areas Enter Percent Coverage" at bounding box center [638, 288] width 408 height 15
select select "2"
click at [434, 284] on select "Please Choose One All Areas Enter Percent Coverage" at bounding box center [638, 288] width 408 height 15
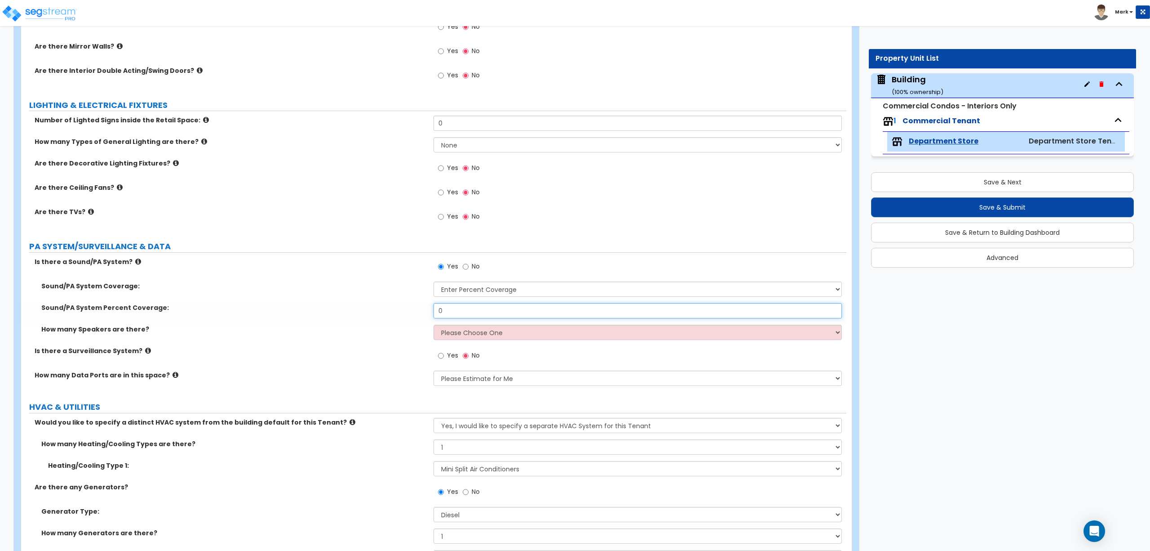
drag, startPoint x: 455, startPoint y: 314, endPoint x: 419, endPoint y: 313, distance: 35.5
click at [423, 313] on div "Sound/PA System Percent Coverage: 0" at bounding box center [434, 314] width 826 height 22
type input "85"
click at [475, 334] on select "Please Choose One Please Estimate for me Enter Number of Speakers" at bounding box center [638, 331] width 408 height 15
select select "1"
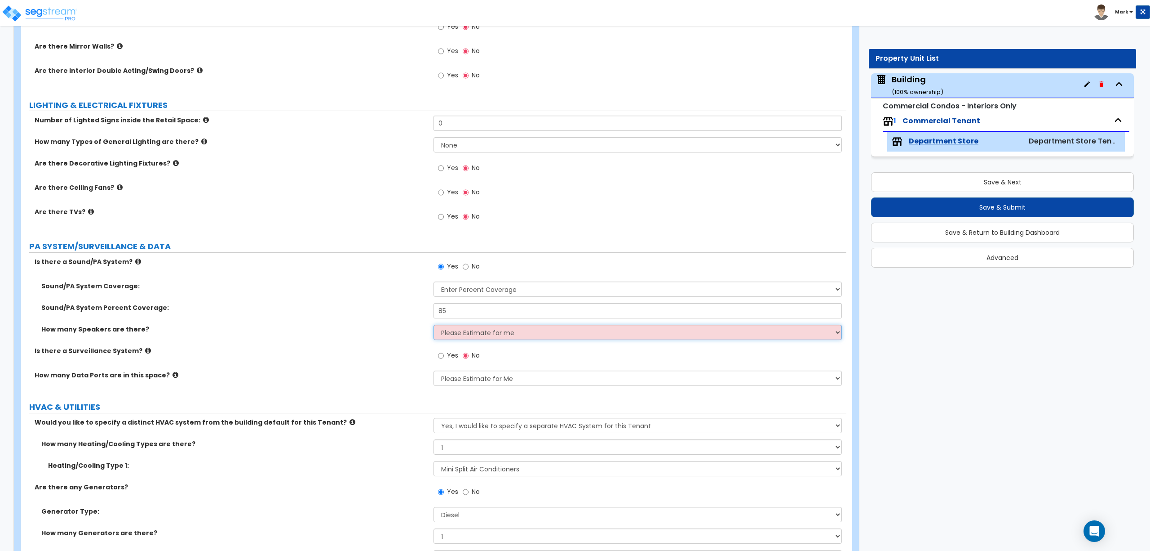
click at [434, 327] on select "Please Choose One Please Estimate for me Enter Number of Speakers" at bounding box center [638, 331] width 408 height 15
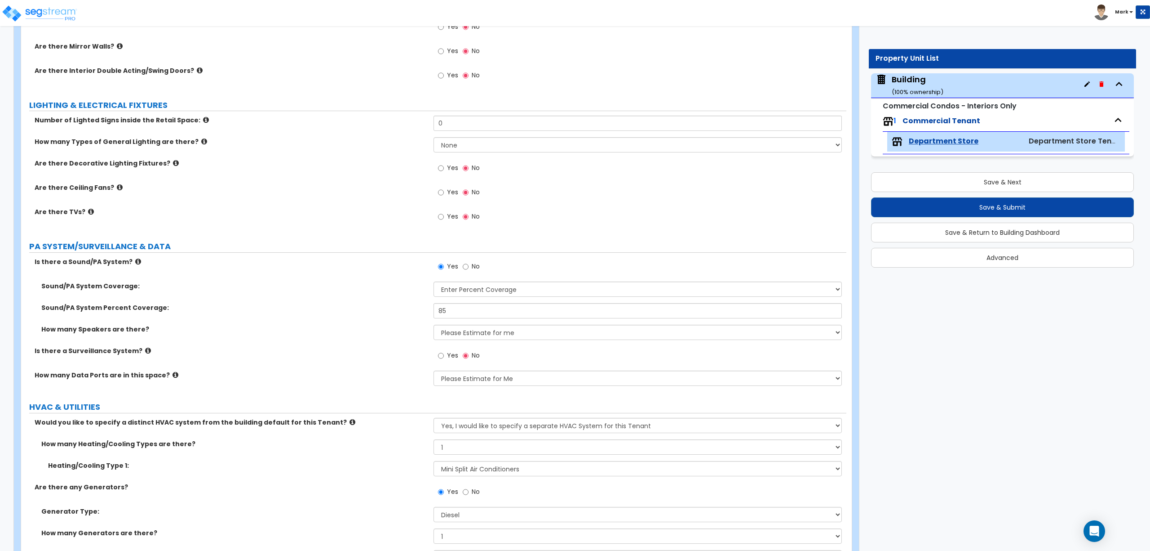
click at [448, 355] on span "Yes" at bounding box center [452, 355] width 11 height 9
click at [444, 355] on input "Yes" at bounding box center [441, 356] width 6 height 10
radio input "true"
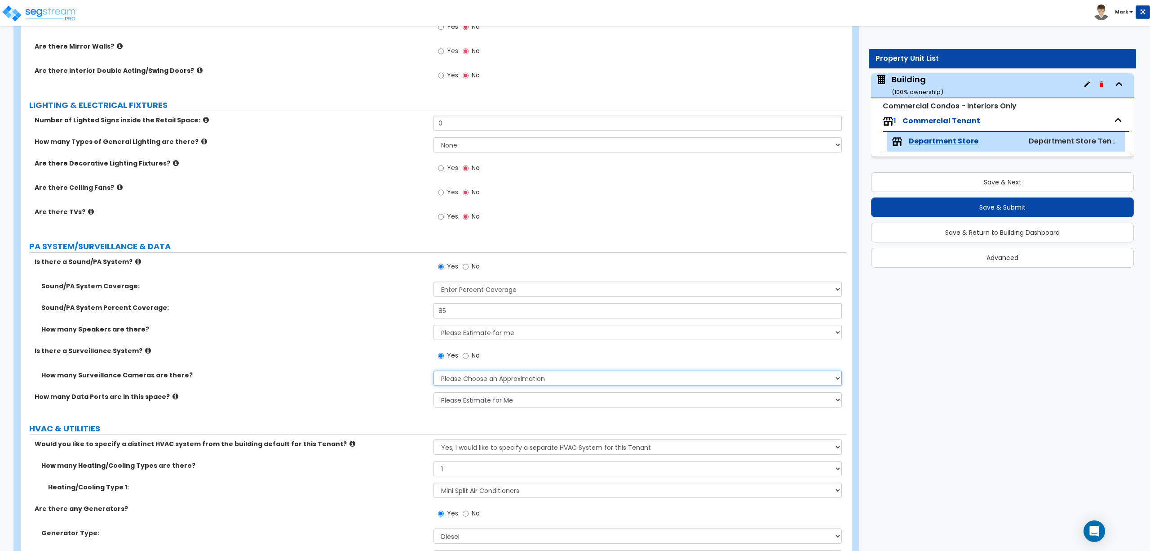
click at [461, 378] on select "Please Choose an Approximation Barely Noticed Any Noticed a Couple Frequently S…" at bounding box center [638, 377] width 408 height 15
select select "3"
click at [434, 373] on select "Please Choose an Approximation Barely Noticed Any Noticed a Couple Frequently S…" at bounding box center [638, 377] width 408 height 15
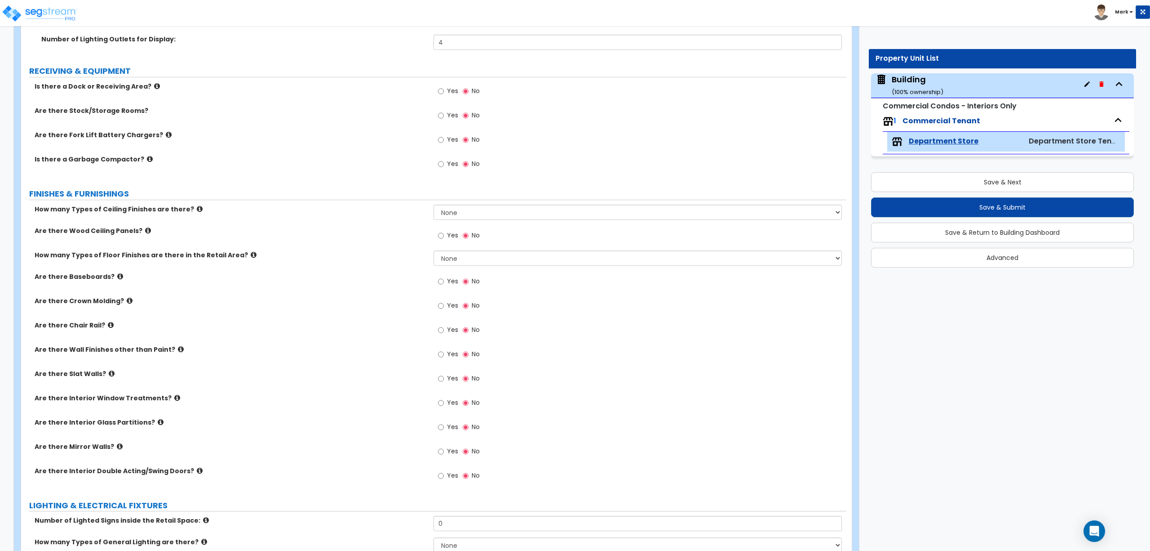
scroll to position [1858, 0]
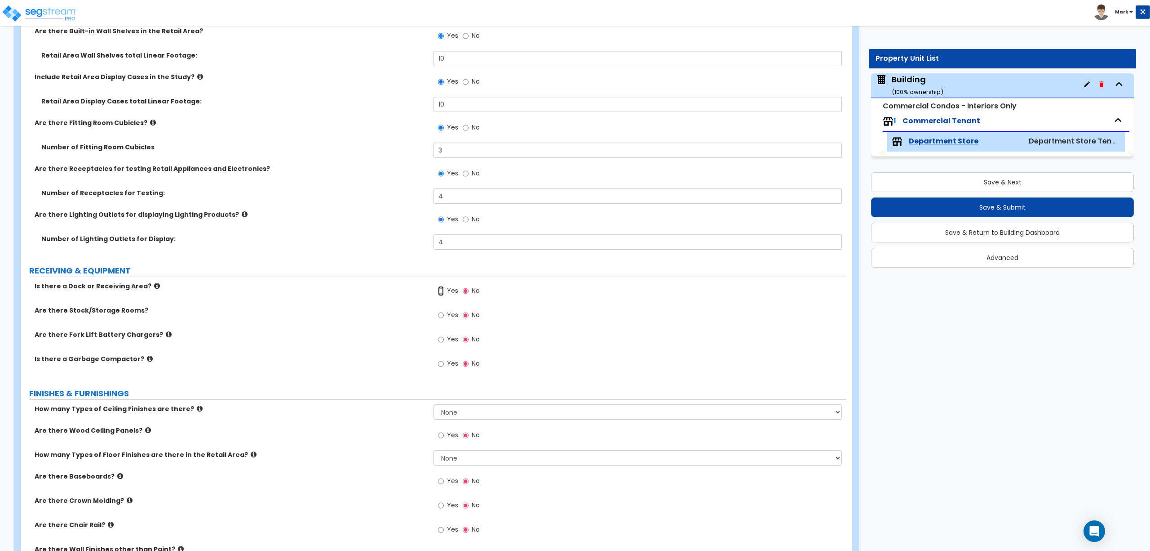
click at [443, 292] on input "Yes" at bounding box center [441, 291] width 6 height 10
radio input "true"
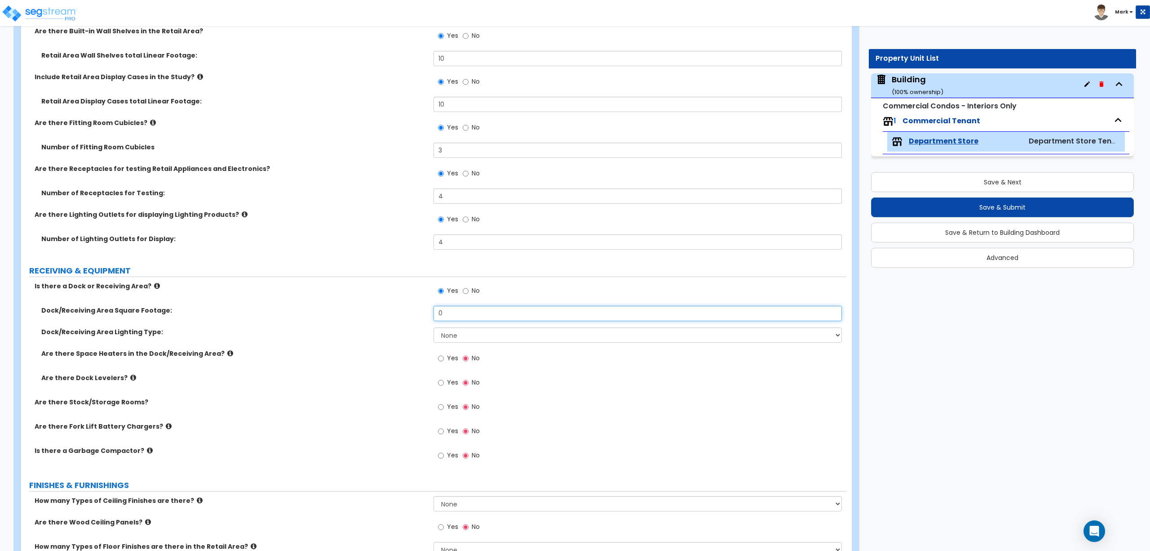
drag, startPoint x: 457, startPoint y: 314, endPoint x: 431, endPoint y: 306, distance: 27.5
click at [430, 311] on div "Dock/Receiving Area Square Footage: 0" at bounding box center [434, 317] width 826 height 22
type input "200"
click at [468, 333] on select "None High Bay LED Lighting High Bay Fluorescent Lighting" at bounding box center [638, 334] width 408 height 15
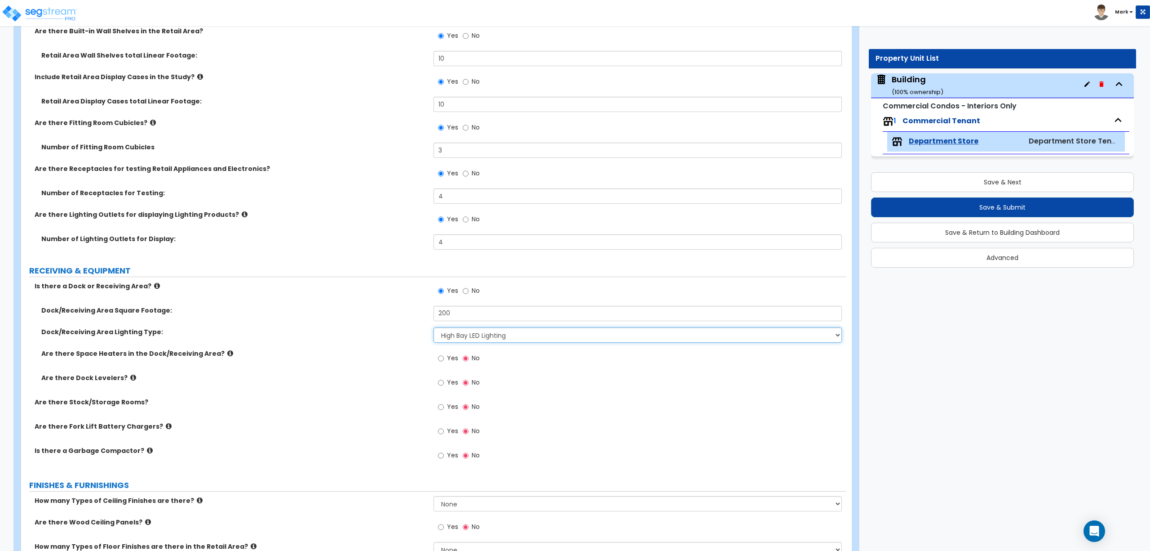
click at [434, 329] on select "None High Bay LED Lighting High Bay Fluorescent Lighting" at bounding box center [638, 334] width 408 height 15
drag, startPoint x: 471, startPoint y: 337, endPoint x: 473, endPoint y: 342, distance: 5.3
click at [471, 337] on select "None High Bay LED Lighting High Bay Fluorescent Lighting" at bounding box center [638, 334] width 408 height 15
select select "2"
click at [434, 329] on select "None High Bay LED Lighting High Bay Fluorescent Lighting" at bounding box center [638, 334] width 408 height 15
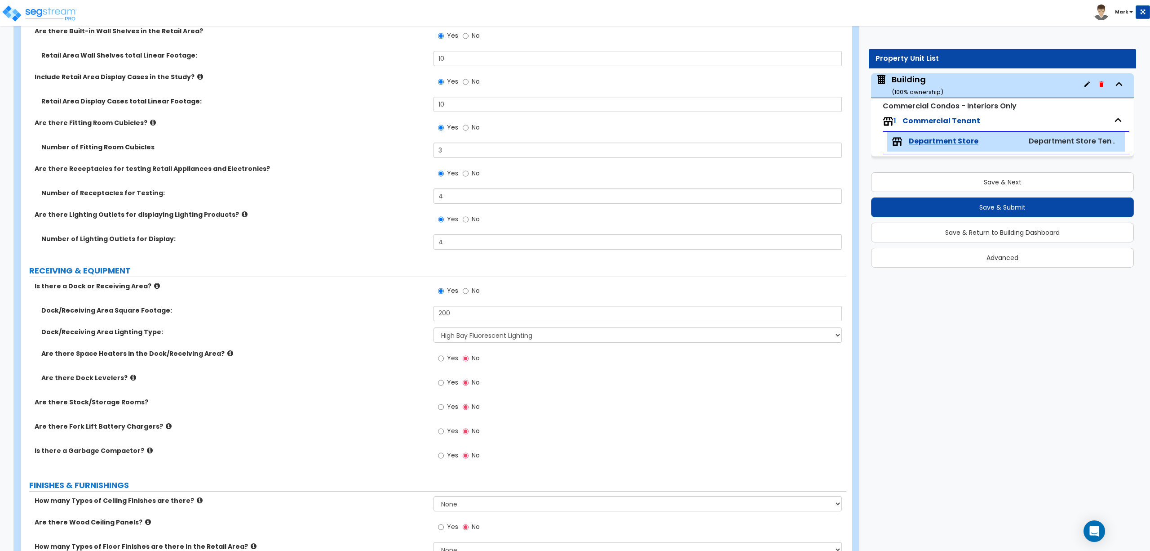
click at [446, 360] on label "Yes" at bounding box center [448, 358] width 20 height 15
click at [444, 360] on input "Yes" at bounding box center [441, 358] width 6 height 10
radio input "true"
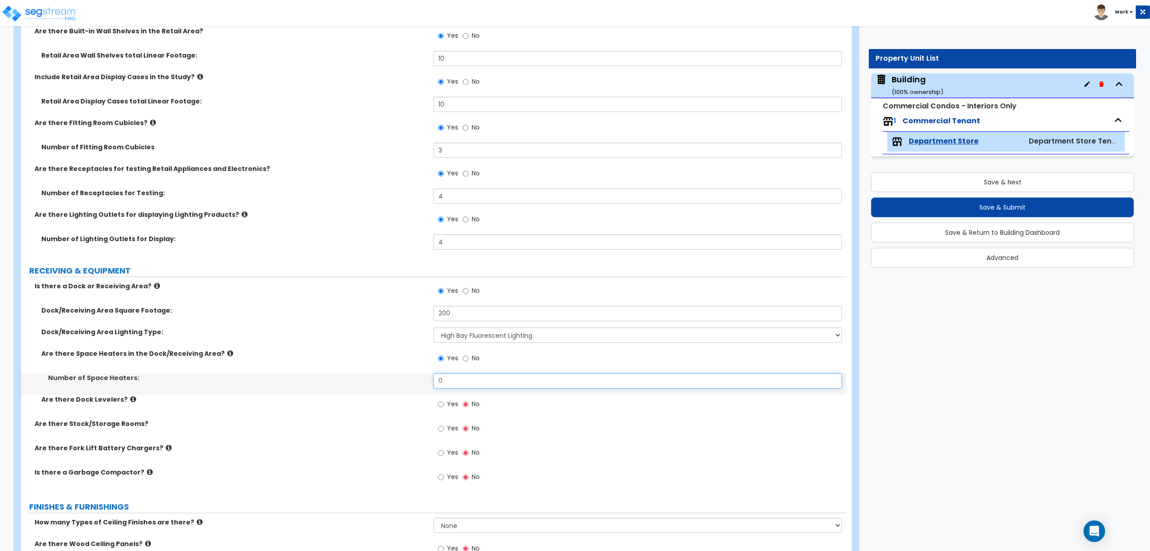
drag, startPoint x: 455, startPoint y: 385, endPoint x: 432, endPoint y: 385, distance: 22.5
click at [434, 385] on input "0" at bounding box center [638, 380] width 408 height 15
type input "1"
click at [450, 404] on span "Yes" at bounding box center [452, 403] width 11 height 9
click at [444, 404] on input "Yes" at bounding box center [441, 404] width 6 height 10
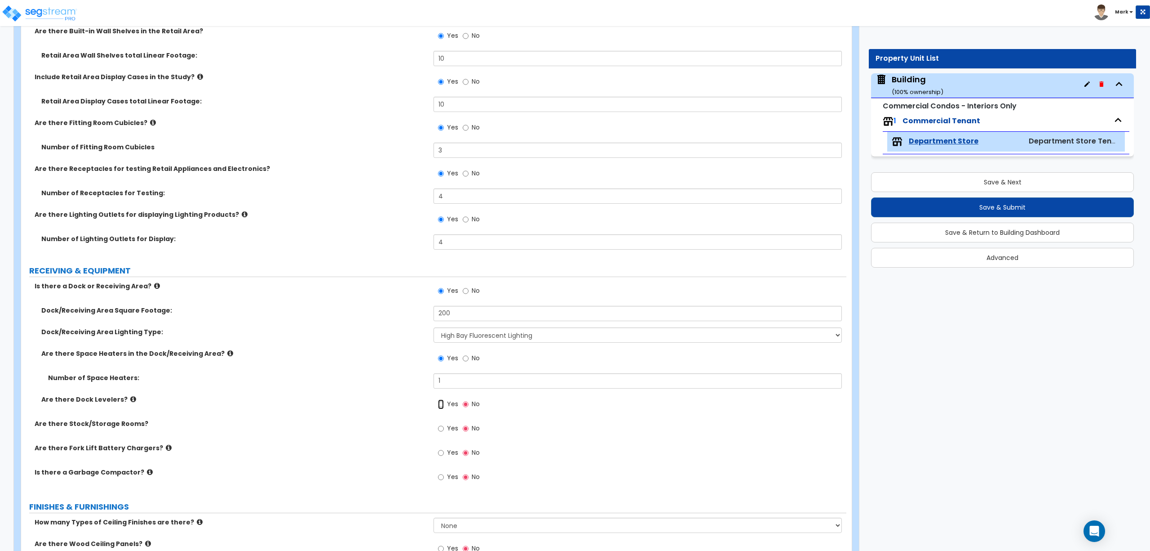
radio input "true"
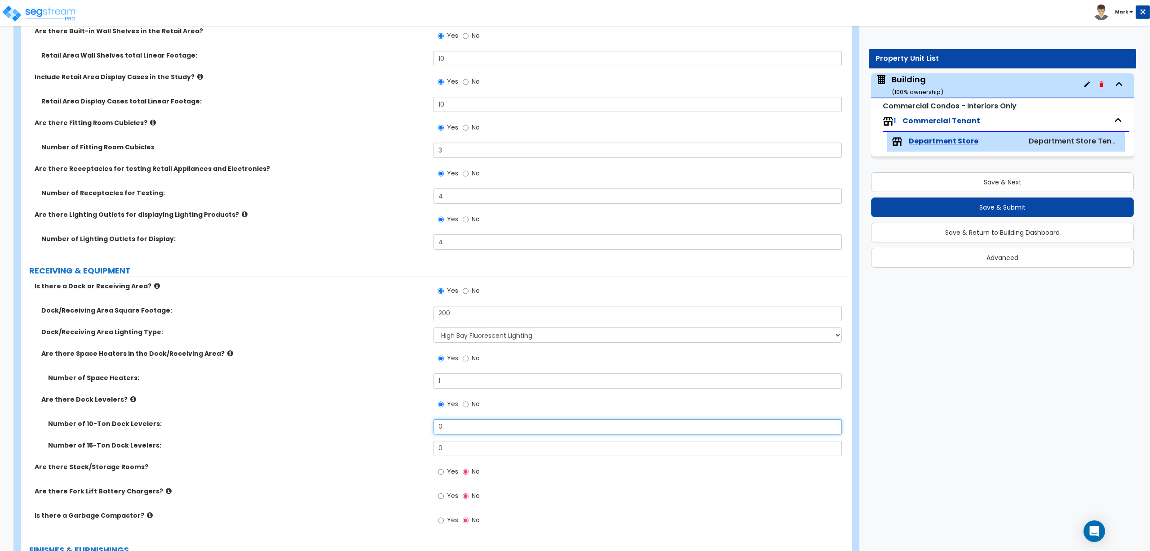
drag, startPoint x: 456, startPoint y: 431, endPoint x: 450, endPoint y: 430, distance: 6.0
click at [456, 432] on input "0" at bounding box center [638, 426] width 408 height 15
type input "1"
click at [447, 448] on input "0" at bounding box center [638, 447] width 408 height 15
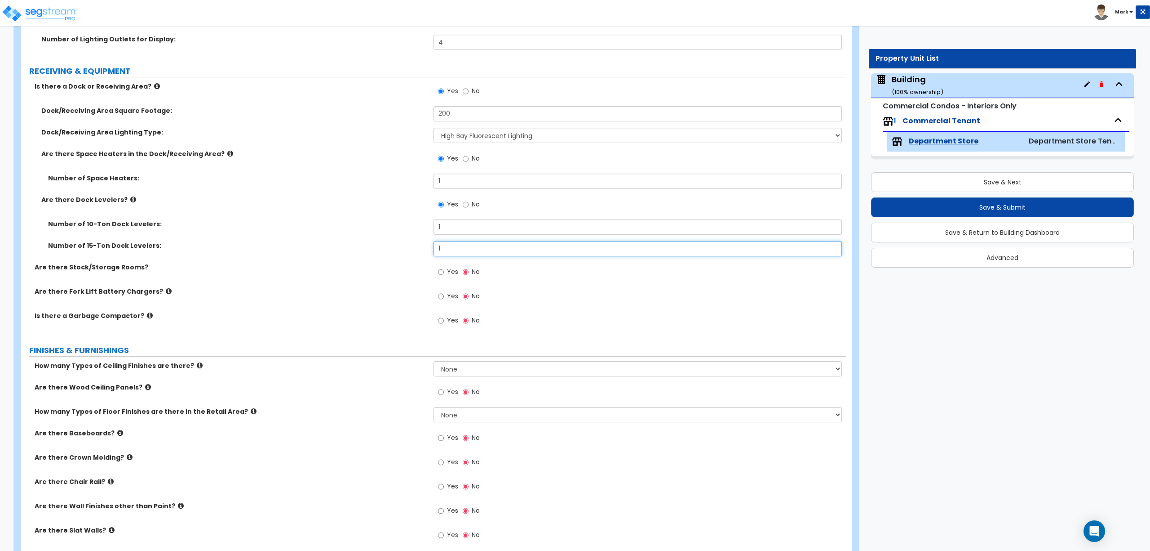
type input "1"
click at [448, 271] on span "Yes" at bounding box center [452, 271] width 11 height 9
click at [444, 271] on input "Yes" at bounding box center [441, 272] width 6 height 10
radio input "true"
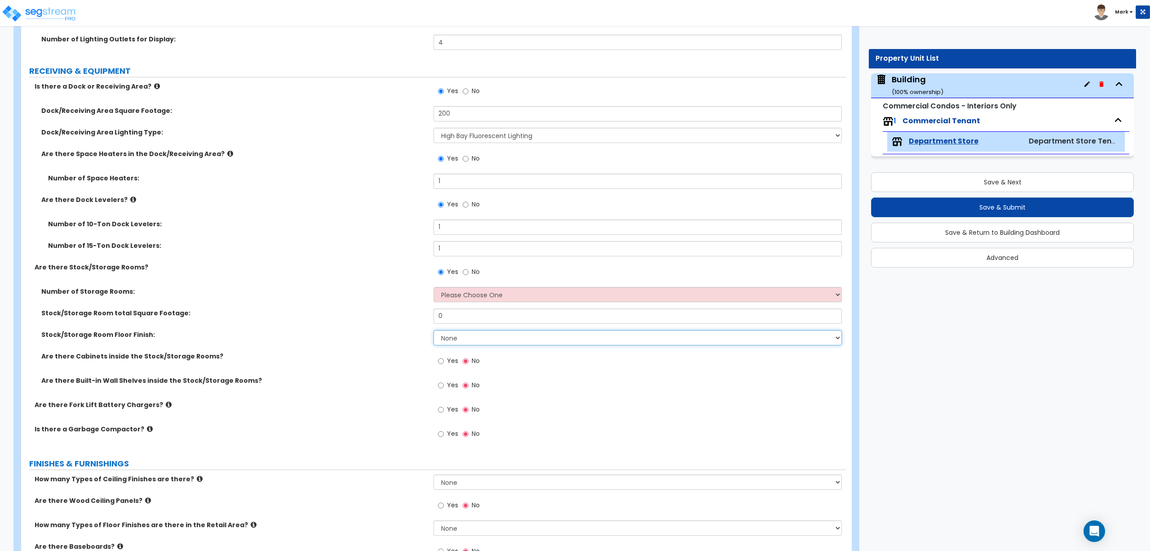
click at [459, 341] on select "None Tile Flooring Hardwood Flooring Resilient Laminate Flooring VCT Flooring S…" at bounding box center [638, 337] width 408 height 15
select select "1"
click at [434, 331] on select "None Tile Flooring Hardwood Flooring Resilient Laminate Flooring VCT Flooring S…" at bounding box center [638, 337] width 408 height 15
drag, startPoint x: 450, startPoint y: 316, endPoint x: 433, endPoint y: 316, distance: 16.6
click at [434, 316] on input "0" at bounding box center [638, 315] width 408 height 15
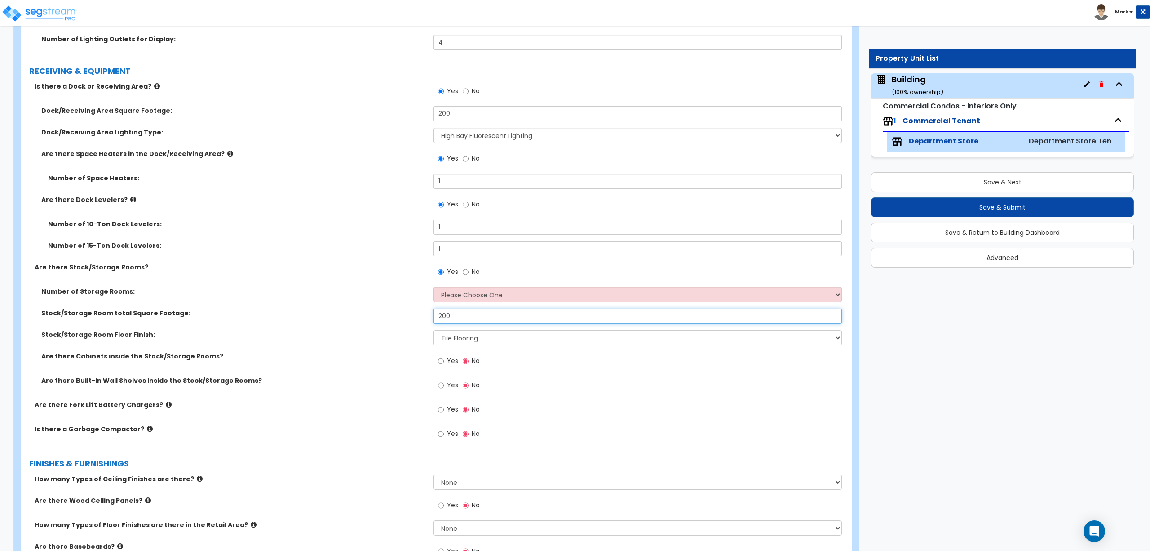
type input "200"
click at [474, 292] on select "Please Choose One 1 2 3" at bounding box center [638, 294] width 408 height 15
select select "2"
click at [434, 288] on select "Please Choose One 1 2 3" at bounding box center [638, 294] width 408 height 15
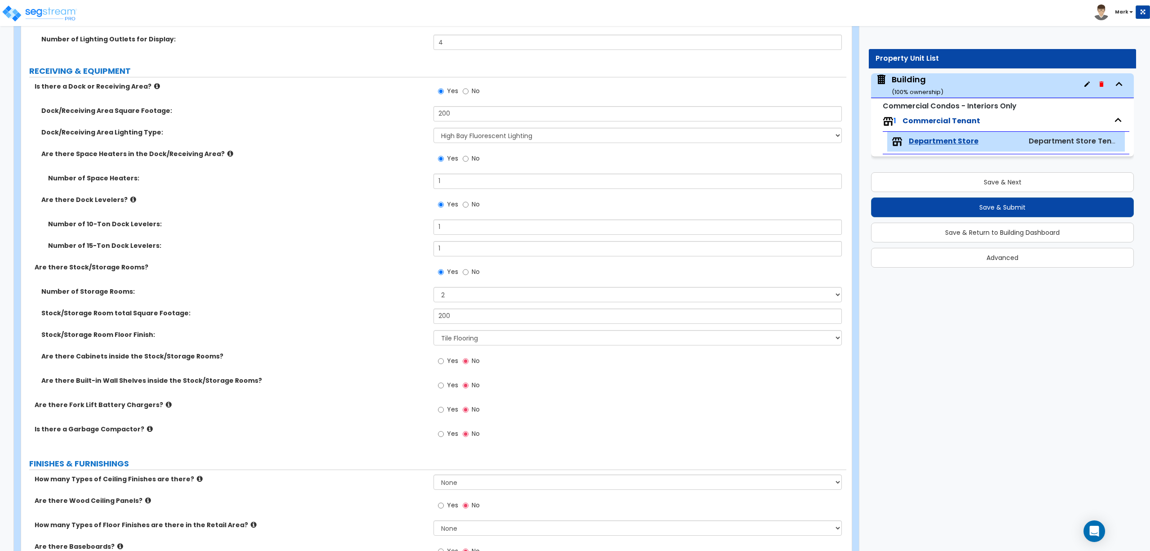
click at [450, 363] on span "Yes" at bounding box center [452, 360] width 11 height 9
click at [444, 363] on input "Yes" at bounding box center [441, 361] width 6 height 10
radio input "true"
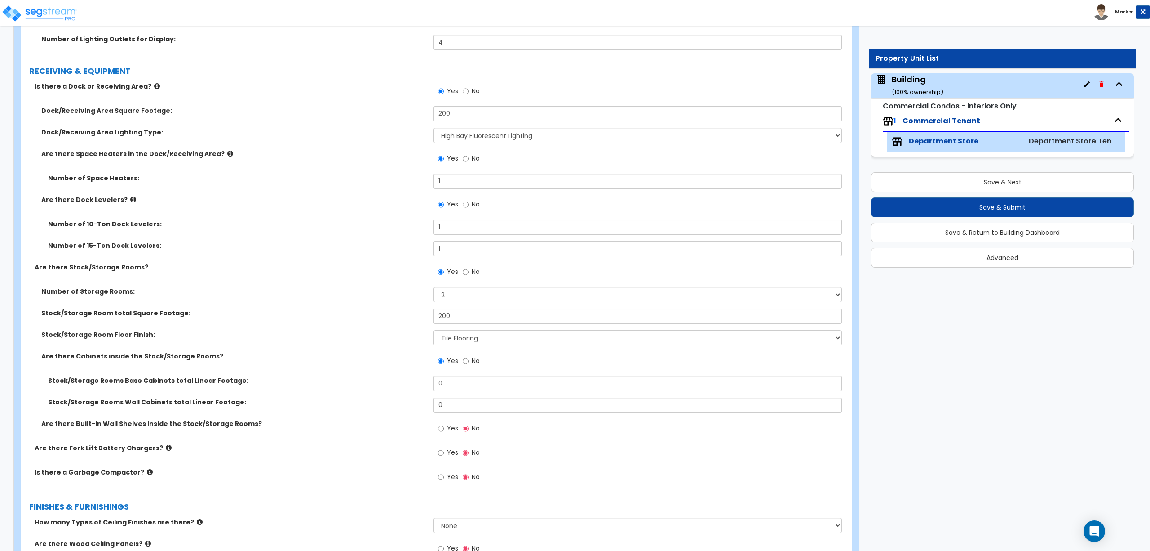
click at [449, 430] on span "Yes" at bounding box center [452, 427] width 11 height 9
click at [444, 430] on input "Yes" at bounding box center [441, 428] width 6 height 10
radio input "true"
click at [450, 473] on span "Yes" at bounding box center [452, 473] width 11 height 9
click at [444, 473] on input "Yes" at bounding box center [441, 474] width 6 height 10
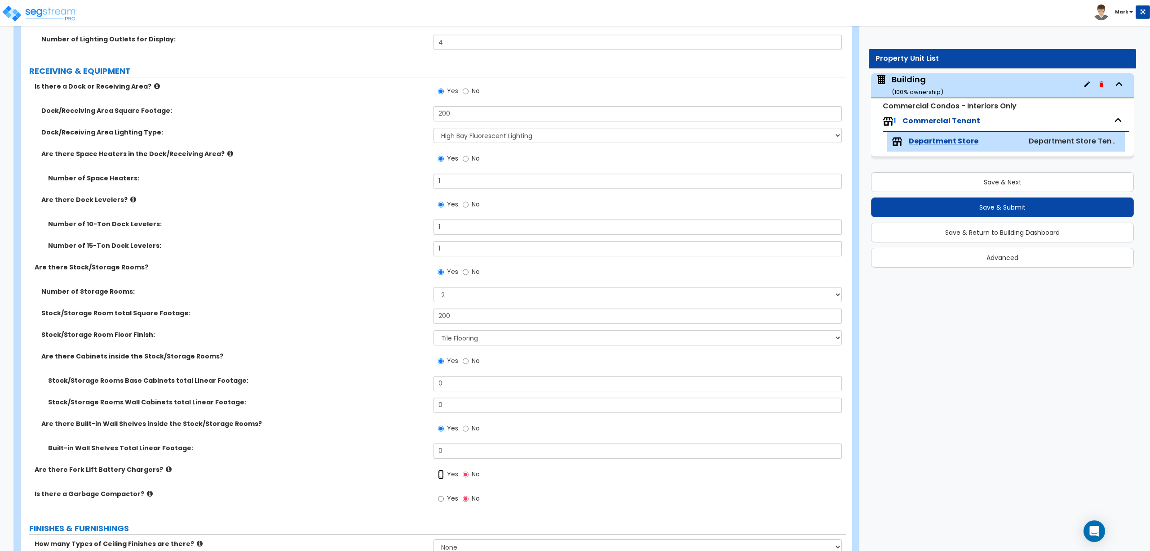
radio input "true"
click at [449, 518] on span "Yes" at bounding box center [452, 519] width 11 height 9
click at [444, 518] on input "Yes" at bounding box center [441, 520] width 6 height 10
radio input "true"
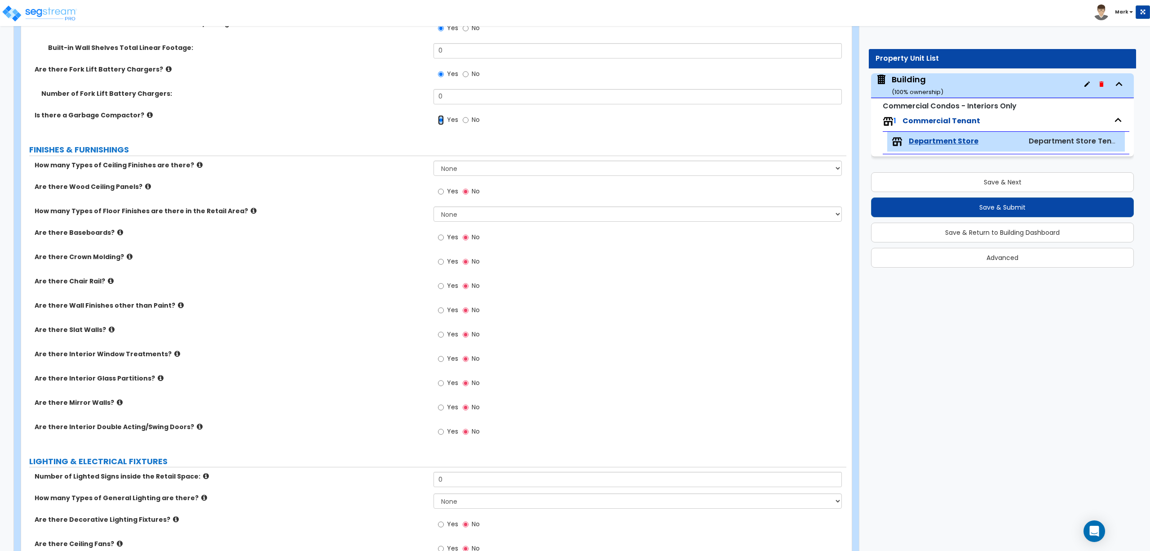
scroll to position [2258, 0]
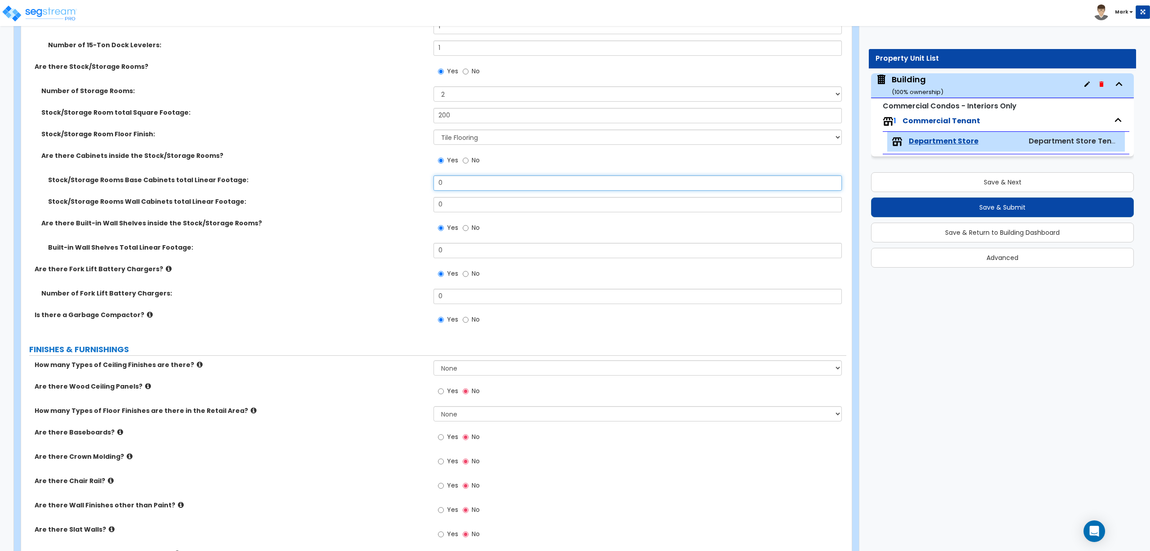
drag, startPoint x: 455, startPoint y: 182, endPoint x: 434, endPoint y: 184, distance: 20.8
click at [438, 184] on input "0" at bounding box center [638, 182] width 408 height 15
type input "10"
click at [452, 208] on input "0" at bounding box center [638, 204] width 408 height 15
type input "10"
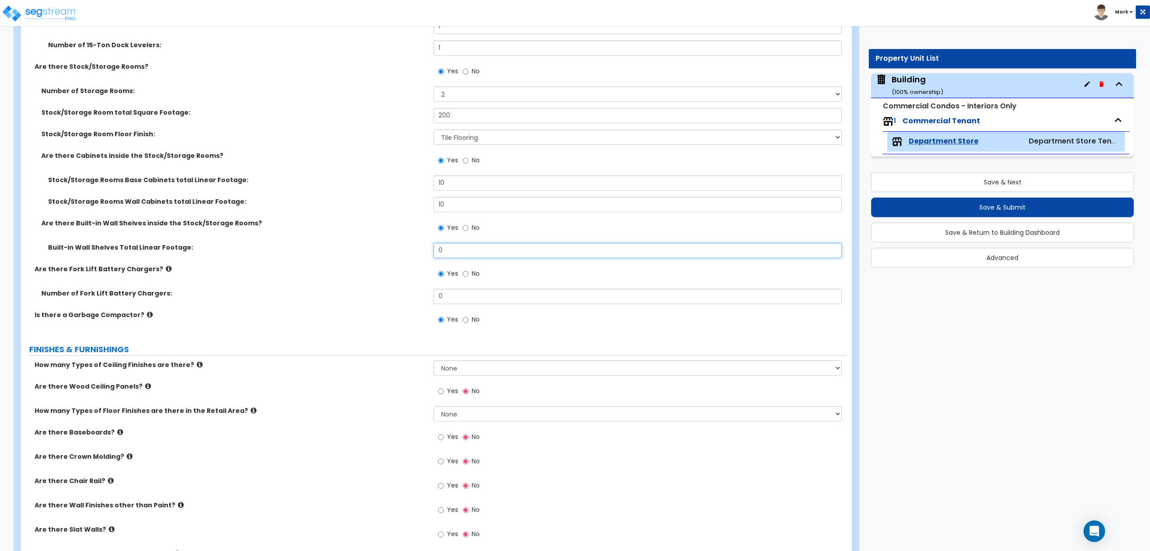
drag, startPoint x: 449, startPoint y: 247, endPoint x: 423, endPoint y: 247, distance: 25.2
click at [424, 247] on div "Built-in Wall Shelves Total Linear Footage: 0" at bounding box center [434, 254] width 826 height 22
type input "10"
drag, startPoint x: 454, startPoint y: 178, endPoint x: 428, endPoint y: 184, distance: 26.3
click at [428, 184] on div "Stock/Storage Rooms Base Cabinets total Linear Footage: 10" at bounding box center [434, 186] width 826 height 22
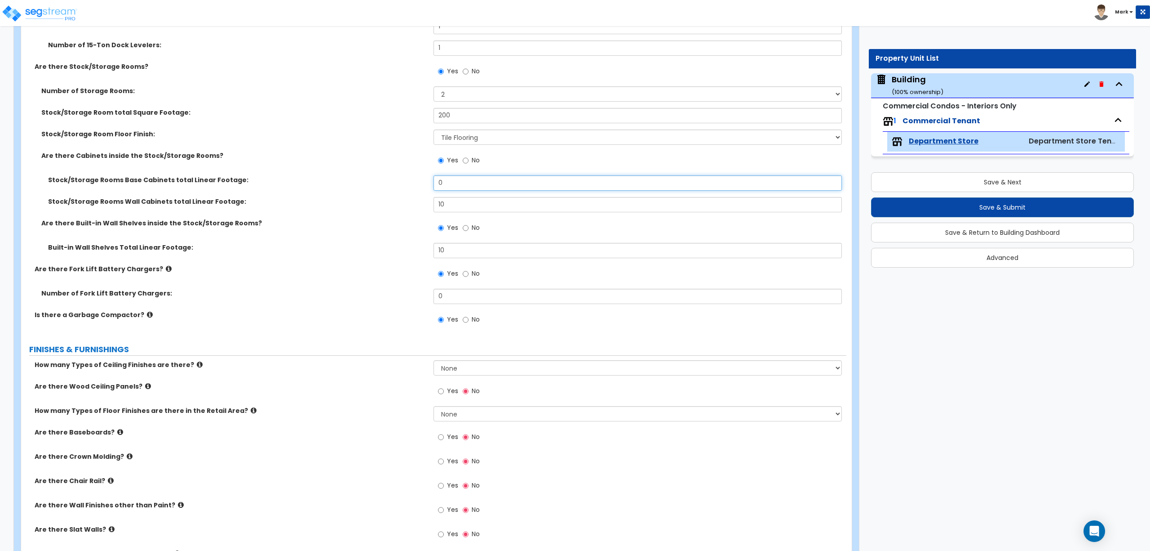
type input "0"
drag, startPoint x: 448, startPoint y: 205, endPoint x: 425, endPoint y: 205, distance: 22.9
click at [428, 205] on div "Stock/Storage Rooms Wall Cabinets total Linear Footage: 10" at bounding box center [434, 208] width 826 height 22
type input "0"
drag, startPoint x: 449, startPoint y: 253, endPoint x: 415, endPoint y: 253, distance: 33.3
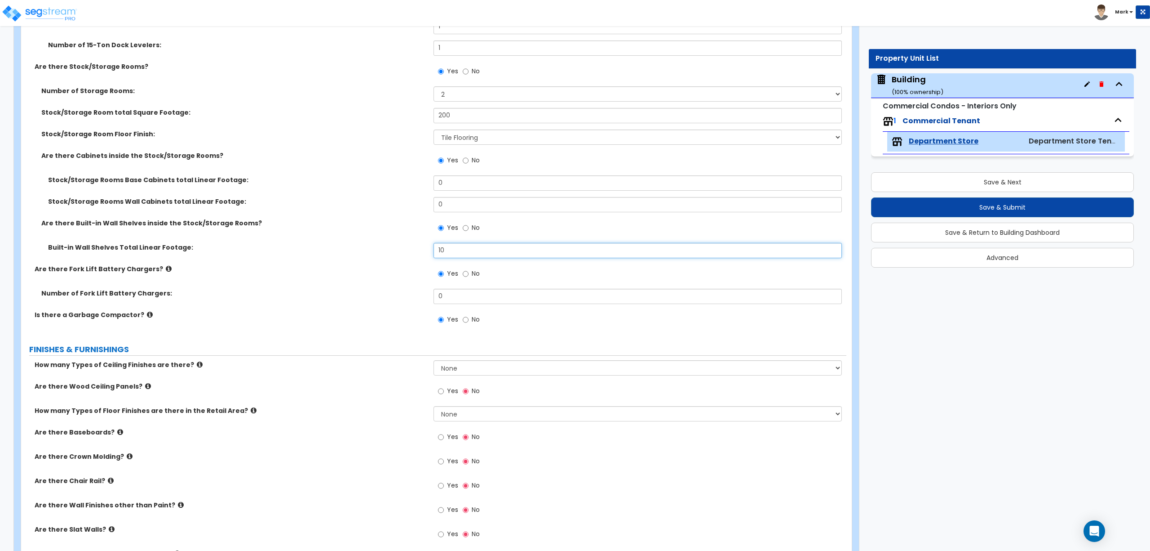
click at [417, 253] on div "Built-in Wall Shelves Total Linear Footage: 10" at bounding box center [434, 254] width 826 height 22
type input "0"
drag, startPoint x: 446, startPoint y: 293, endPoint x: 413, endPoint y: 293, distance: 32.8
click at [413, 293] on div "Number of Fork Lift Battery Chargers: 0" at bounding box center [434, 300] width 826 height 22
drag, startPoint x: 422, startPoint y: 294, endPoint x: 416, endPoint y: 294, distance: 5.4
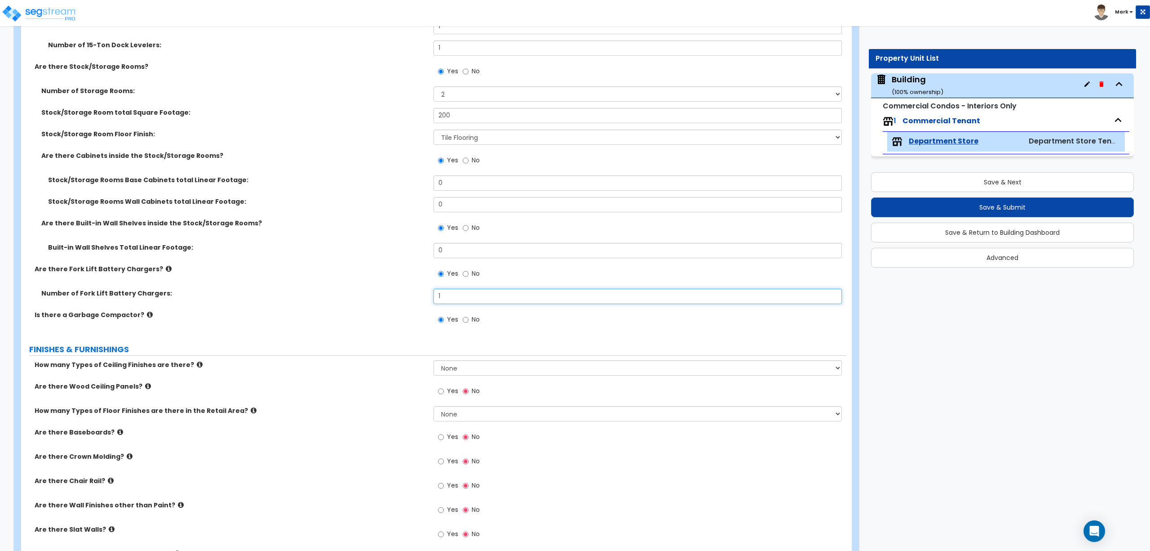
click at [416, 294] on div "Number of Fork Lift Battery Chargers: 1" at bounding box center [434, 300] width 826 height 22
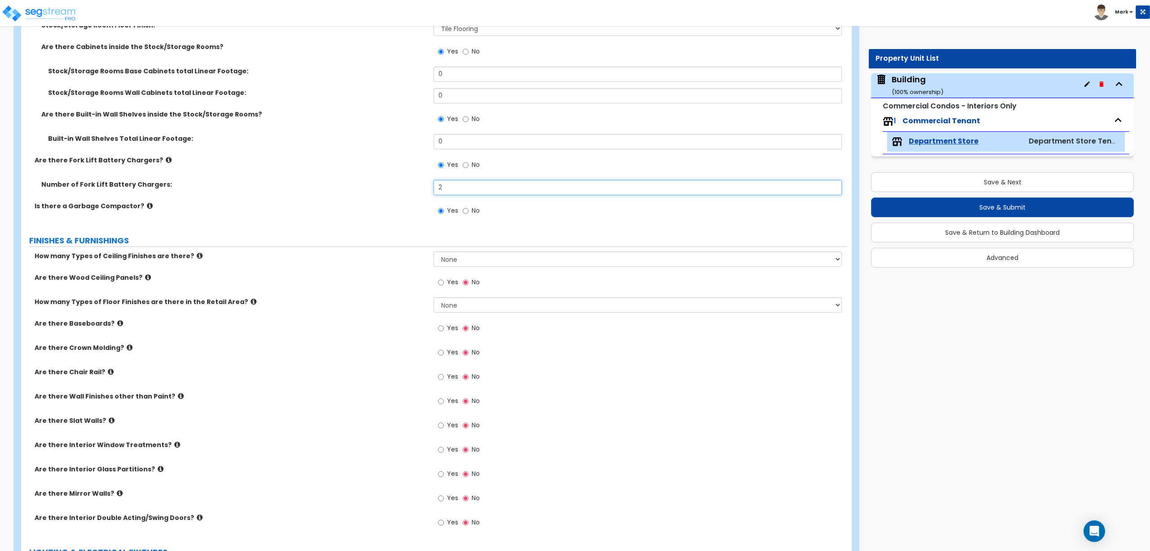
scroll to position [2457, 0]
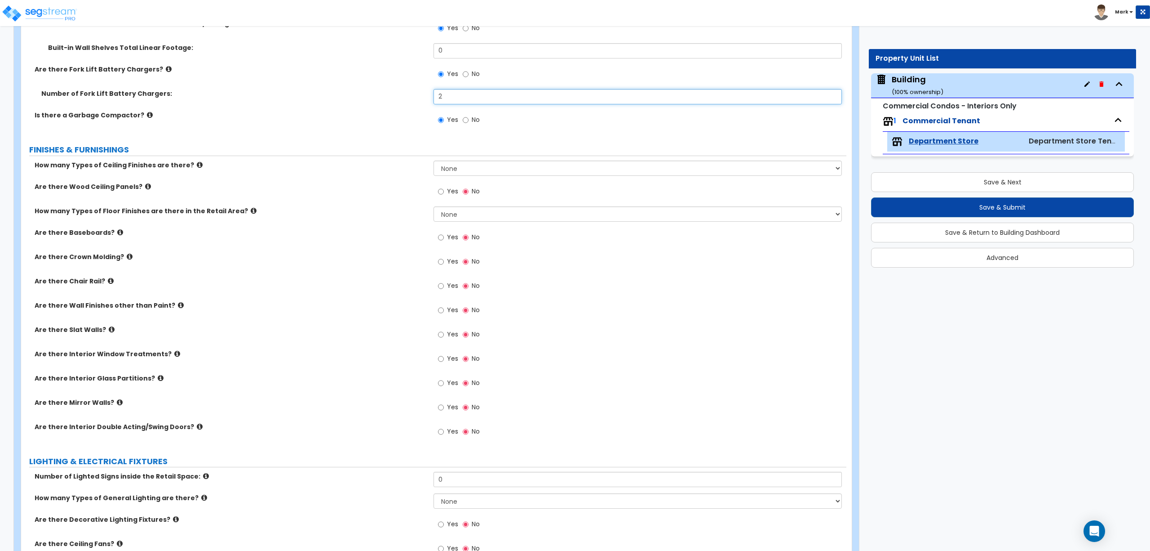
type input "2"
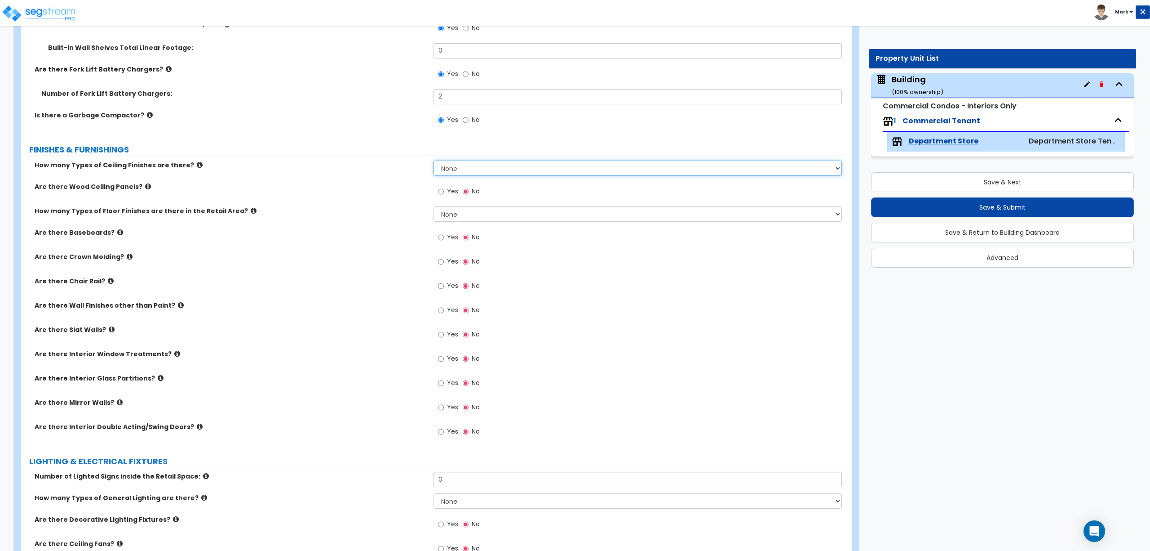
click at [471, 162] on select "None 1 2 3" at bounding box center [638, 167] width 408 height 15
select select "2"
click at [434, 162] on select "None 1 2 3" at bounding box center [638, 167] width 408 height 15
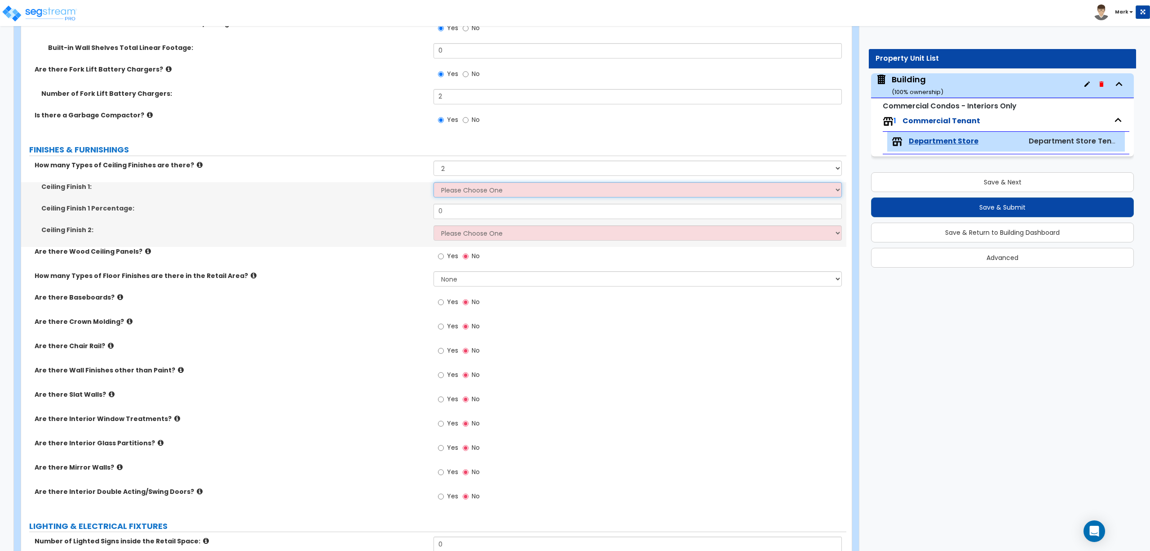
click at [459, 192] on select "Please Choose One Drop Ceiling Open Ceiling Drywall Ceiling" at bounding box center [638, 189] width 408 height 15
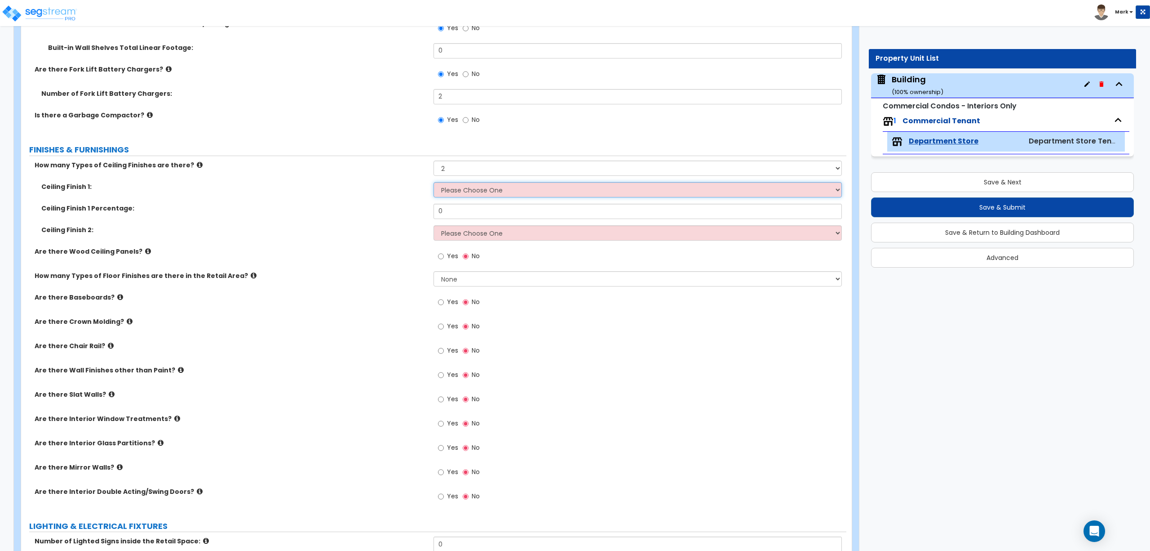
select select "1"
click at [434, 184] on select "Please Choose One Drop Ceiling Open Ceiling Drywall Ceiling" at bounding box center [638, 189] width 408 height 15
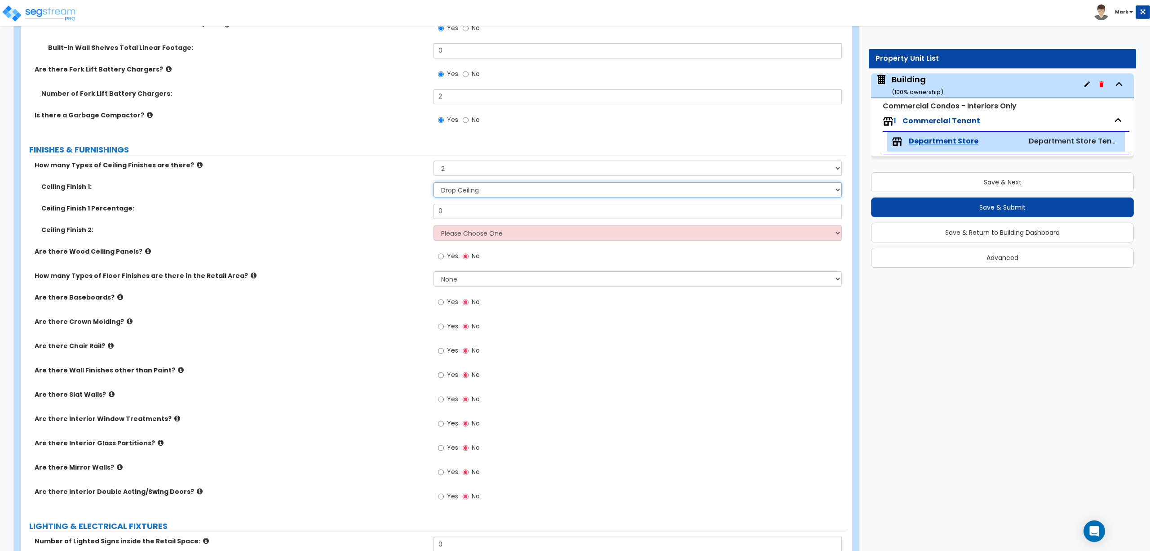
click at [458, 193] on select "Please Choose One Drop Ceiling Open Ceiling Drywall Ceiling" at bounding box center [638, 189] width 408 height 15
click at [356, 232] on label "Ceiling Finish 2:" at bounding box center [234, 229] width 386 height 9
click at [453, 232] on select "Please Choose One Drop Ceiling Open Ceiling Drywall Ceiling" at bounding box center [638, 232] width 408 height 15
select select "3"
click at [434, 227] on select "Please Choose One Drop Ceiling Open Ceiling Drywall Ceiling" at bounding box center [638, 232] width 408 height 15
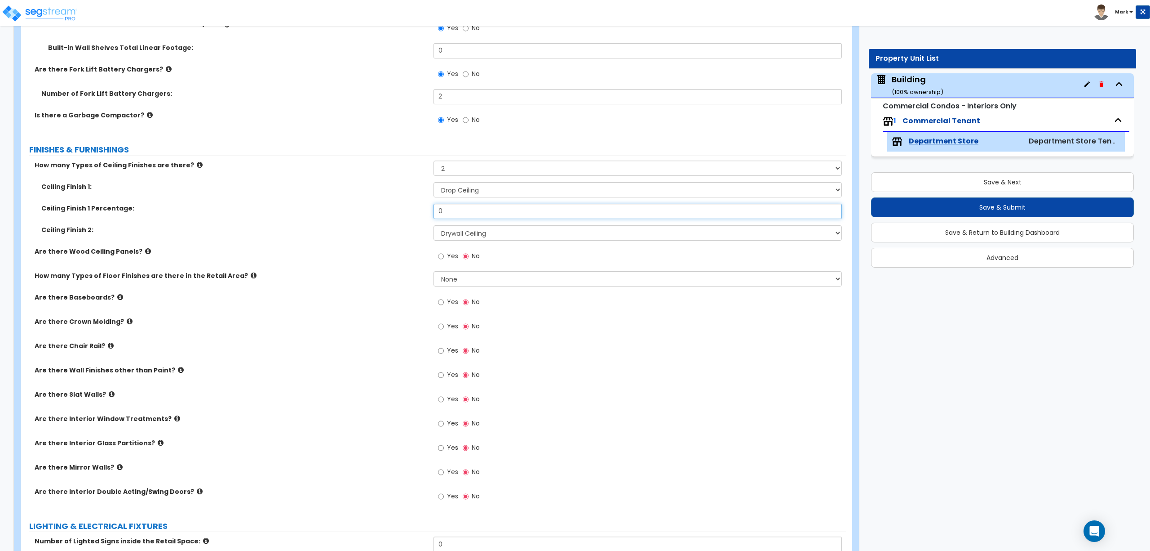
drag, startPoint x: 450, startPoint y: 211, endPoint x: 419, endPoint y: 214, distance: 30.7
click at [420, 214] on div "Ceiling Finish 1 Percentage: 0" at bounding box center [434, 215] width 826 height 22
drag, startPoint x: 451, startPoint y: 216, endPoint x: 422, endPoint y: 217, distance: 28.8
click at [425, 216] on div "Ceiling Finish 1 Percentage: 40" at bounding box center [434, 215] width 826 height 22
type input "50"
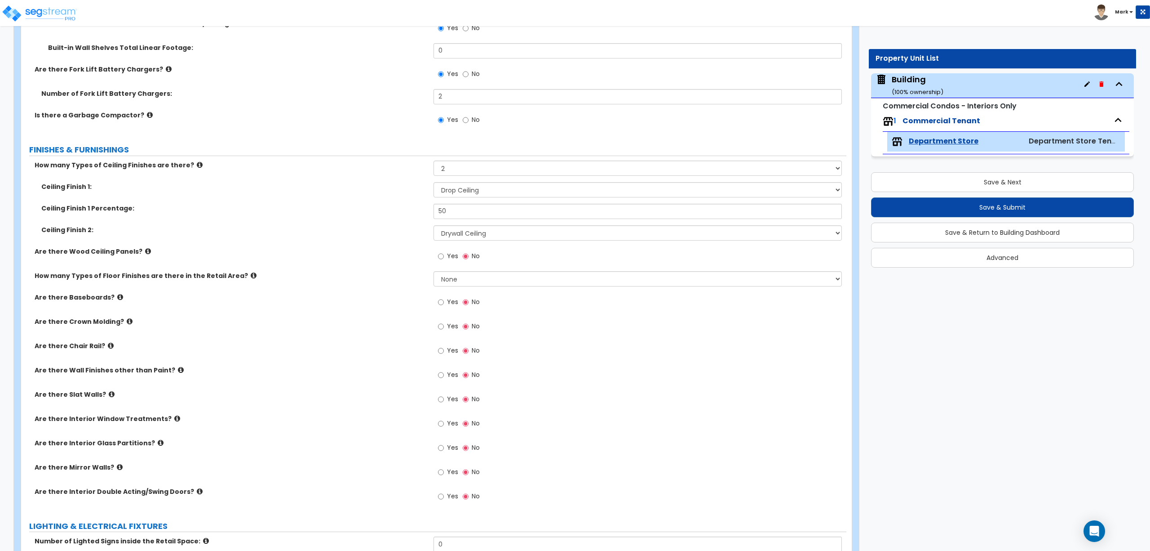
click at [445, 256] on label "Yes" at bounding box center [448, 256] width 20 height 15
click at [444, 256] on input "Yes" at bounding box center [441, 256] width 6 height 10
radio input "true"
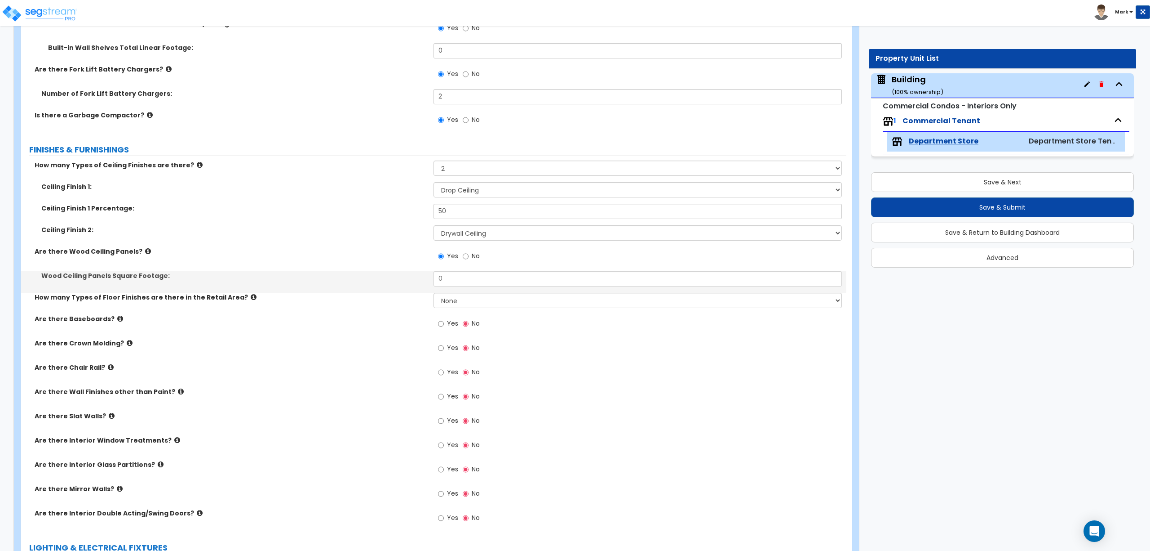
drag, startPoint x: 466, startPoint y: 288, endPoint x: 437, endPoint y: 286, distance: 29.7
click at [437, 286] on div "Wood Ceiling Panels Square Footage: 0" at bounding box center [434, 282] width 826 height 22
drag, startPoint x: 452, startPoint y: 280, endPoint x: 410, endPoint y: 283, distance: 41.9
click at [410, 283] on div "Wood Ceiling Panels Square Footage: 0" at bounding box center [434, 282] width 826 height 22
type input "50"
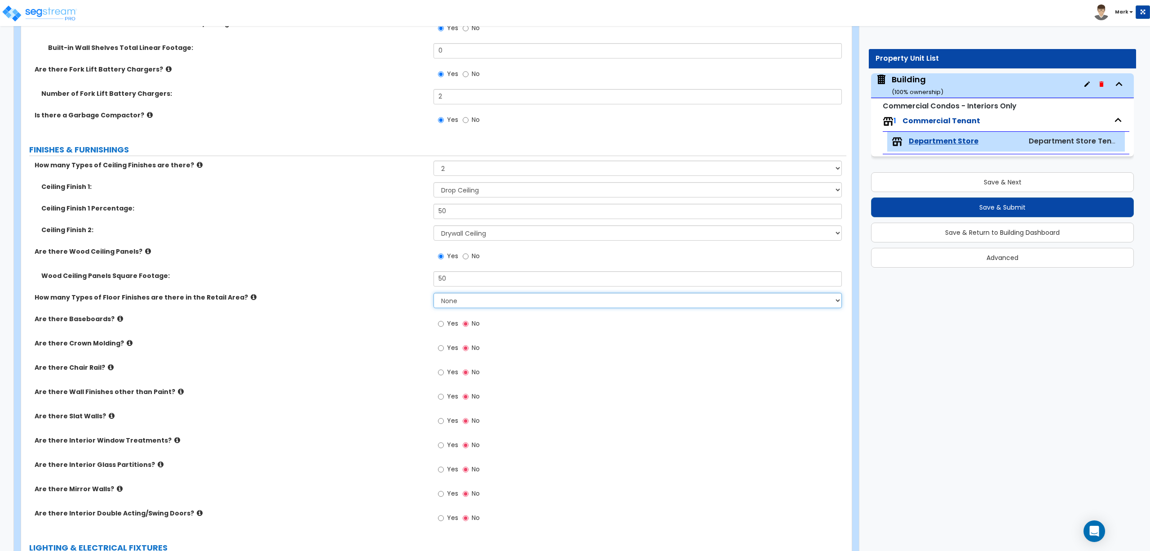
click at [449, 303] on select "None 1 2 3 4" at bounding box center [638, 300] width 408 height 15
select select "2"
click at [434, 294] on select "None 1 2 3 4" at bounding box center [638, 300] width 408 height 15
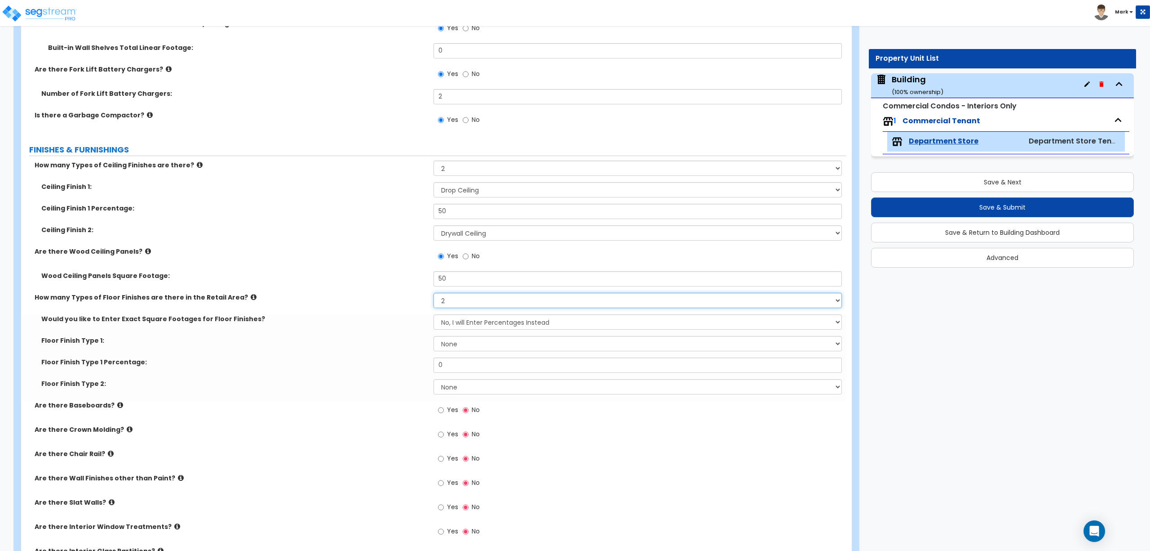
click at [450, 306] on select "None 1 2 3 4" at bounding box center [638, 300] width 408 height 15
click at [360, 329] on div "Would you like to Enter Exact Square Footages for Floor Finishes? No, I will En…" at bounding box center [434, 325] width 826 height 22
click at [466, 328] on select "No, I will Enter Percentages Instead Yes, I will Enter Exact Square Footages" at bounding box center [638, 321] width 408 height 15
click at [383, 351] on div "Floor Finish Type 1: None Tile Flooring Marble Flooring Hardwood Flooring Resil…" at bounding box center [434, 347] width 826 height 22
click at [457, 349] on select "None Tile Flooring Marble Flooring Hardwood Flooring Resilient Laminate Floorin…" at bounding box center [638, 343] width 408 height 15
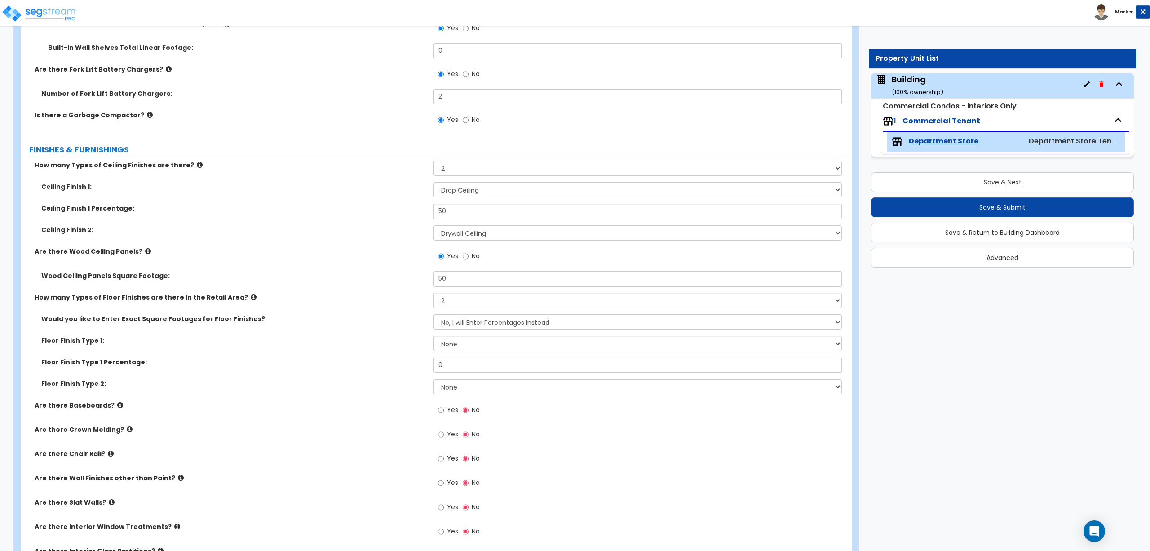
click at [340, 402] on label "Are there Baseboards?" at bounding box center [231, 404] width 392 height 9
click at [465, 345] on select "None Tile Flooring Marble Flooring Hardwood Flooring Resilient Laminate Floorin…" at bounding box center [638, 343] width 408 height 15
select select "1"
click at [434, 338] on select "None Tile Flooring Marble Flooring Hardwood Flooring Resilient Laminate Floorin…" at bounding box center [638, 343] width 408 height 15
click at [470, 386] on select "None Tile Flooring Marble Flooring Hardwood Flooring Resilient Laminate Floorin…" at bounding box center [638, 386] width 408 height 15
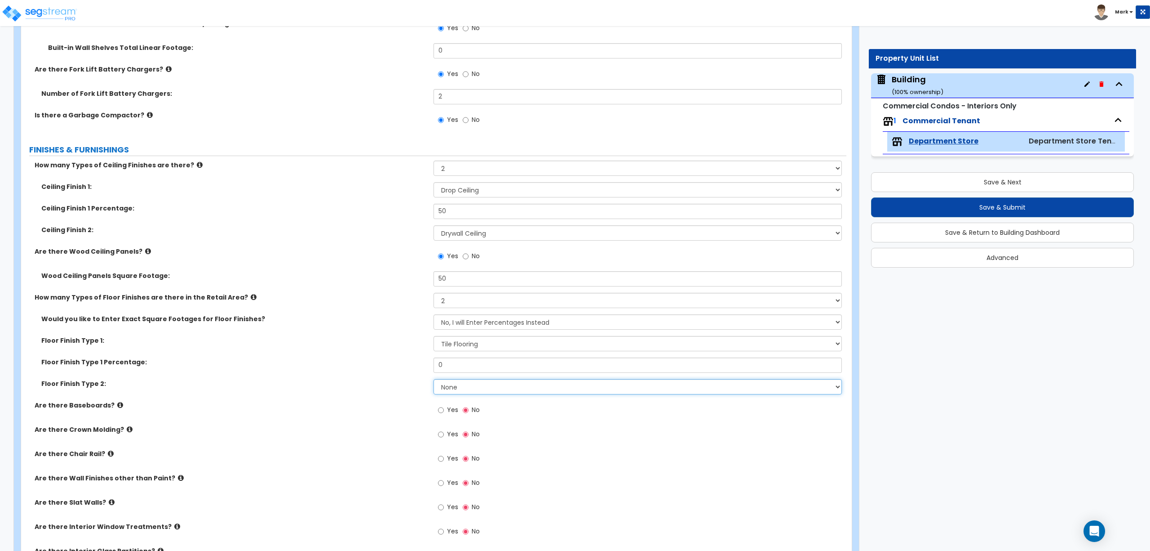
select select "7"
click at [434, 381] on select "None Tile Flooring Marble Flooring Hardwood Flooring Resilient Laminate Floorin…" at bounding box center [638, 386] width 408 height 15
drag, startPoint x: 452, startPoint y: 364, endPoint x: 415, endPoint y: 366, distance: 36.5
click at [415, 366] on div "Floor Finish Type 1 Percentage: 0" at bounding box center [434, 368] width 826 height 22
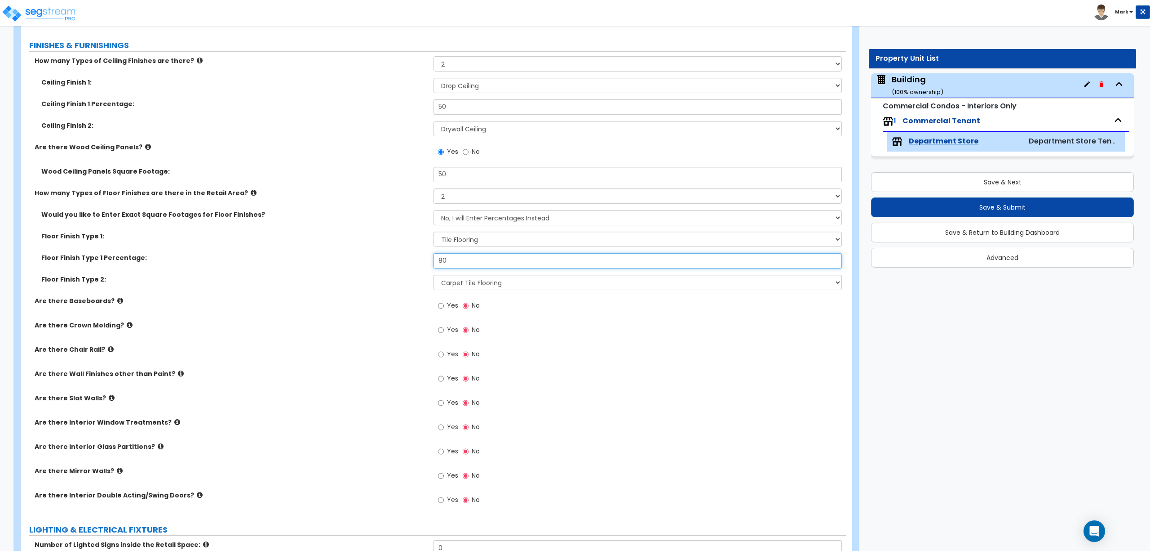
scroll to position [2657, 0]
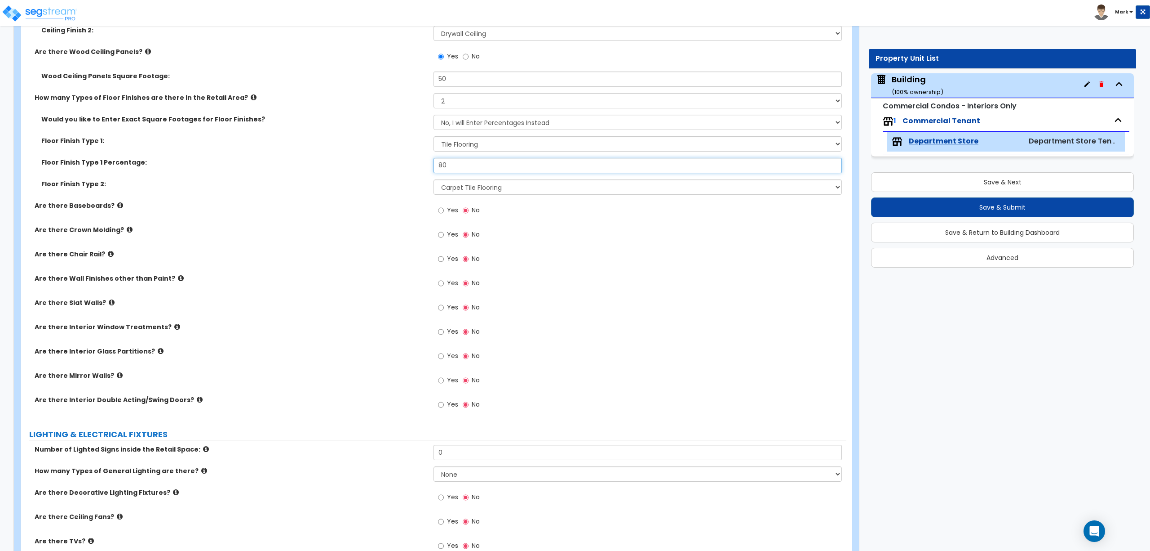
type input "80"
click at [443, 212] on input "Yes" at bounding box center [441, 210] width 6 height 10
radio input "true"
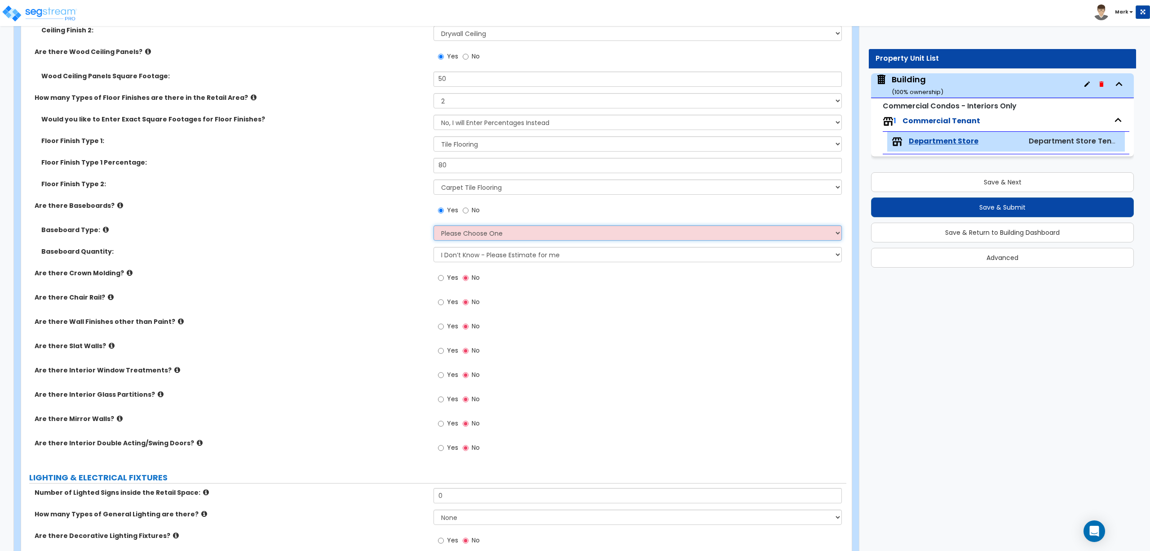
click at [463, 235] on select "Please Choose One Wood Vinyl Carpet Tile" at bounding box center [638, 232] width 408 height 15
select select "2"
click at [434, 227] on select "Please Choose One Wood Vinyl Carpet Tile" at bounding box center [638, 232] width 408 height 15
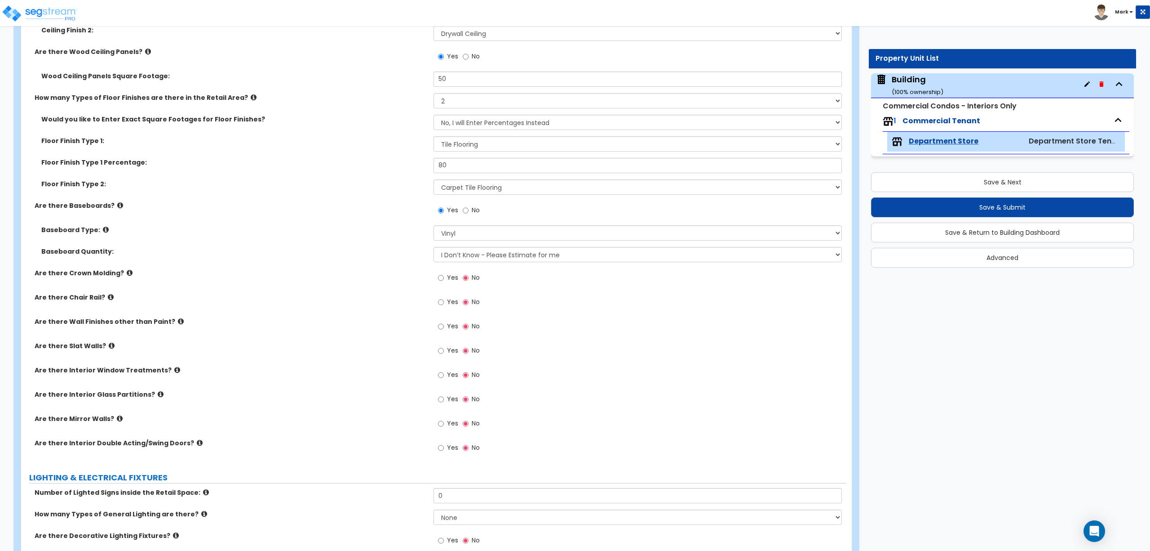
click at [457, 279] on span "Yes" at bounding box center [452, 277] width 11 height 9
click at [444, 279] on input "Yes" at bounding box center [441, 278] width 6 height 10
radio input "true"
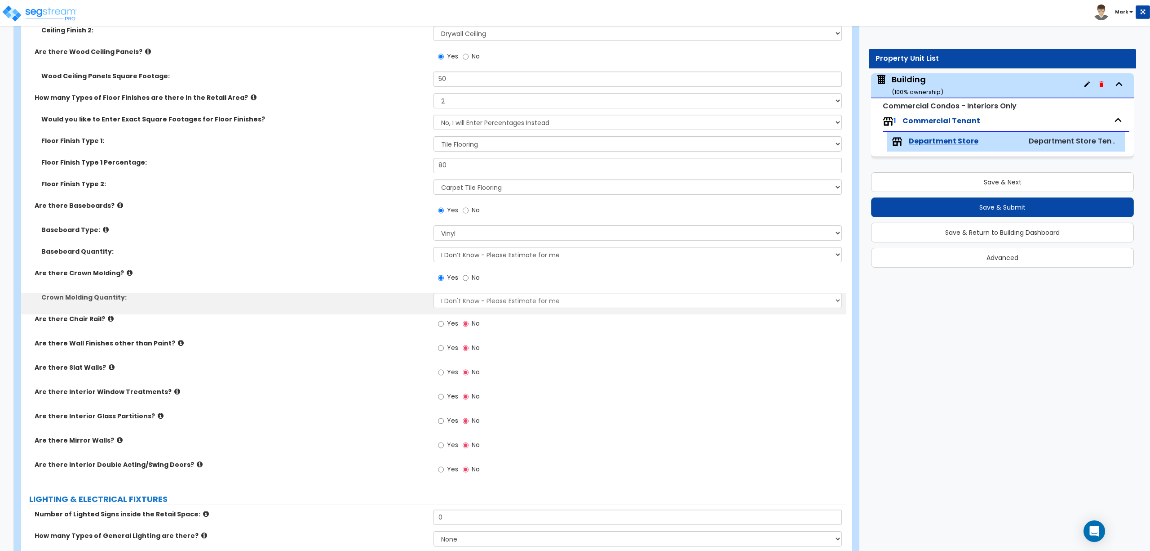
click at [449, 320] on span "Yes" at bounding box center [452, 323] width 11 height 9
click at [444, 320] on input "Yes" at bounding box center [441, 324] width 6 height 10
radio input "true"
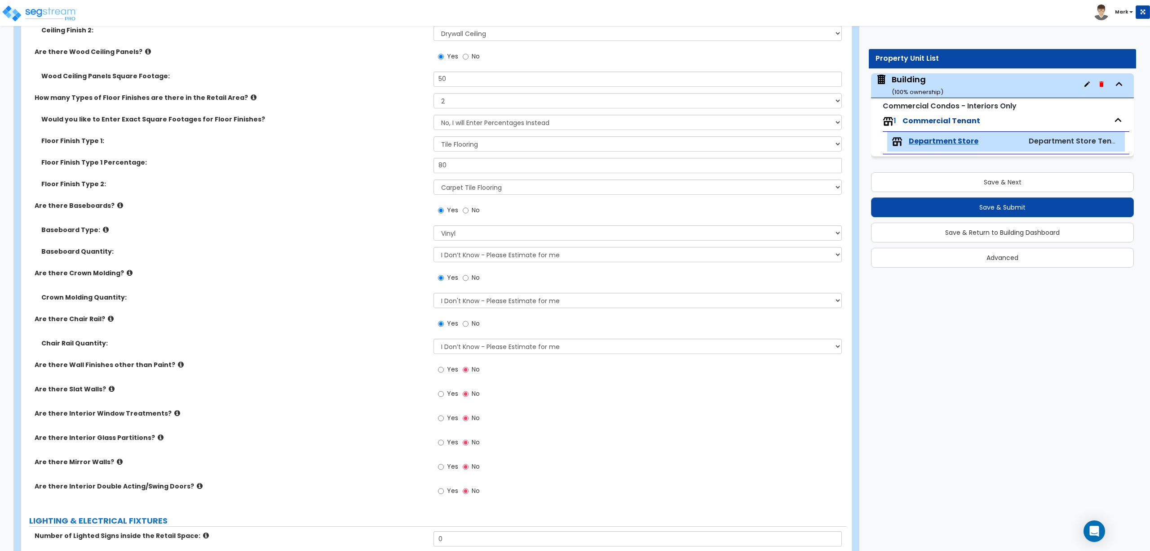
click at [458, 369] on div "Yes No" at bounding box center [459, 370] width 51 height 21
click at [453, 371] on span "Yes" at bounding box center [452, 368] width 11 height 9
click at [444, 371] on input "Yes" at bounding box center [441, 369] width 6 height 10
radio input "true"
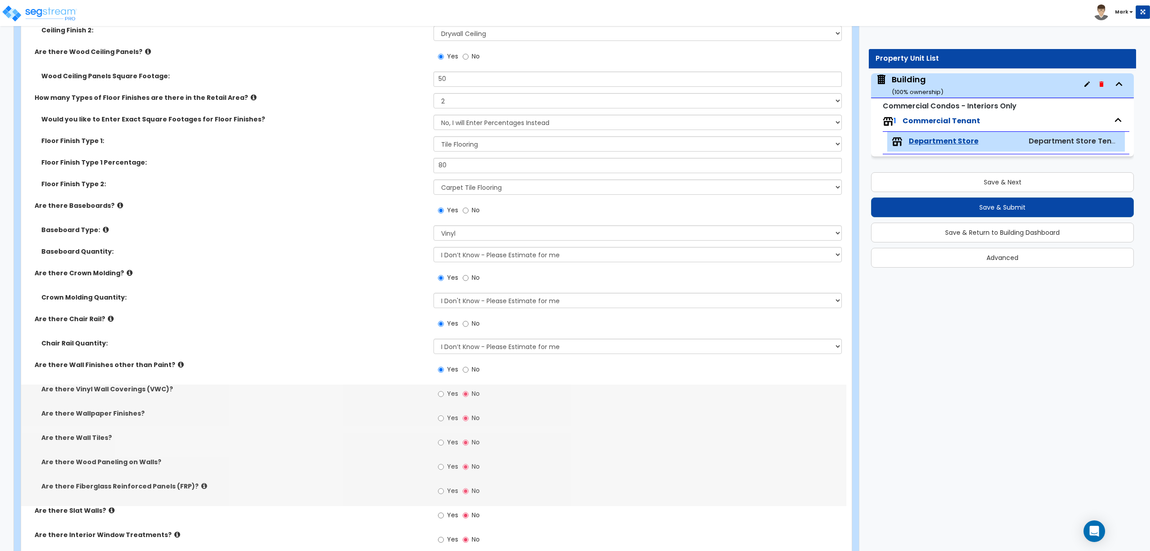
click at [449, 392] on span "Yes" at bounding box center [452, 393] width 11 height 9
click at [444, 392] on input "Yes" at bounding box center [441, 394] width 6 height 10
radio input "true"
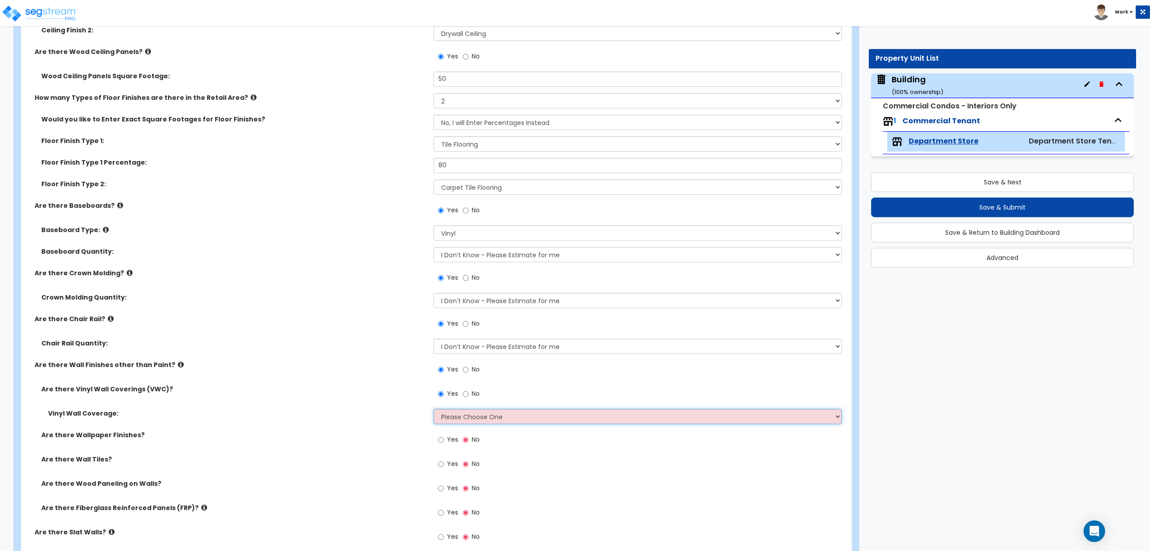
click at [484, 417] on select "Please Choose One Only a Small Portion of Walls are Covered Several Walls are C…" at bounding box center [638, 416] width 408 height 15
select select "5"
click at [434, 410] on select "Please Choose One Only a Small Portion of Walls are Covered Several Walls are C…" at bounding box center [638, 416] width 408 height 15
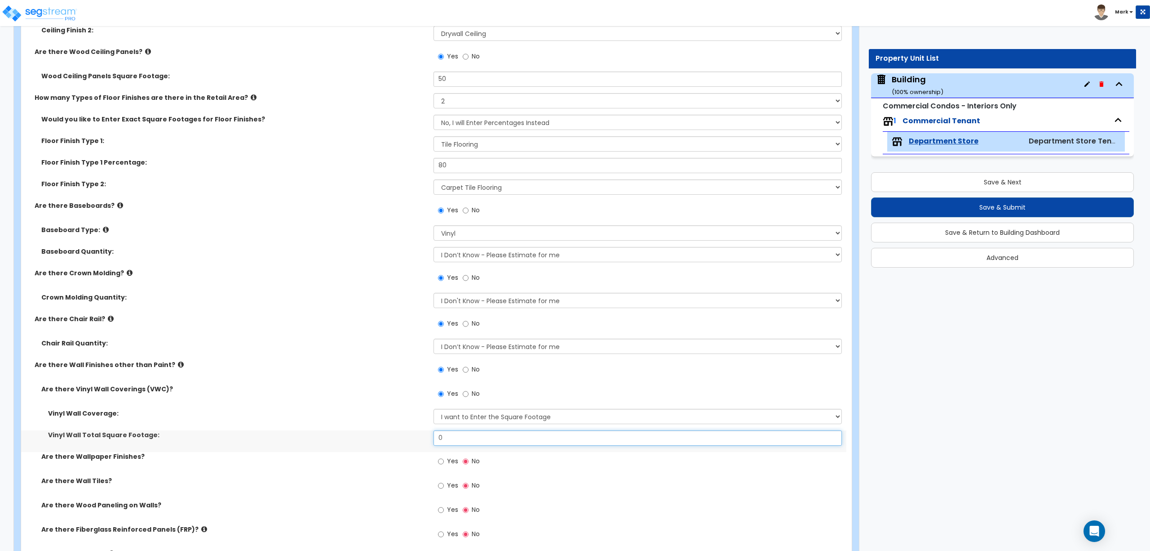
drag, startPoint x: 449, startPoint y: 435, endPoint x: 440, endPoint y: 438, distance: 9.4
click at [441, 437] on input "0" at bounding box center [638, 437] width 408 height 15
drag, startPoint x: 440, startPoint y: 438, endPoint x: 427, endPoint y: 439, distance: 13.5
click at [427, 439] on div "Vinyl Wall Total Square Footage: 0" at bounding box center [434, 441] width 826 height 22
drag, startPoint x: 450, startPoint y: 444, endPoint x: 429, endPoint y: 446, distance: 21.6
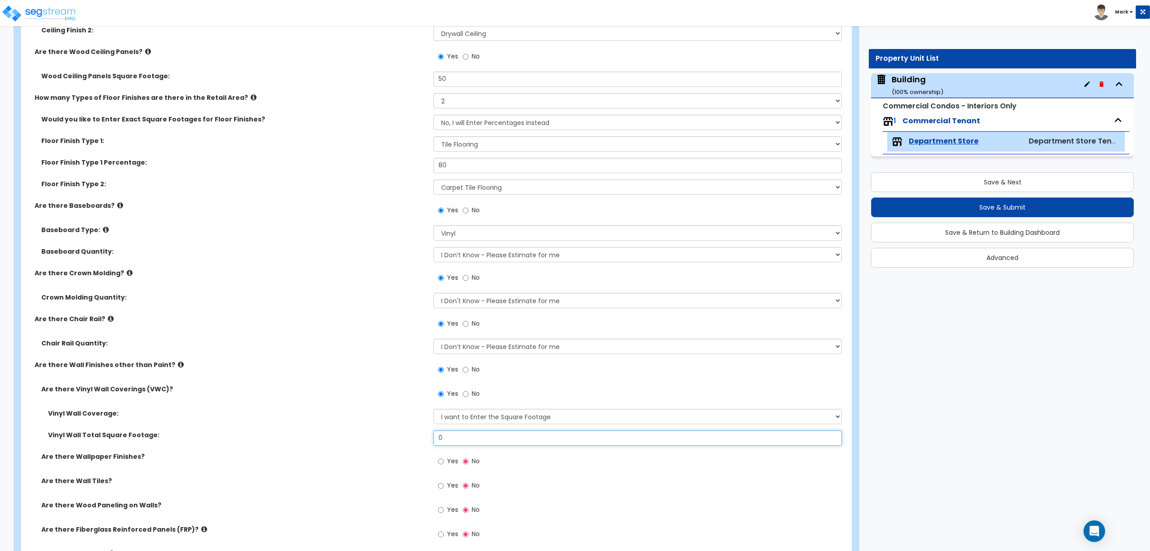
click at [429, 446] on div "Vinyl Wall Total Square Footage: 0" at bounding box center [434, 441] width 826 height 22
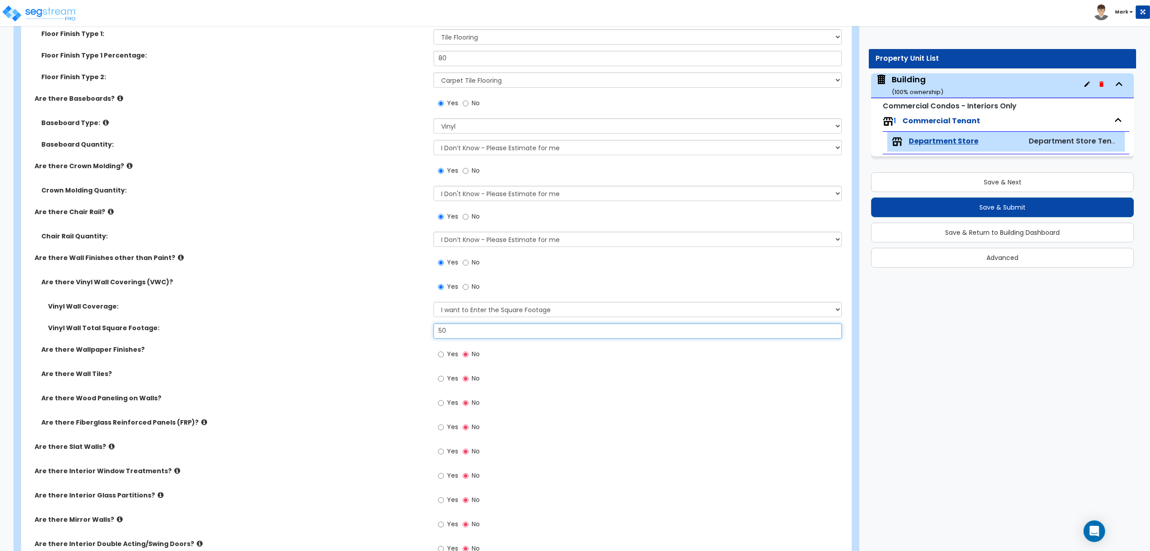
scroll to position [2857, 0]
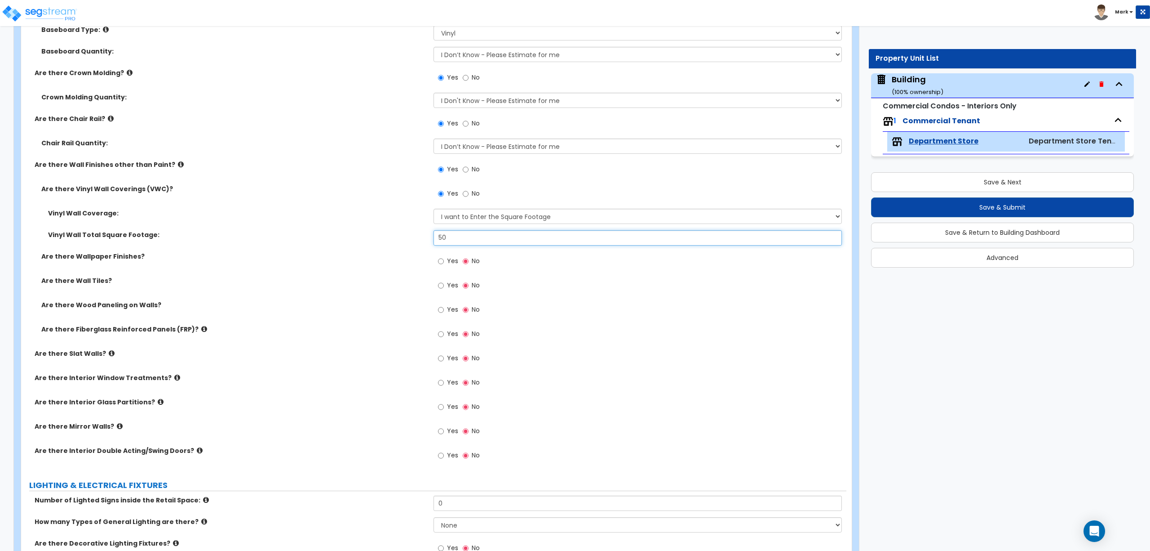
type input "50"
click at [446, 264] on label "Yes" at bounding box center [448, 261] width 20 height 15
click at [444, 264] on input "Yes" at bounding box center [441, 261] width 6 height 10
radio input "true"
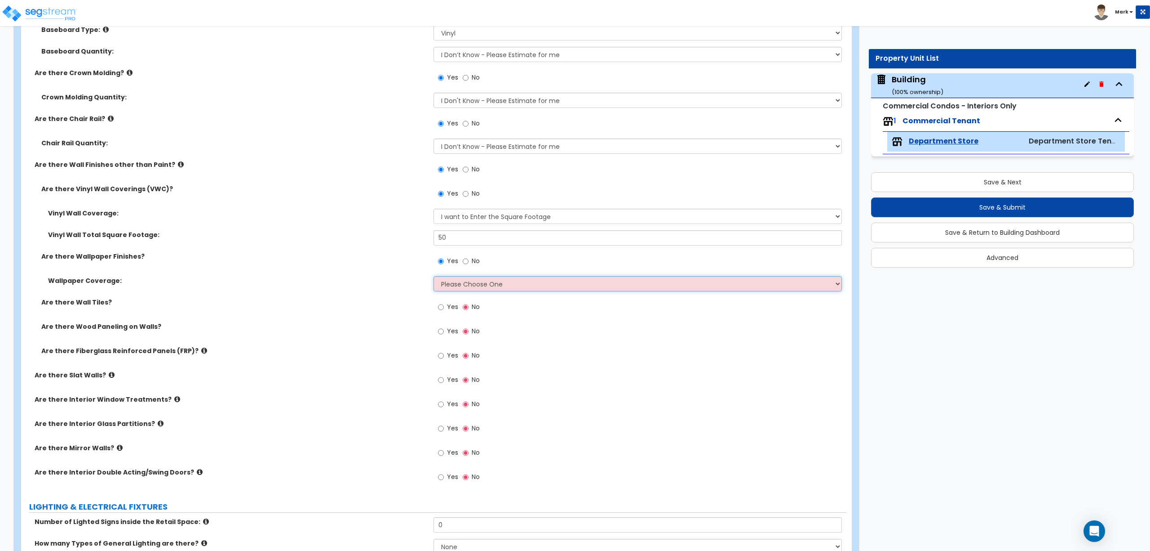
click at [452, 288] on select "Please Choose One Only a Small Portion of Walls are Covered Several Walls are C…" at bounding box center [638, 283] width 408 height 15
select select "5"
click at [434, 277] on select "Please Choose One Only a Small Portion of Walls are Covered Several Walls are C…" at bounding box center [638, 283] width 408 height 15
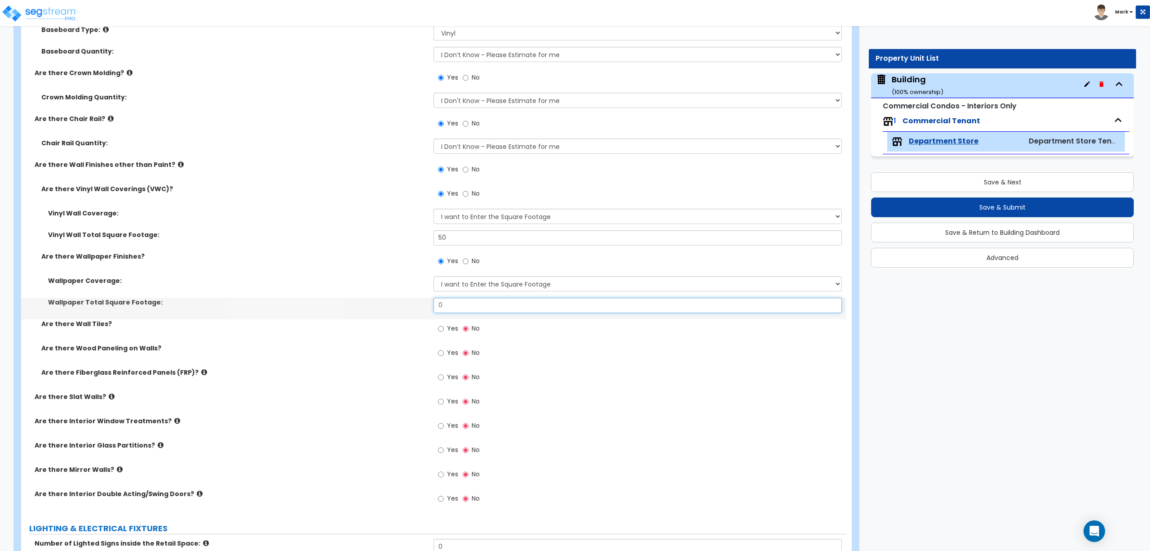
drag, startPoint x: 452, startPoint y: 310, endPoint x: 426, endPoint y: 305, distance: 26.1
click at [426, 305] on div "Wallpaper Total Square Footage: 0" at bounding box center [434, 309] width 826 height 22
type input "50"
click at [444, 329] on label "Yes" at bounding box center [448, 329] width 20 height 15
click at [444, 329] on input "Yes" at bounding box center [441, 329] width 6 height 10
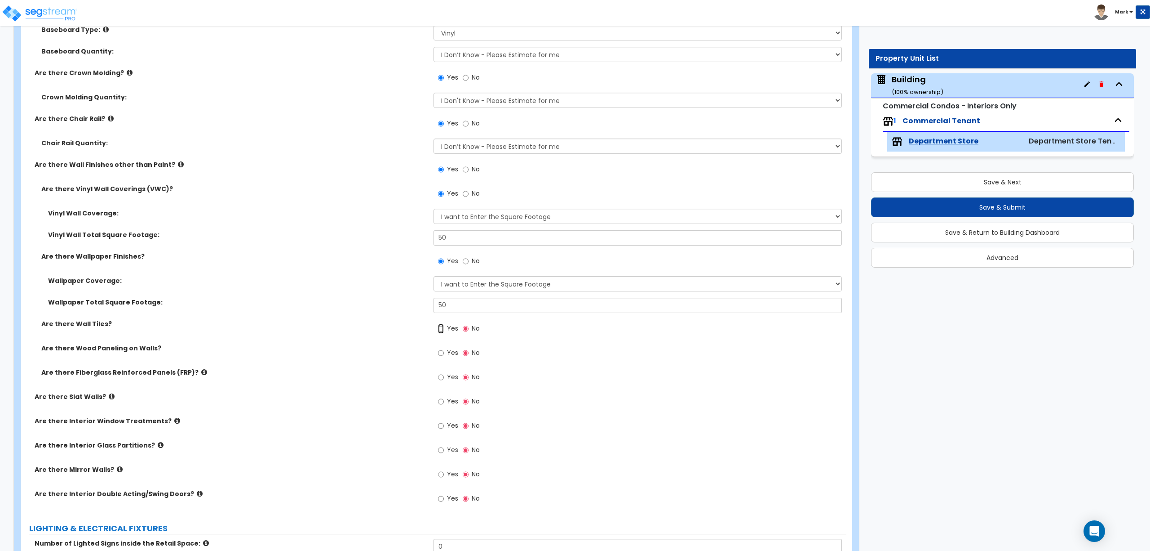
radio input "true"
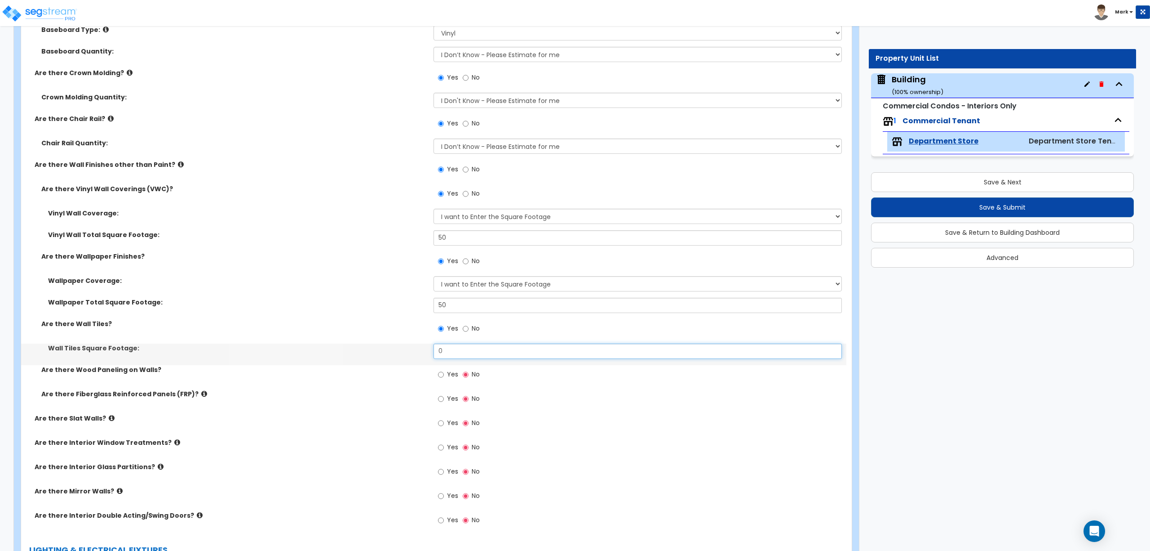
drag, startPoint x: 449, startPoint y: 353, endPoint x: 419, endPoint y: 353, distance: 29.2
click at [419, 353] on div "Wall Tiles Square Footage: 0" at bounding box center [434, 354] width 826 height 22
type input "50"
click at [450, 374] on span "Yes" at bounding box center [452, 373] width 11 height 9
click at [444, 374] on input "Yes" at bounding box center [441, 374] width 6 height 10
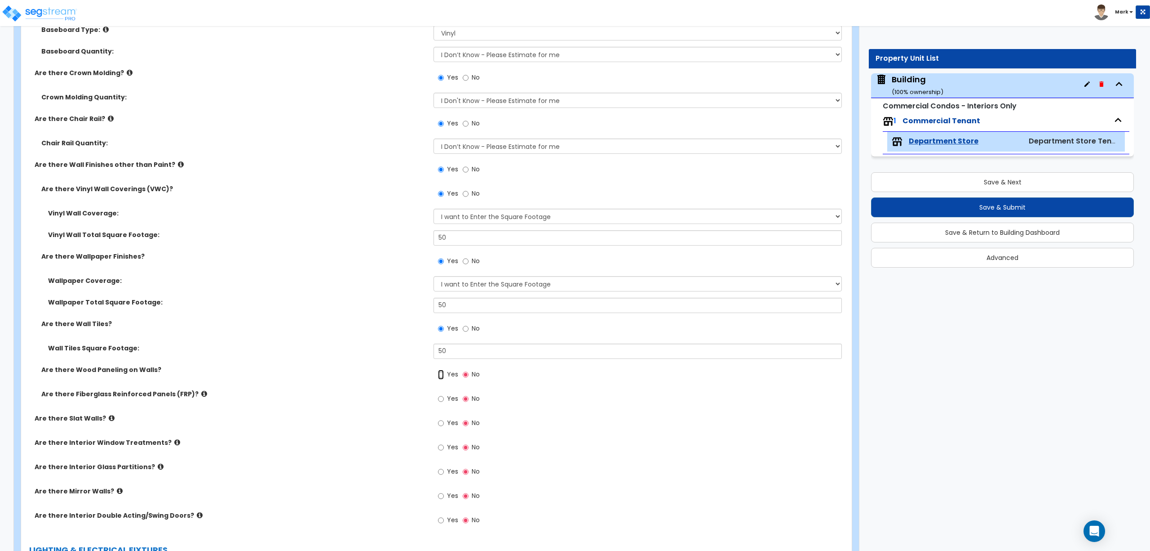
radio input "true"
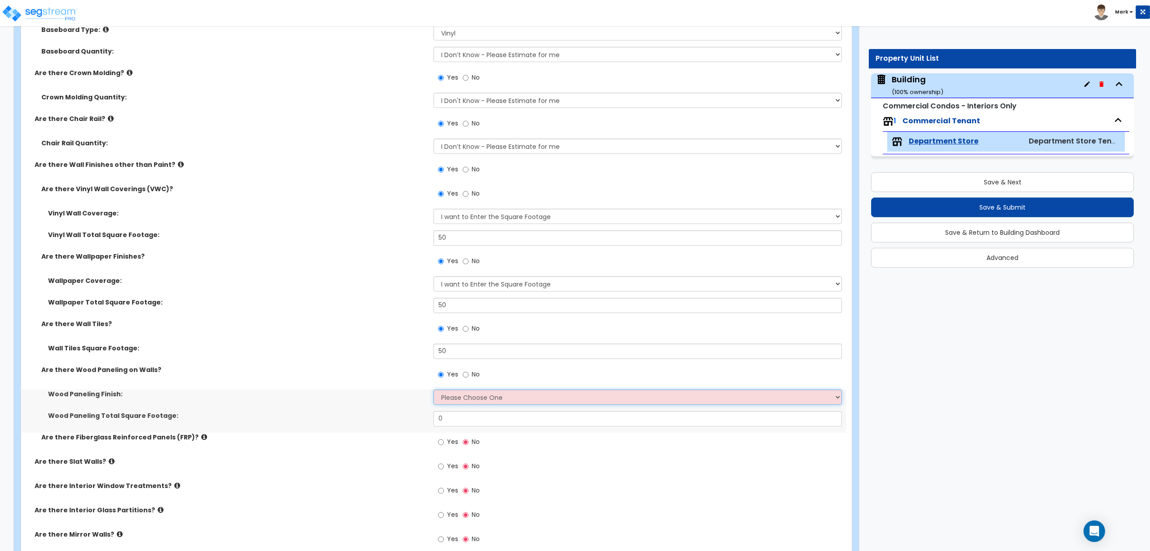
click at [460, 398] on select "Please Choose One Birch Mahogany Oak or Cherry Rosewood Teak I Don't Know, Plea…" at bounding box center [638, 396] width 408 height 15
select select "2"
click at [434, 391] on select "Please Choose One Birch Mahogany Oak or Cherry Rosewood Teak I Don't Know, Plea…" at bounding box center [638, 396] width 408 height 15
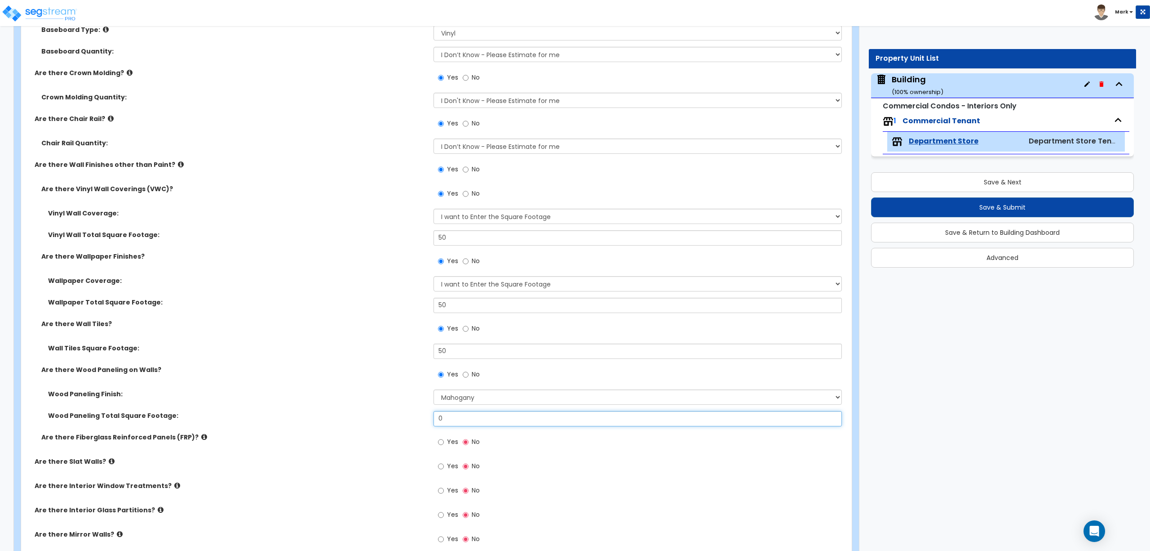
drag, startPoint x: 449, startPoint y: 421, endPoint x: 415, endPoint y: 421, distance: 34.2
click at [416, 421] on div "Wood Paneling Total Square Footage: 0" at bounding box center [434, 422] width 826 height 22
type input "50"
click at [449, 448] on label "Yes" at bounding box center [448, 442] width 20 height 15
click at [444, 447] on input "Yes" at bounding box center [441, 442] width 6 height 10
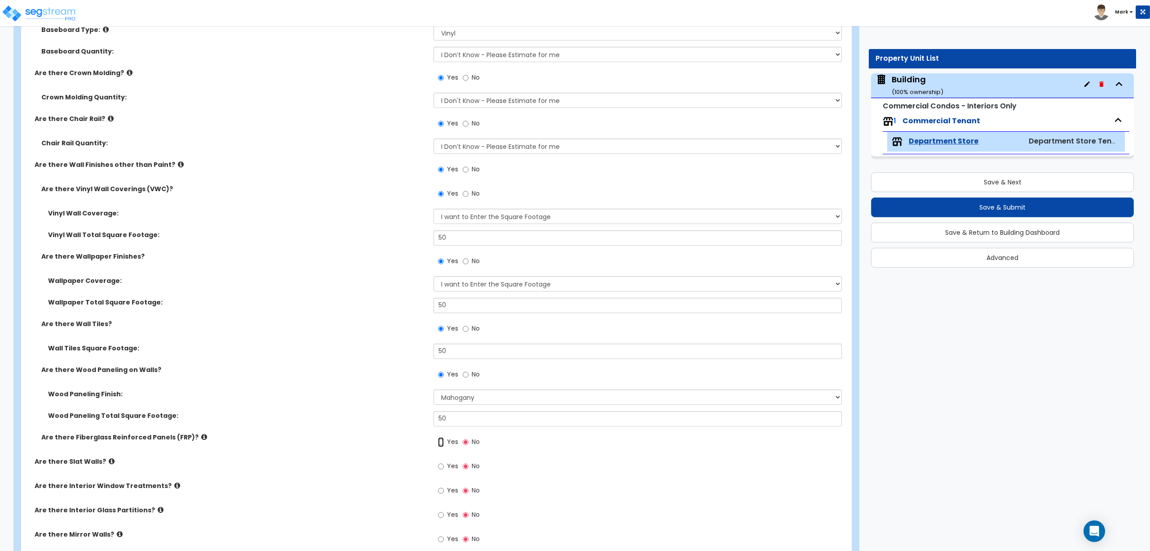
radio input "true"
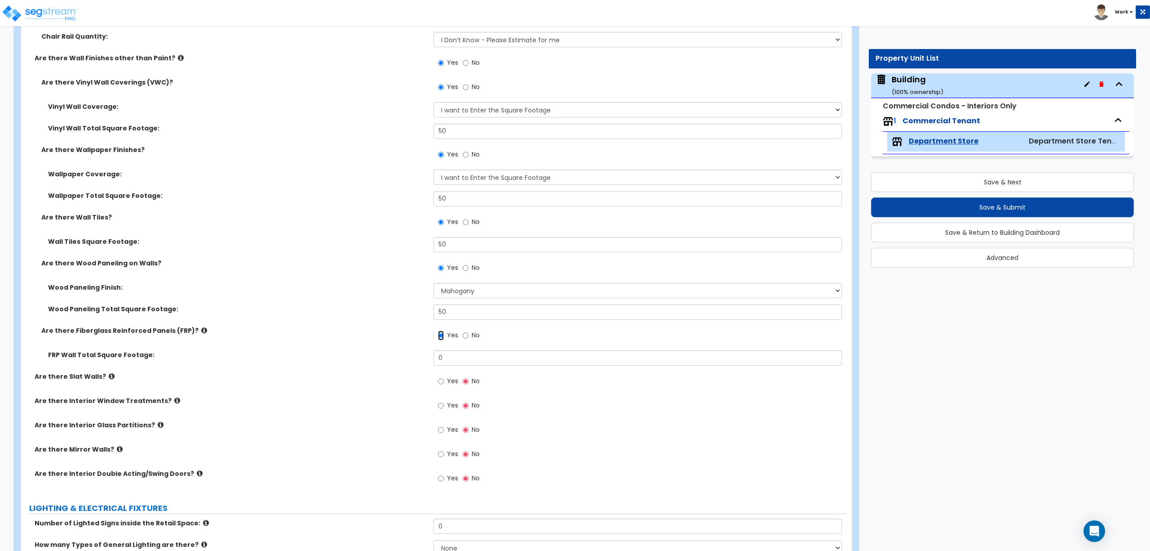
scroll to position [3056, 0]
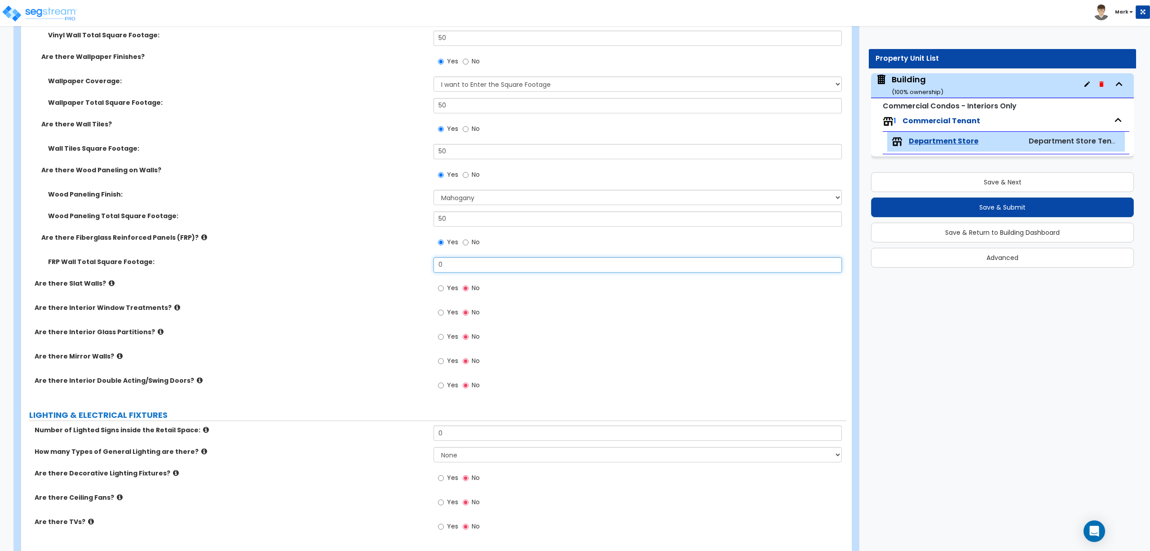
drag, startPoint x: 457, startPoint y: 263, endPoint x: 407, endPoint y: 265, distance: 49.9
click at [408, 265] on div "FRP Wall Total Square Footage: 0" at bounding box center [434, 268] width 826 height 22
type input "50"
click at [444, 289] on label "Yes" at bounding box center [448, 288] width 20 height 15
click at [444, 289] on input "Yes" at bounding box center [441, 288] width 6 height 10
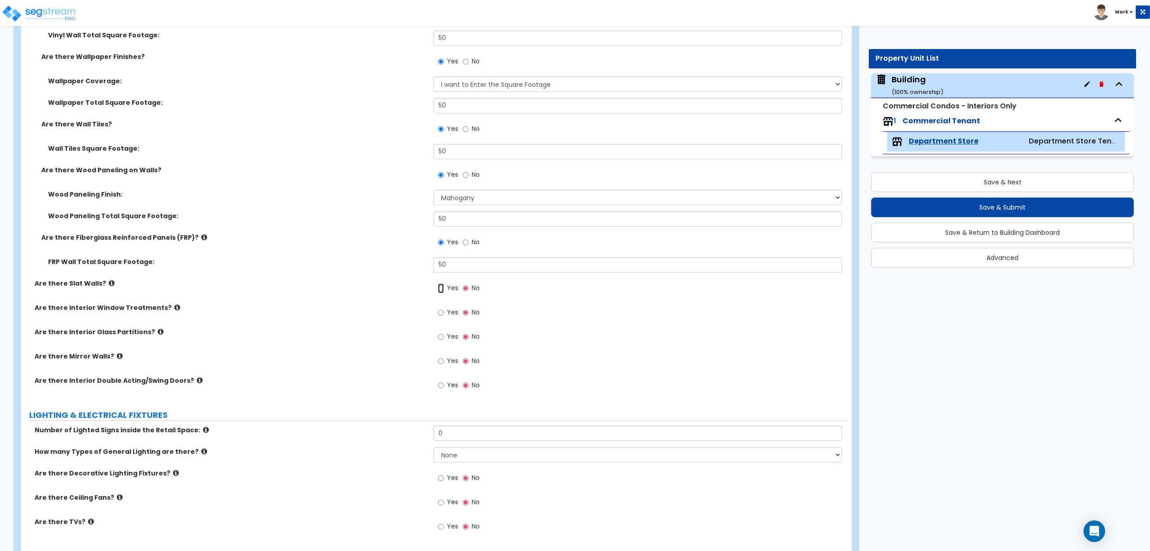
radio input "true"
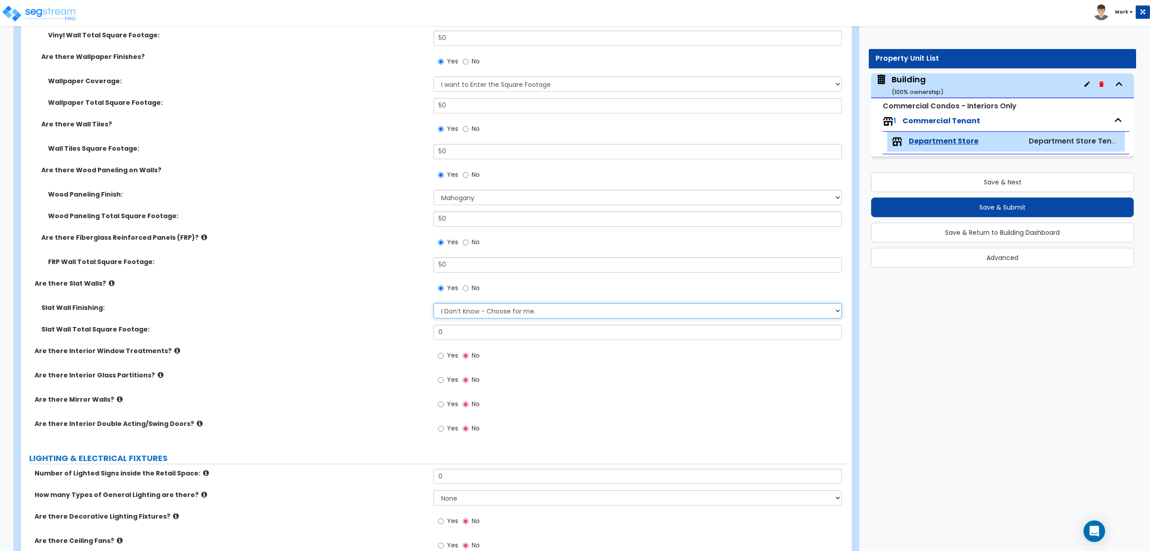
click at [458, 315] on select "I Don’t Know - Choose for me. Paint Finish Melamine Finish Plastic Laminate Fin…" at bounding box center [638, 310] width 408 height 15
select select "1"
click at [434, 304] on select "I Don’t Know - Choose for me. Paint Finish Melamine Finish Plastic Laminate Fin…" at bounding box center [638, 310] width 408 height 15
drag, startPoint x: 448, startPoint y: 331, endPoint x: 432, endPoint y: 331, distance: 15.3
click at [434, 331] on input "0" at bounding box center [638, 331] width 408 height 15
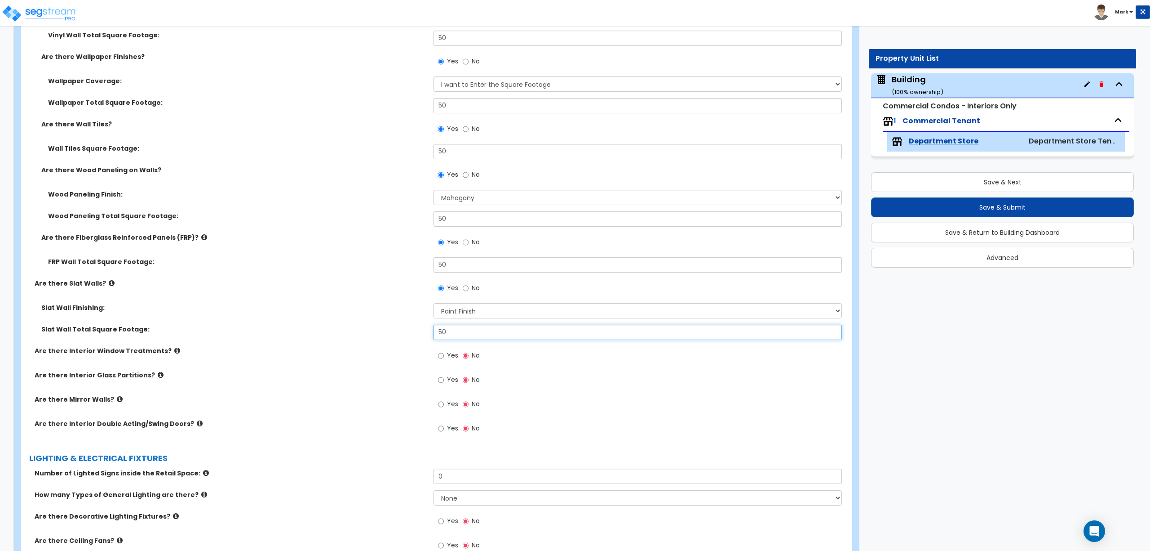
type input "50"
click at [109, 286] on icon at bounding box center [112, 283] width 6 height 7
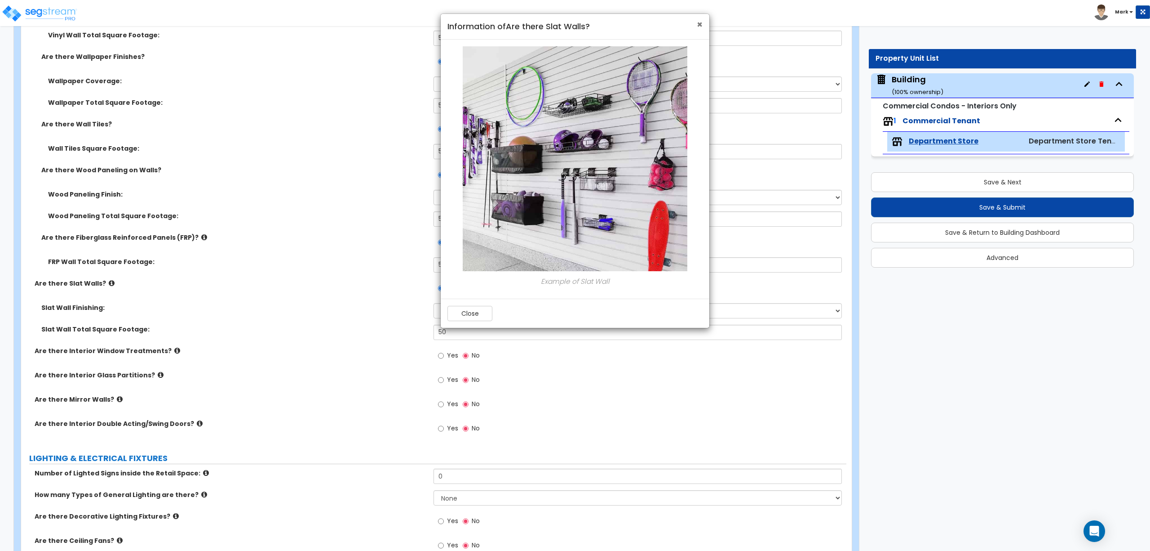
click at [702, 24] on span "×" at bounding box center [700, 24] width 6 height 13
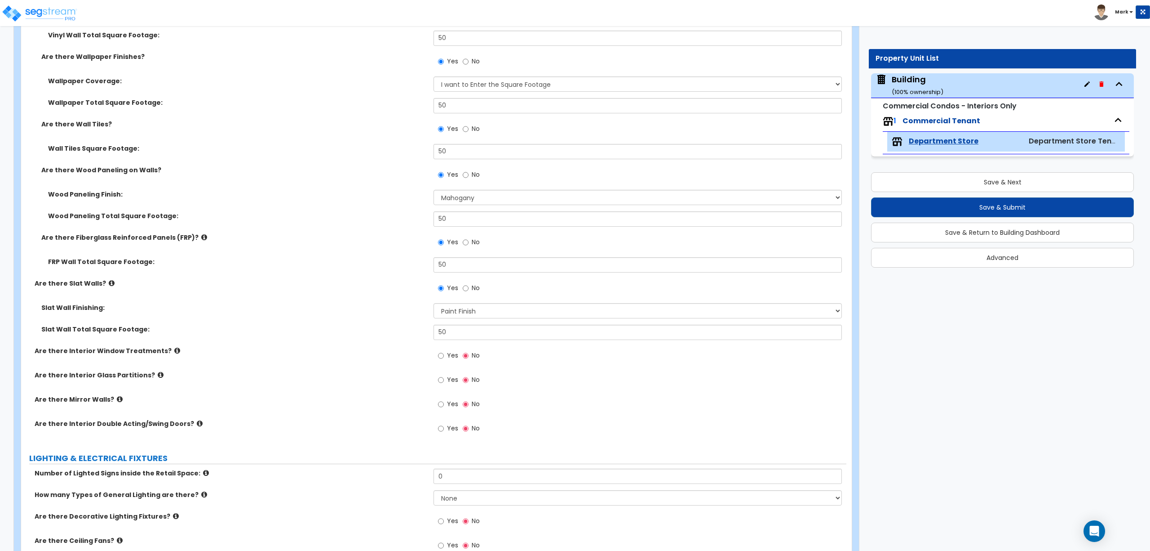
click at [449, 356] on span "Yes" at bounding box center [452, 355] width 11 height 9
click at [444, 356] on input "Yes" at bounding box center [441, 356] width 6 height 10
radio input "true"
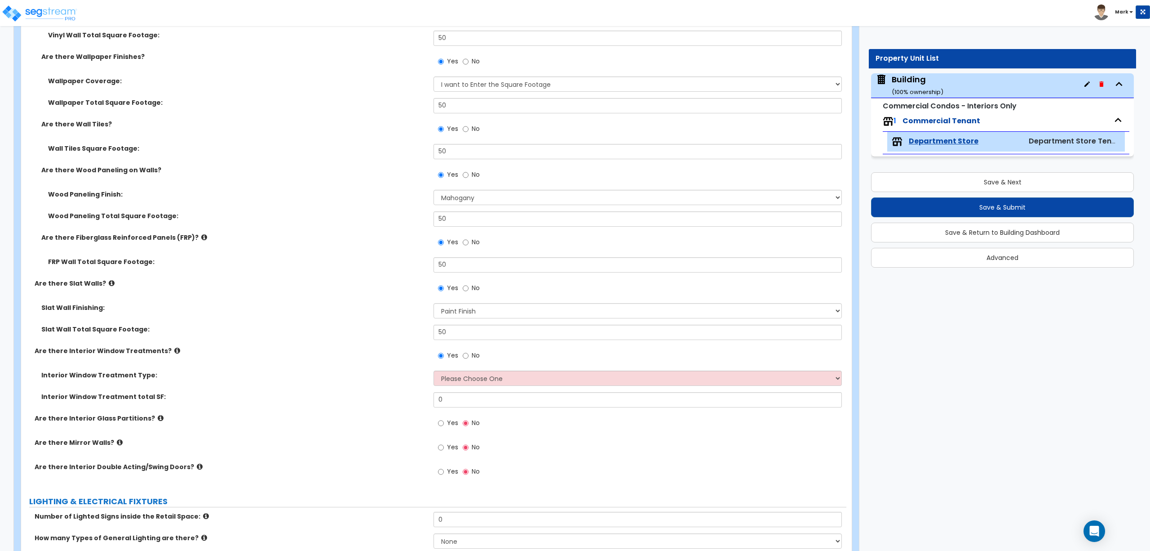
click at [450, 425] on span "Yes" at bounding box center [452, 422] width 11 height 9
click at [444, 425] on input "Yes" at bounding box center [441, 423] width 6 height 10
radio input "true"
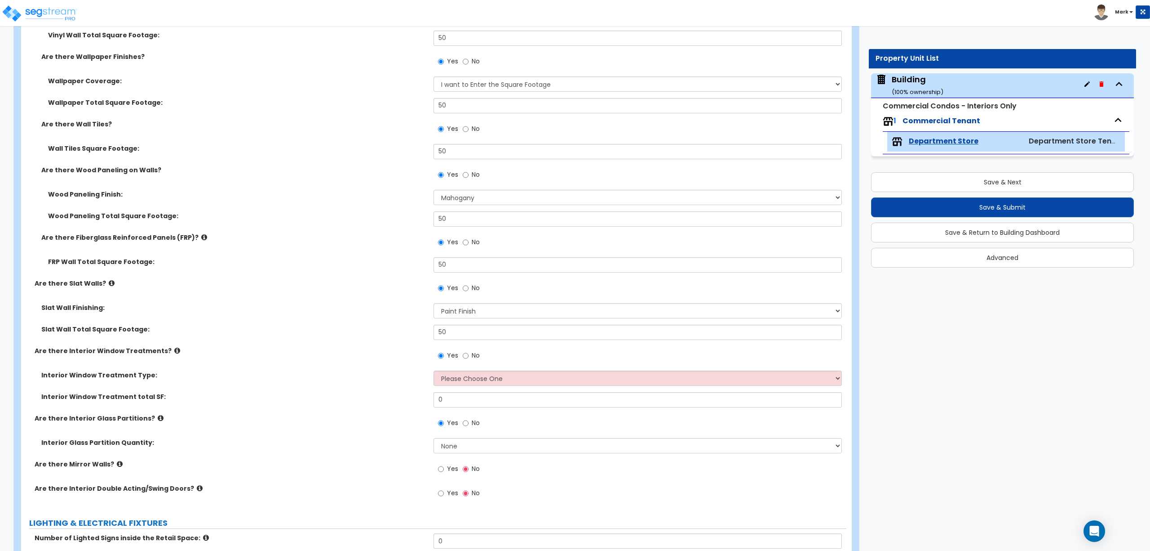
click at [445, 474] on label "Yes" at bounding box center [448, 469] width 20 height 15
click at [444, 474] on input "Yes" at bounding box center [441, 469] width 6 height 10
radio input "true"
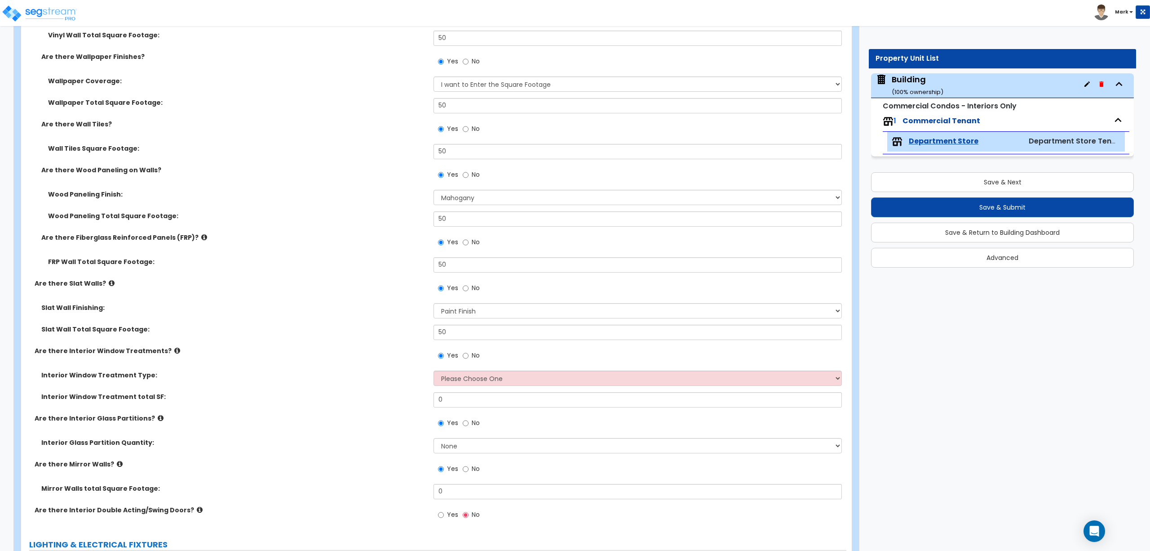
click at [446, 511] on label "Yes" at bounding box center [448, 515] width 20 height 15
click at [444, 511] on input "Yes" at bounding box center [441, 515] width 6 height 10
radio input "true"
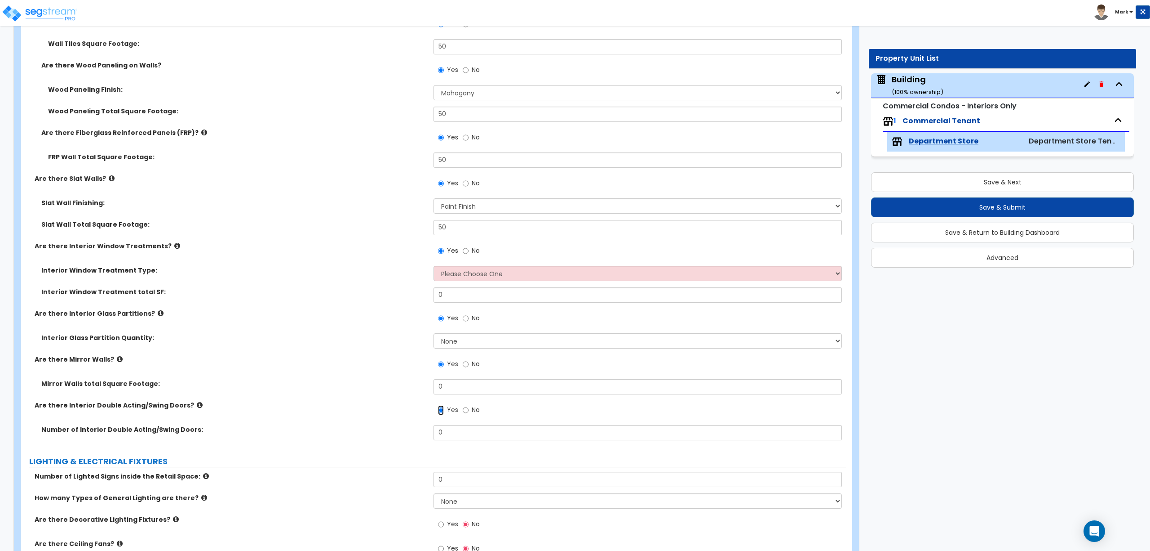
scroll to position [3256, 0]
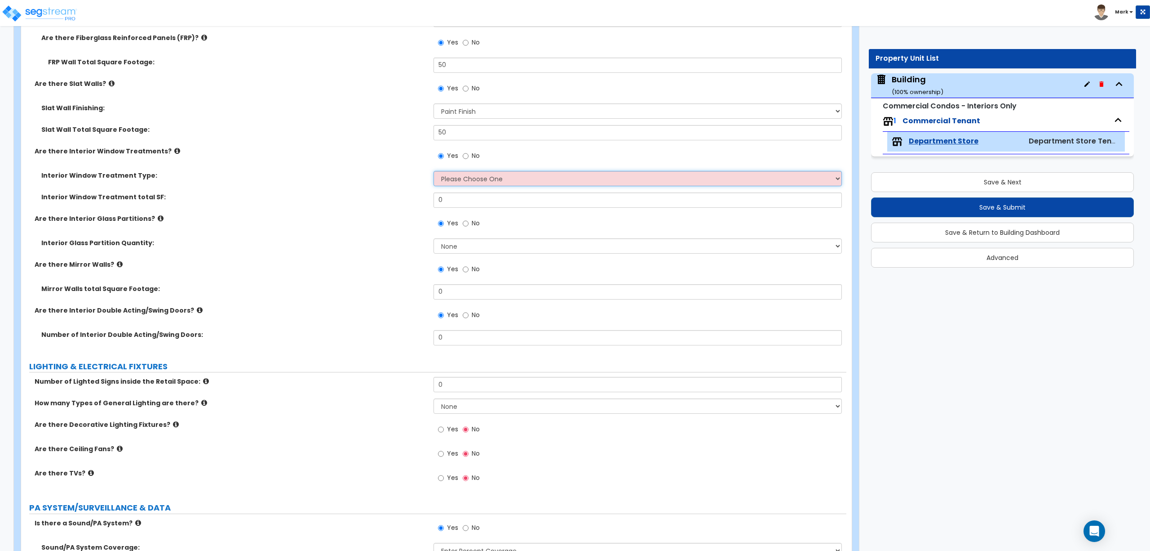
click at [467, 173] on select "Please Choose One Vertical Blinds Window Shades Venetian Blinds Wood Shutters" at bounding box center [638, 178] width 408 height 15
select select "2"
click at [434, 172] on select "Please Choose One Vertical Blinds Window Shades Venetian Blinds Wood Shutters" at bounding box center [638, 178] width 408 height 15
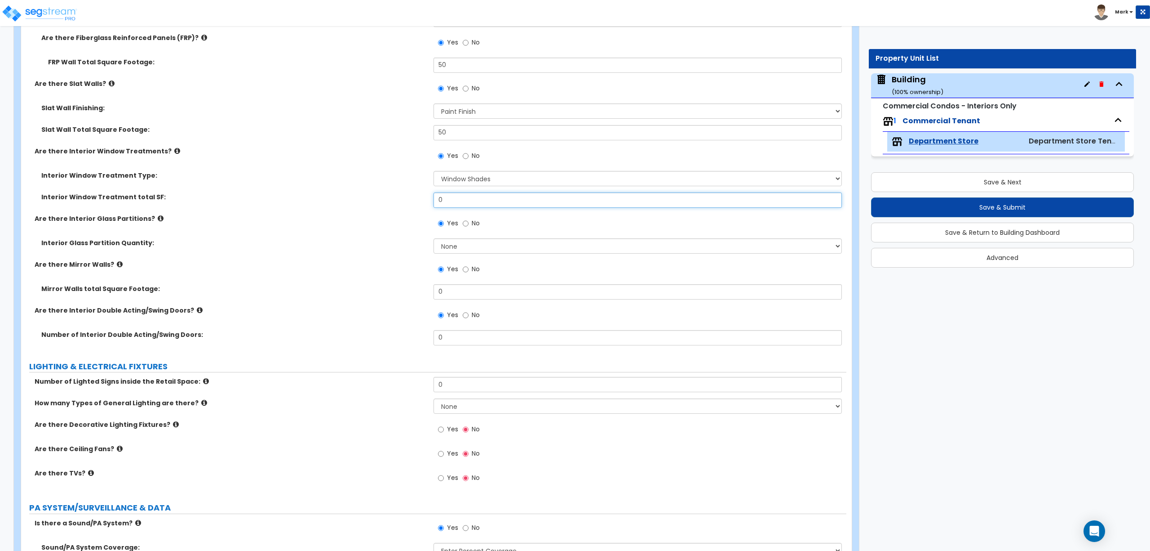
drag, startPoint x: 455, startPoint y: 203, endPoint x: 418, endPoint y: 204, distance: 37.3
click at [418, 204] on div "Interior Window Treatment total SF: 0" at bounding box center [434, 203] width 826 height 22
type input "50"
drag, startPoint x: 452, startPoint y: 286, endPoint x: 439, endPoint y: 290, distance: 13.8
click at [439, 290] on input "0" at bounding box center [638, 291] width 408 height 15
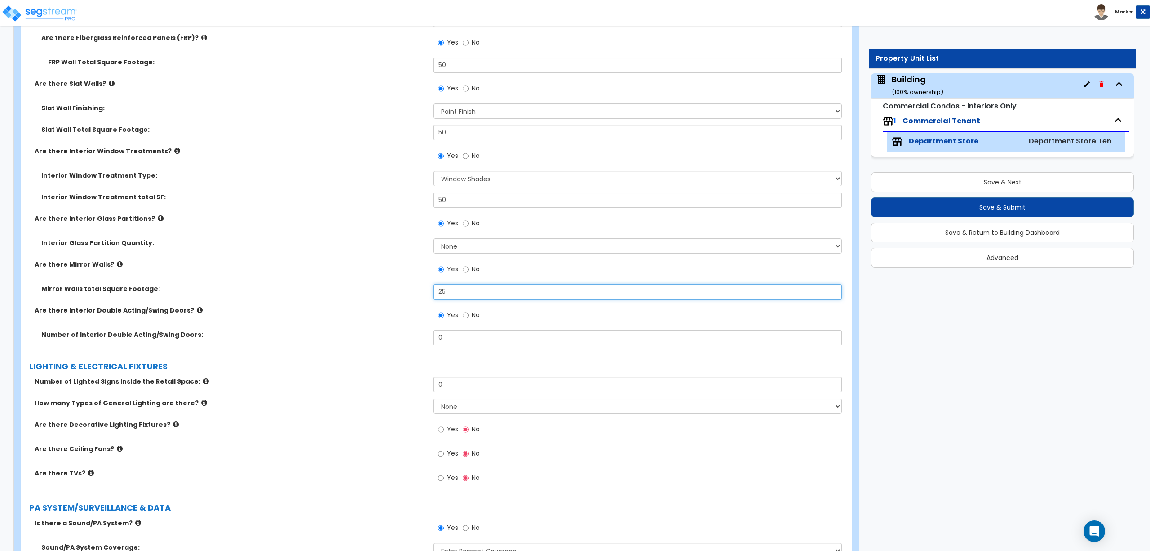
drag, startPoint x: 449, startPoint y: 298, endPoint x: 430, endPoint y: 297, distance: 19.3
click at [431, 297] on div "Mirror Walls total Square Footage: 25" at bounding box center [434, 295] width 826 height 22
type input "50"
drag, startPoint x: 450, startPoint y: 335, endPoint x: 430, endPoint y: 340, distance: 20.8
click at [430, 340] on div "Number of Interior Double Acting/Swing Doors: 0" at bounding box center [434, 341] width 826 height 22
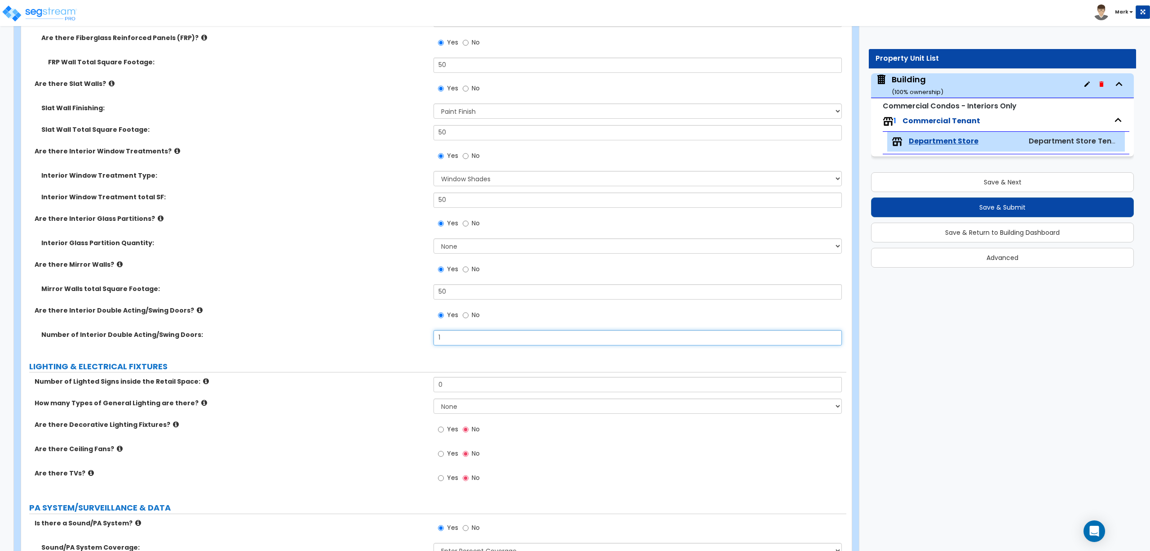
scroll to position [3456, 0]
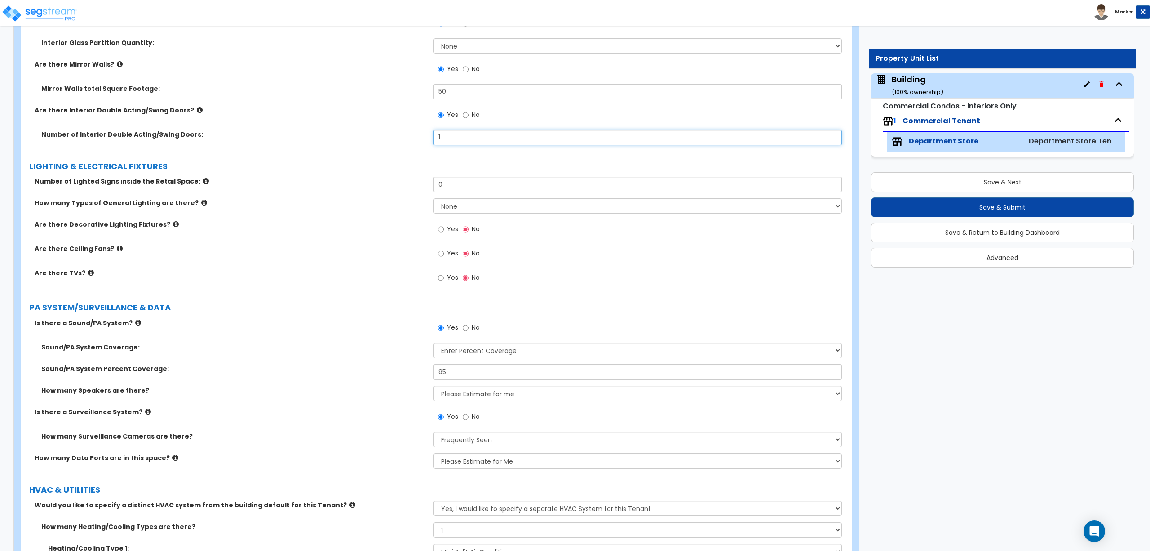
type input "1"
drag, startPoint x: 450, startPoint y: 189, endPoint x: 420, endPoint y: 187, distance: 30.1
click at [422, 188] on div "Number of Lighted Signs inside the Retail Space: 0" at bounding box center [434, 188] width 826 height 22
drag, startPoint x: 466, startPoint y: 187, endPoint x: 441, endPoint y: 187, distance: 25.6
click at [441, 187] on input "1" at bounding box center [638, 184] width 408 height 15
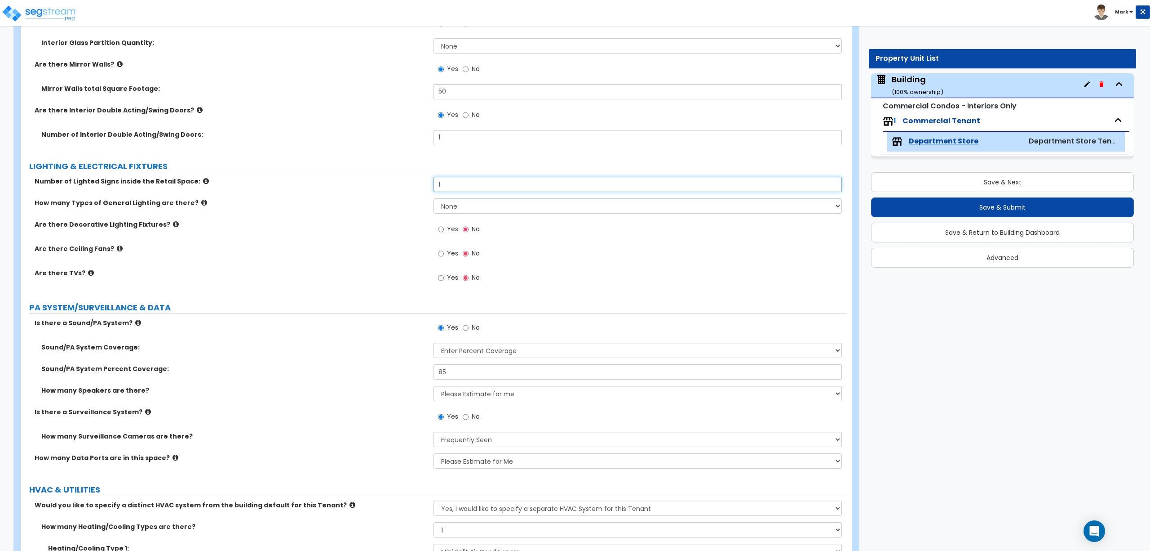
drag, startPoint x: 470, startPoint y: 182, endPoint x: 390, endPoint y: 191, distance: 80.2
click at [390, 191] on div "Number of Lighted Signs inside the Retail Space: 1" at bounding box center [434, 188] width 826 height 22
drag, startPoint x: 451, startPoint y: 187, endPoint x: 401, endPoint y: 193, distance: 50.2
click at [402, 193] on div "Number of Lighted Signs inside the Retail Space: 4" at bounding box center [434, 188] width 826 height 22
type input "5"
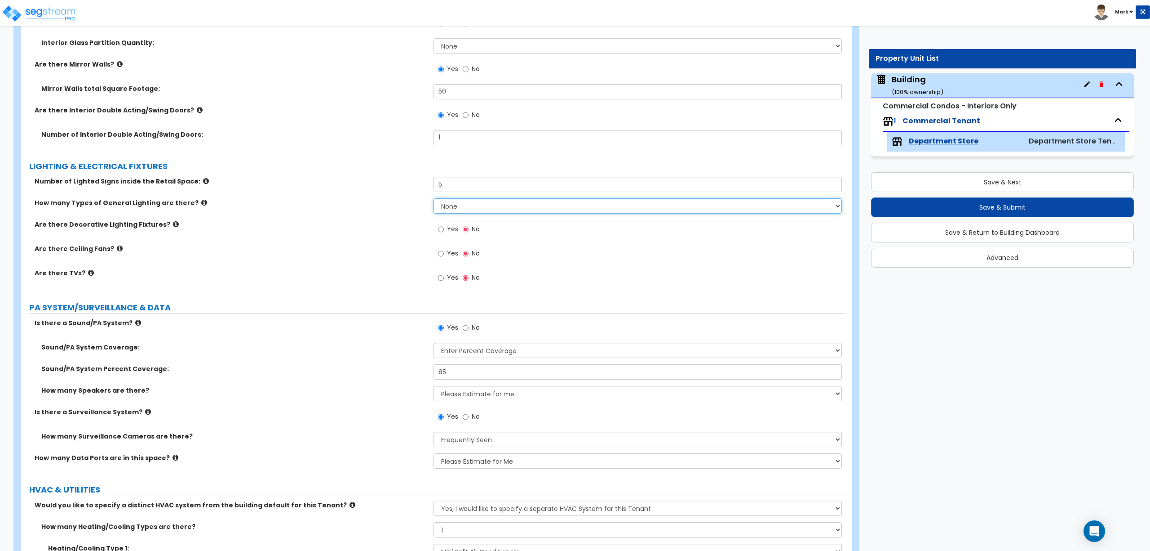
click at [448, 205] on select "None 1 2 3" at bounding box center [638, 205] width 408 height 15
select select "2"
click at [434, 200] on select "None 1 2 3" at bounding box center [638, 205] width 408 height 15
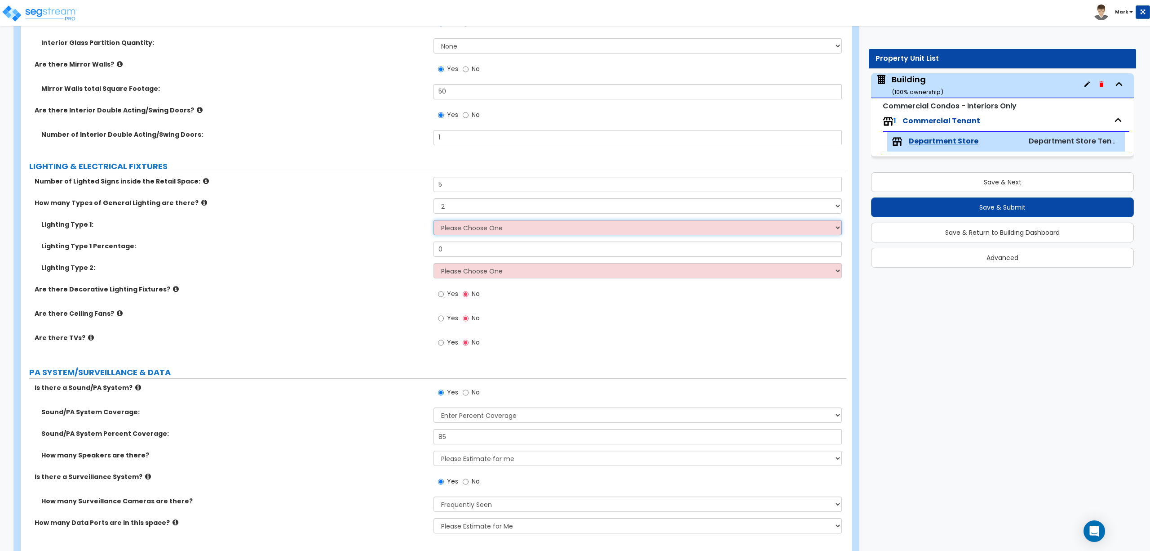
click at [454, 224] on select "Please Choose One LED Surface-Mounted LED Recessed Fluorescent Surface-Mounted …" at bounding box center [638, 227] width 408 height 15
select select "1"
click at [434, 222] on select "Please Choose One LED Surface-Mounted LED Recessed Fluorescent Surface-Mounted …" at bounding box center [638, 227] width 408 height 15
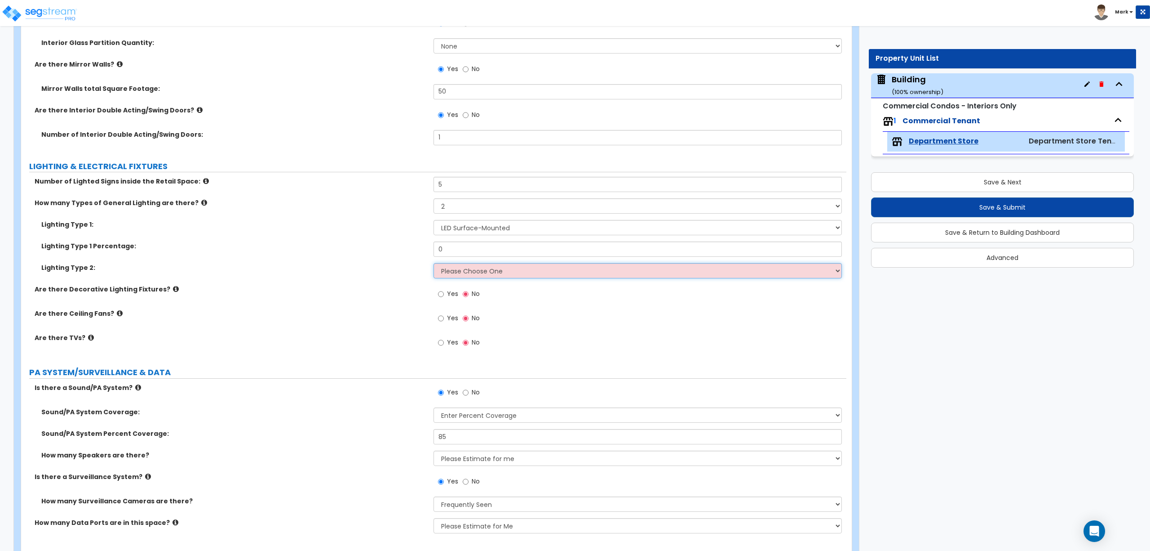
click at [460, 275] on select "Please Choose One LED Surface-Mounted LED Recessed Fluorescent Surface-Mounted …" at bounding box center [638, 270] width 408 height 15
select select "4"
click at [434, 265] on select "Please Choose One LED Surface-Mounted LED Recessed Fluorescent Surface-Mounted …" at bounding box center [638, 270] width 408 height 15
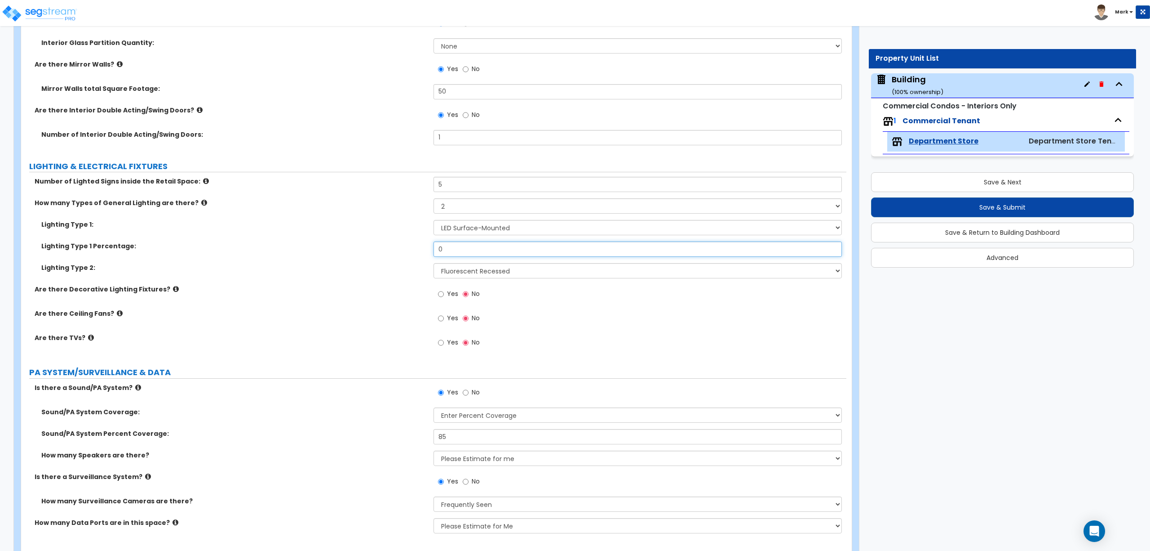
drag, startPoint x: 457, startPoint y: 245, endPoint x: 407, endPoint y: 249, distance: 50.0
click at [407, 249] on div "Lighting Type 1 Percentage: 0" at bounding box center [434, 252] width 826 height 22
type input "50"
click at [450, 290] on label "Yes" at bounding box center [448, 294] width 20 height 15
click at [444, 290] on input "Yes" at bounding box center [441, 294] width 6 height 10
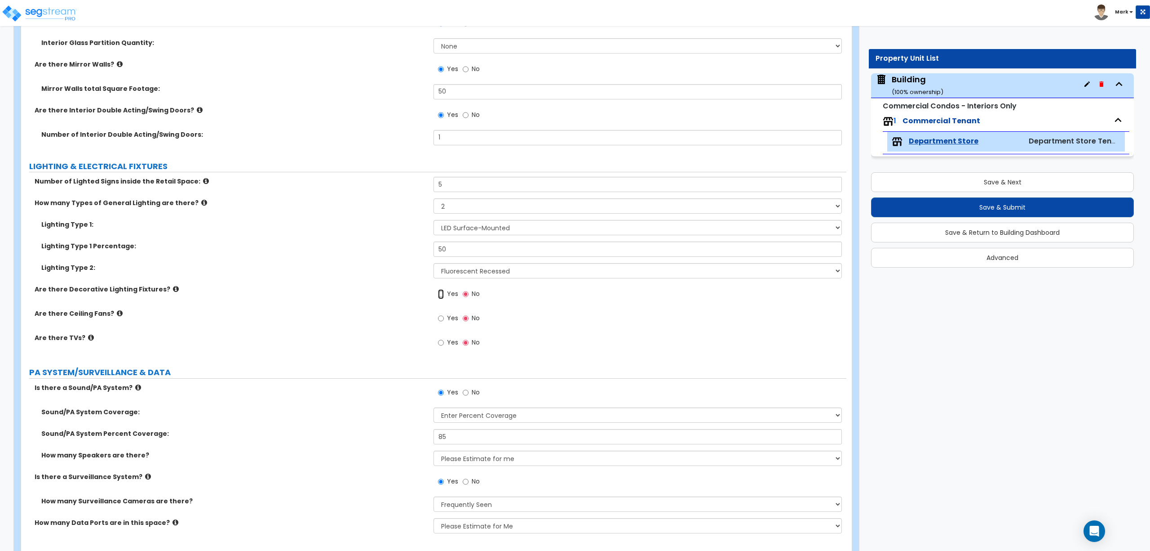
radio input "true"
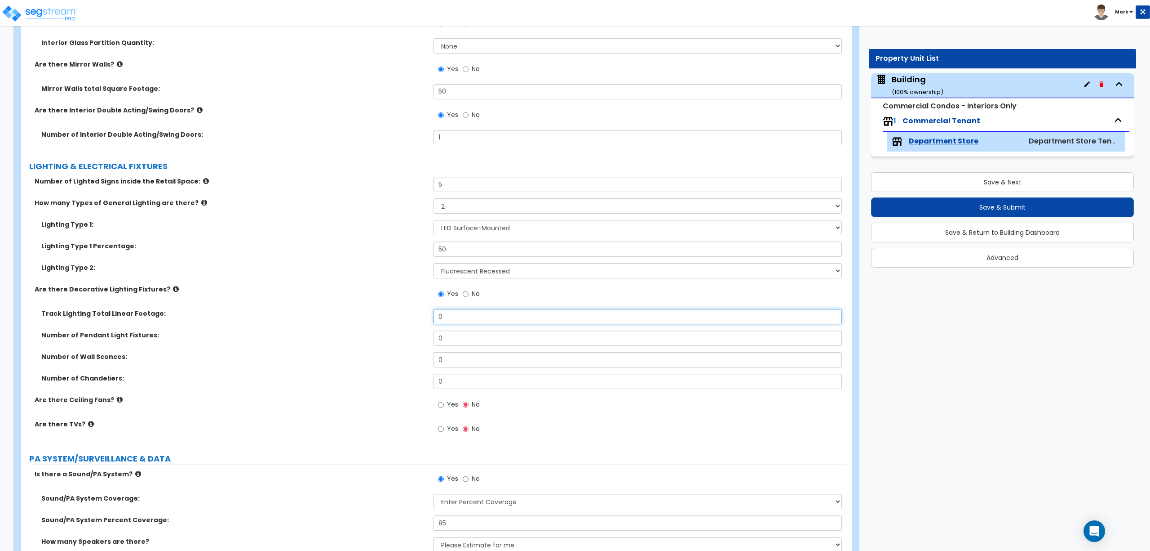
drag, startPoint x: 428, startPoint y: 318, endPoint x: 413, endPoint y: 318, distance: 14.8
click at [413, 318] on div "Track Lighting Total Linear Footage: 0" at bounding box center [434, 320] width 826 height 22
type input "32"
drag, startPoint x: 452, startPoint y: 338, endPoint x: 419, endPoint y: 339, distance: 32.8
click at [419, 338] on div "Number of Pendant Light Fixtures: 0" at bounding box center [434, 341] width 826 height 22
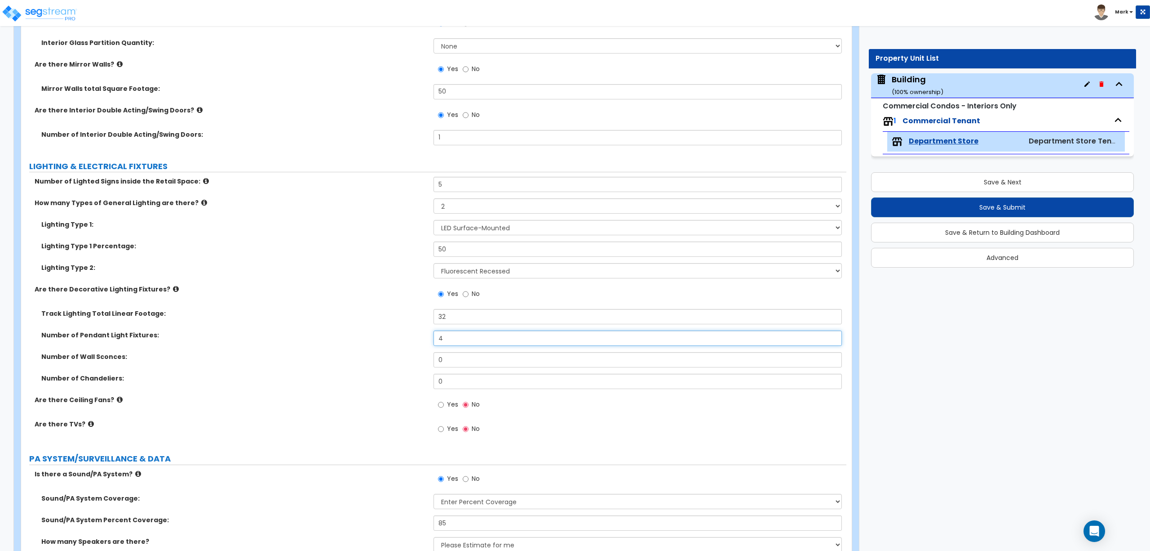
type input "4"
drag, startPoint x: 423, startPoint y: 360, endPoint x: 418, endPoint y: 364, distance: 7.4
click at [414, 360] on div "Number of Wall Sconces: 0" at bounding box center [434, 363] width 826 height 22
type input "4"
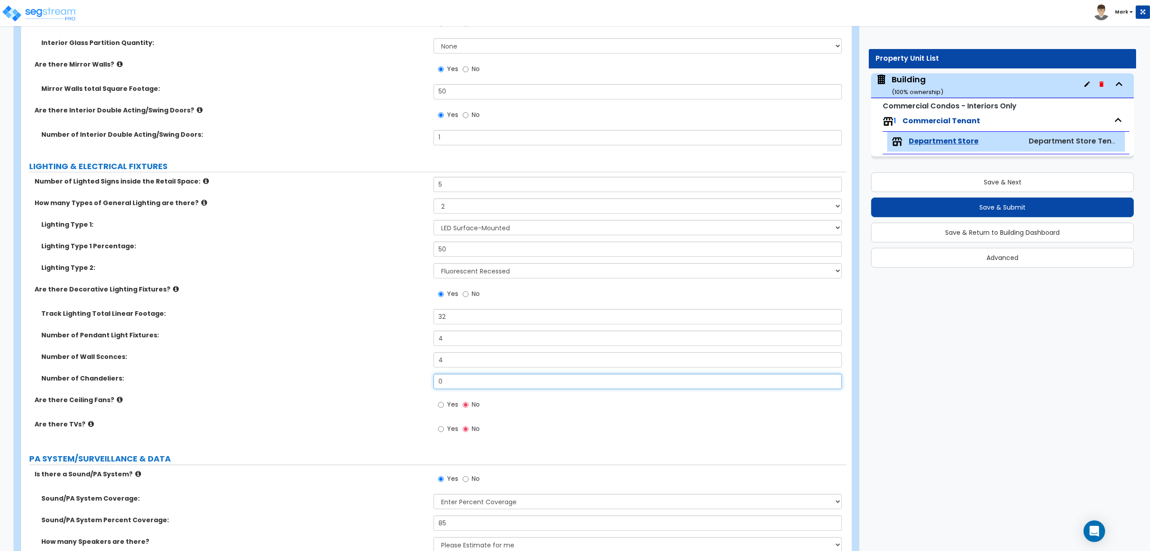
drag, startPoint x: 446, startPoint y: 386, endPoint x: 423, endPoint y: 383, distance: 22.6
click at [425, 383] on div "Number of Chandeliers: 0" at bounding box center [434, 384] width 826 height 22
type input "2"
click at [442, 407] on input "Yes" at bounding box center [441, 405] width 6 height 10
radio input "true"
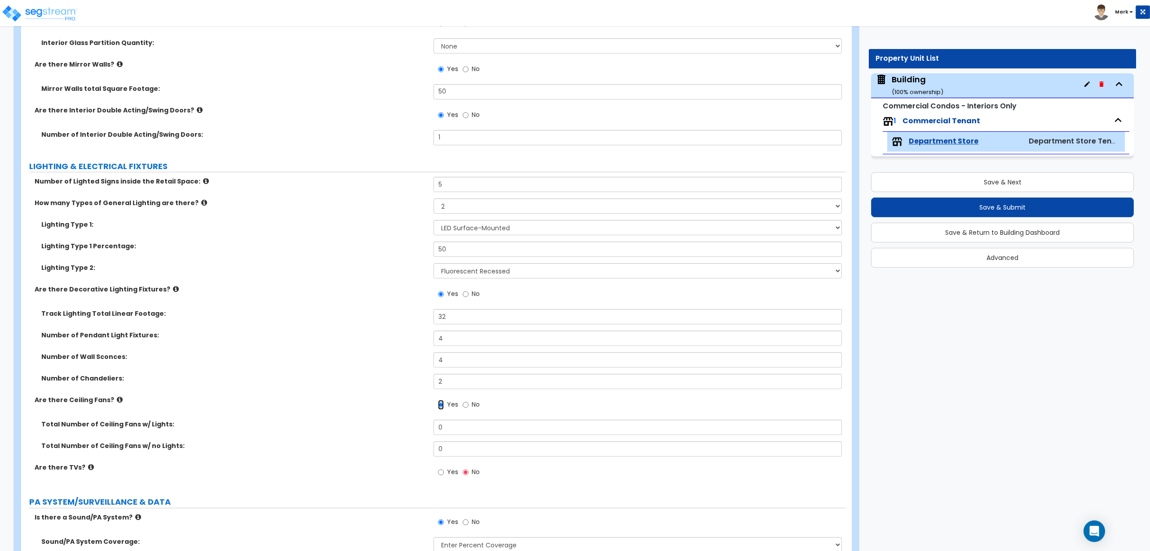
scroll to position [3655, 0]
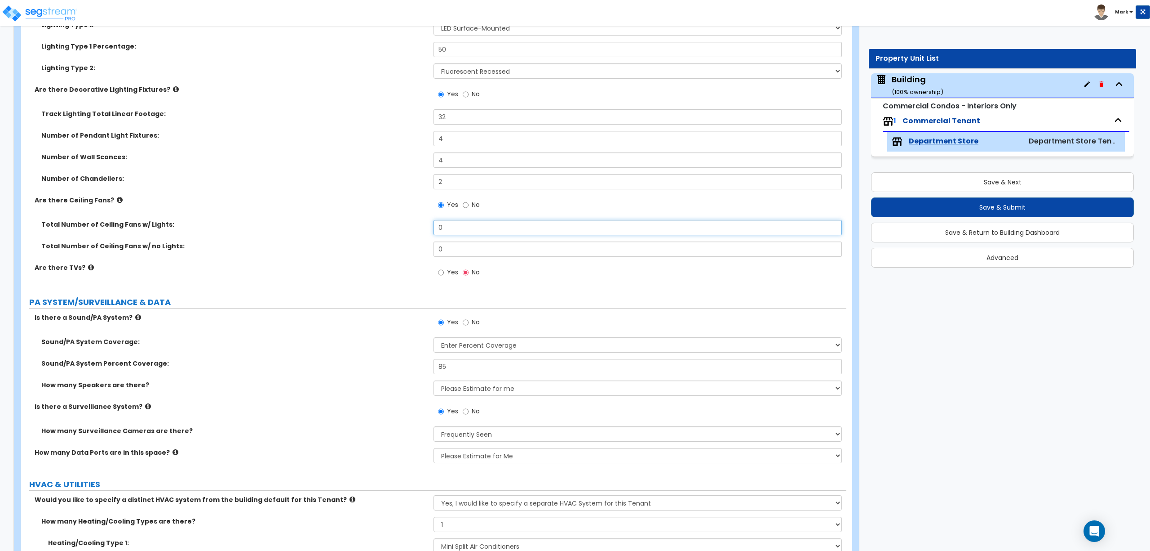
drag, startPoint x: 454, startPoint y: 228, endPoint x: 439, endPoint y: 228, distance: 15.3
click at [441, 228] on input "0" at bounding box center [638, 227] width 408 height 15
drag, startPoint x: 456, startPoint y: 229, endPoint x: 397, endPoint y: 235, distance: 58.8
click at [397, 235] on div "Total Number of Ceiling Fans w/ Lights: 0" at bounding box center [434, 231] width 826 height 22
type input "5"
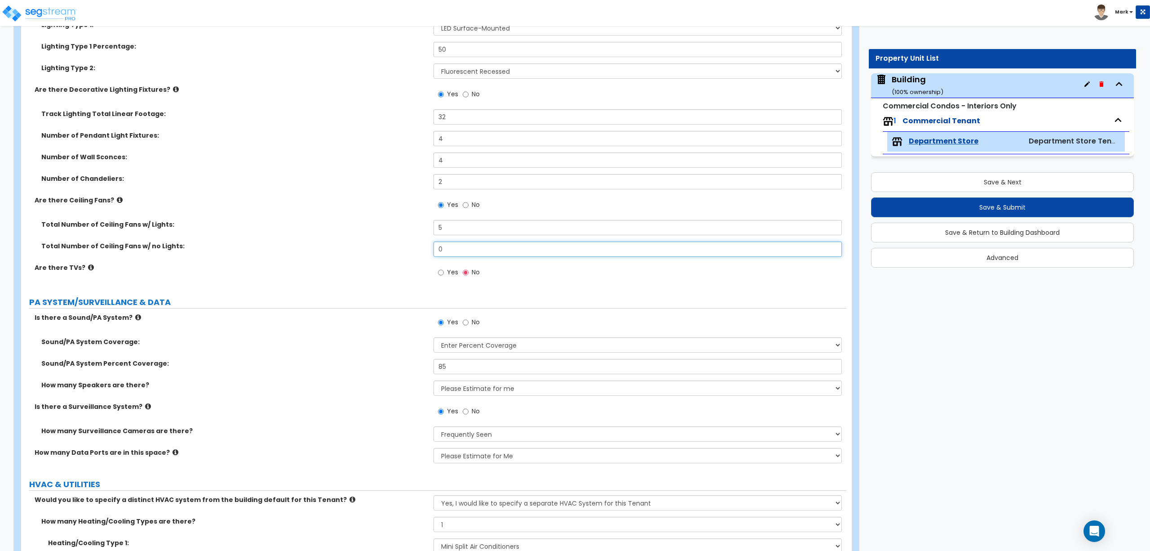
drag, startPoint x: 448, startPoint y: 256, endPoint x: 432, endPoint y: 253, distance: 15.4
click at [432, 253] on div "Total Number of Ceiling Fans w/ no Lights: 0" at bounding box center [434, 252] width 826 height 22
type input "5"
click at [441, 274] on input "Yes" at bounding box center [441, 272] width 6 height 10
radio input "true"
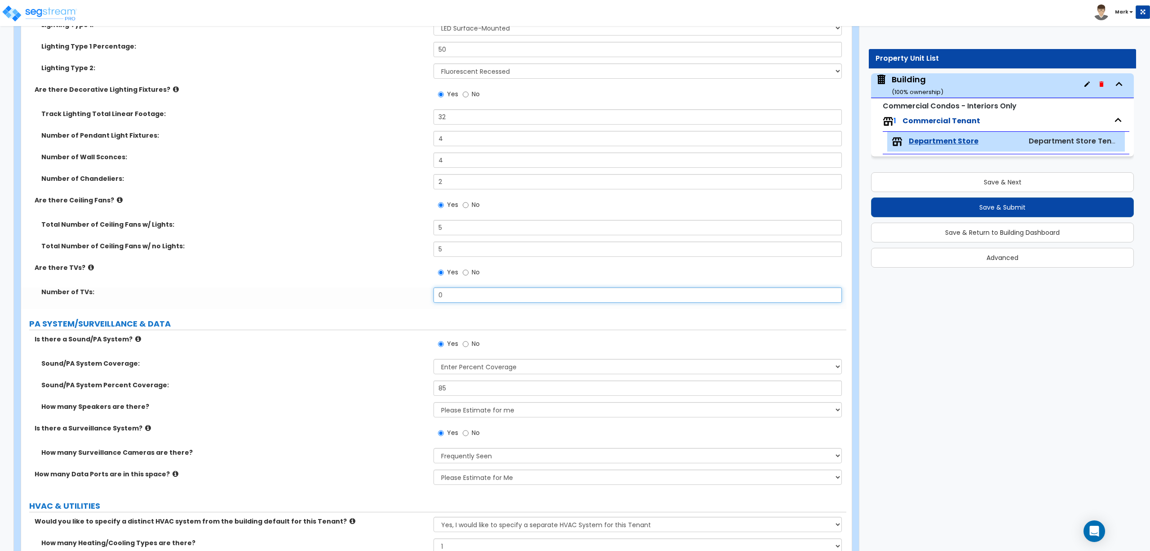
drag, startPoint x: 456, startPoint y: 297, endPoint x: 407, endPoint y: 298, distance: 49.0
click at [407, 298] on div "Number of TVs: 0" at bounding box center [434, 298] width 826 height 22
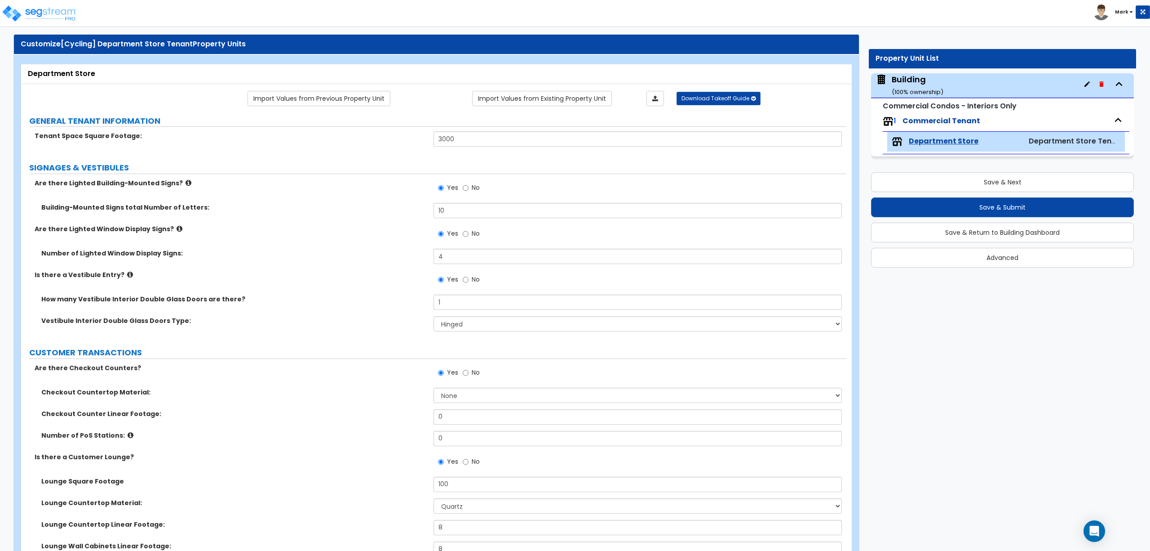
scroll to position [0, 0]
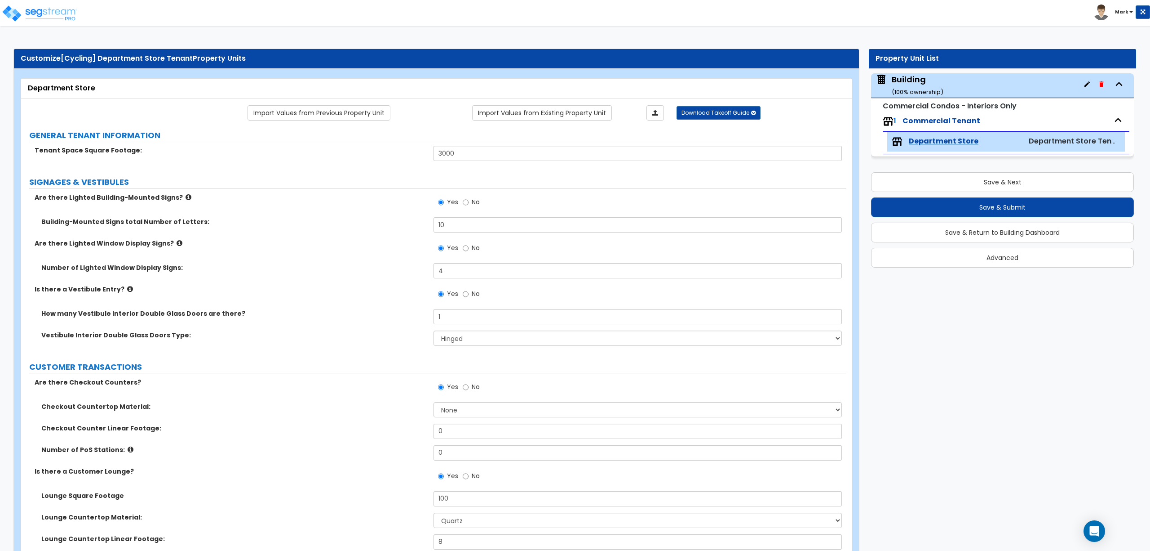
type input "8"
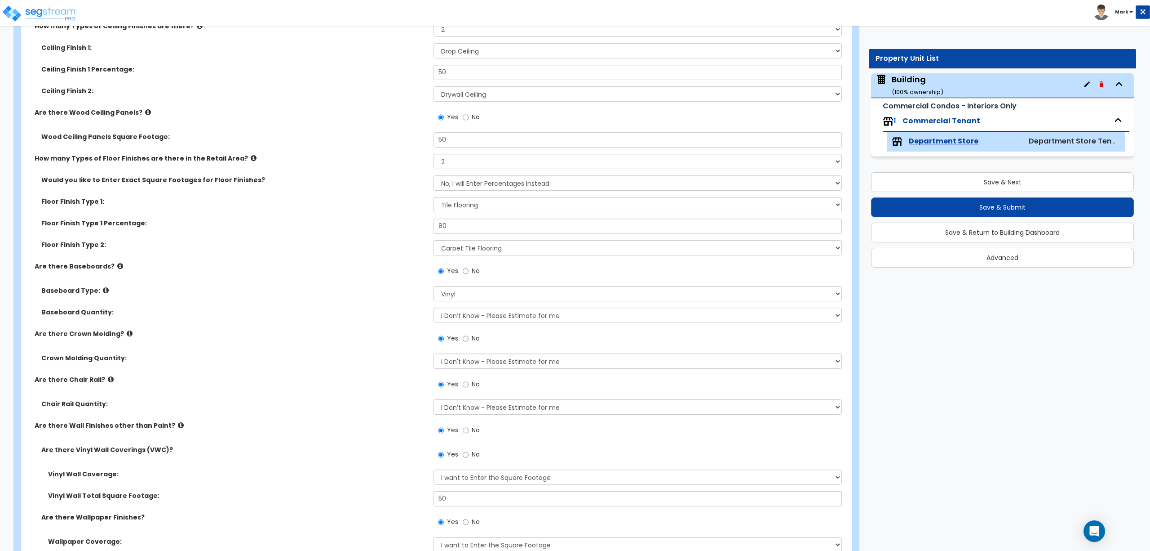
scroll to position [2397, 0]
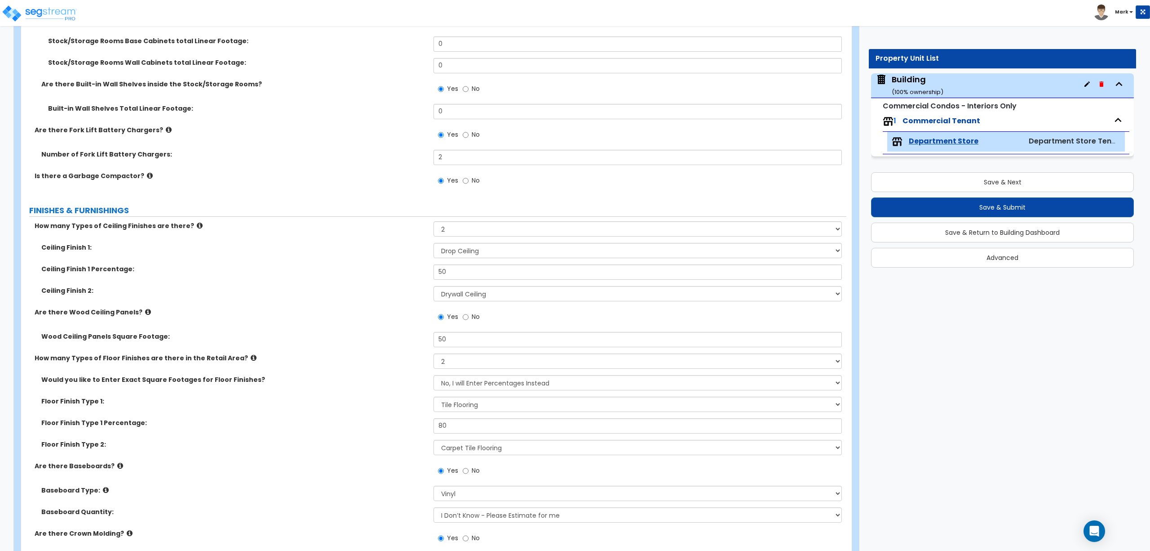
click at [251, 358] on icon at bounding box center [254, 357] width 6 height 7
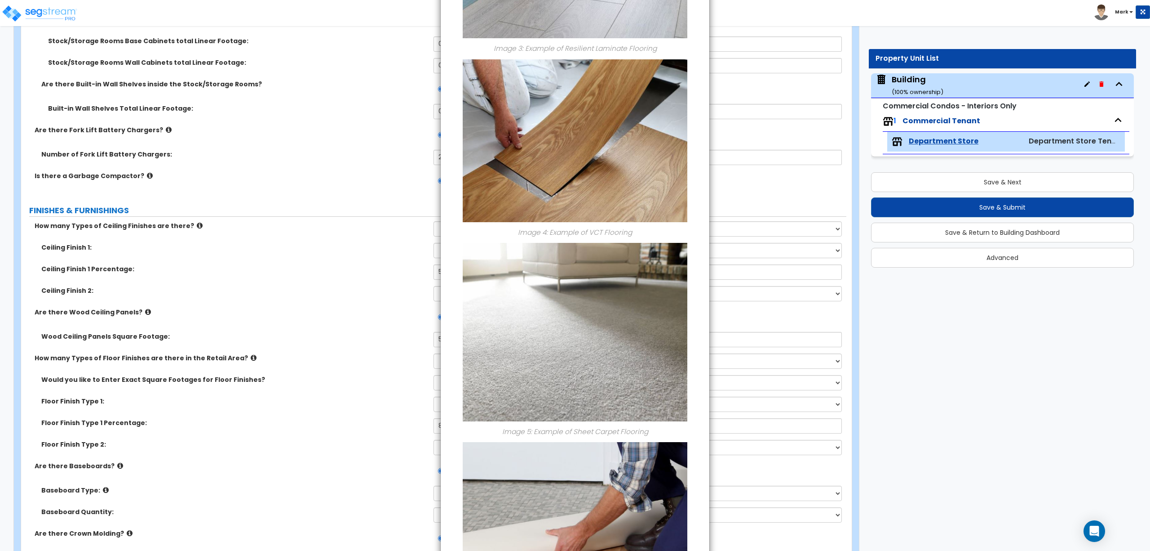
scroll to position [353, 0]
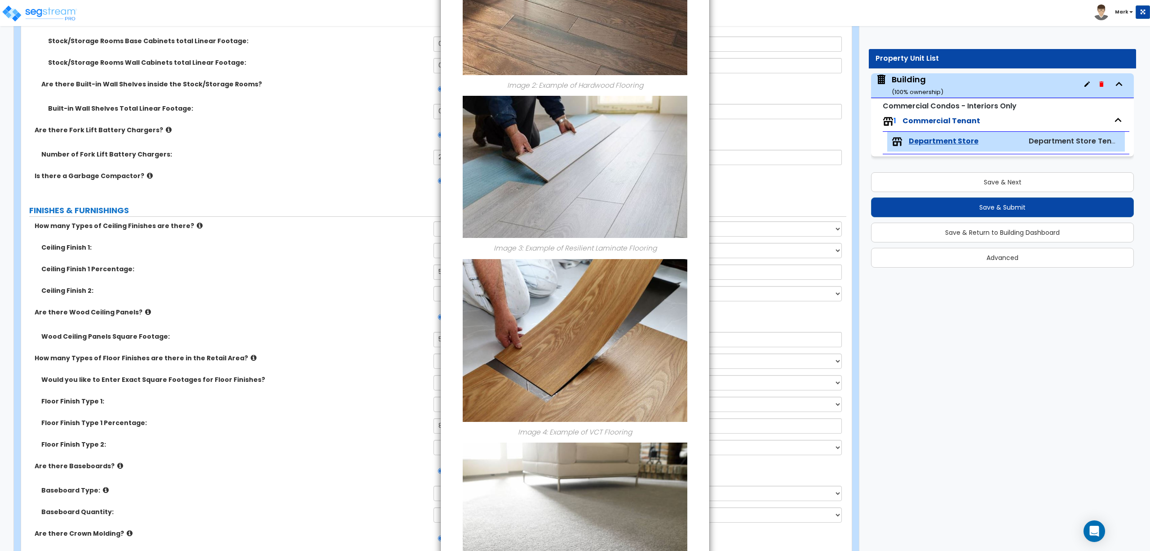
click at [853, 107] on div "× Information of How many Types of Floor Finishes are there in the Retail Area?…" at bounding box center [575, 275] width 1150 height 551
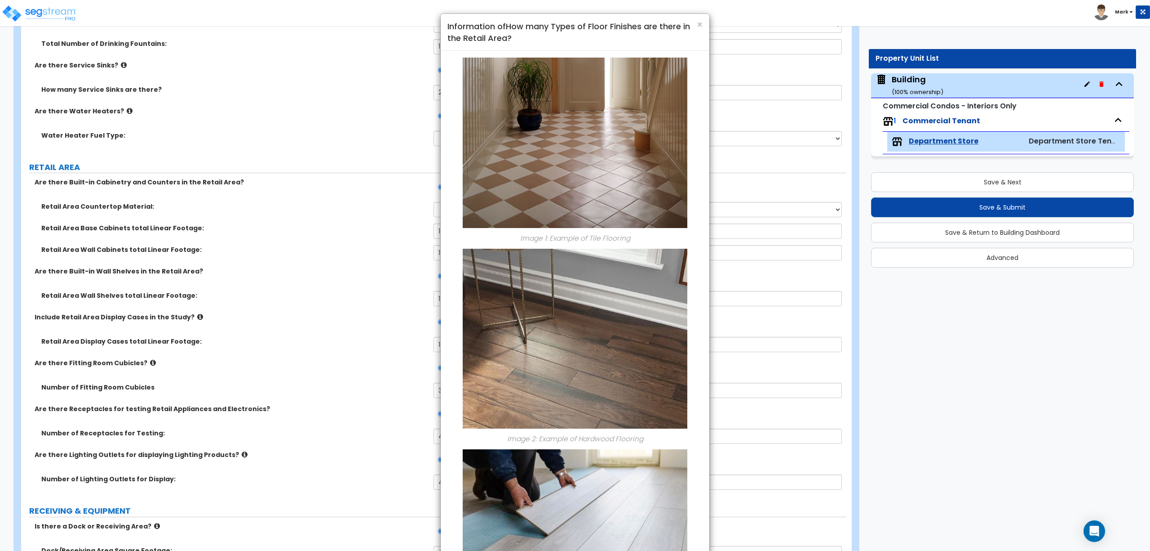
scroll to position [1598, 0]
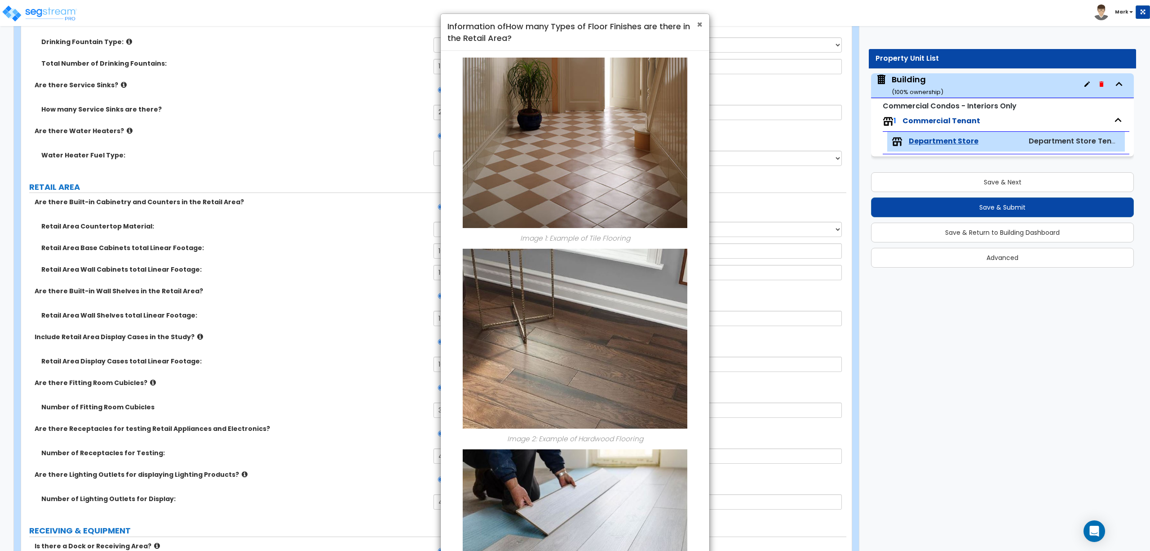
click at [697, 24] on span "×" at bounding box center [700, 24] width 6 height 13
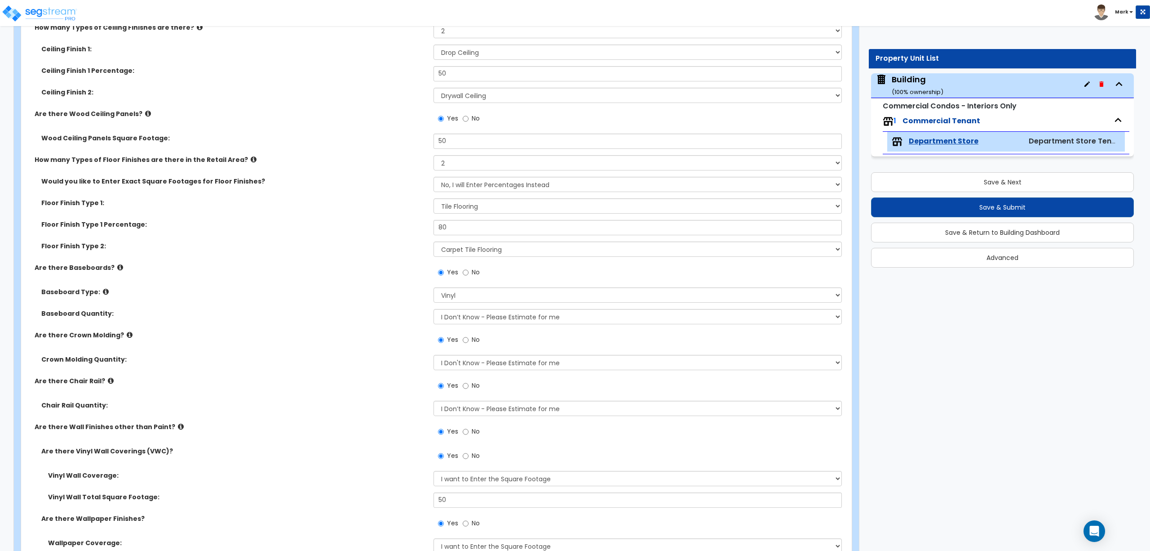
scroll to position [2596, 0]
click at [481, 209] on select "None Tile Flooring Marble Flooring Hardwood Flooring Resilient Laminate Floorin…" at bounding box center [638, 204] width 408 height 15
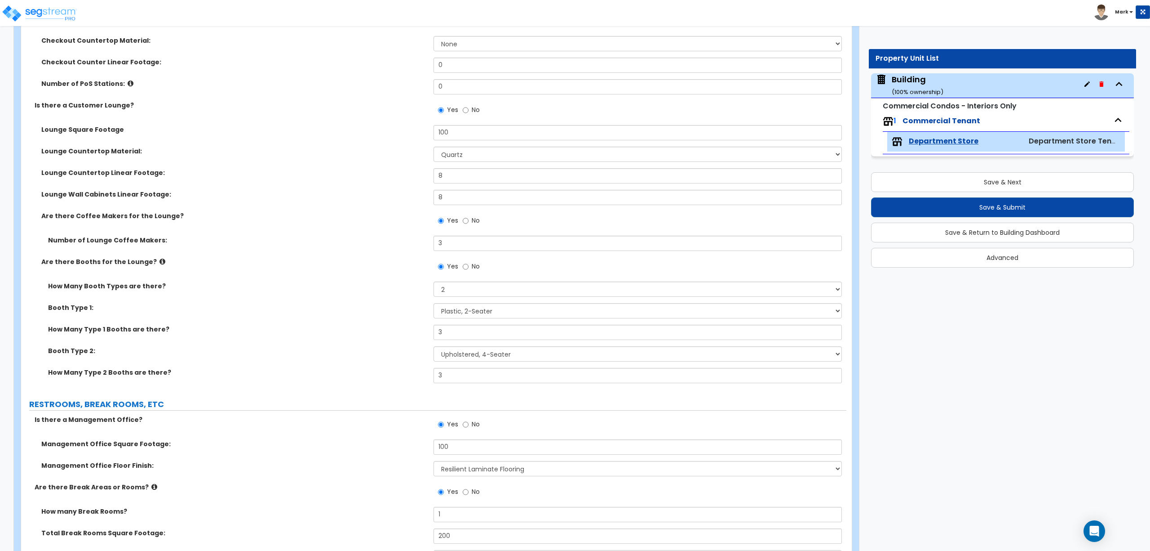
scroll to position [0, 0]
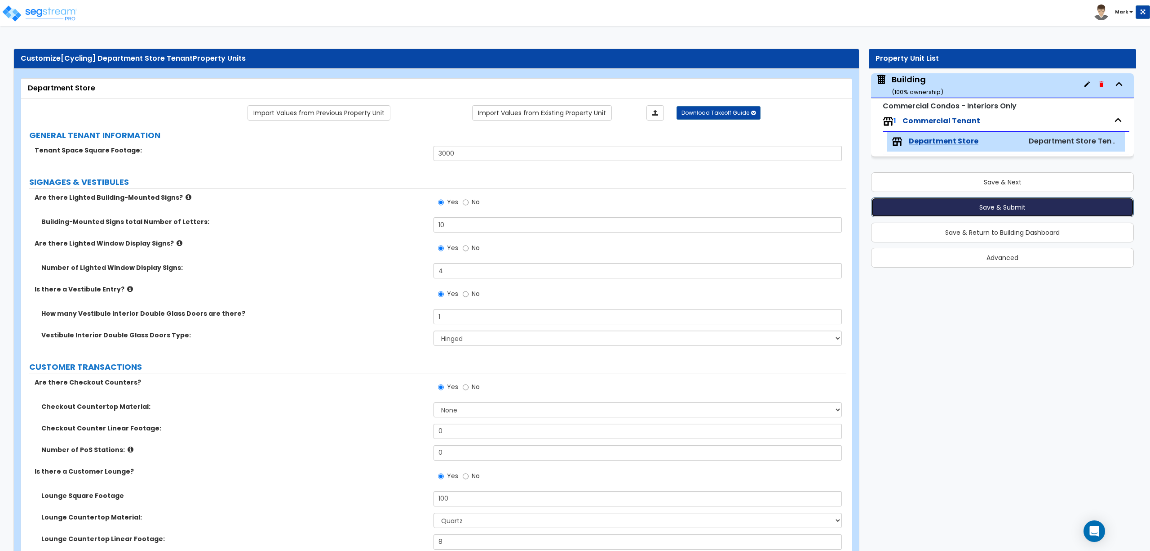
click at [940, 209] on button "Save & Submit" at bounding box center [1002, 207] width 263 height 20
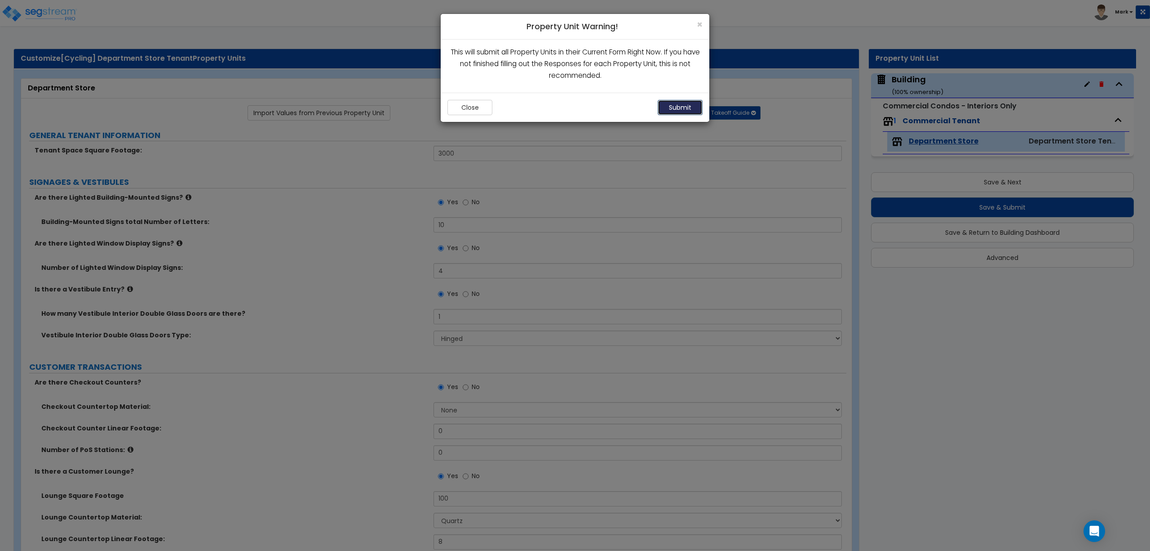
click at [691, 107] on button "Submit" at bounding box center [680, 107] width 45 height 15
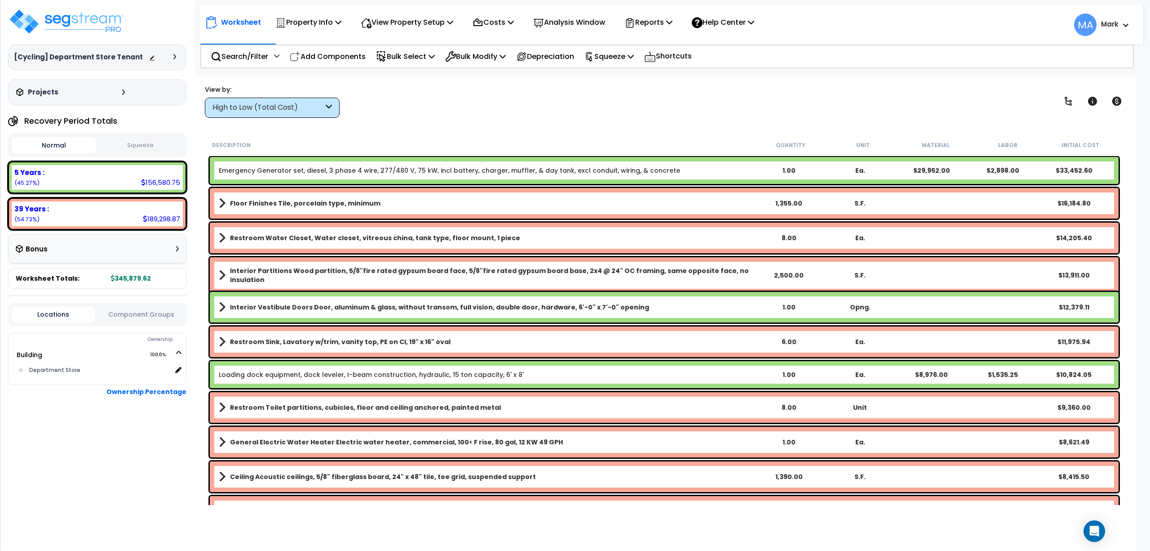
click at [301, 113] on div "High to Low (Total Cost)" at bounding box center [272, 108] width 135 height 20
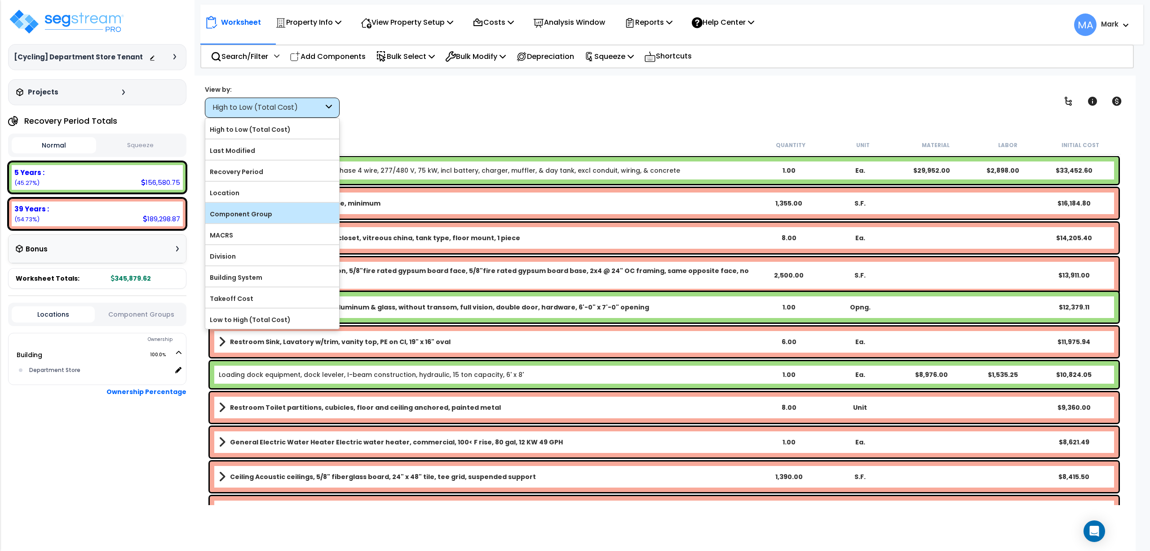
click at [277, 212] on label "Component Group" at bounding box center [272, 213] width 134 height 13
click at [0, 0] on input "Component Group" at bounding box center [0, 0] width 0 height 0
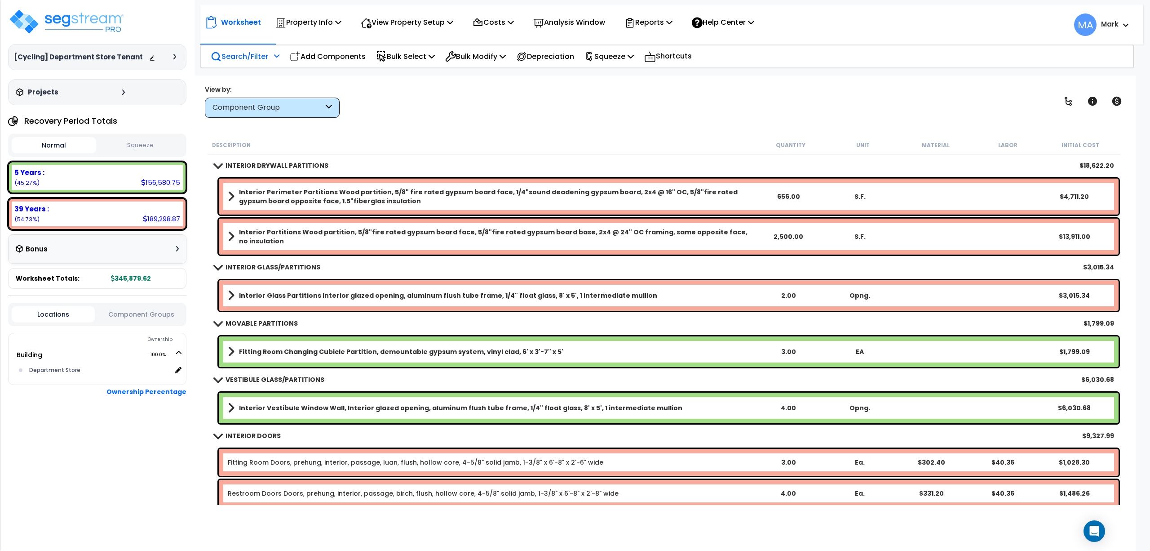
click at [232, 53] on p "Search/Filter" at bounding box center [240, 56] width 58 height 12
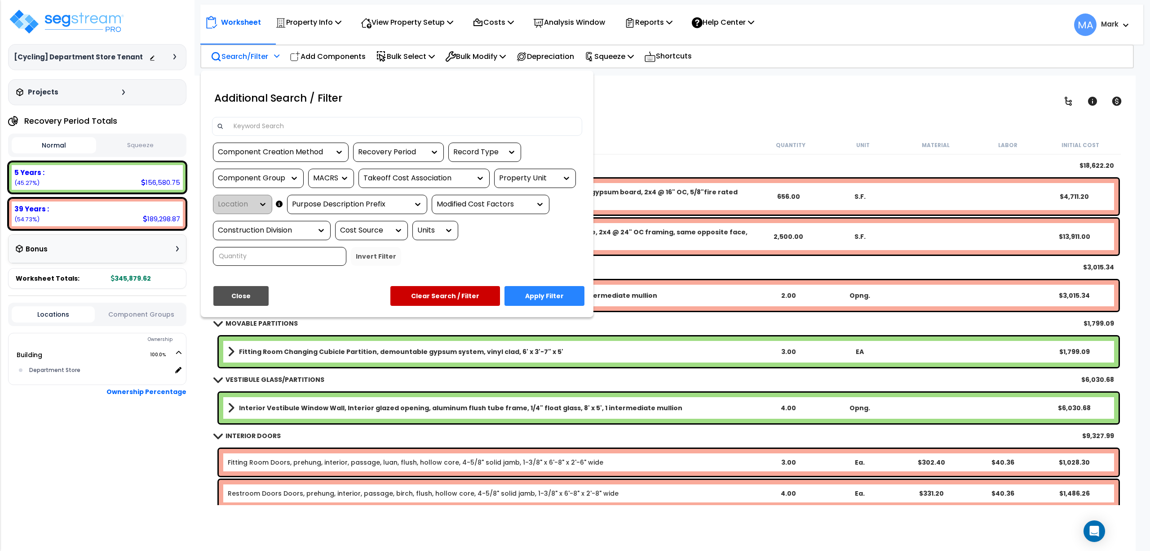
click at [263, 123] on input at bounding box center [402, 126] width 349 height 13
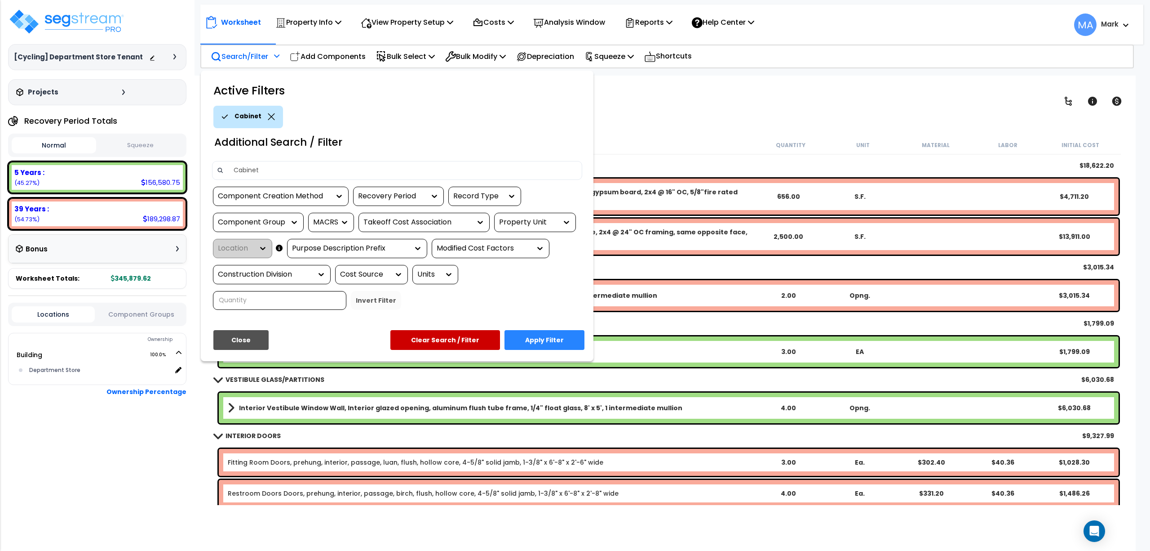
type input "Cabinet"
click at [525, 335] on button "Apply Filter" at bounding box center [545, 340] width 80 height 20
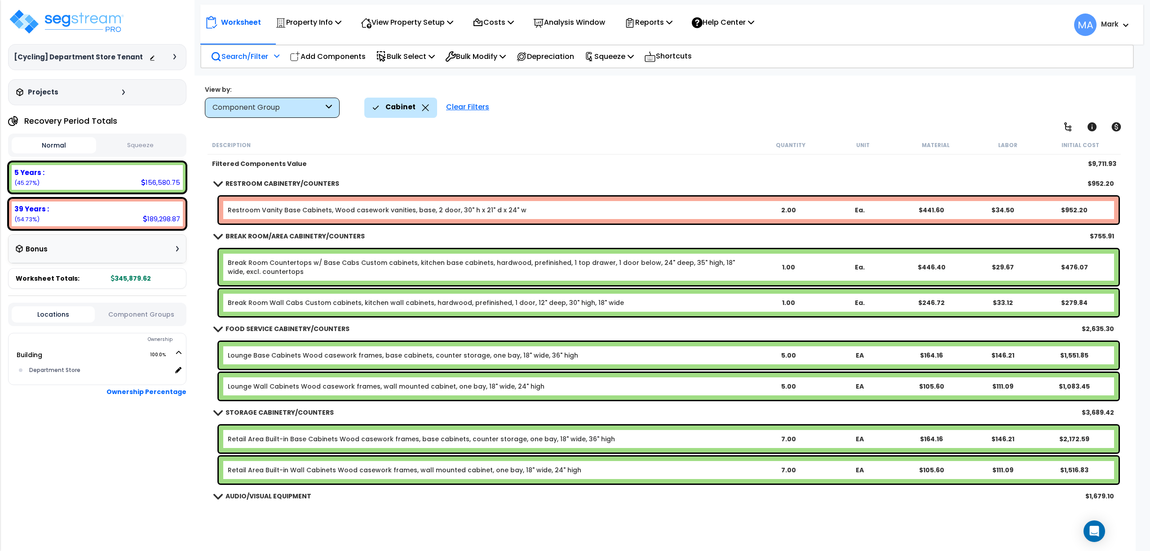
click at [423, 106] on icon at bounding box center [425, 107] width 7 height 7
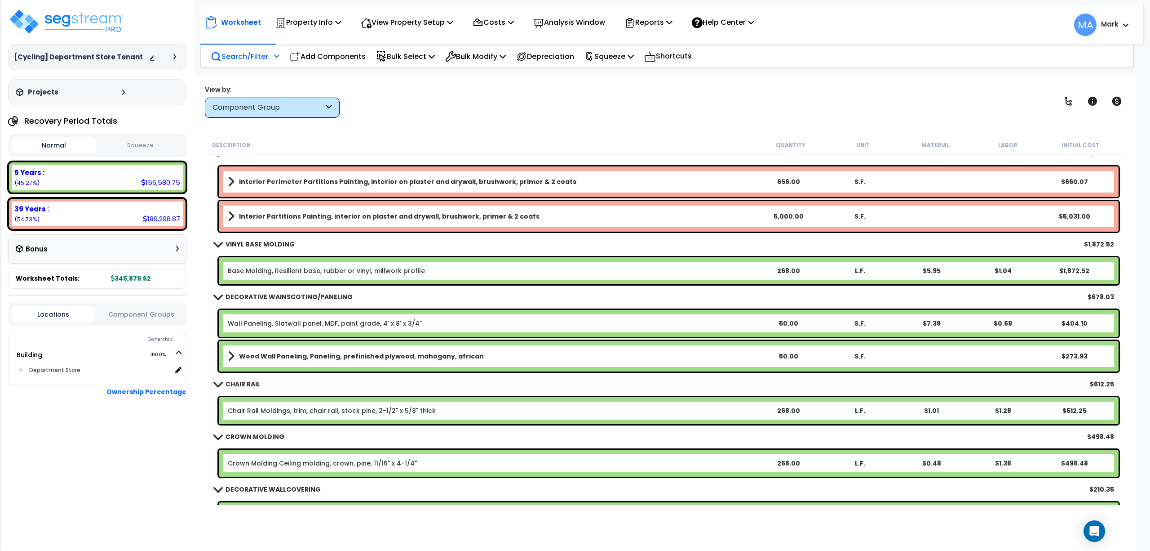
scroll to position [1198, 0]
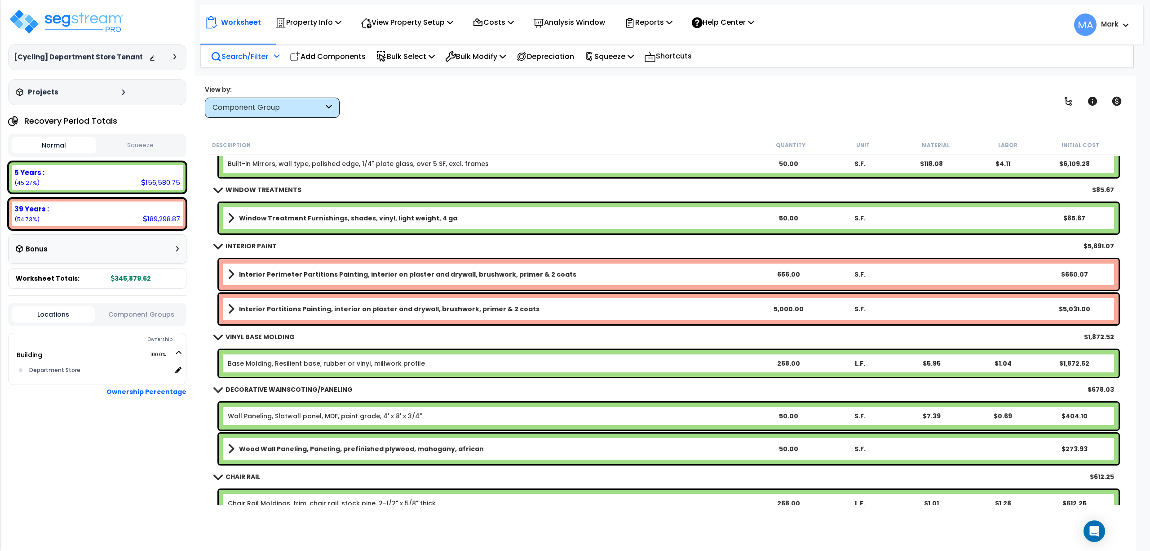
click at [257, 61] on p "Search/Filter" at bounding box center [240, 56] width 58 height 12
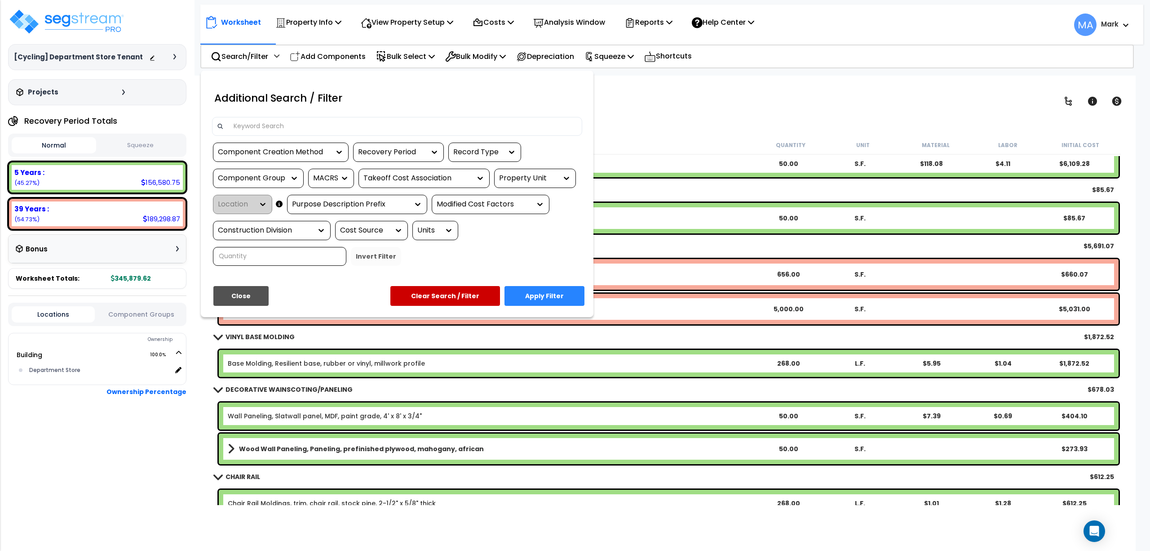
click at [269, 134] on div at bounding box center [397, 126] width 370 height 19
click at [267, 123] on input at bounding box center [402, 126] width 349 height 13
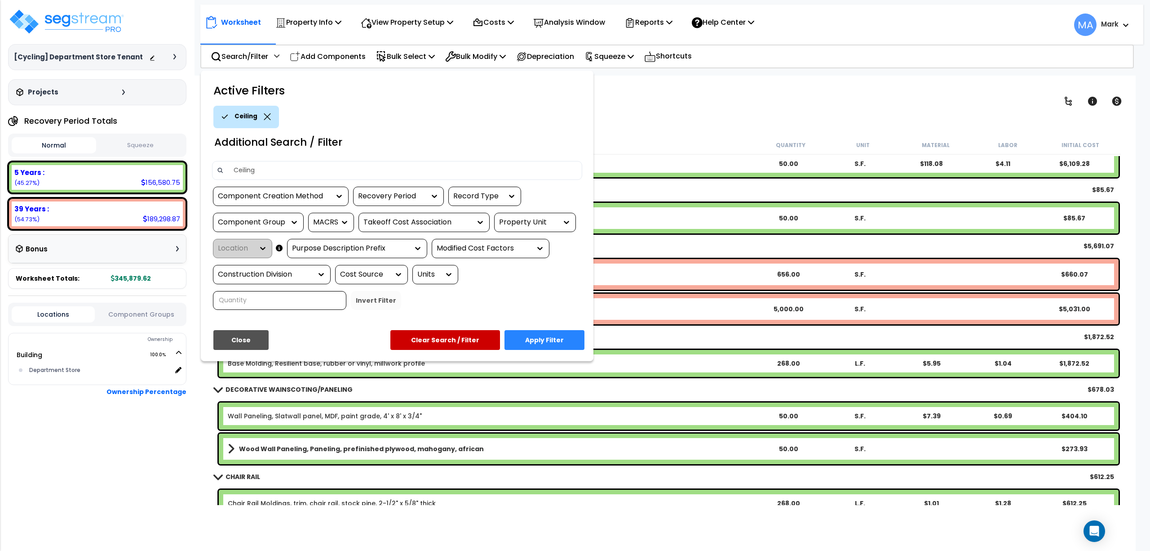
type input "Ceiling"
click at [664, 112] on div at bounding box center [575, 275] width 1150 height 551
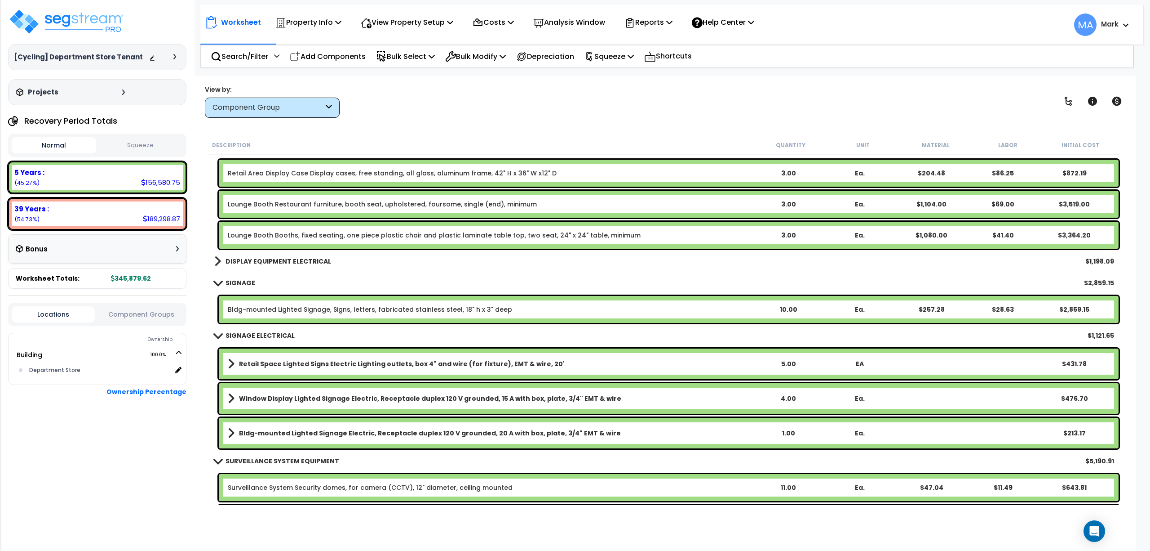
scroll to position [5719, 0]
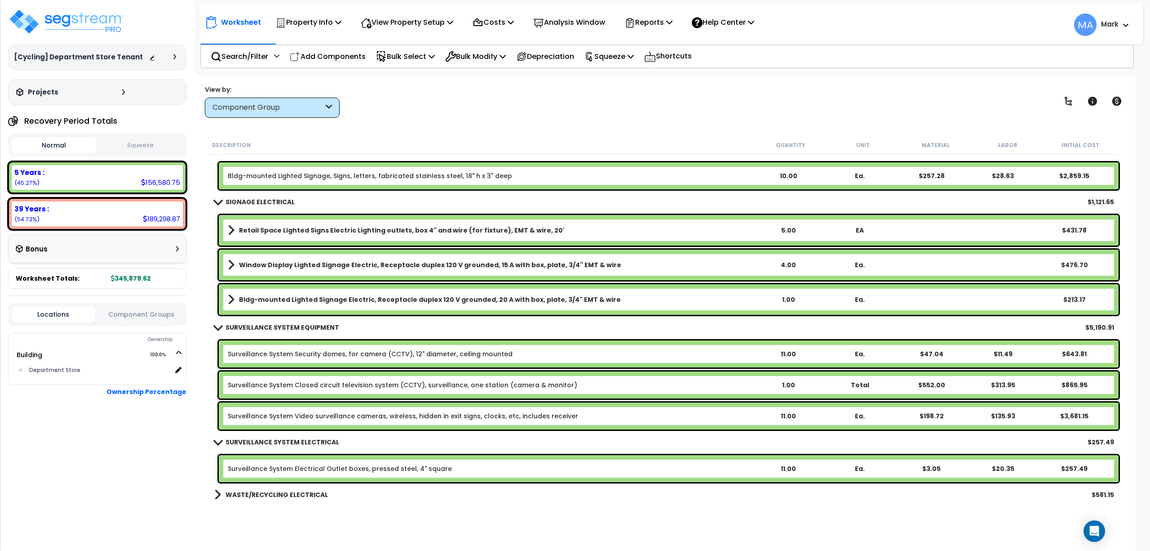
click at [256, 236] on div "Retail Space Lighted Signs Electric Lighting outlets, box 4" and wire (for fixt…" at bounding box center [669, 230] width 900 height 31
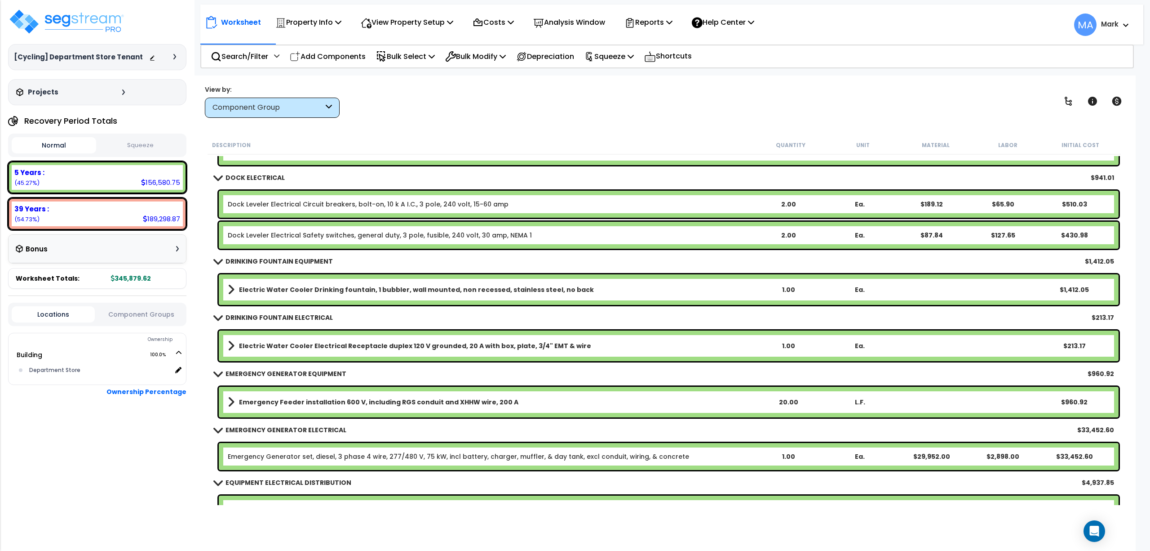
scroll to position [4921, 0]
